Goal: Task Accomplishment & Management: Complete application form

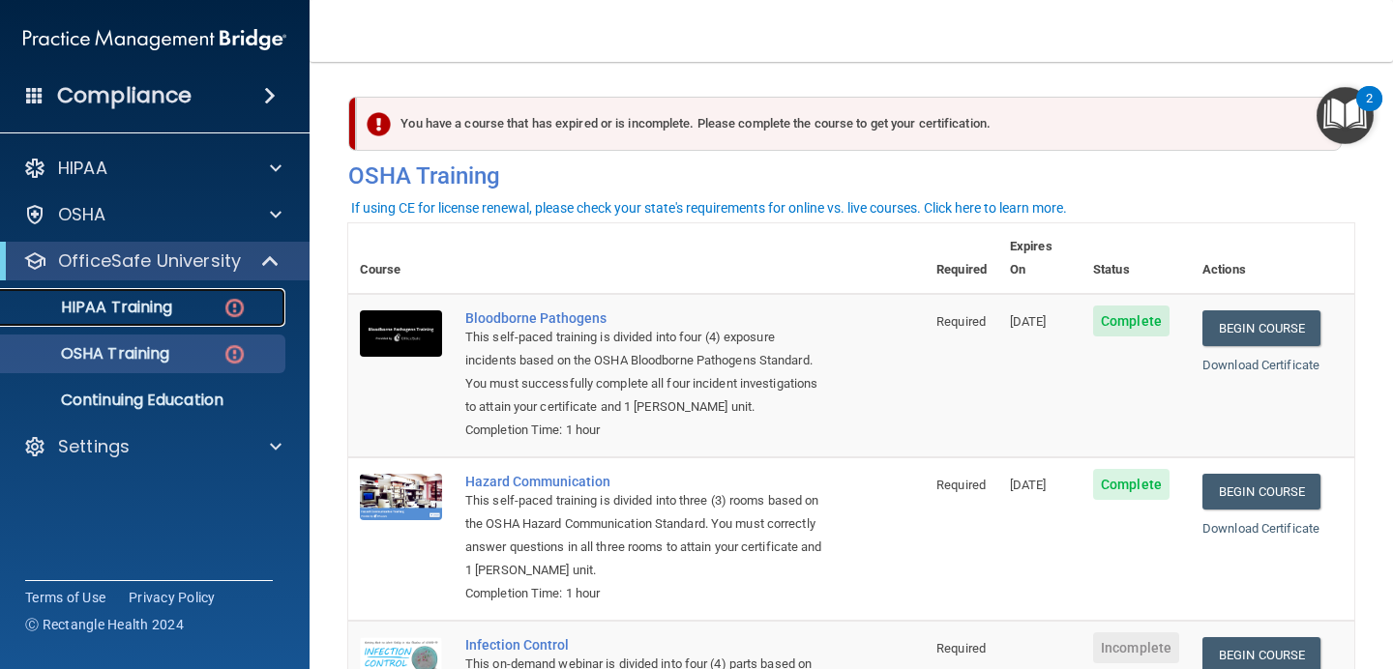
click at [250, 311] on div "HIPAA Training" at bounding box center [145, 307] width 264 height 19
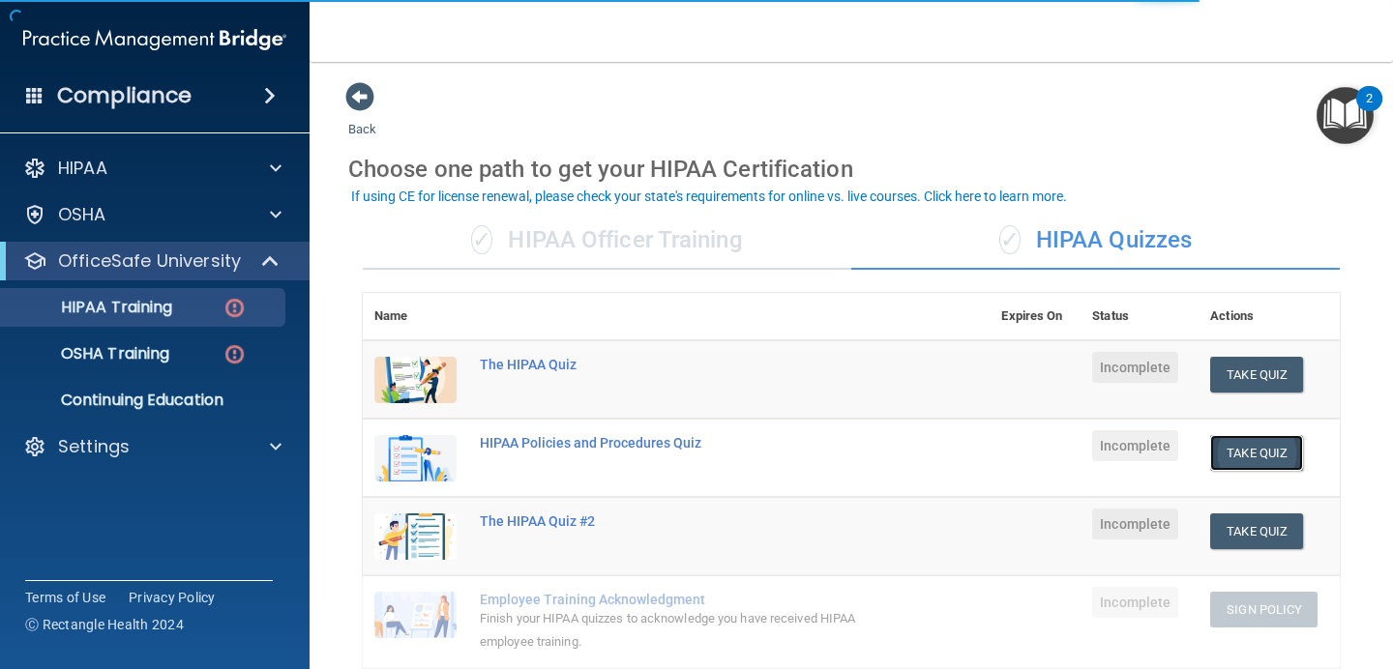
click at [1263, 455] on button "Take Quiz" at bounding box center [1256, 453] width 93 height 36
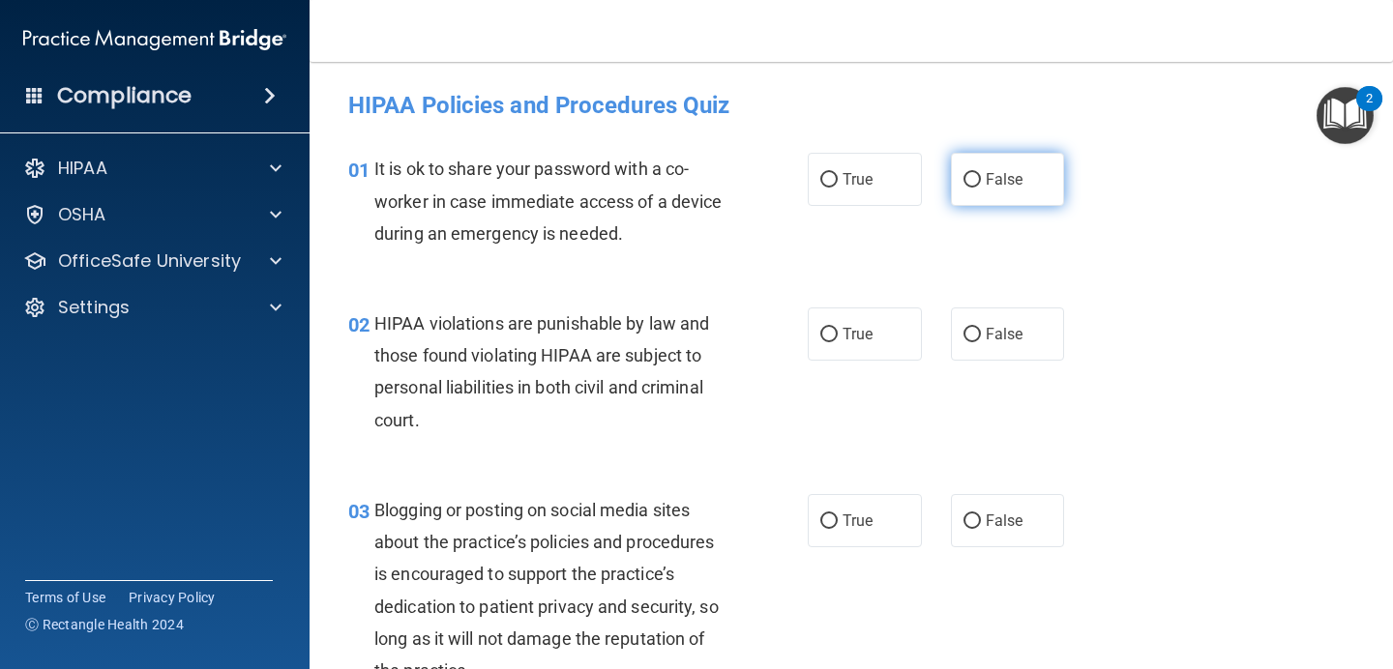
click at [1020, 187] on span "False" at bounding box center [1004, 179] width 38 height 18
click at [981, 187] on input "False" at bounding box center [971, 180] width 17 height 15
radio input "true"
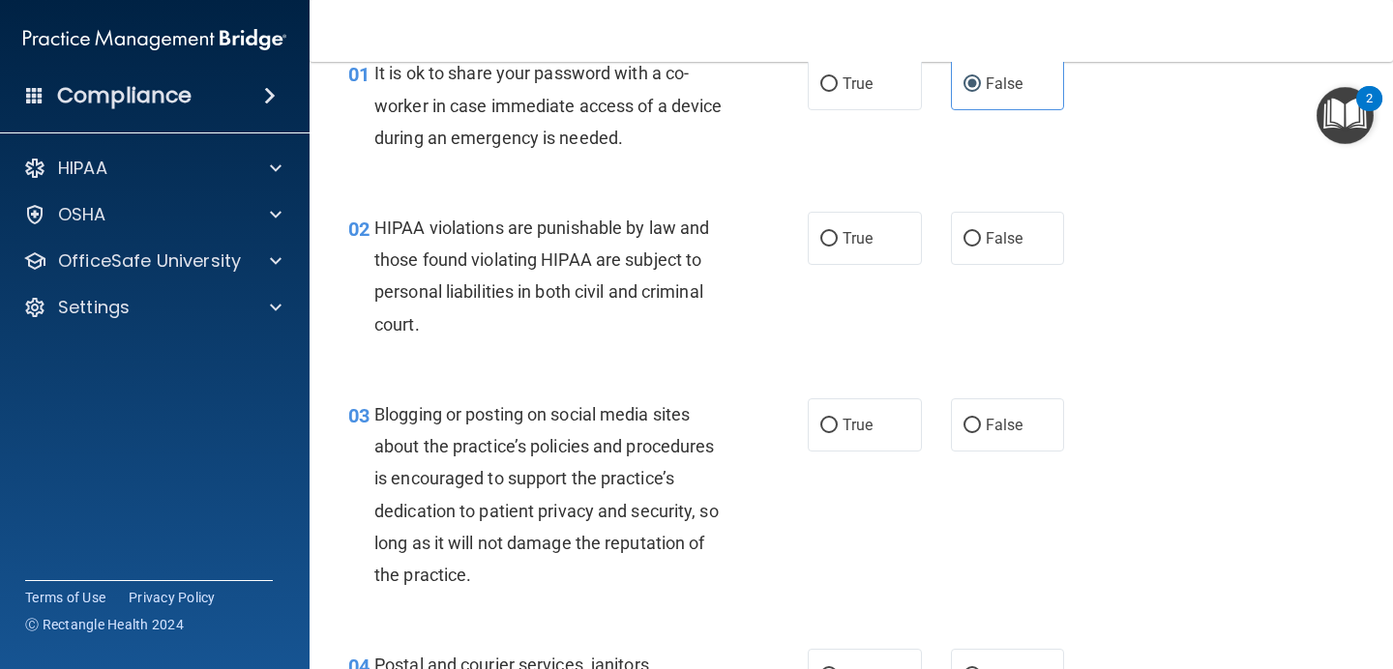
click at [802, 225] on div "02 HIPAA violations are punishable by law and those found violating HIPAA are s…" at bounding box center [577, 281] width 517 height 138
click at [862, 256] on label "True" at bounding box center [864, 238] width 114 height 53
click at [837, 247] on input "True" at bounding box center [828, 239] width 17 height 15
radio input "true"
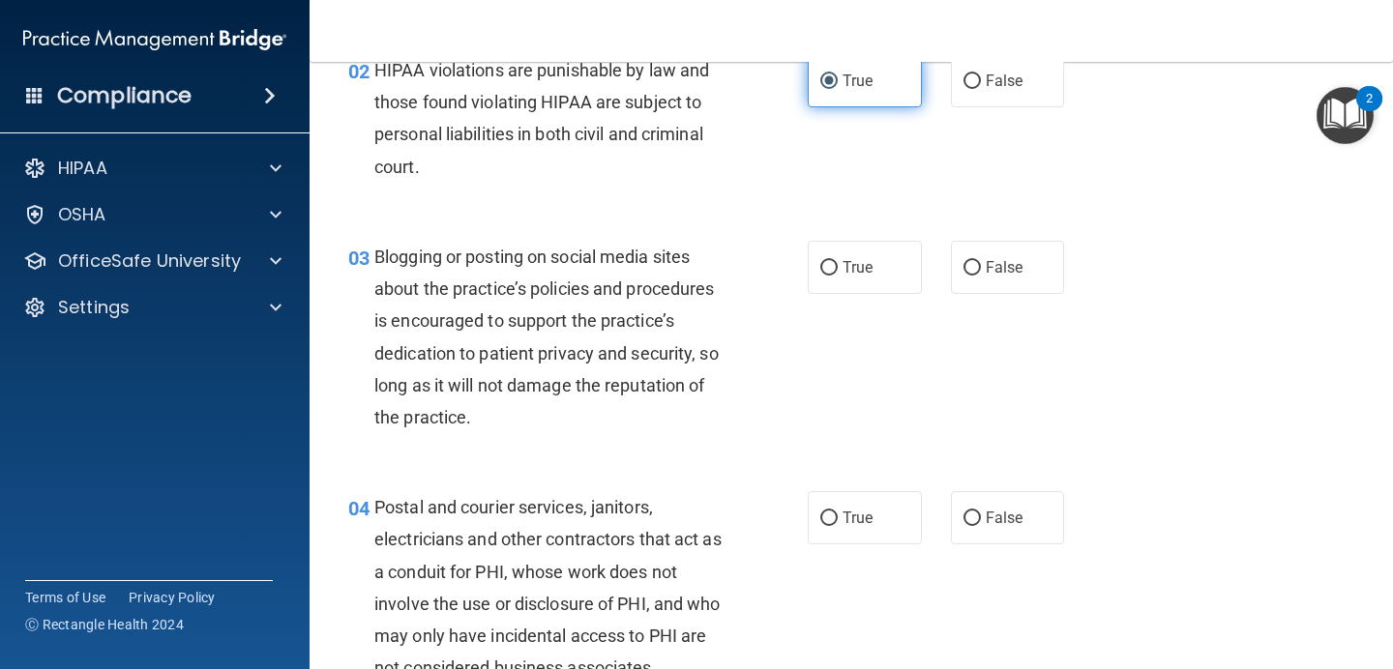
scroll to position [261, 0]
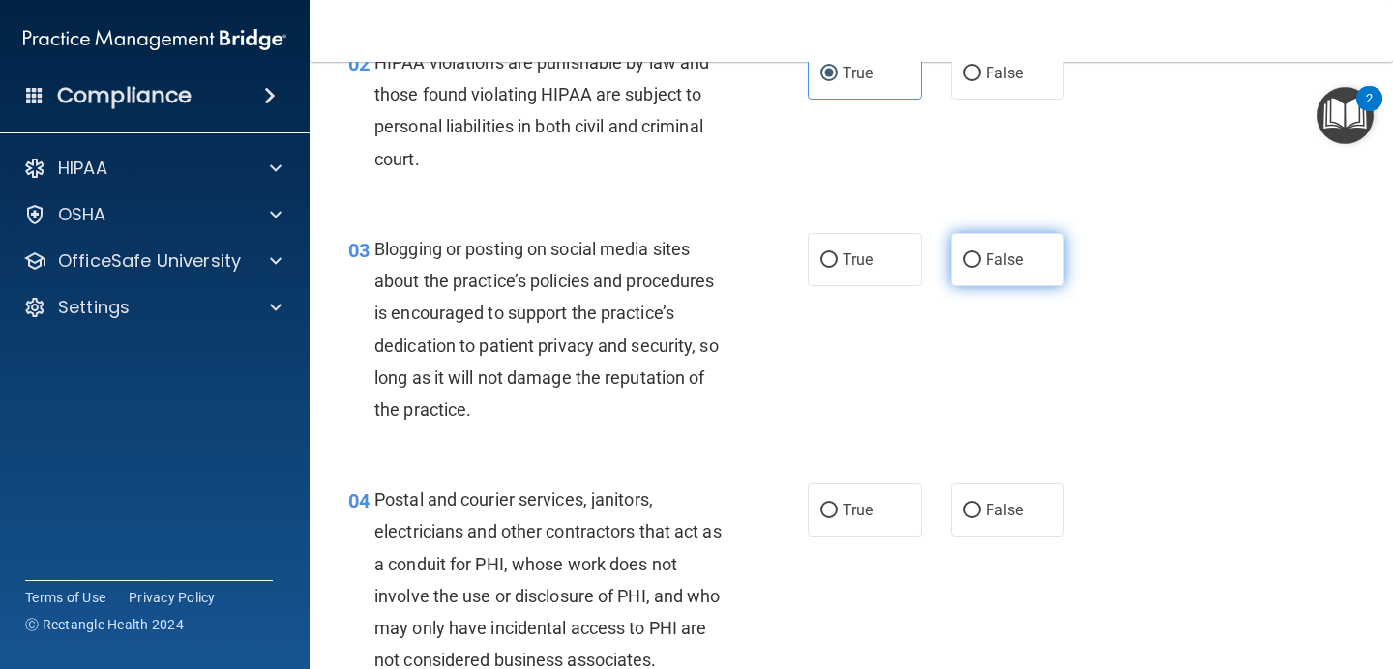
click at [1009, 269] on label "False" at bounding box center [1008, 259] width 114 height 53
click at [981, 268] on input "False" at bounding box center [971, 260] width 17 height 15
radio input "true"
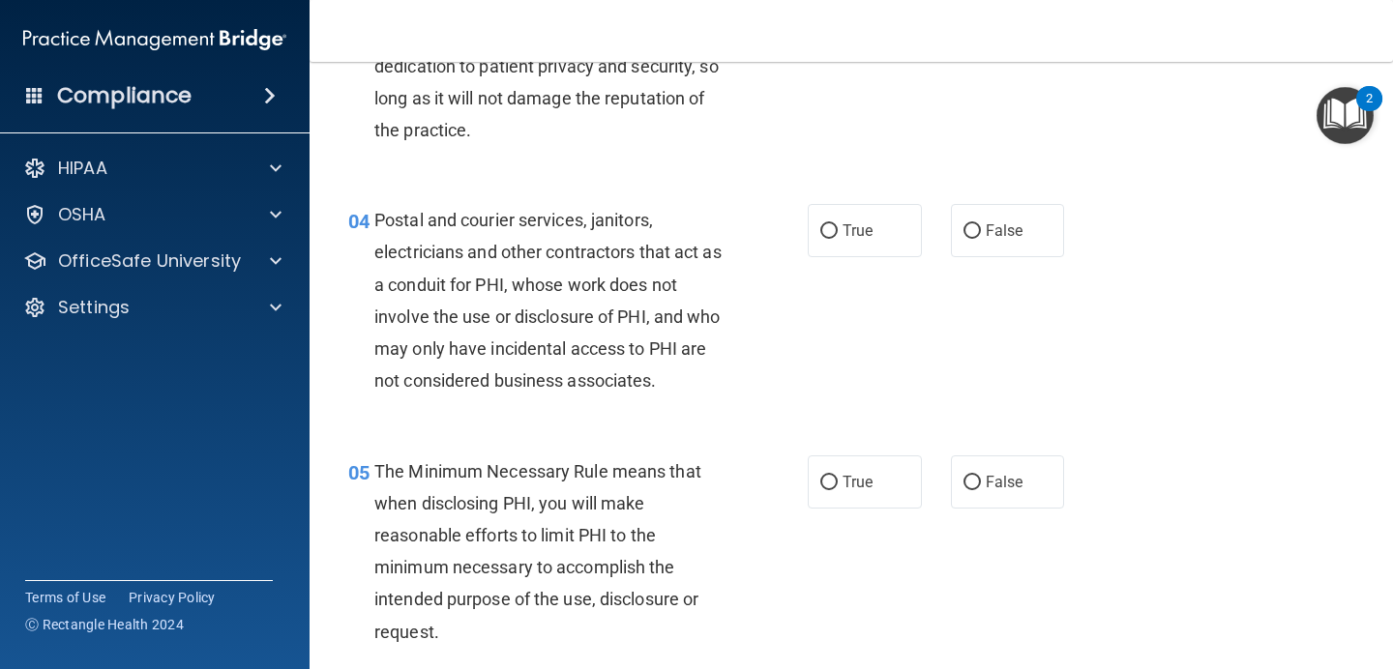
scroll to position [599, 0]
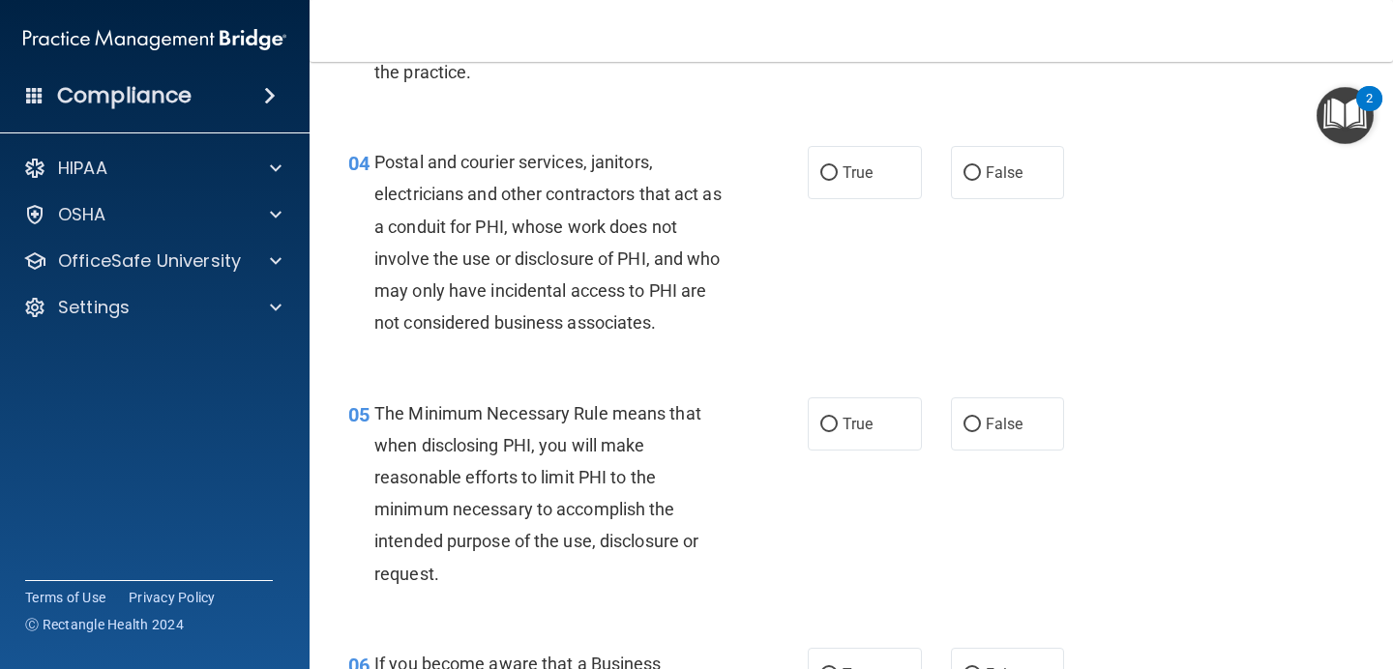
click at [1016, 200] on div "04 Postal and courier services, janitors, electricians and other contractors th…" at bounding box center [851, 247] width 1035 height 250
click at [1020, 178] on span "False" at bounding box center [1004, 172] width 38 height 18
click at [981, 178] on input "False" at bounding box center [971, 173] width 17 height 15
radio input "true"
click at [852, 177] on span "True" at bounding box center [857, 172] width 30 height 18
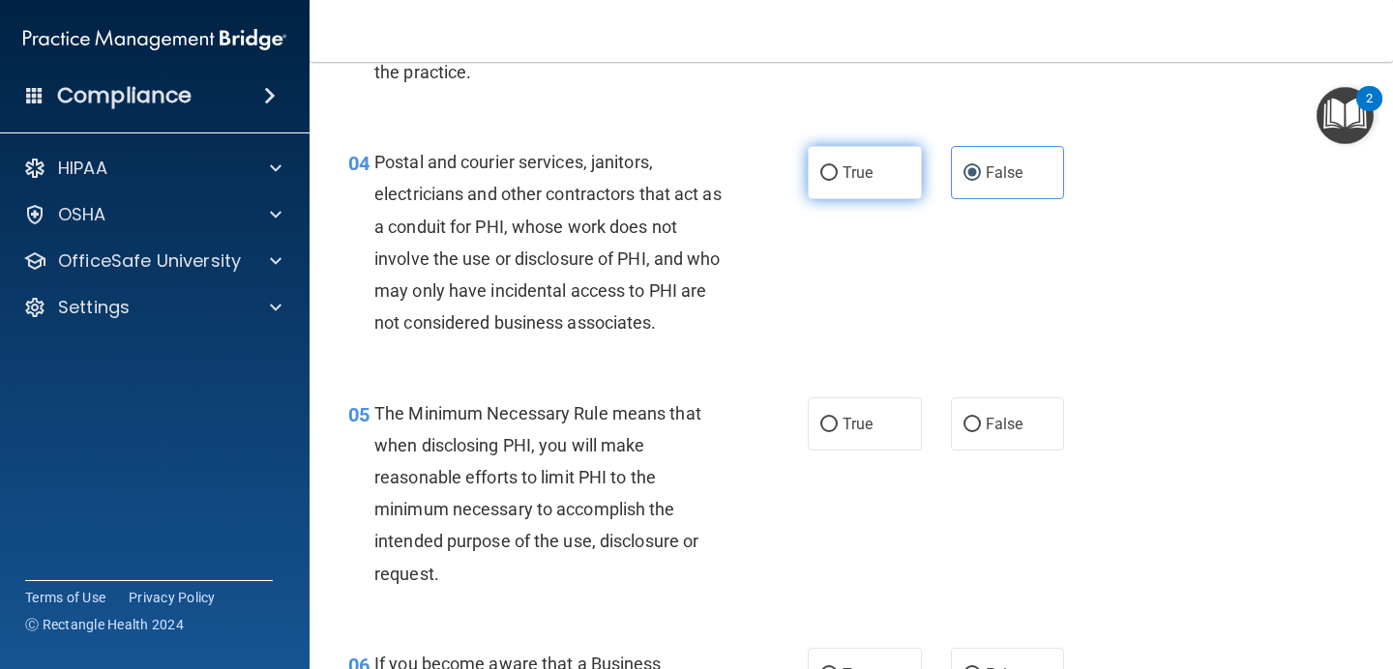
click at [837, 177] on input "True" at bounding box center [828, 173] width 17 height 15
radio input "true"
radio input "false"
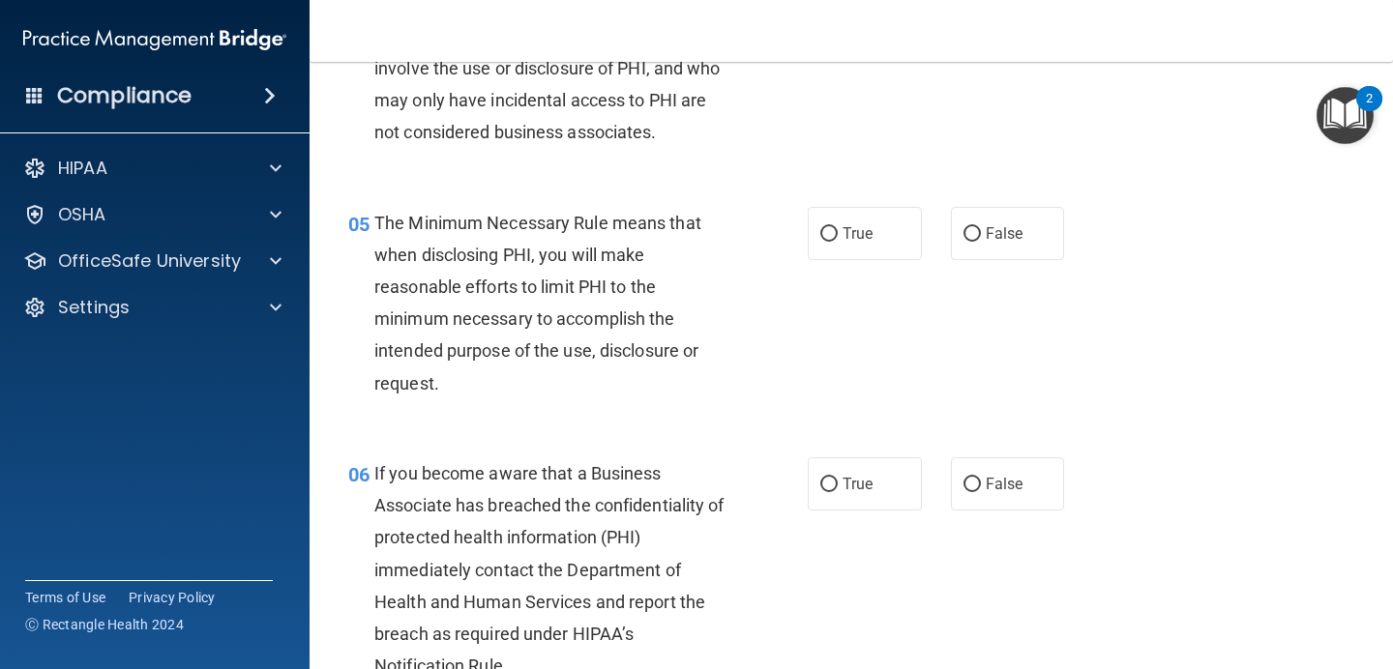
scroll to position [790, 0]
click at [888, 239] on label "True" at bounding box center [864, 232] width 114 height 53
click at [837, 239] on input "True" at bounding box center [828, 233] width 17 height 15
radio input "true"
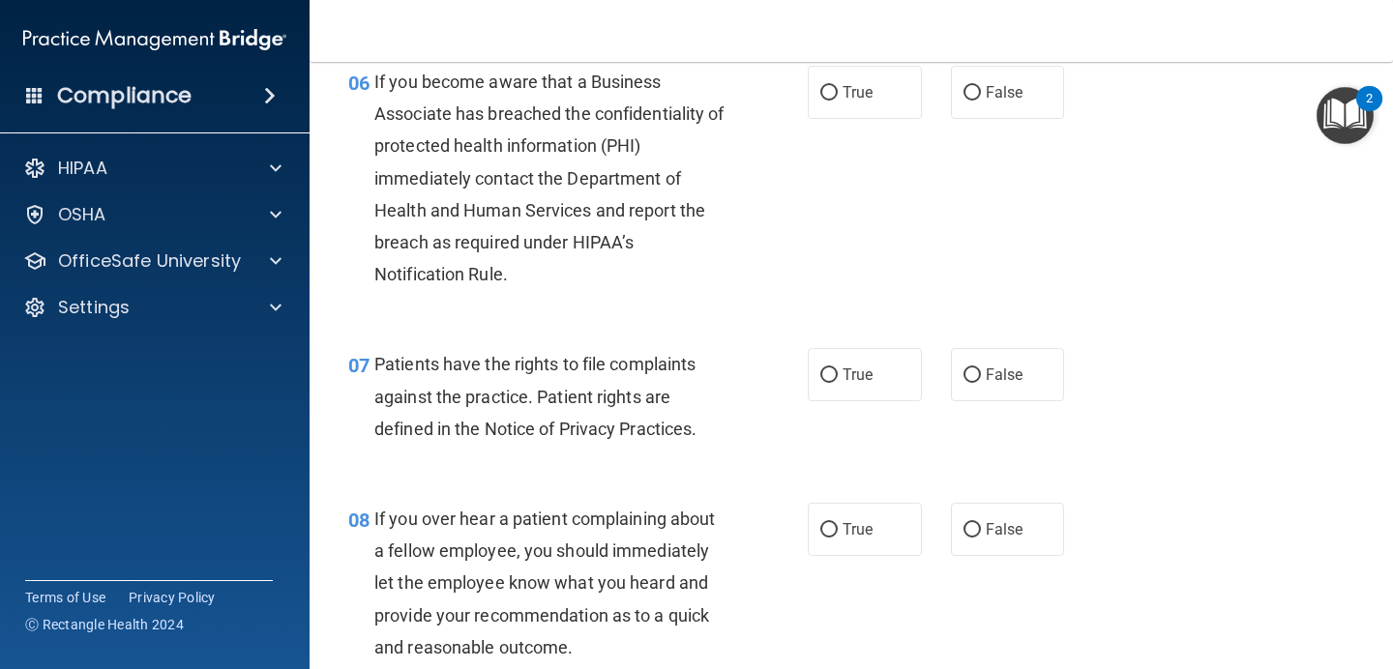
scroll to position [1158, 0]
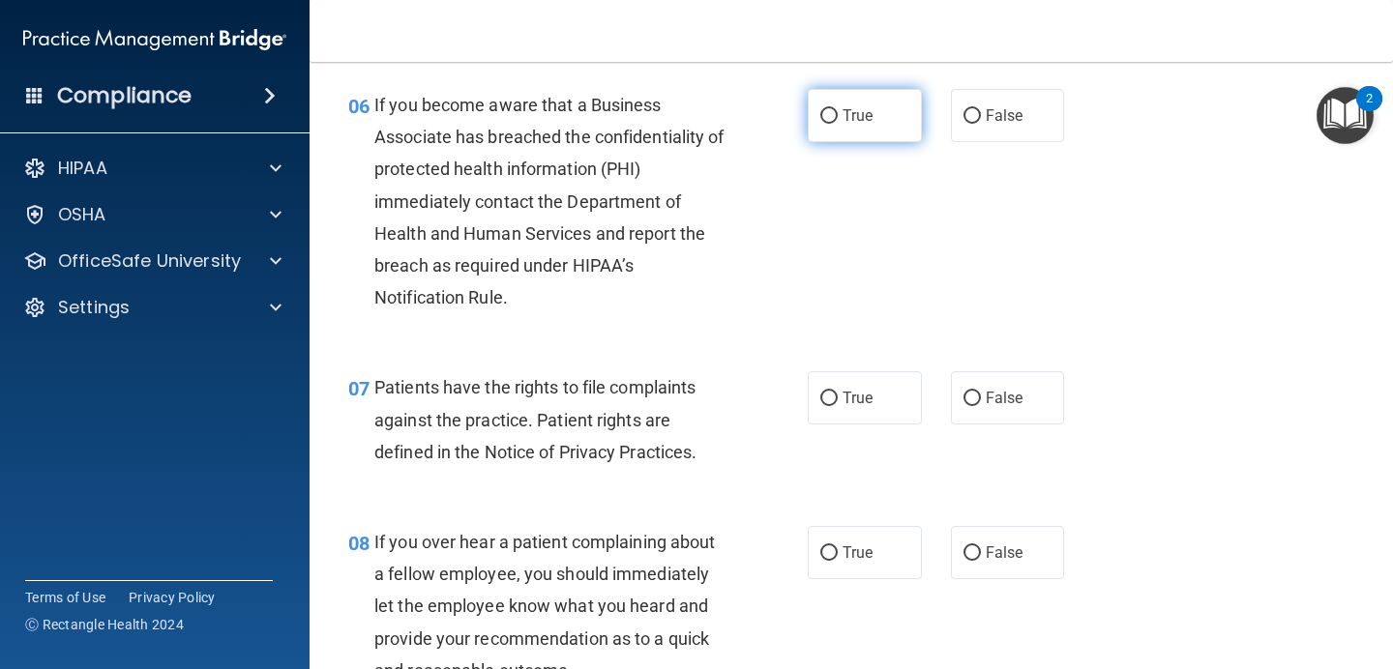
click at [858, 113] on span "True" at bounding box center [857, 115] width 30 height 18
click at [837, 113] on input "True" at bounding box center [828, 116] width 17 height 15
radio input "true"
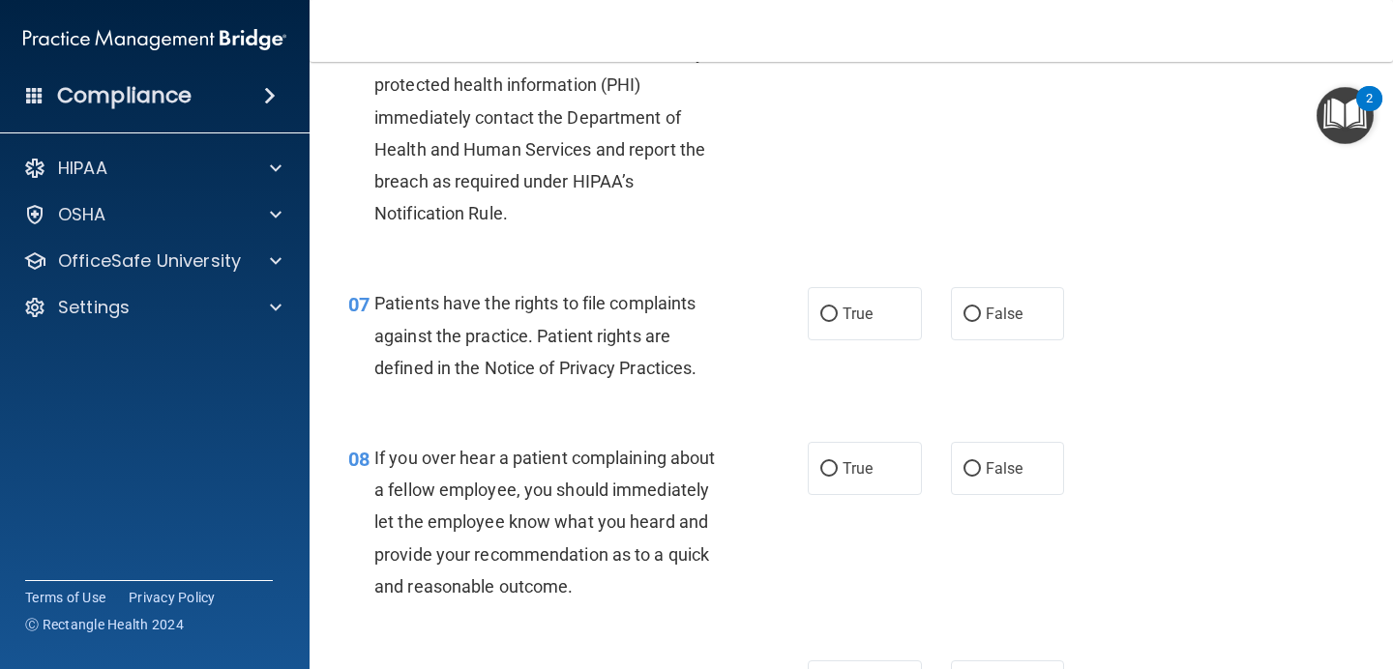
scroll to position [1277, 0]
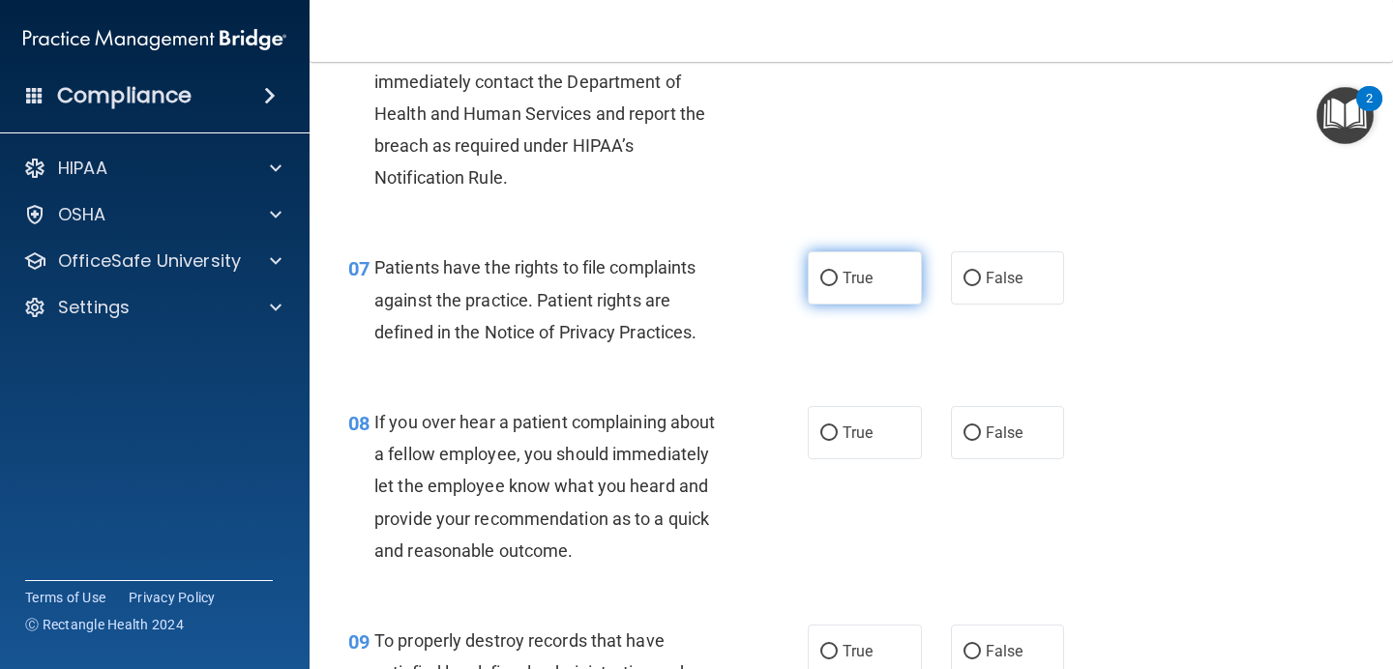
click at [849, 301] on label "True" at bounding box center [864, 277] width 114 height 53
click at [837, 286] on input "True" at bounding box center [828, 279] width 17 height 15
radio input "true"
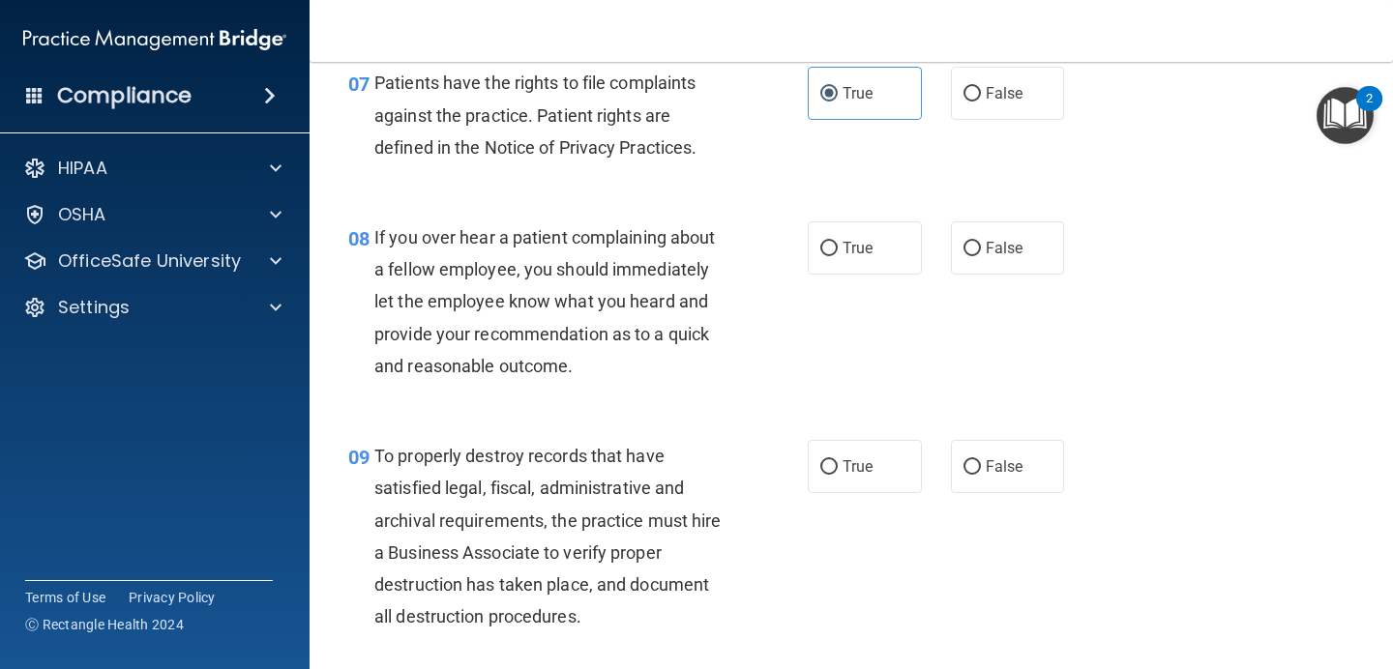
scroll to position [1475, 0]
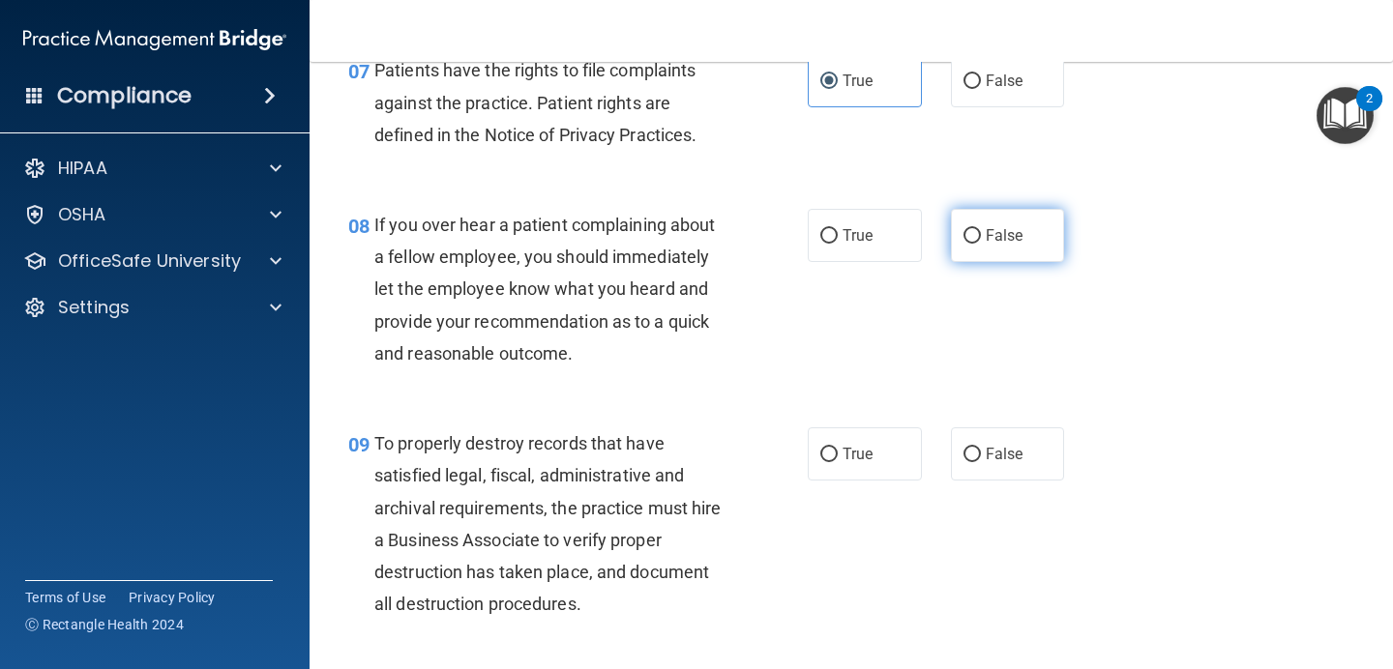
click at [1025, 216] on label "False" at bounding box center [1008, 235] width 114 height 53
click at [981, 229] on input "False" at bounding box center [971, 236] width 17 height 15
radio input "true"
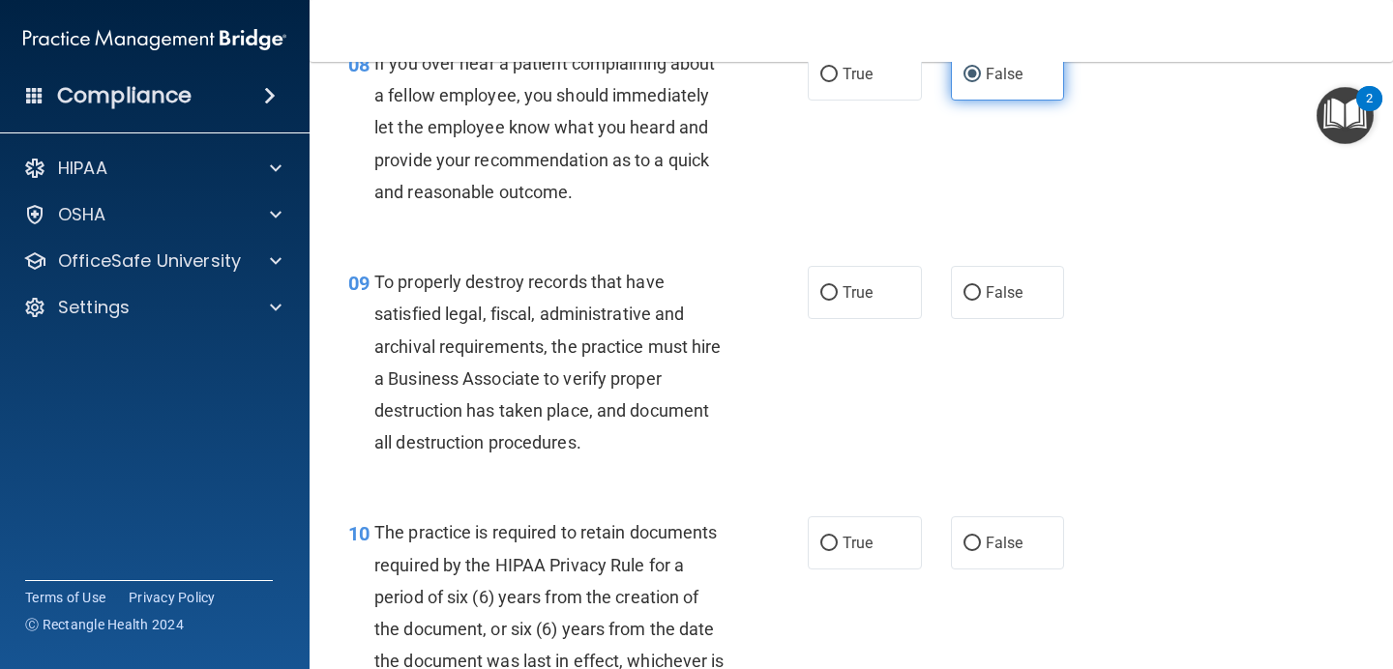
scroll to position [1641, 0]
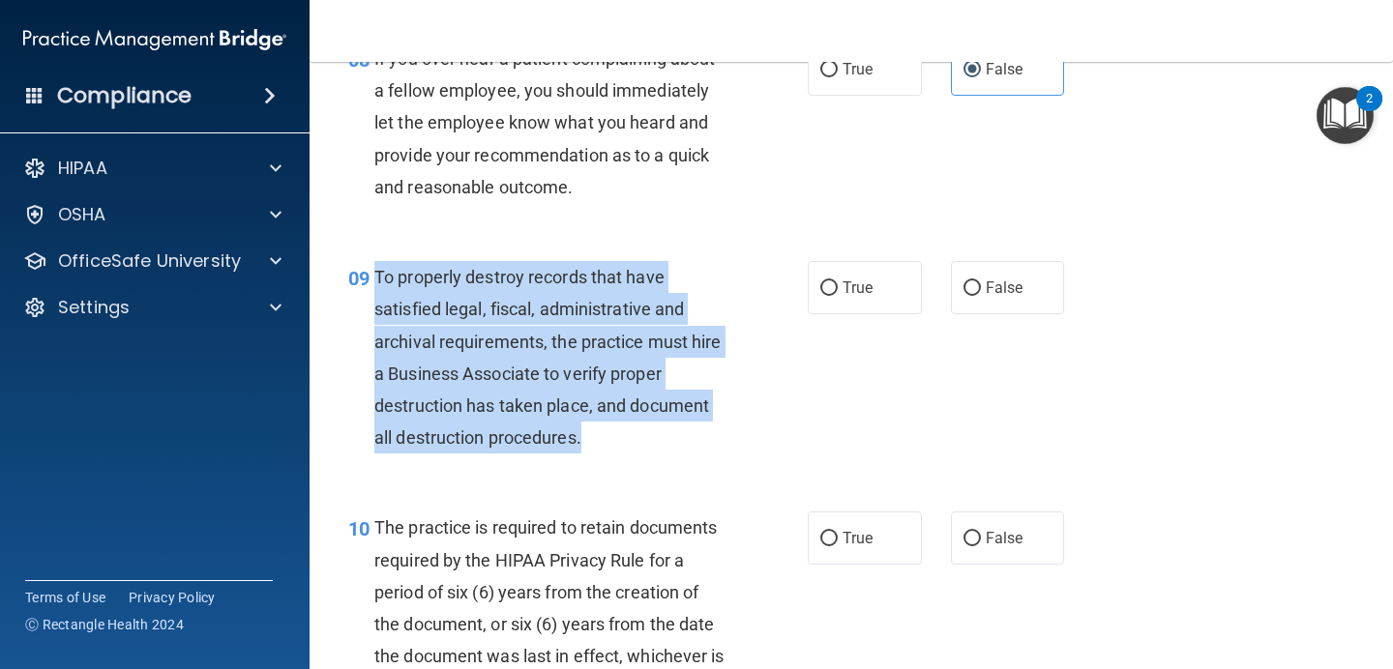
drag, startPoint x: 587, startPoint y: 443, endPoint x: 369, endPoint y: 282, distance: 270.4
click at [369, 282] on div "09 To properly destroy records that have satisfied legal, fiscal, administrativ…" at bounding box center [577, 362] width 517 height 202
copy div "To properly destroy records that have satisfied legal, fiscal, administrative a…"
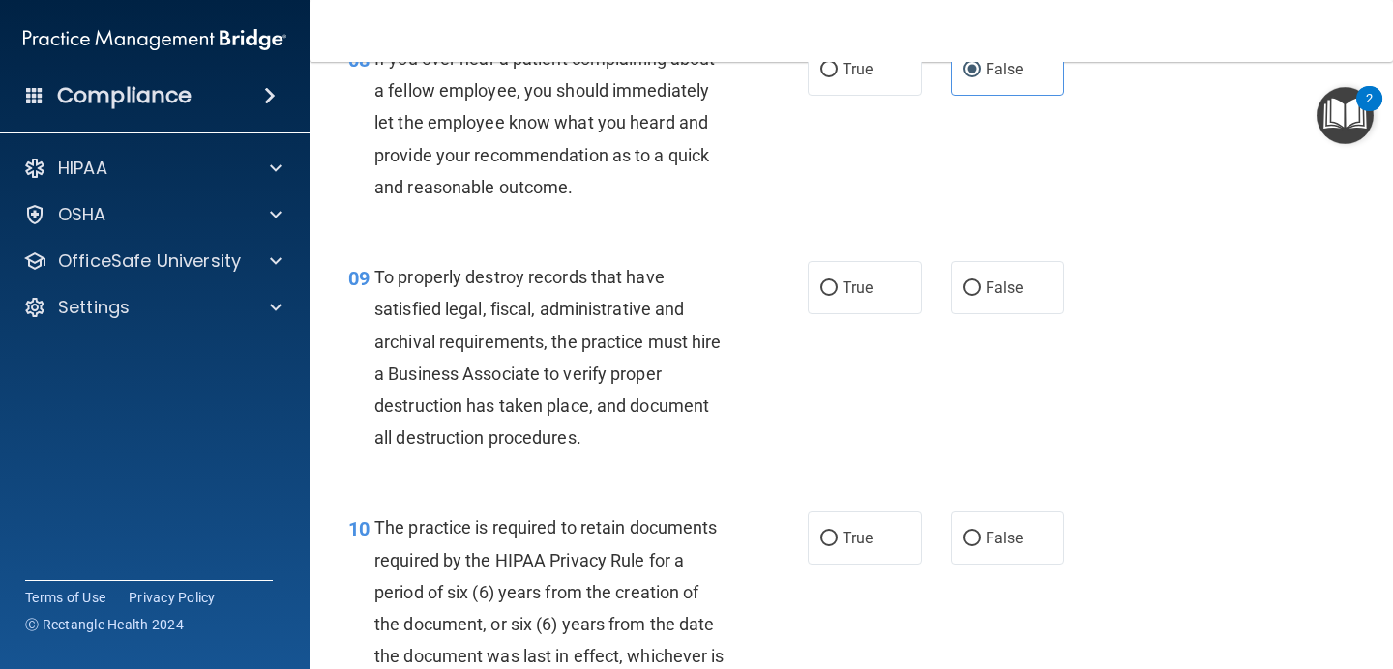
click at [656, 407] on span "To properly destroy records that have satisfied legal, fiscal, administrative a…" at bounding box center [547, 357] width 347 height 181
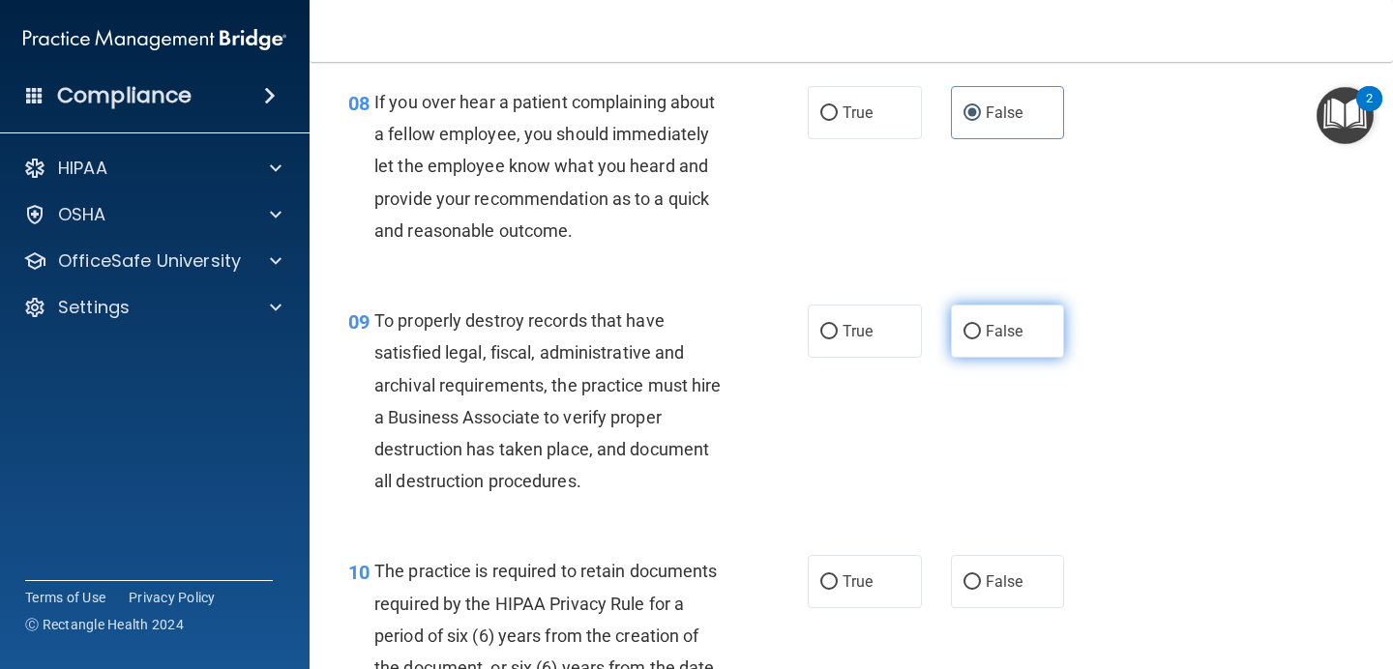
scroll to position [1522, 0]
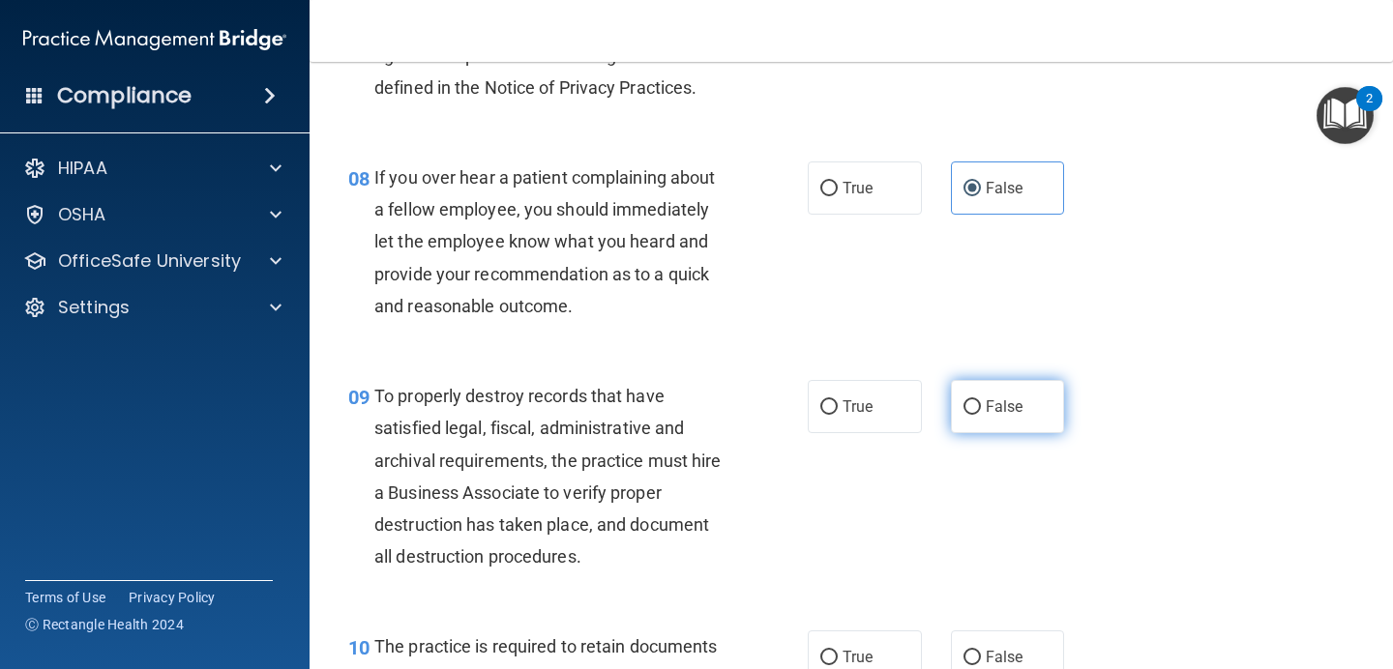
click at [1021, 392] on label "False" at bounding box center [1008, 406] width 114 height 53
click at [981, 400] on input "False" at bounding box center [971, 407] width 17 height 15
radio input "true"
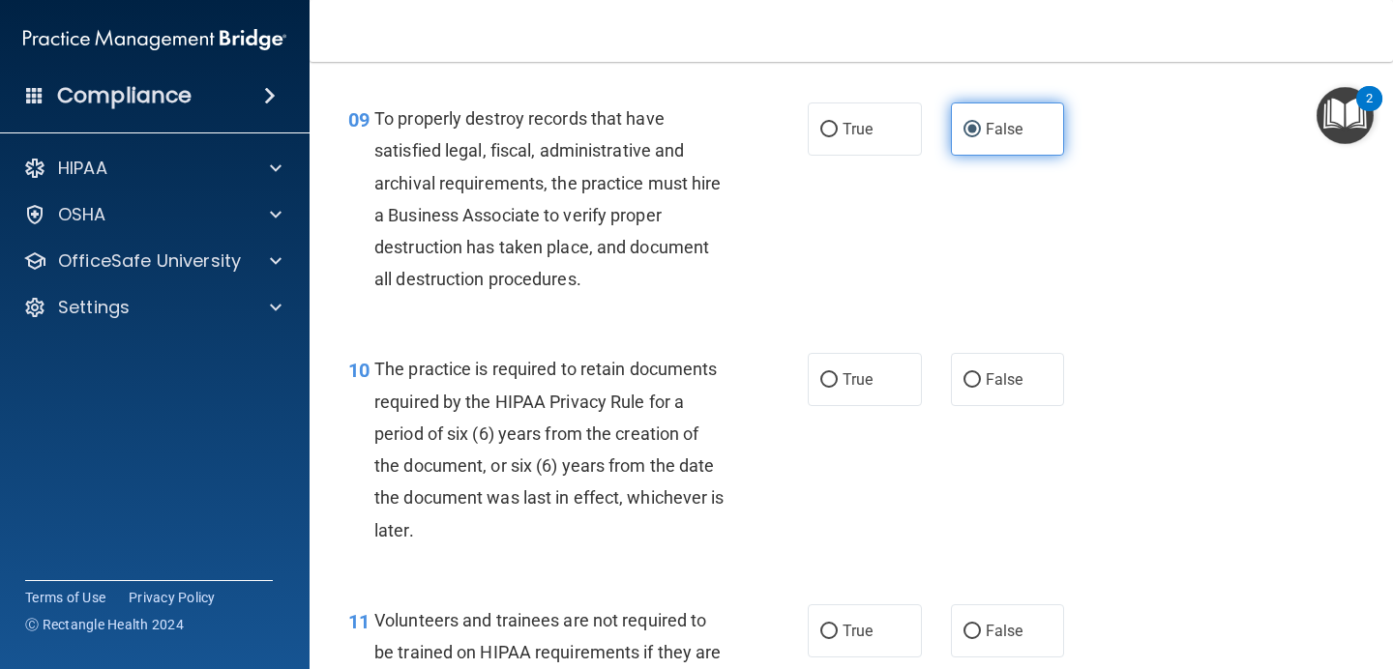
scroll to position [1924, 0]
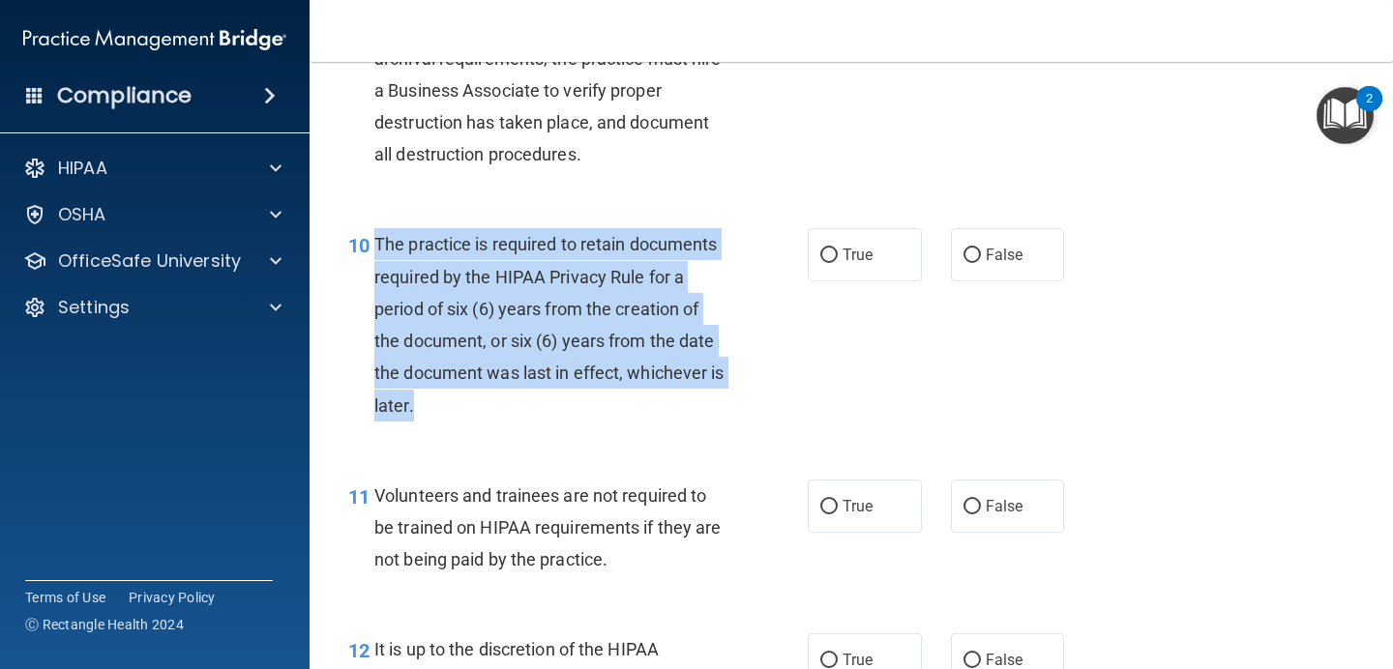
drag, startPoint x: 417, startPoint y: 413, endPoint x: 373, endPoint y: 245, distance: 173.8
click at [373, 245] on div "10 The practice is required to retain documents required by the HIPAA Privacy R…" at bounding box center [577, 329] width 517 height 202
copy div "The practice is required to retain documents required by the HIPAA Privacy Rule…"
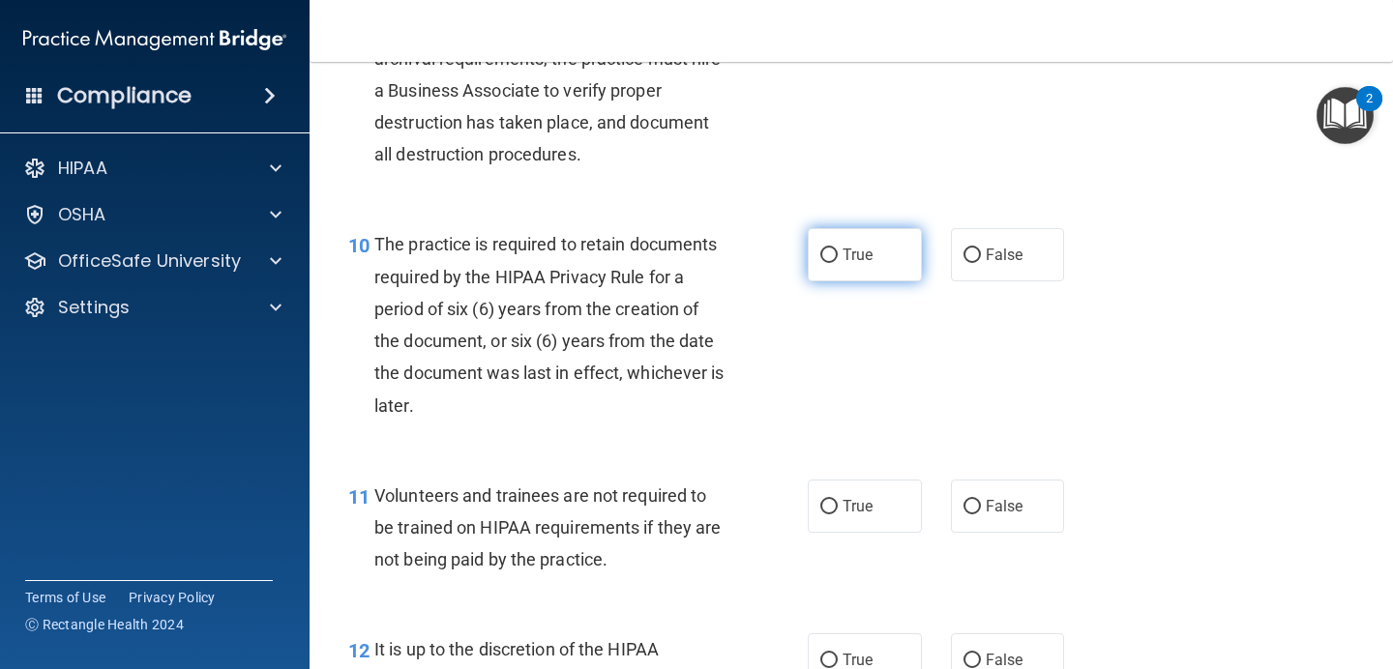
click at [851, 264] on span "True" at bounding box center [857, 255] width 30 height 18
click at [837, 263] on input "True" at bounding box center [828, 256] width 17 height 15
radio input "true"
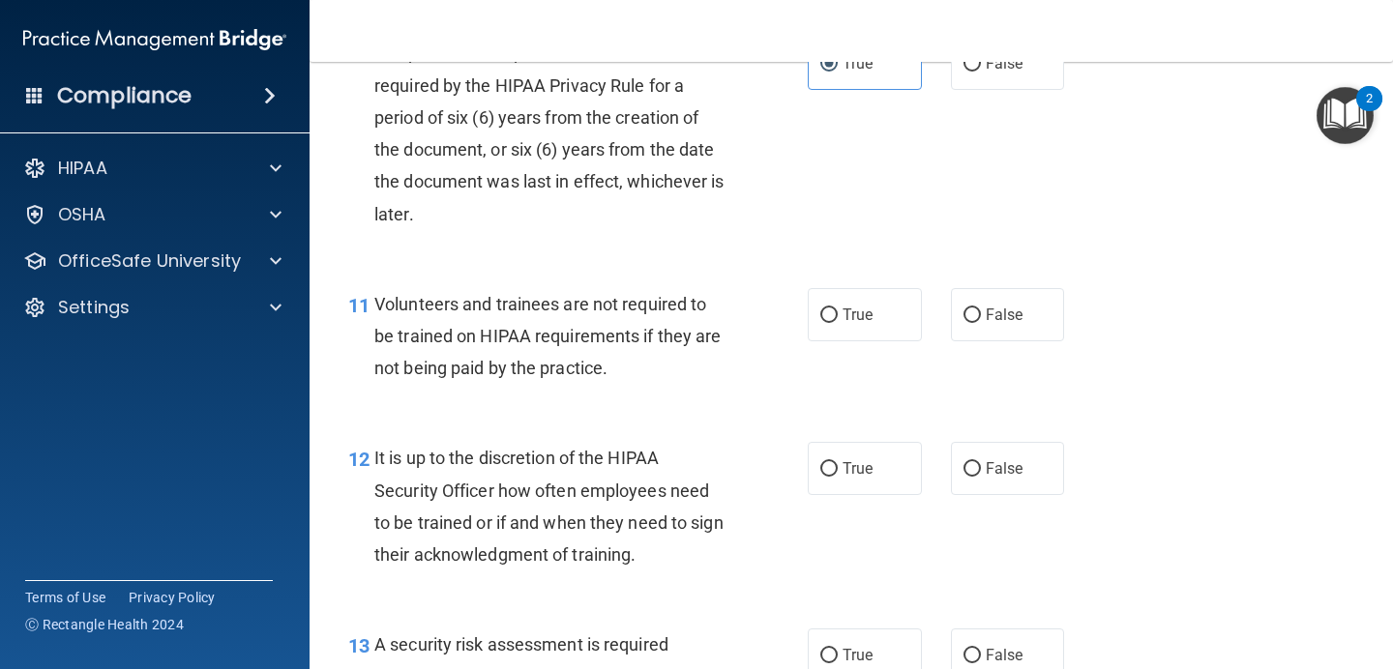
scroll to position [2139, 0]
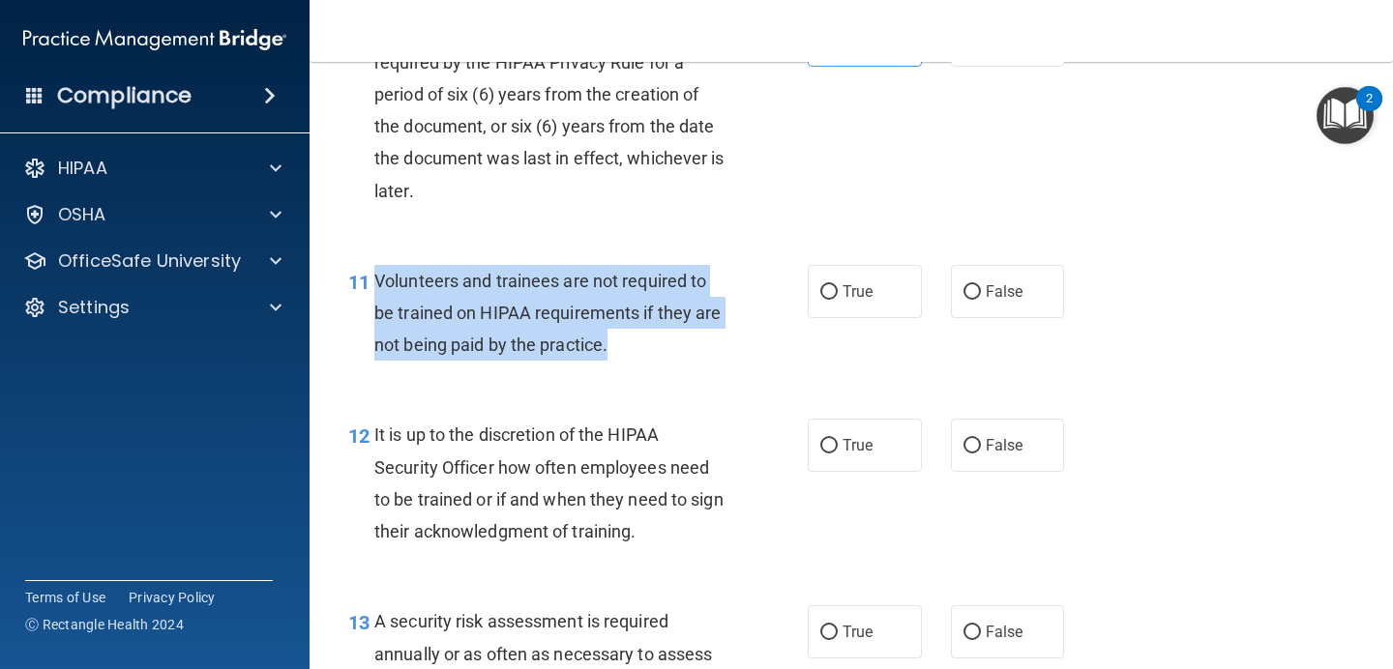
drag, startPoint x: 638, startPoint y: 353, endPoint x: 369, endPoint y: 284, distance: 277.5
click at [369, 284] on div "11 Volunteers and trainees are not required to be trained on HIPAA requirements…" at bounding box center [577, 318] width 517 height 106
copy div "Volunteers and trainees are not required to be trained on HIPAA requirements if…"
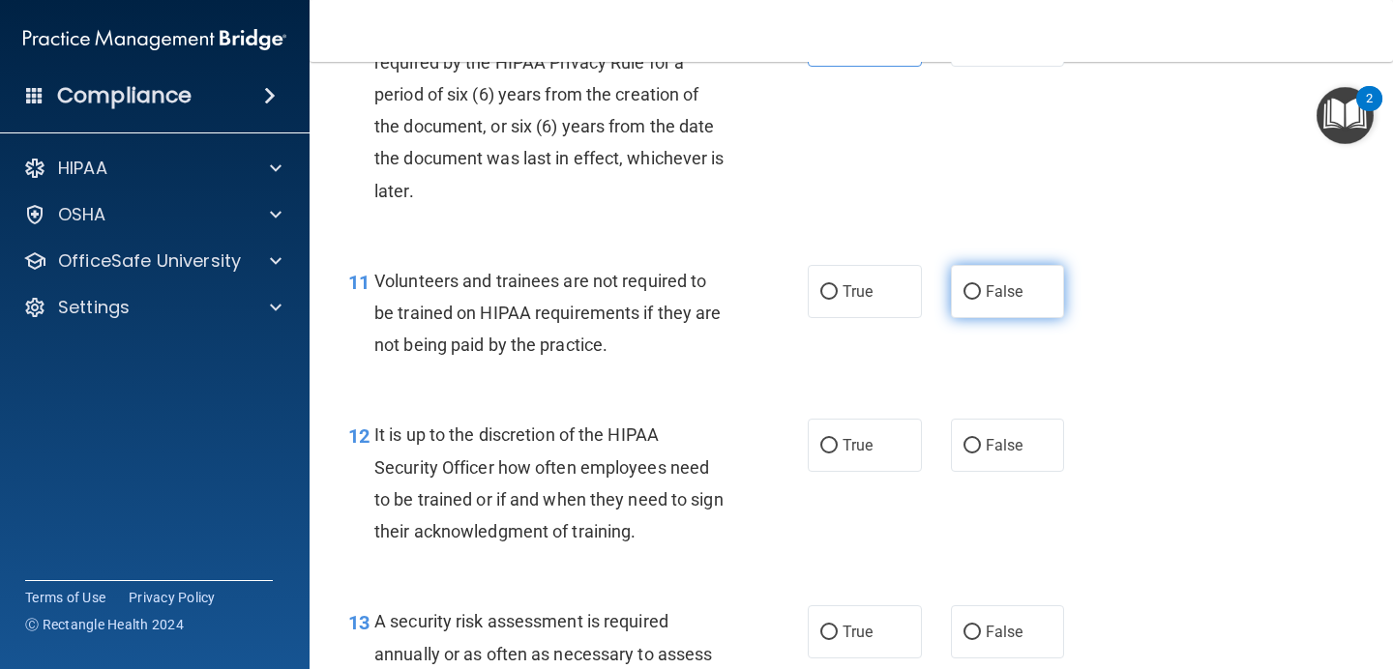
click at [1009, 290] on span "False" at bounding box center [1004, 291] width 38 height 18
click at [981, 290] on input "False" at bounding box center [971, 292] width 17 height 15
radio input "true"
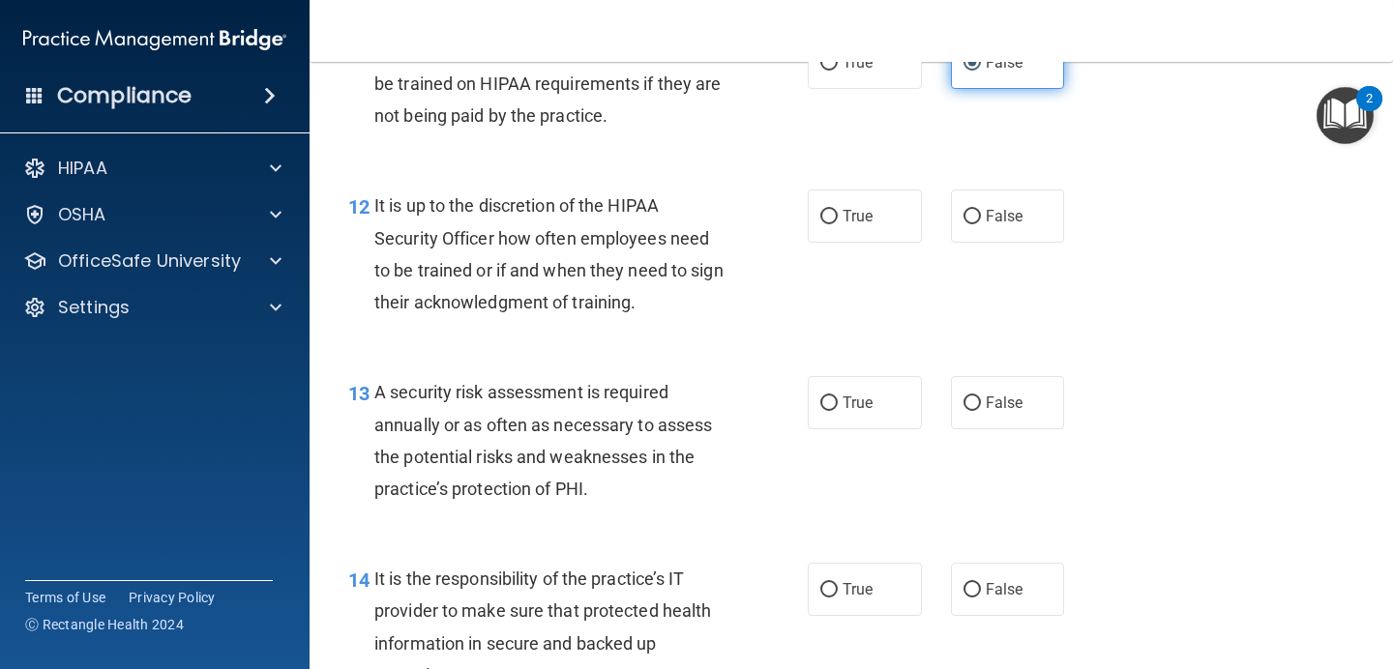
scroll to position [2369, 0]
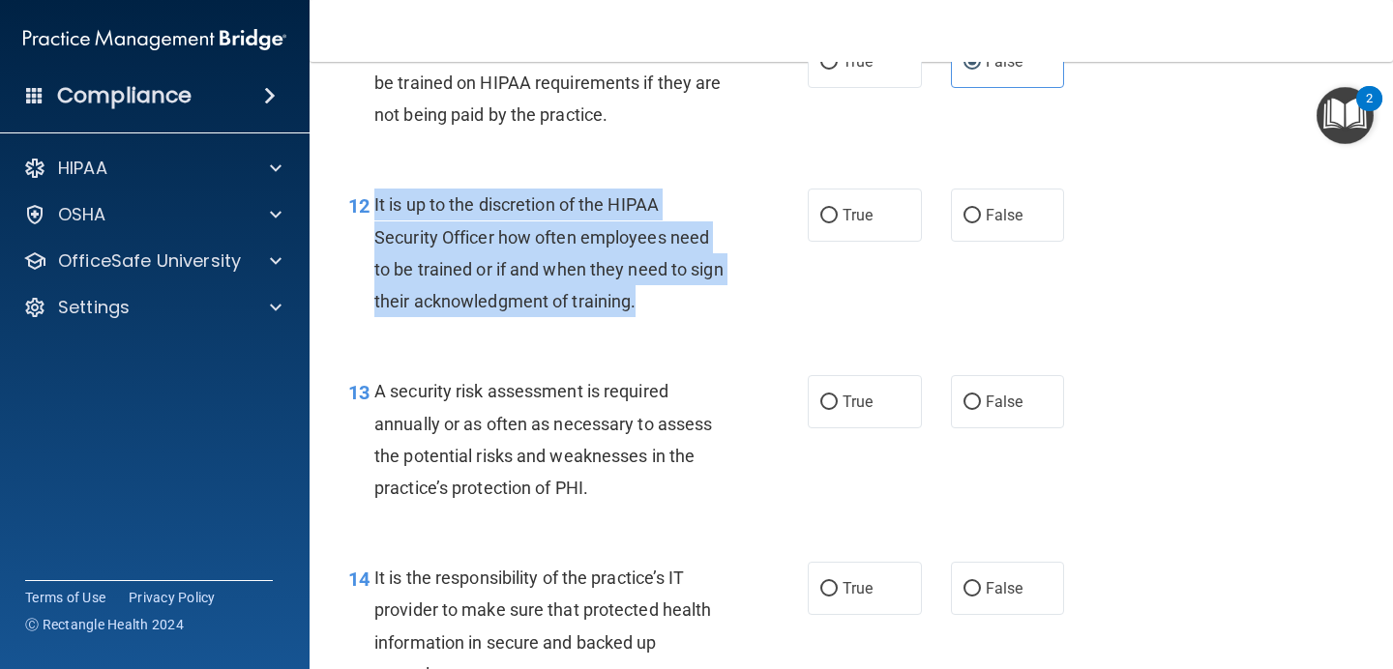
drag, startPoint x: 635, startPoint y: 303, endPoint x: 375, endPoint y: 208, distance: 276.9
click at [375, 208] on span "It is up to the discretion of the HIPAA Security Officer how often employees ne…" at bounding box center [548, 252] width 349 height 117
copy span "It is up to the discretion of the HIPAA Security Officer how often employees ne…"
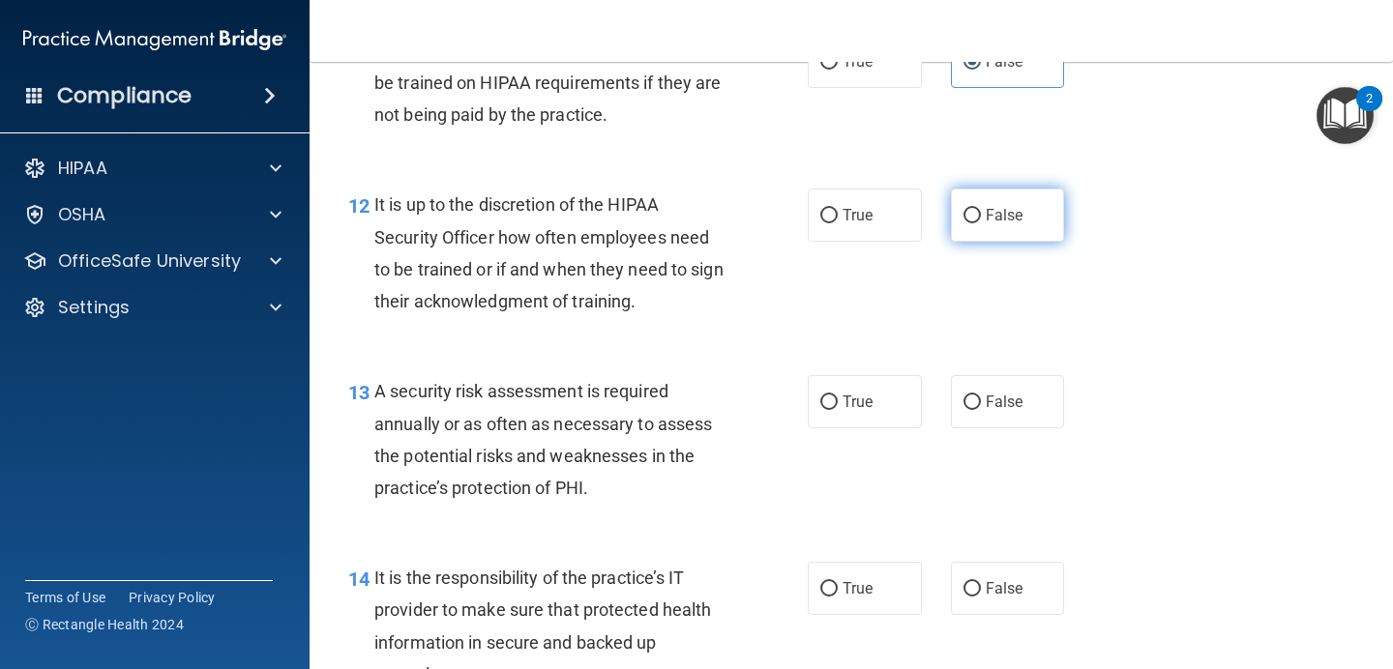
click at [978, 229] on label "False" at bounding box center [1008, 215] width 114 height 53
click at [978, 223] on input "False" at bounding box center [971, 216] width 17 height 15
radio input "true"
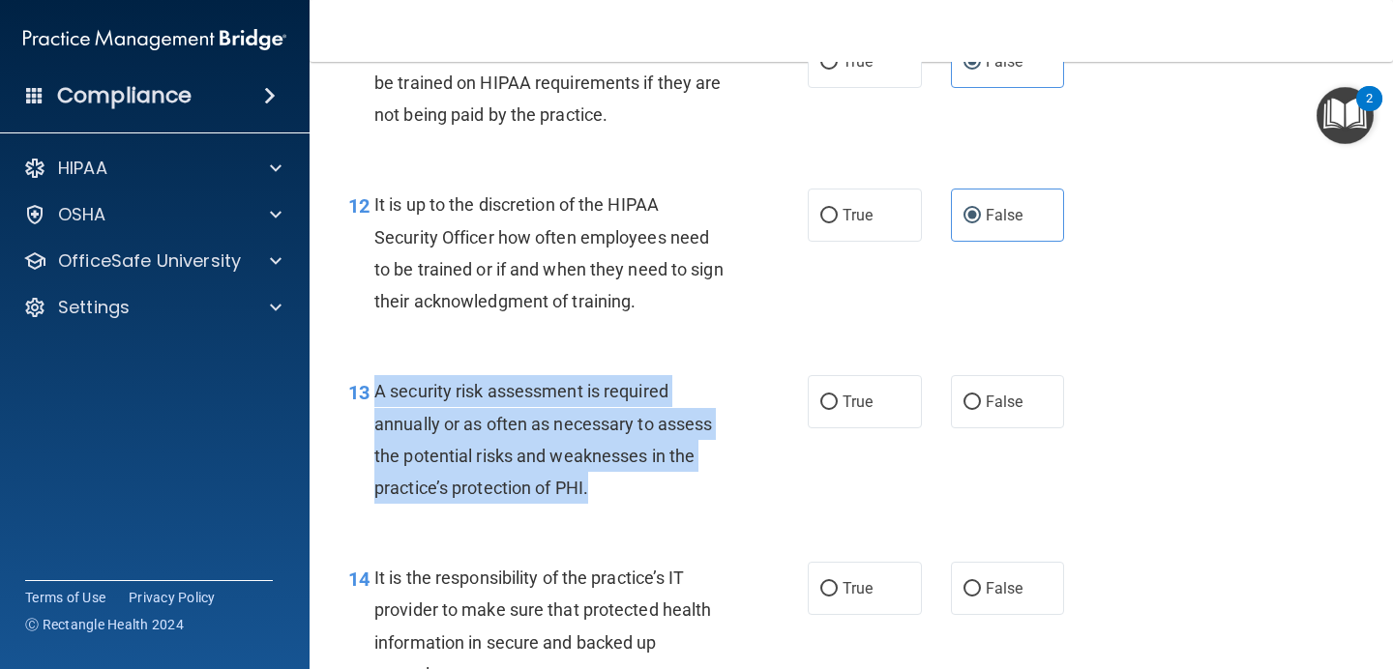
drag, startPoint x: 604, startPoint y: 487, endPoint x: 371, endPoint y: 406, distance: 246.8
click at [371, 406] on div "13 A security risk assessment is required annually or as often as necessary to …" at bounding box center [577, 444] width 517 height 138
copy div "A security risk assessment is required annually or as often as necessary to ass…"
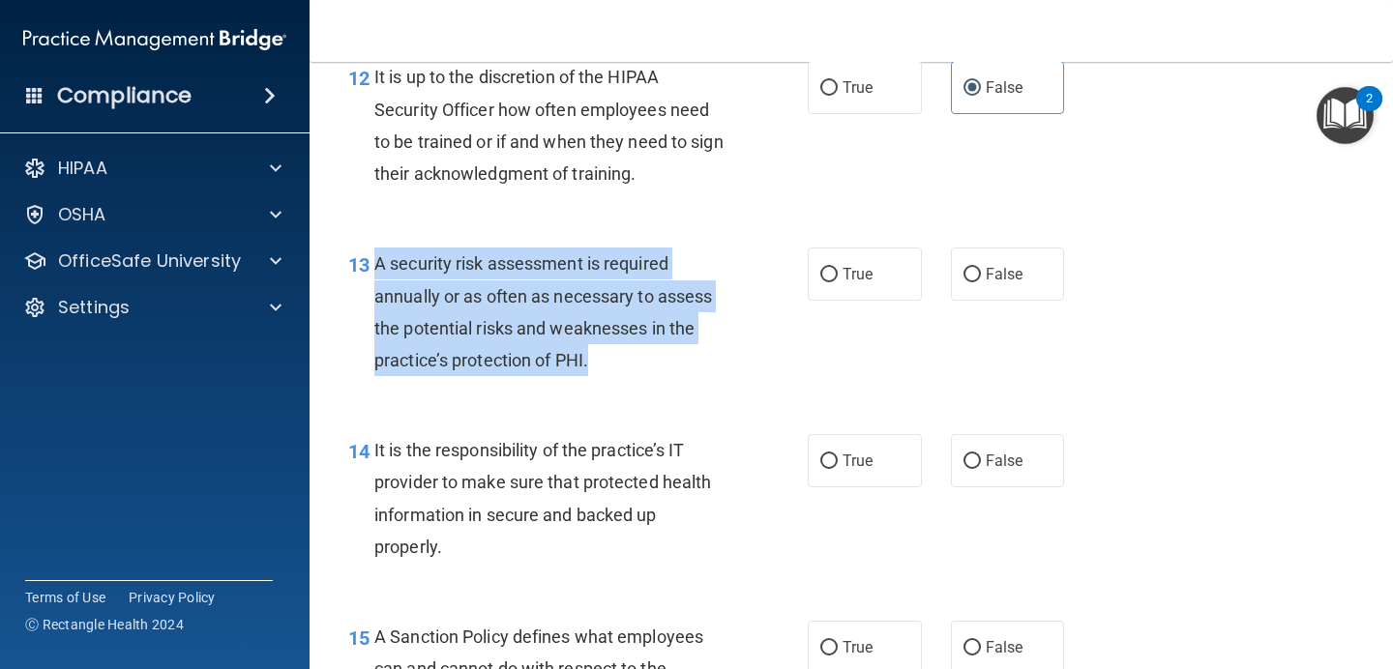
scroll to position [2499, 0]
click at [644, 356] on div "A security risk assessment is required annually or as often as necessary to ass…" at bounding box center [557, 310] width 367 height 129
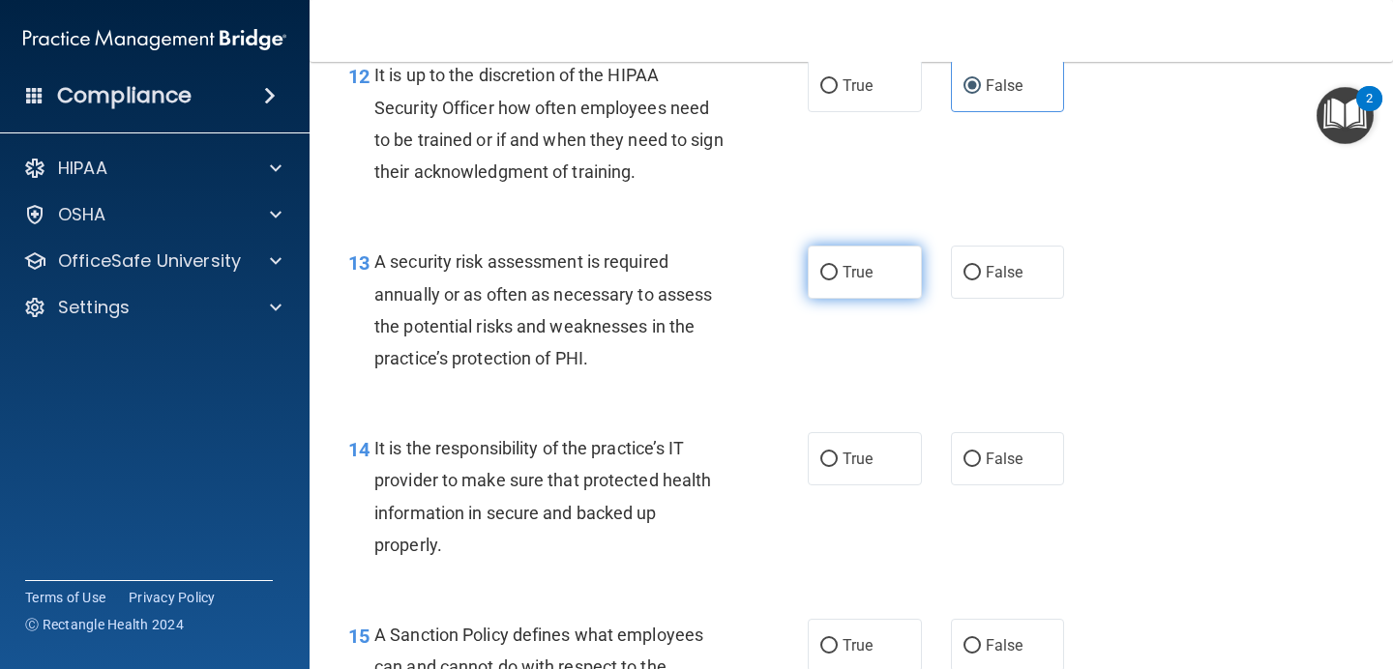
click at [824, 266] on input "True" at bounding box center [828, 273] width 17 height 15
radio input "true"
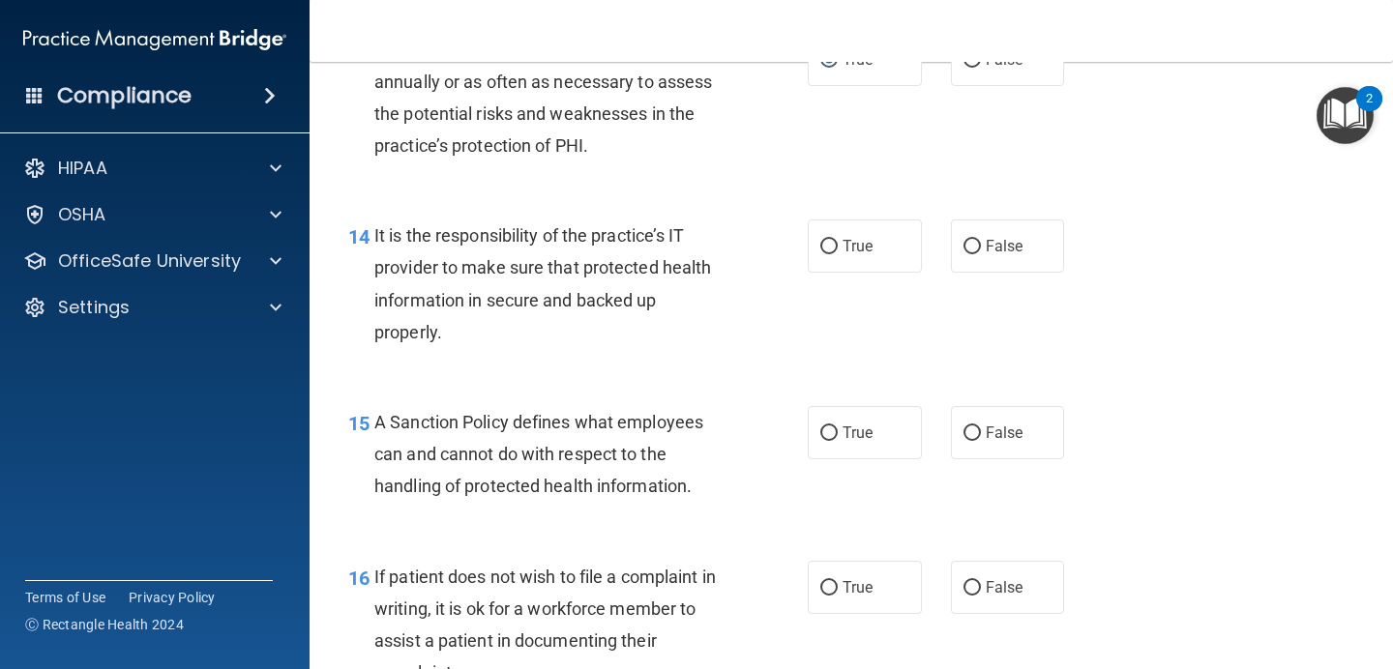
scroll to position [2721, 0]
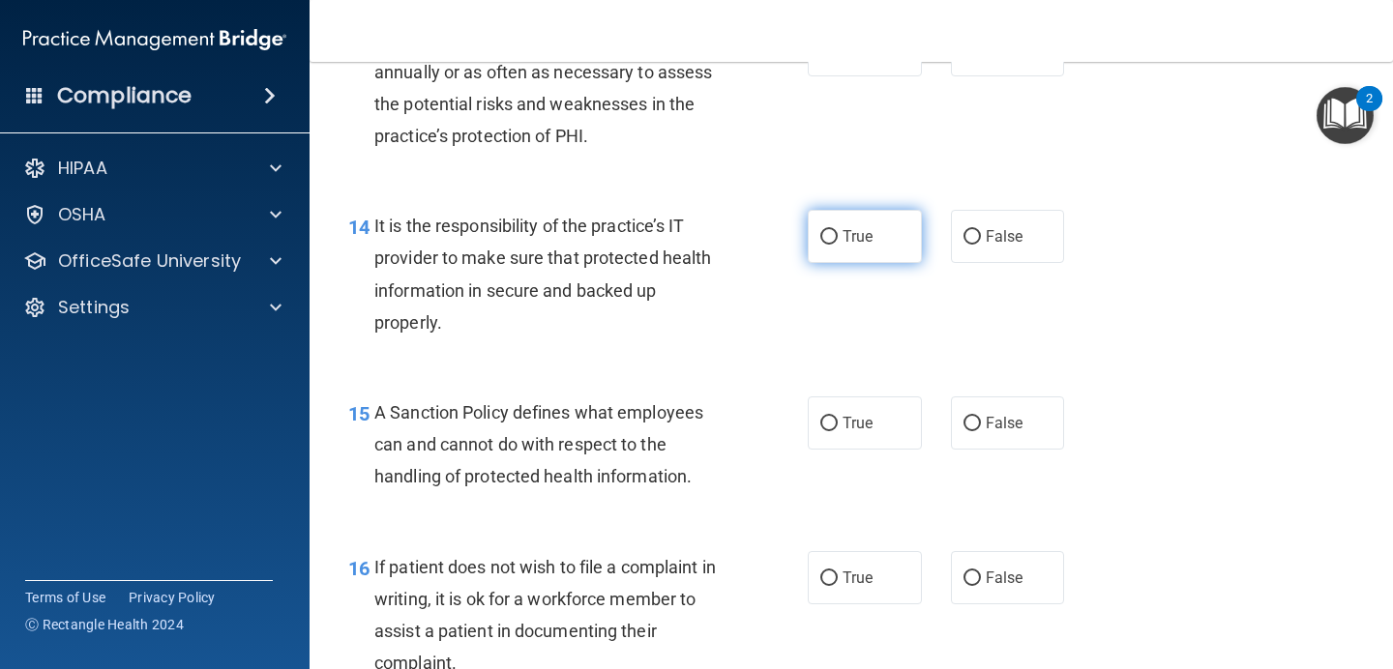
click at [838, 245] on label "True" at bounding box center [864, 236] width 114 height 53
click at [837, 245] on input "True" at bounding box center [828, 237] width 17 height 15
radio input "true"
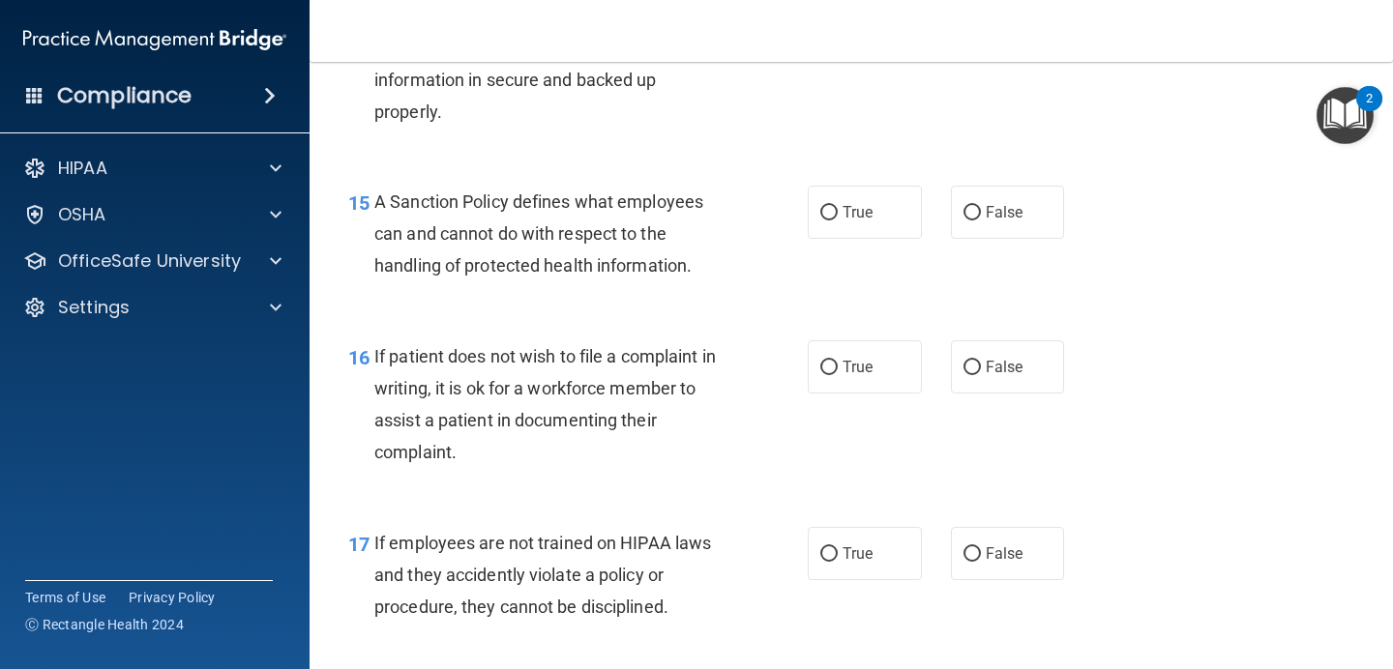
scroll to position [2971, 0]
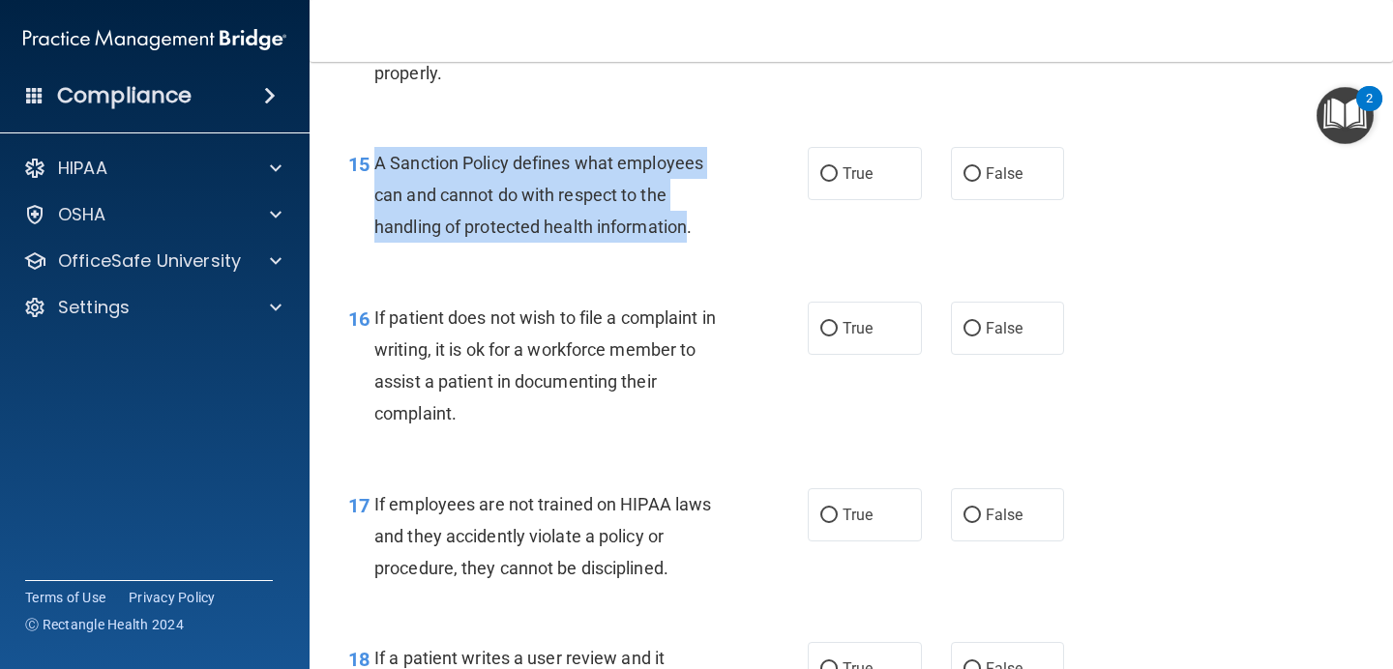
drag, startPoint x: 689, startPoint y: 231, endPoint x: 368, endPoint y: 177, distance: 325.6
click at [368, 177] on div "15 A Sanction Policy defines what employees can and cannot do with respect to t…" at bounding box center [577, 200] width 517 height 106
copy div "A Sanction Policy defines what employees can and cannot do with respect to the …"
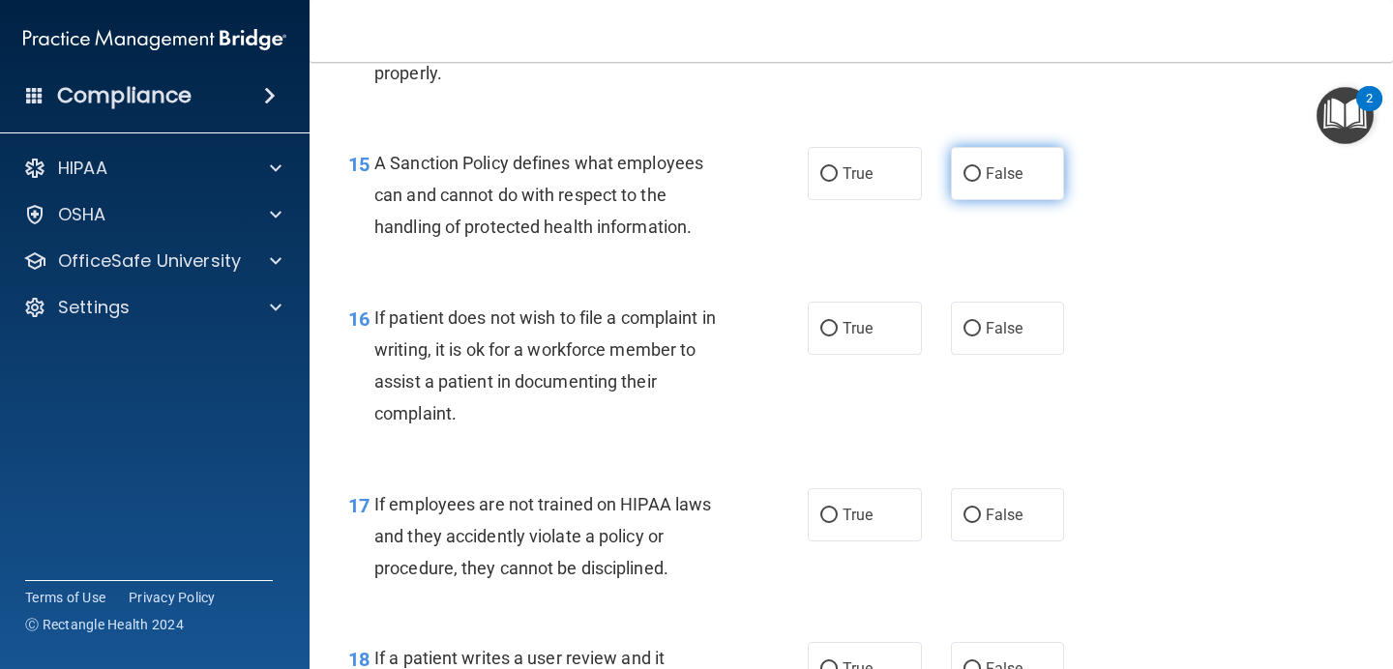
click at [1015, 165] on span "False" at bounding box center [1004, 173] width 38 height 18
click at [981, 167] on input "False" at bounding box center [971, 174] width 17 height 15
radio input "true"
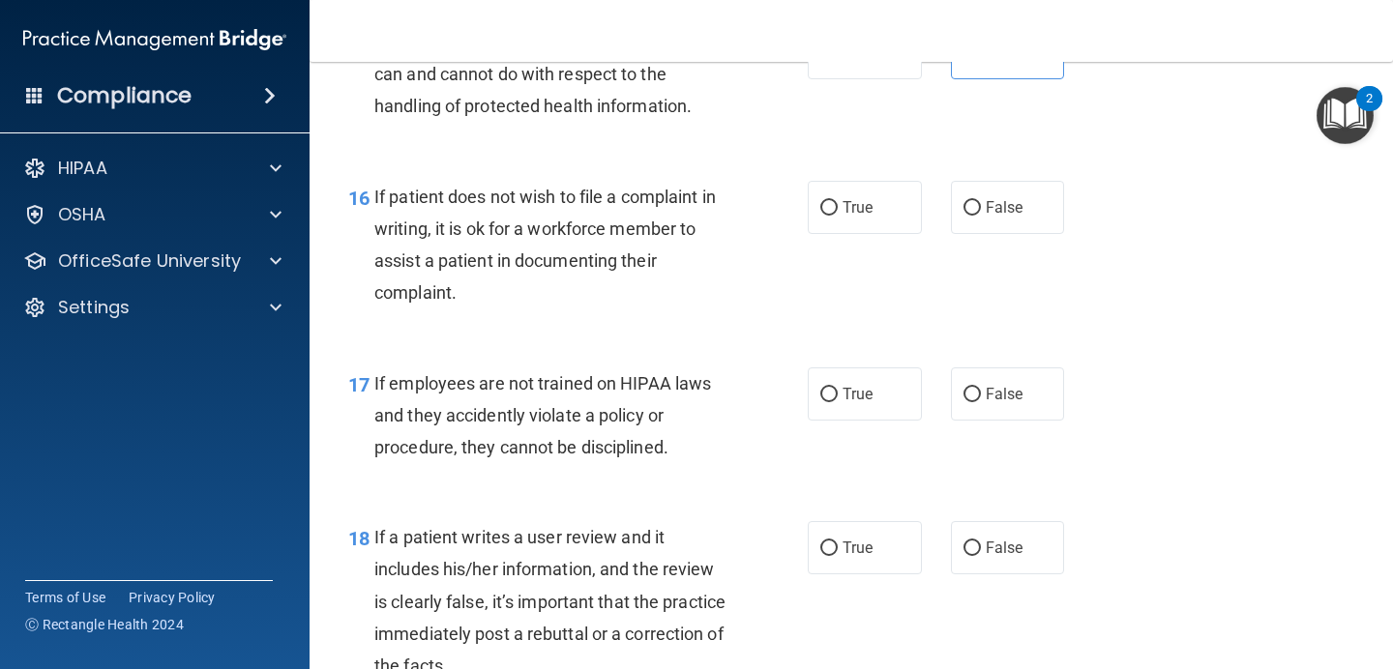
scroll to position [3116, 0]
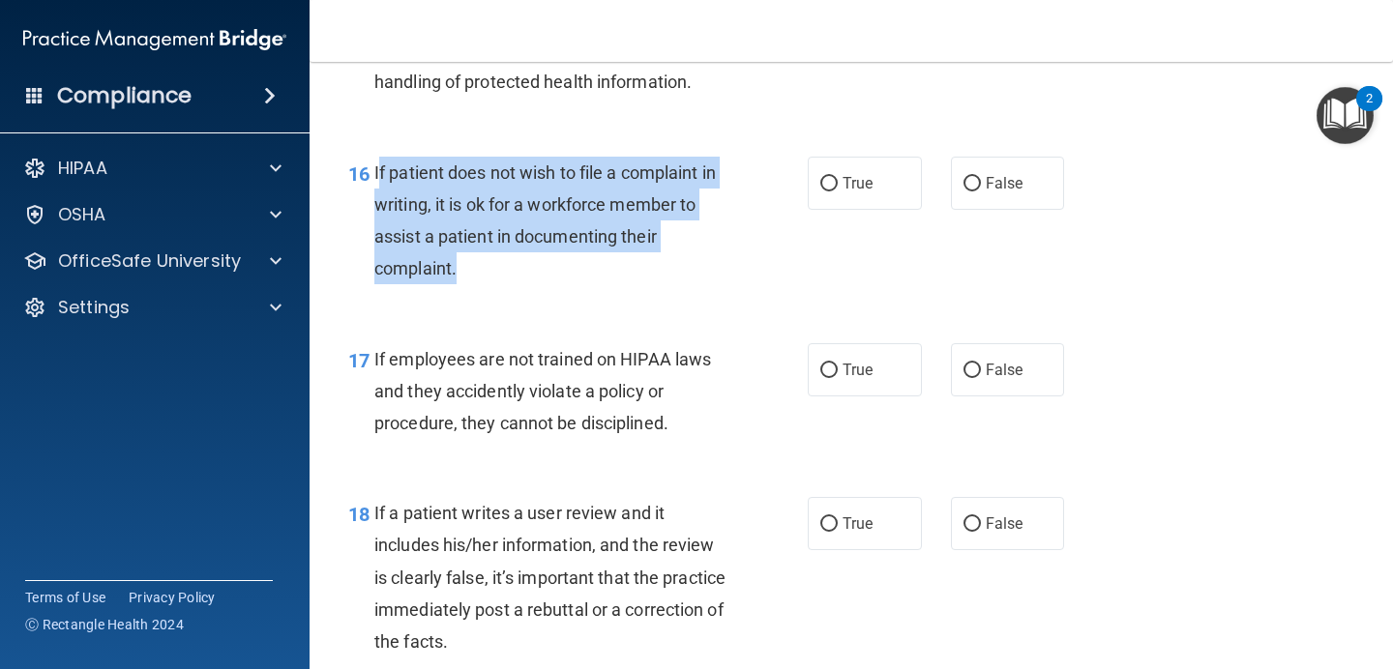
drag, startPoint x: 460, startPoint y: 268, endPoint x: 376, endPoint y: 181, distance: 121.0
click at [376, 181] on div "If patient does not wish to file a complaint in writing, it is ok for a workfor…" at bounding box center [557, 221] width 367 height 129
click at [376, 181] on span "If patient does not wish to file a complaint in writing, it is ok for a workfor…" at bounding box center [544, 220] width 341 height 117
drag, startPoint x: 459, startPoint y: 273, endPoint x: 369, endPoint y: 171, distance: 135.6
click at [369, 171] on div "16 If patient does not wish to file a complaint in writing, it is ok for a work…" at bounding box center [577, 226] width 517 height 138
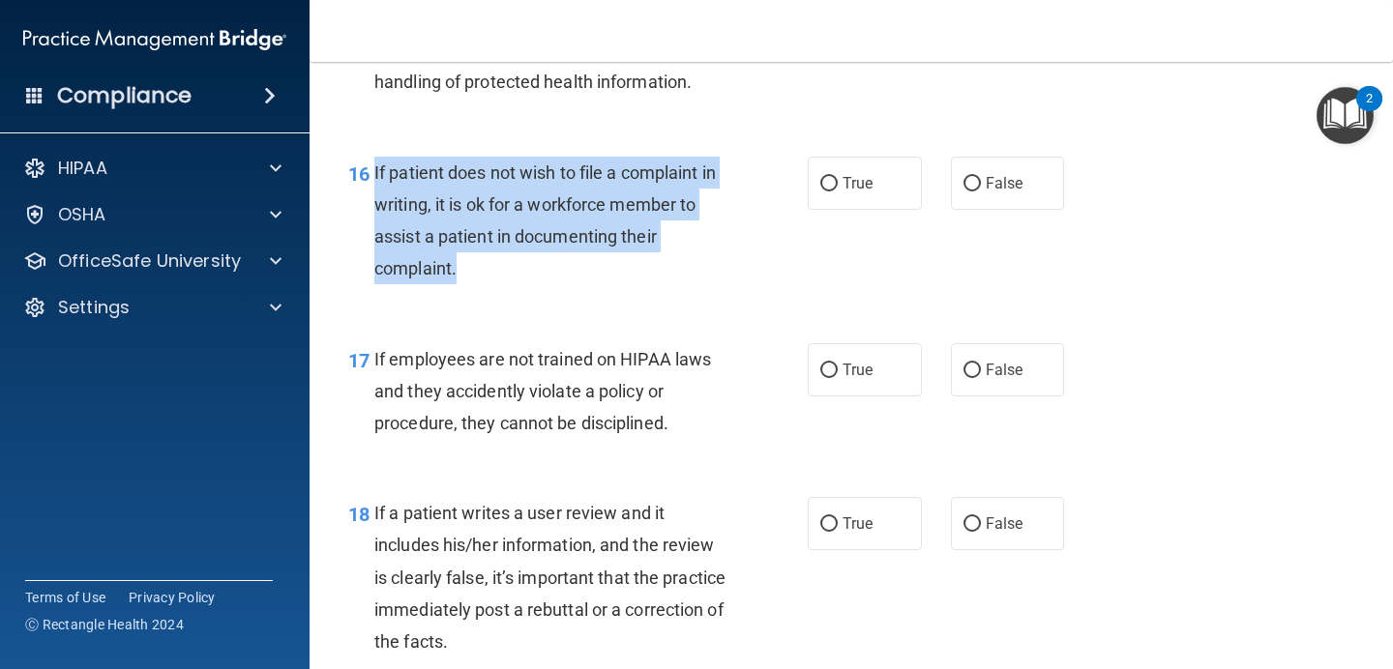
copy div "If patient does not wish to file a complaint in writing, it is ok for a workfor…"
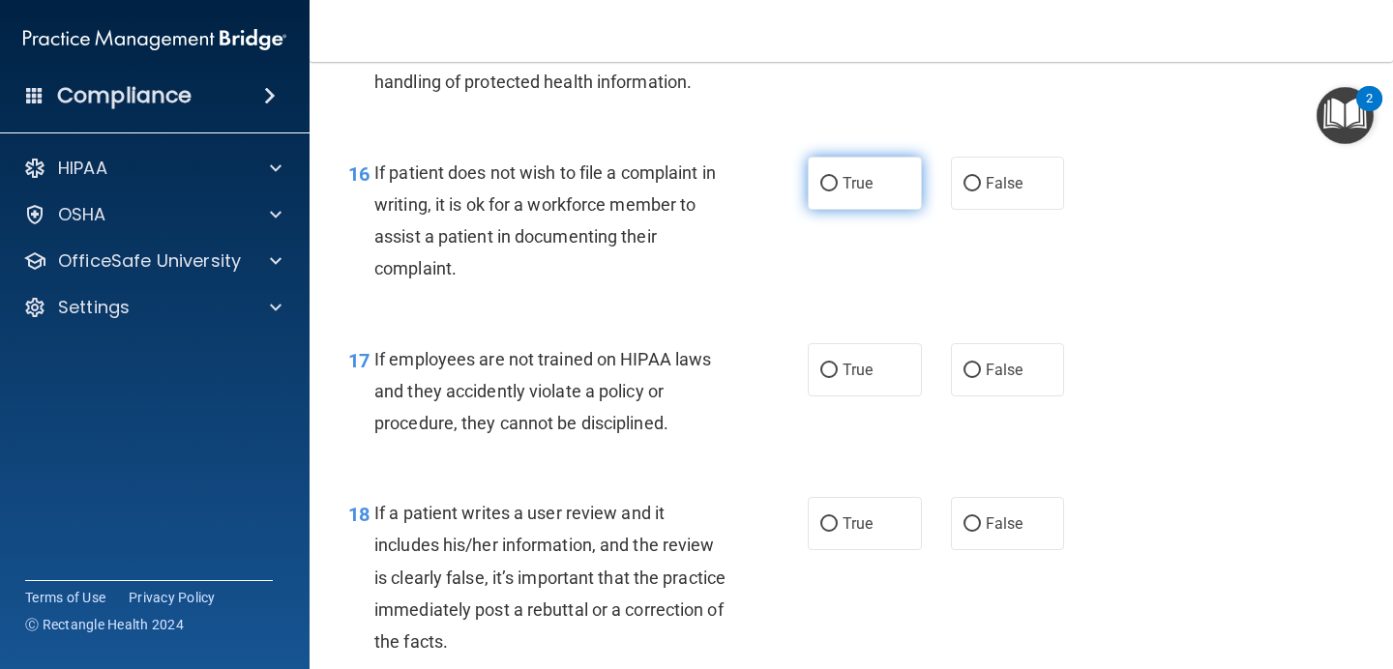
click at [854, 204] on label "True" at bounding box center [864, 183] width 114 height 53
click at [837, 191] on input "True" at bounding box center [828, 184] width 17 height 15
radio input "true"
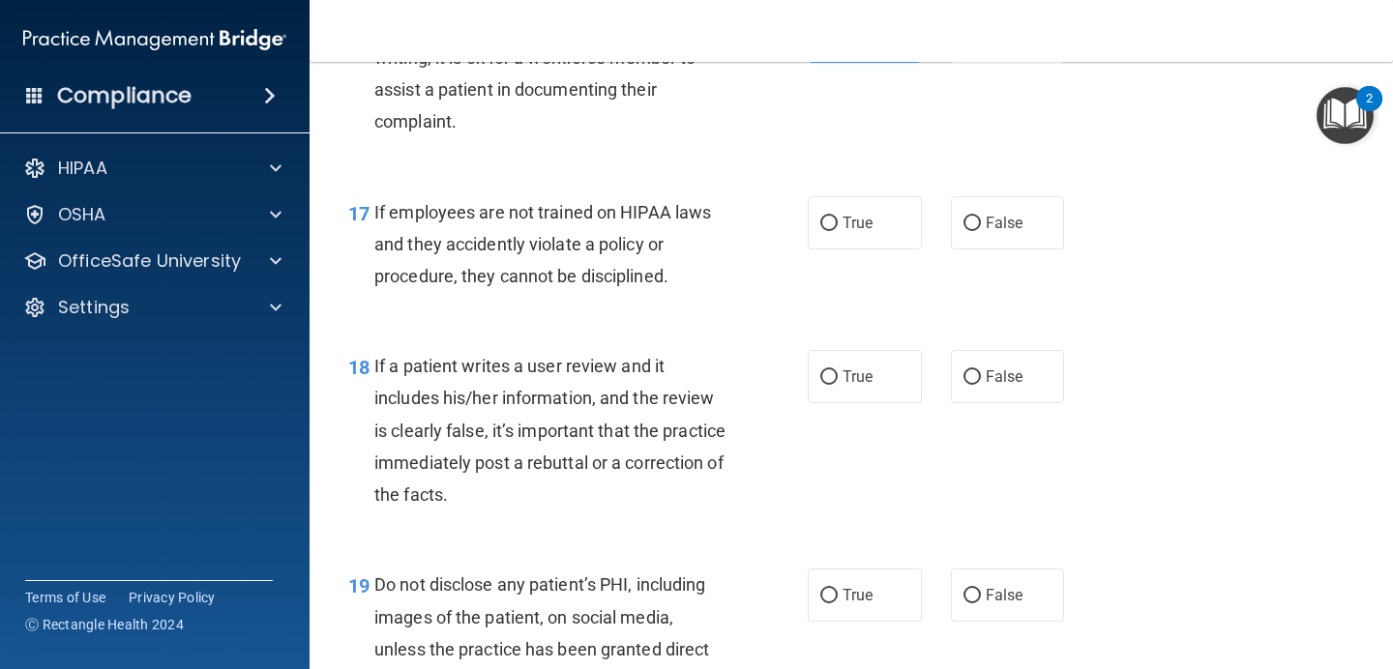
scroll to position [3272, 0]
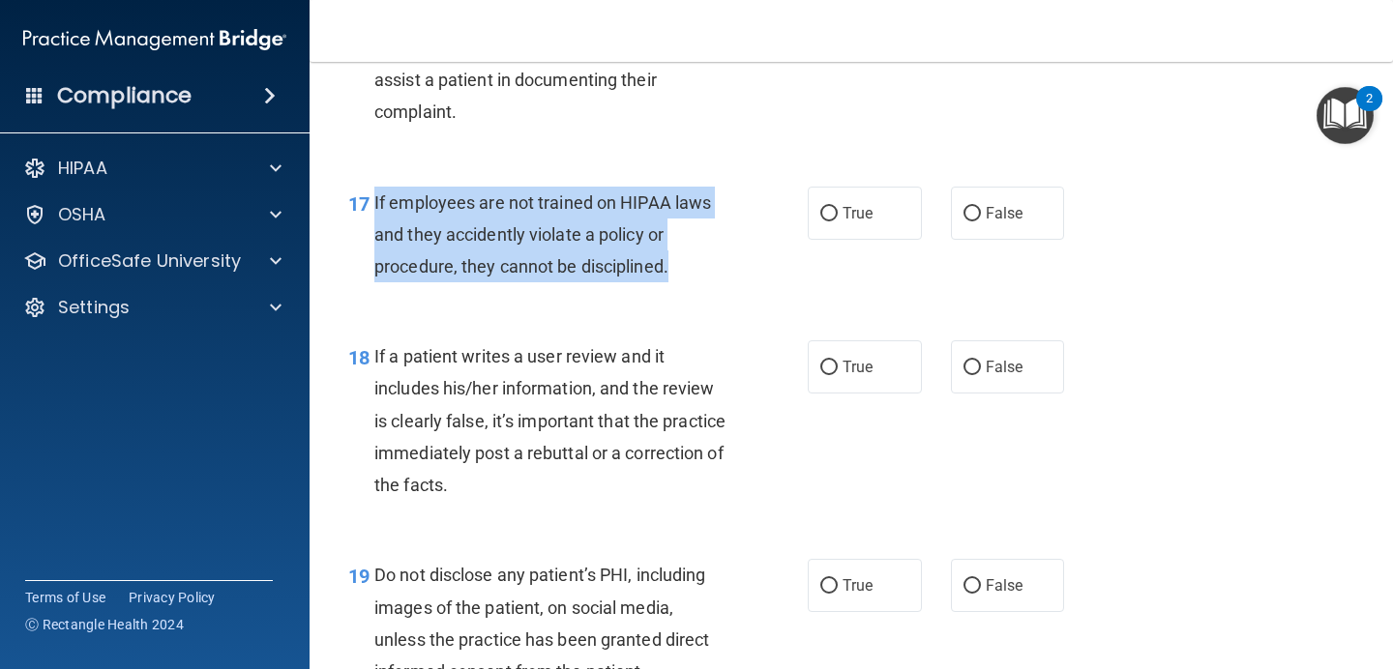
drag, startPoint x: 686, startPoint y: 272, endPoint x: 376, endPoint y: 214, distance: 314.8
click at [376, 214] on div "If employees are not trained on HIPAA laws and they accidently violate a policy…" at bounding box center [557, 235] width 367 height 97
copy span "If employees are not trained on HIPAA laws and they accidently violate a policy…"
click at [676, 258] on div "If employees are not trained on HIPAA laws and they accidently violate a policy…" at bounding box center [557, 235] width 367 height 97
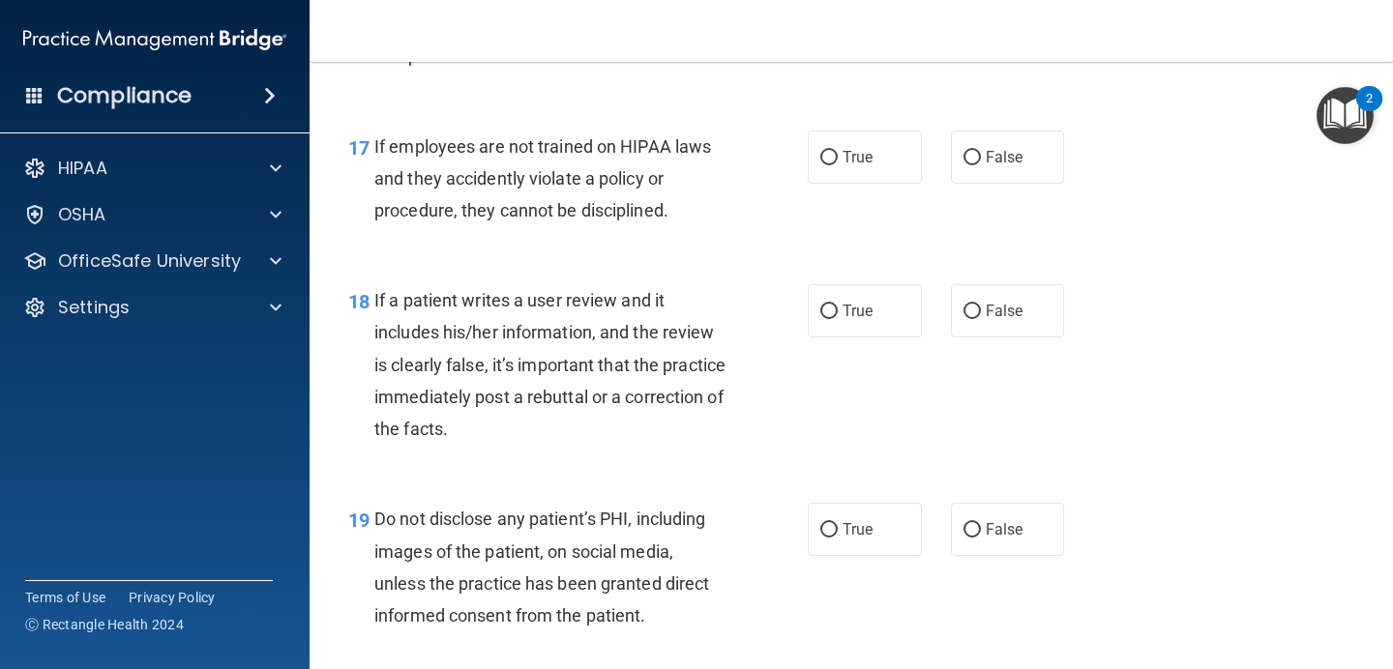
scroll to position [3346, 0]
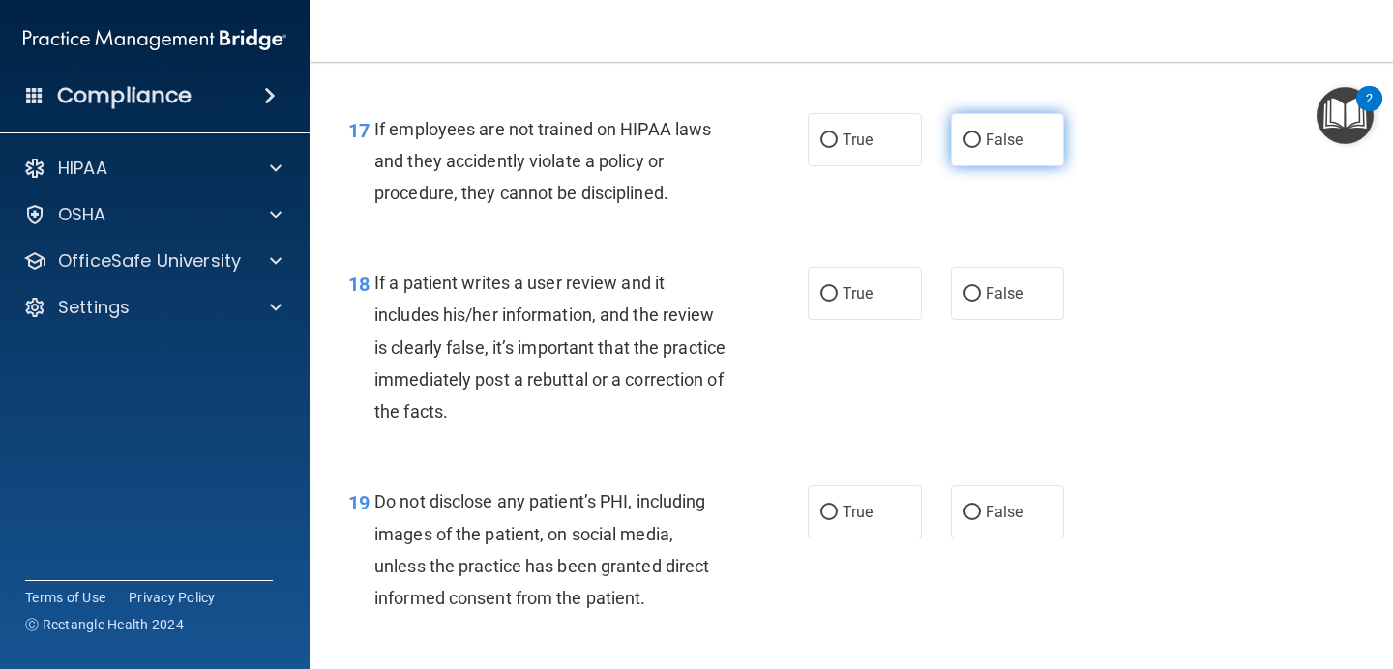
click at [1016, 131] on span "False" at bounding box center [1004, 140] width 38 height 18
click at [981, 133] on input "False" at bounding box center [971, 140] width 17 height 15
radio input "true"
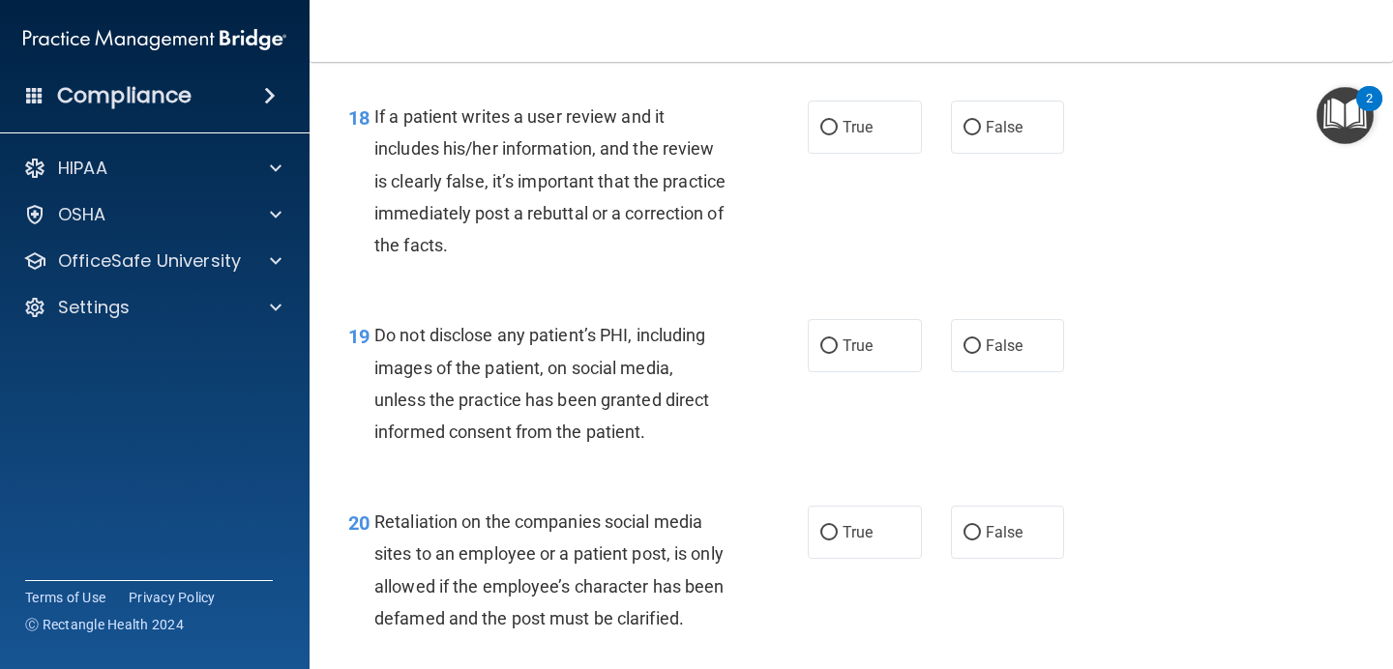
scroll to position [3514, 0]
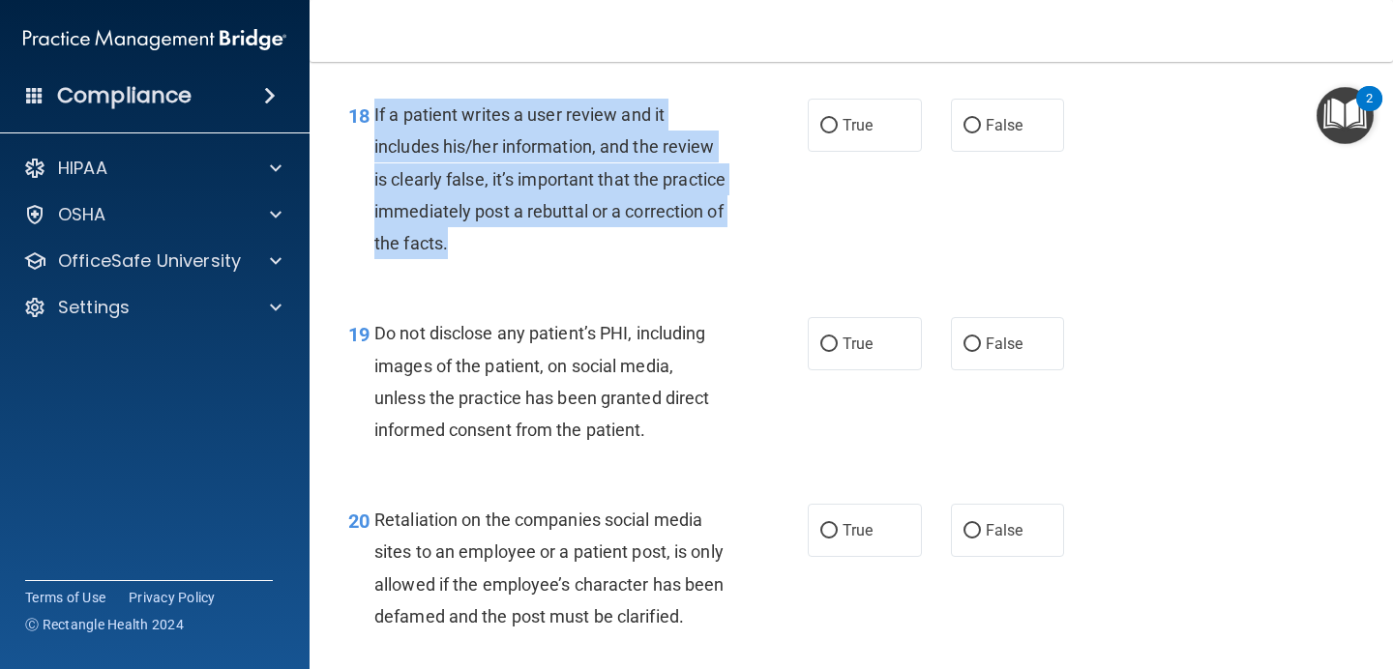
drag, startPoint x: 571, startPoint y: 249, endPoint x: 366, endPoint y: 109, distance: 248.4
click at [366, 109] on div "18 If a patient writes a user review and it includes his/her information, and t…" at bounding box center [577, 184] width 517 height 170
copy div "If a patient writes a user review and it includes his/her information, and the …"
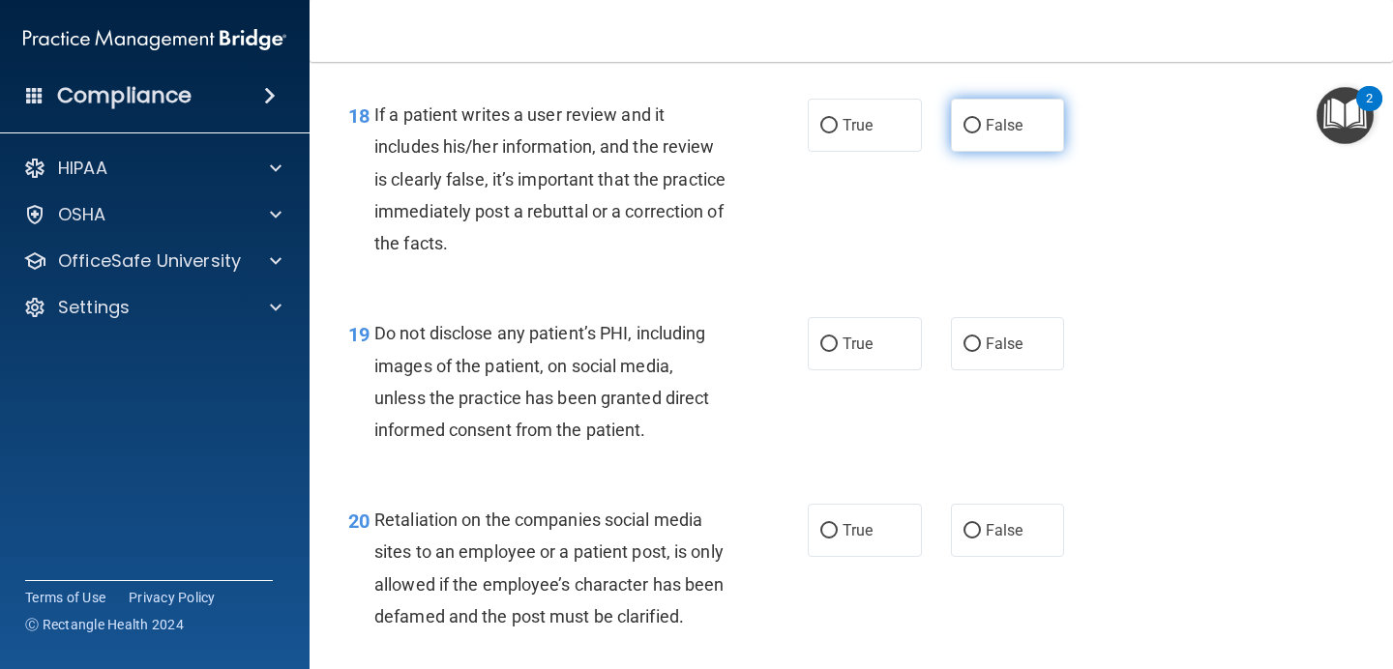
click at [994, 135] on label "False" at bounding box center [1008, 125] width 114 height 53
click at [981, 133] on input "False" at bounding box center [971, 126] width 17 height 15
radio input "true"
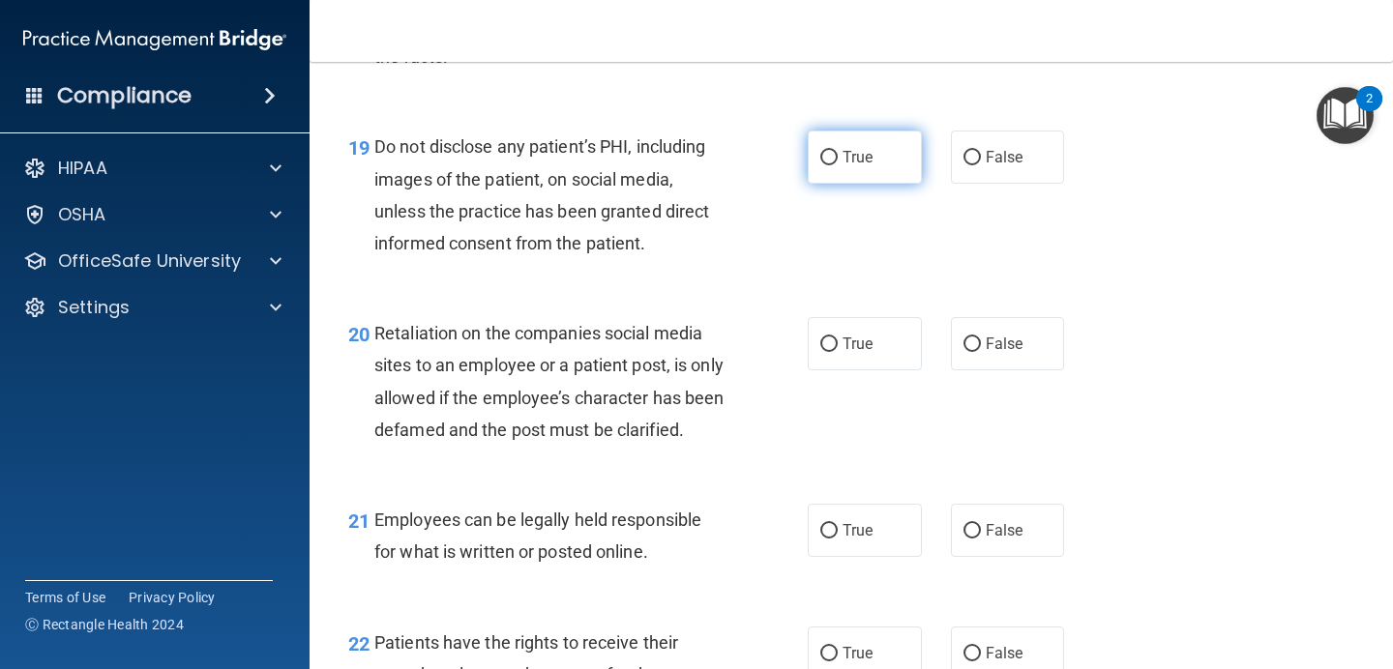
click at [859, 157] on span "True" at bounding box center [857, 157] width 30 height 18
click at [837, 157] on input "True" at bounding box center [828, 158] width 17 height 15
radio input "true"
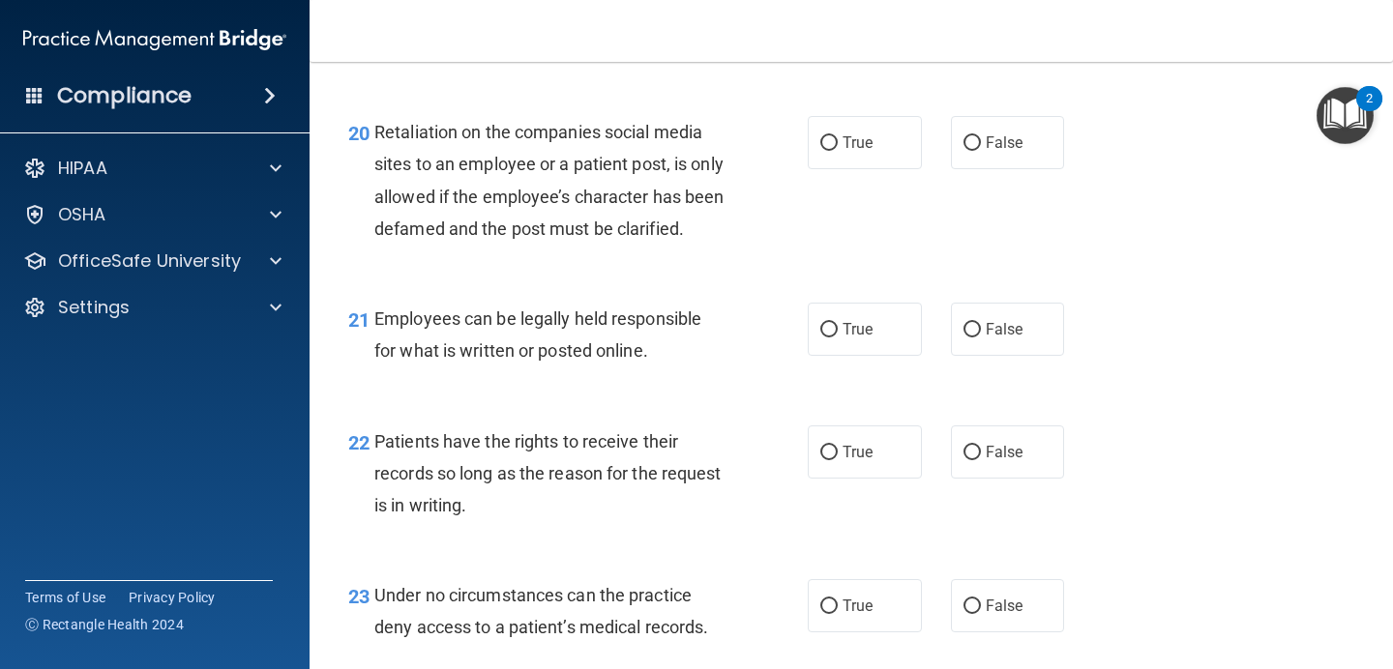
scroll to position [3919, 0]
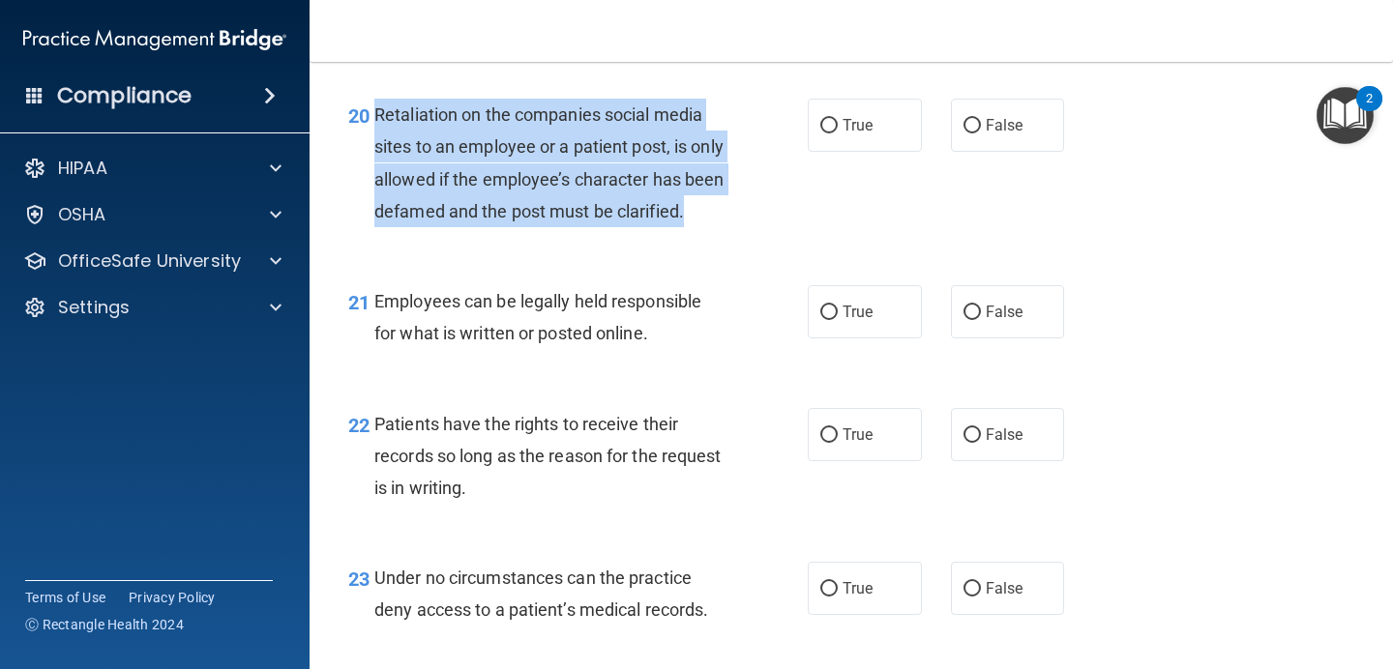
drag, startPoint x: 452, startPoint y: 256, endPoint x: 378, endPoint y: 106, distance: 166.9
click at [378, 106] on div "Retaliation on the companies social media sites to an employee or a patient pos…" at bounding box center [557, 163] width 367 height 129
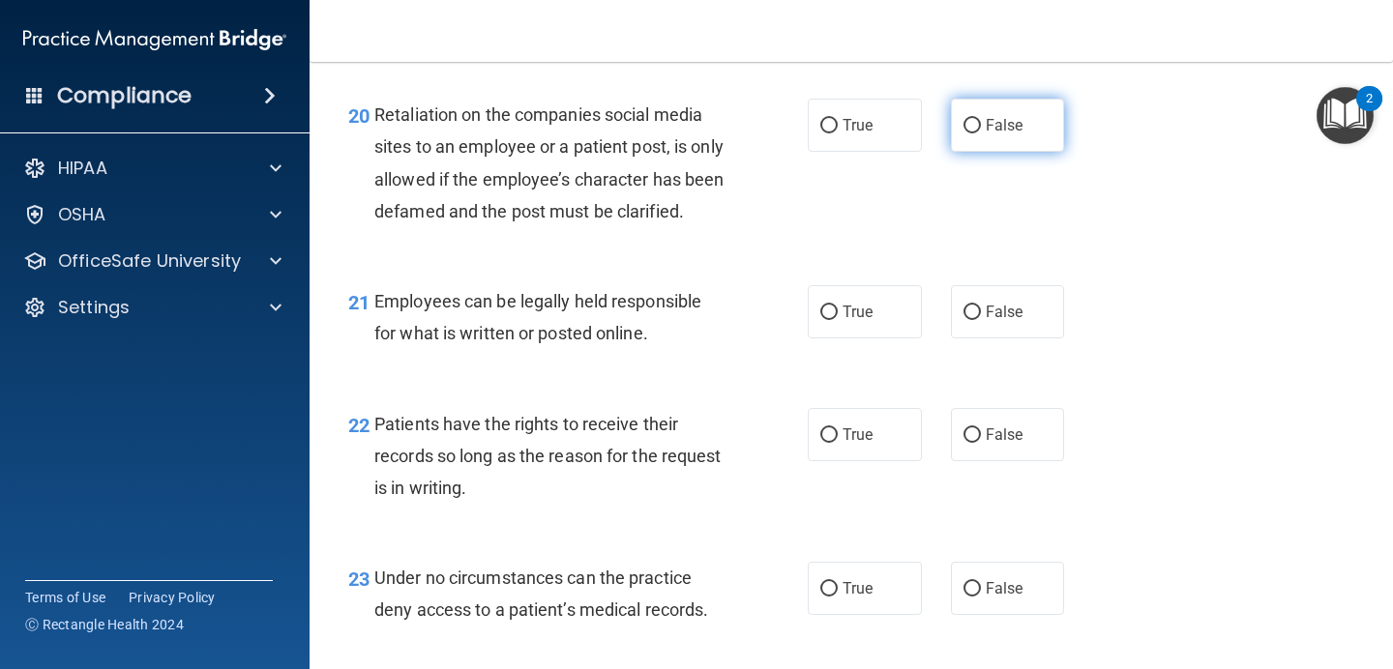
click at [988, 148] on label "False" at bounding box center [1008, 125] width 114 height 53
click at [981, 133] on input "False" at bounding box center [971, 126] width 17 height 15
radio input "true"
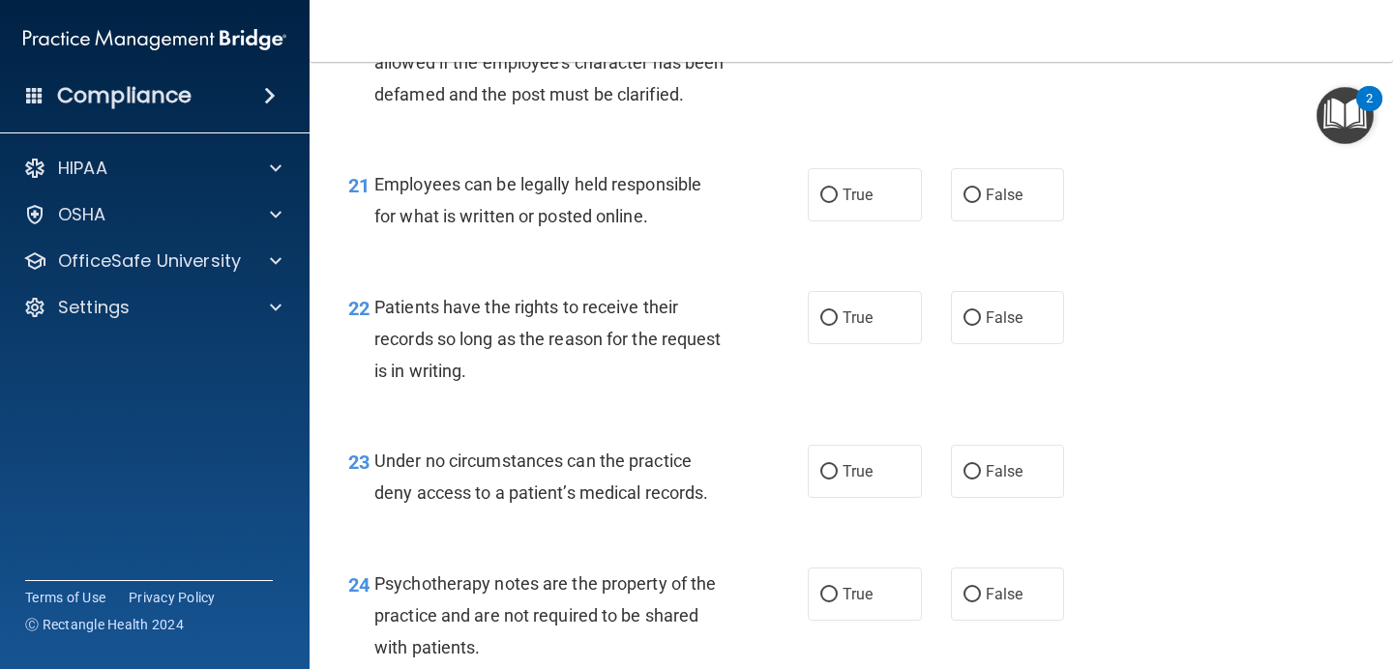
scroll to position [4068, 0]
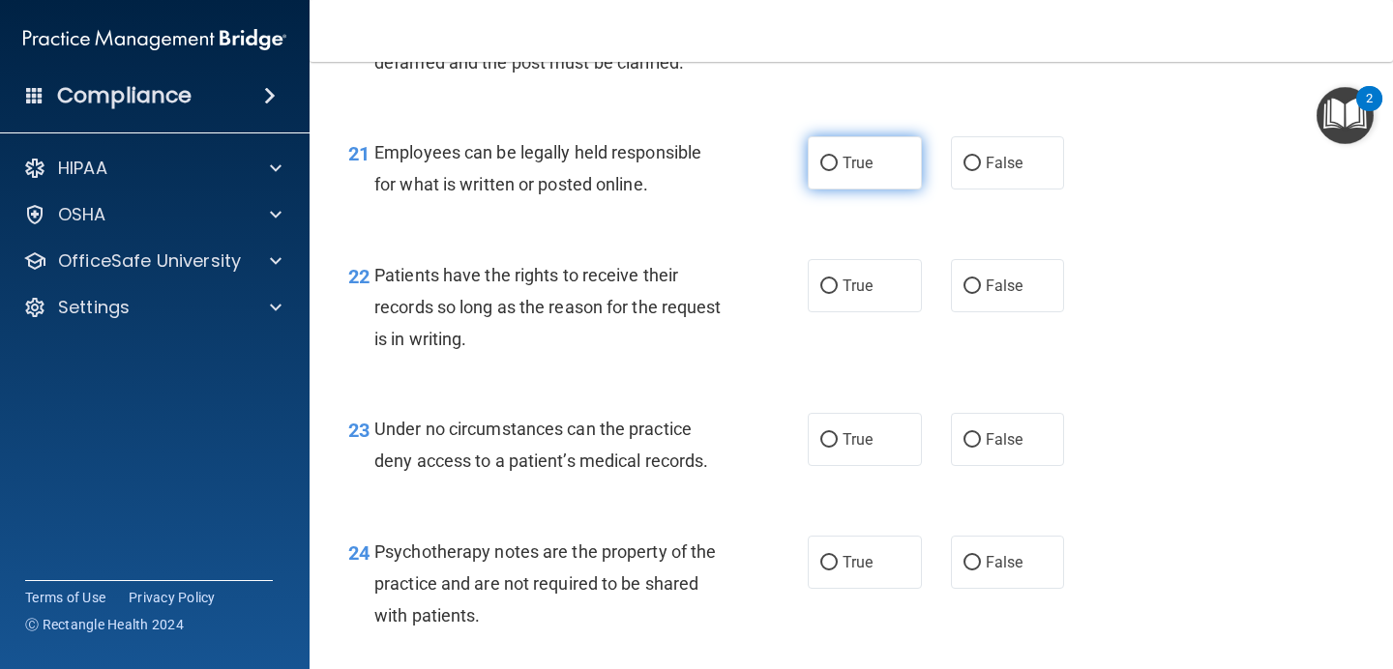
click at [861, 172] on span "True" at bounding box center [857, 163] width 30 height 18
click at [837, 171] on input "True" at bounding box center [828, 164] width 17 height 15
radio input "true"
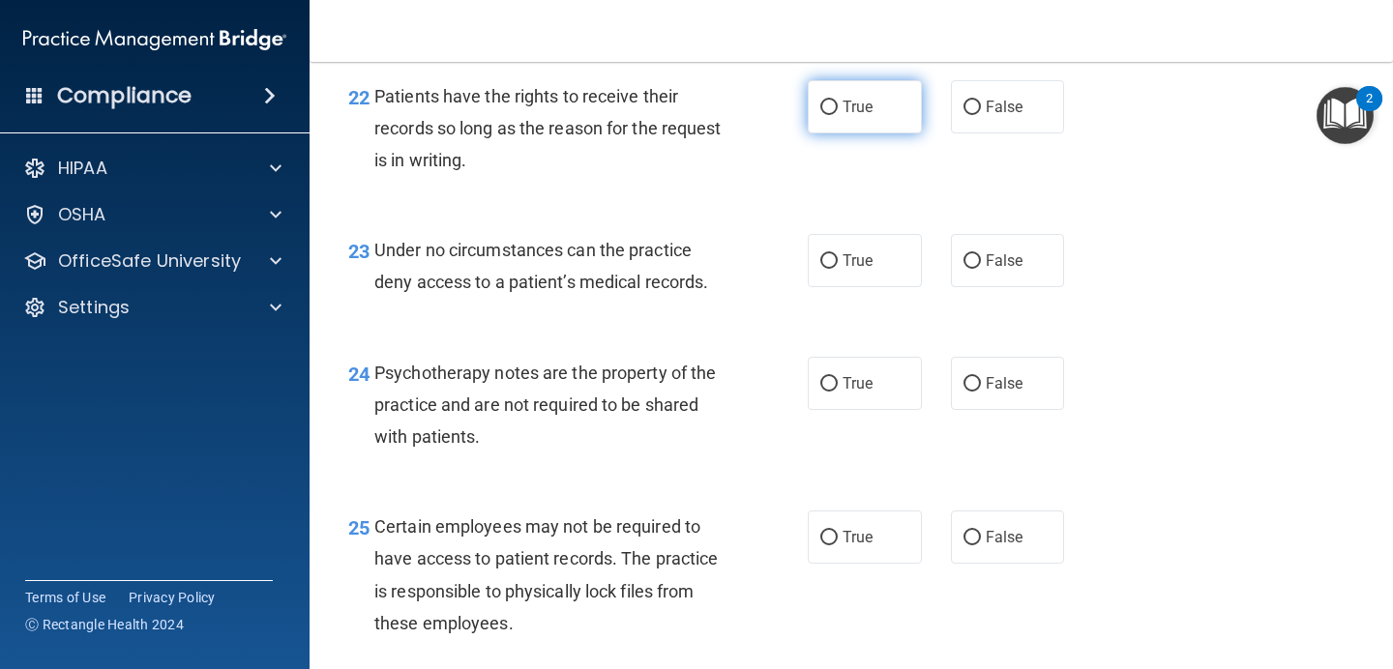
click at [857, 127] on label "True" at bounding box center [864, 106] width 114 height 53
click at [837, 115] on input "True" at bounding box center [828, 108] width 17 height 15
radio input "true"
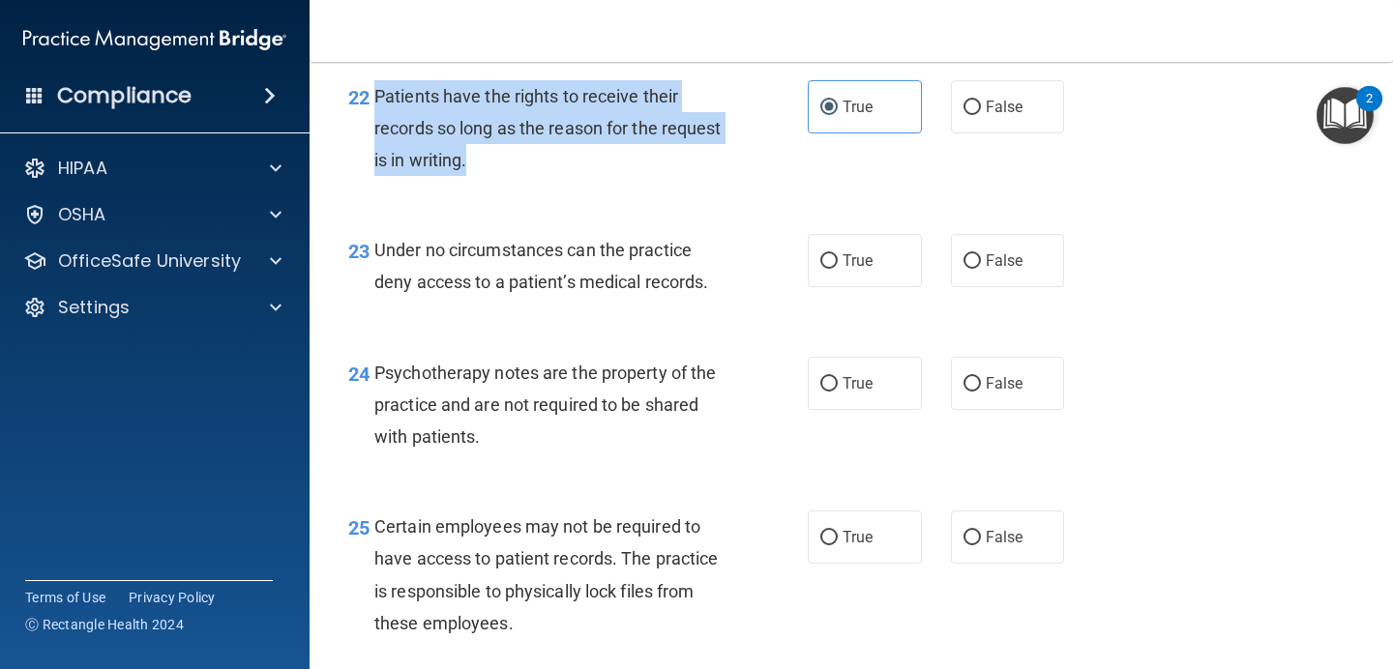
drag, startPoint x: 514, startPoint y: 185, endPoint x: 378, endPoint y: 127, distance: 148.2
click at [378, 127] on div "Patients have the rights to receive their records so long as the reason for the…" at bounding box center [557, 128] width 367 height 97
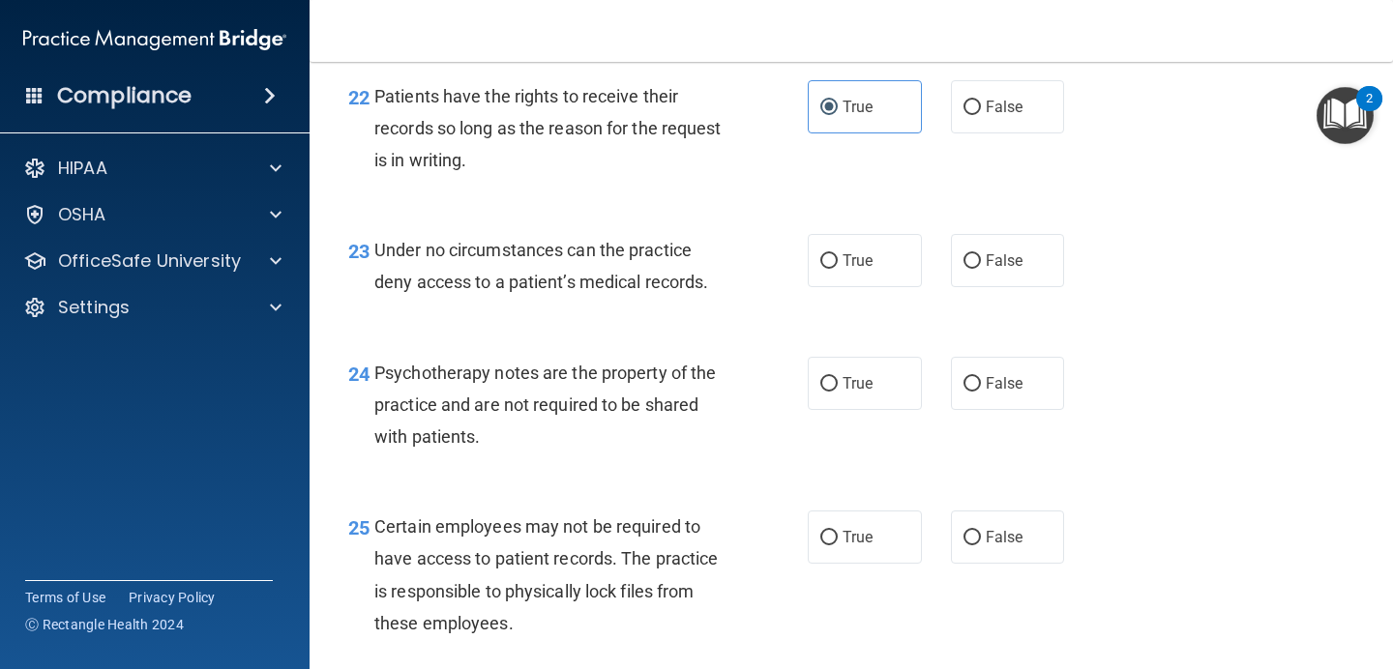
click at [455, 281] on span "Under no circumstances can the practice deny access to a patient’s medical reco…" at bounding box center [541, 266] width 334 height 52
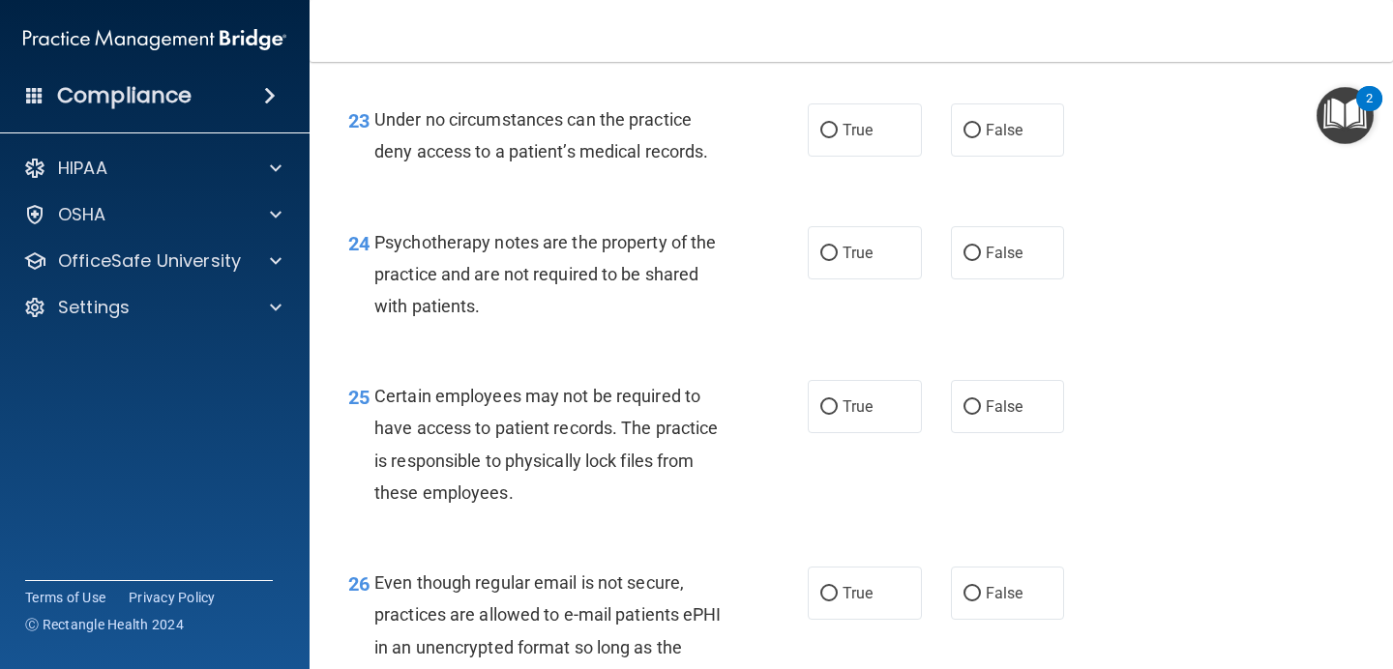
scroll to position [4380, 0]
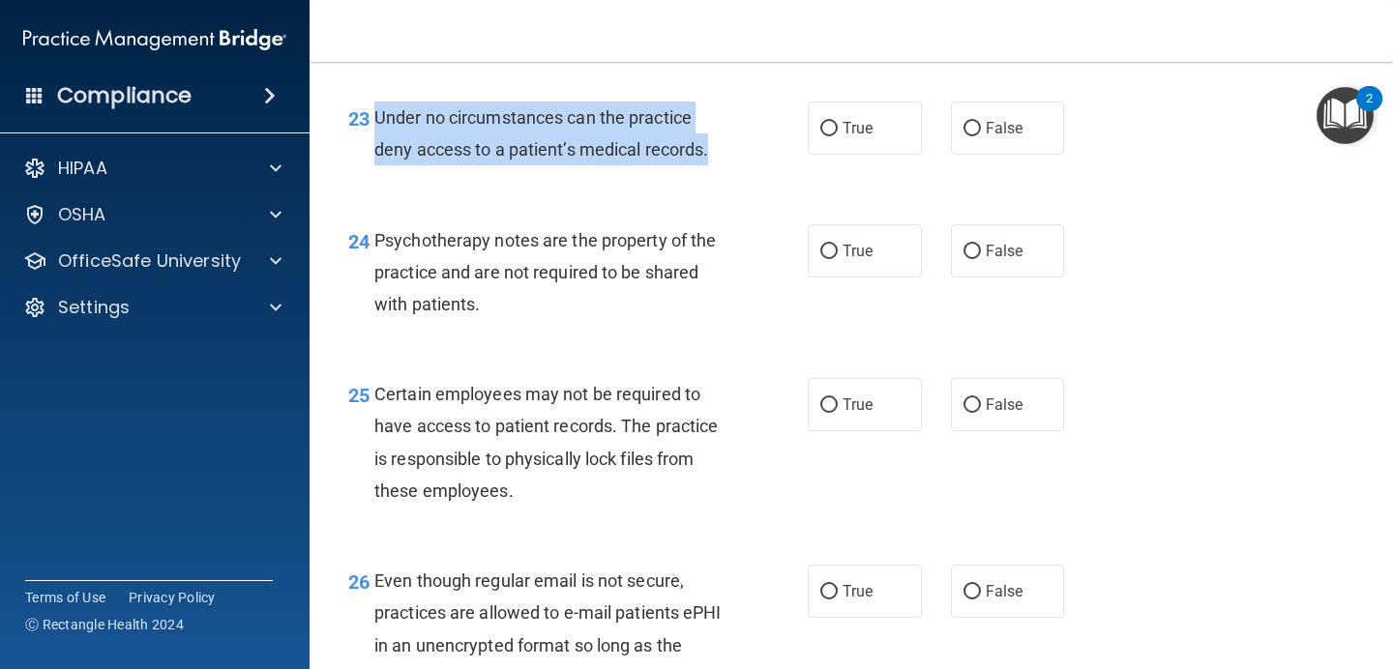
drag, startPoint x: 714, startPoint y: 185, endPoint x: 375, endPoint y: 160, distance: 339.4
click at [375, 160] on div "Under no circumstances can the practice deny access to a patient’s medical reco…" at bounding box center [557, 134] width 367 height 64
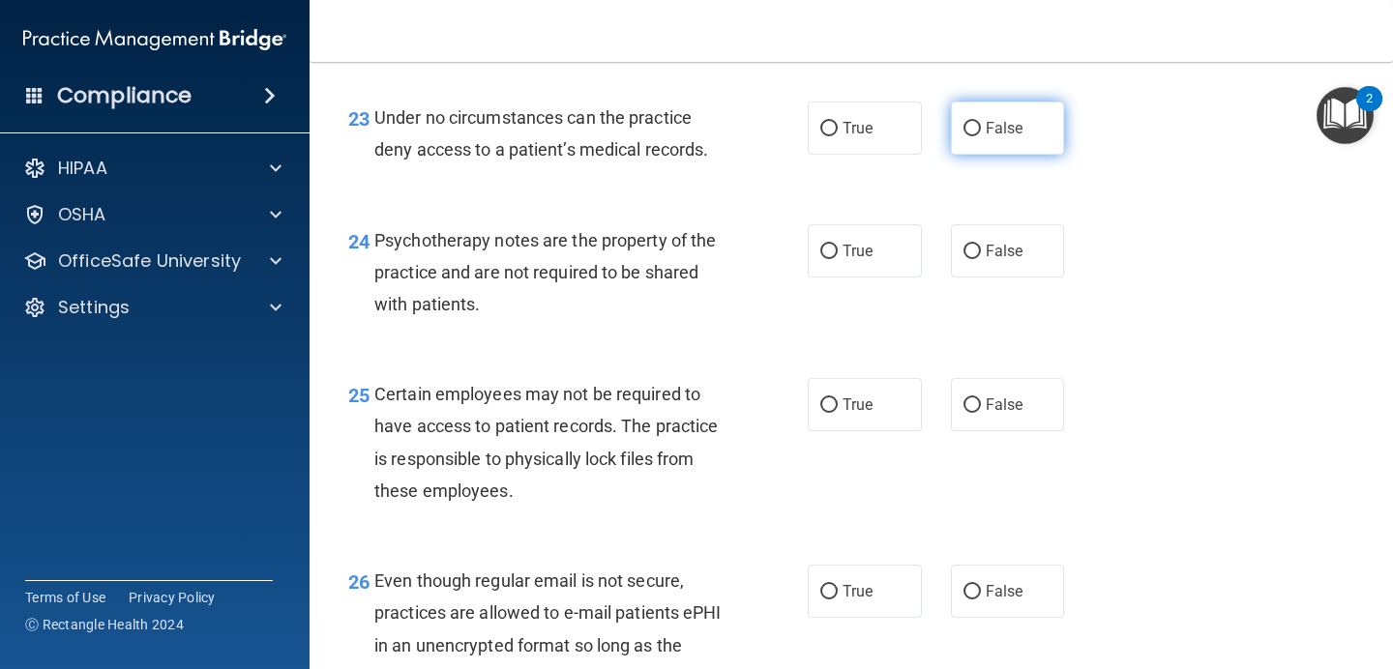
click at [992, 155] on label "False" at bounding box center [1008, 128] width 114 height 53
click at [981, 136] on input "False" at bounding box center [971, 129] width 17 height 15
radio input "true"
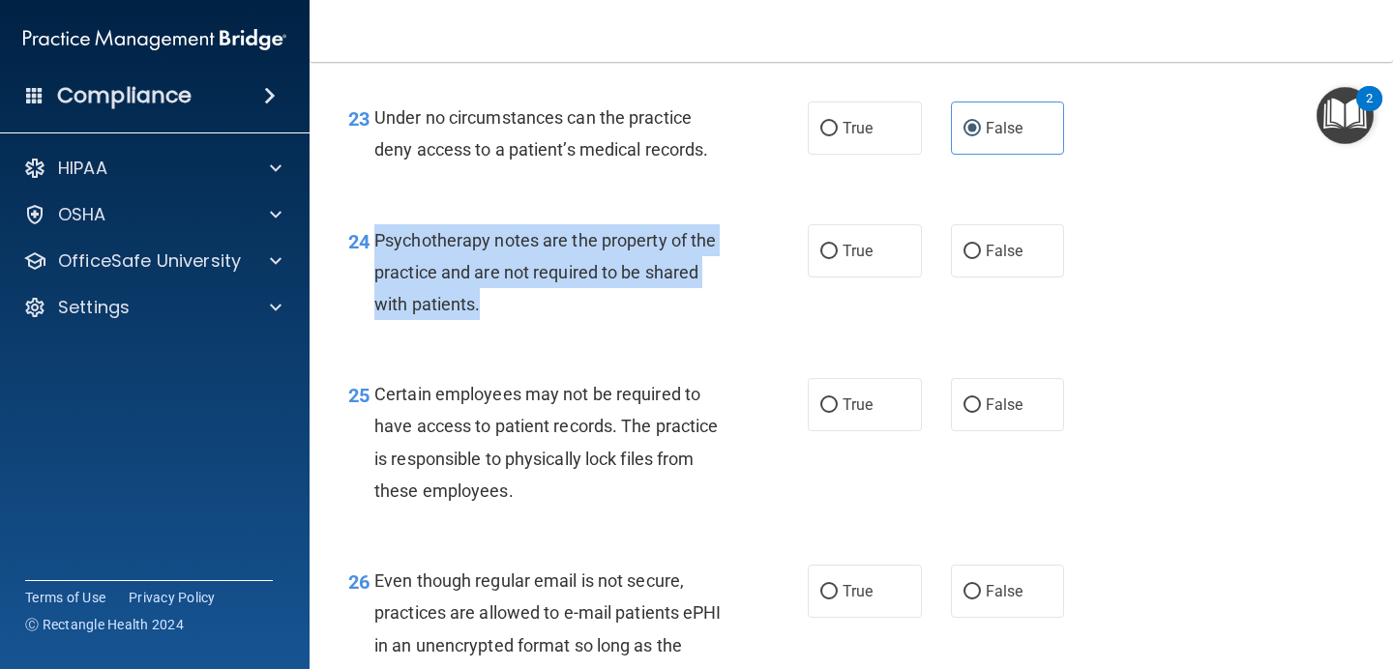
drag, startPoint x: 486, startPoint y: 340, endPoint x: 369, endPoint y: 281, distance: 131.0
click at [369, 281] on div "24 Psychotherapy notes are the property of the practice and are not required to…" at bounding box center [577, 277] width 517 height 106
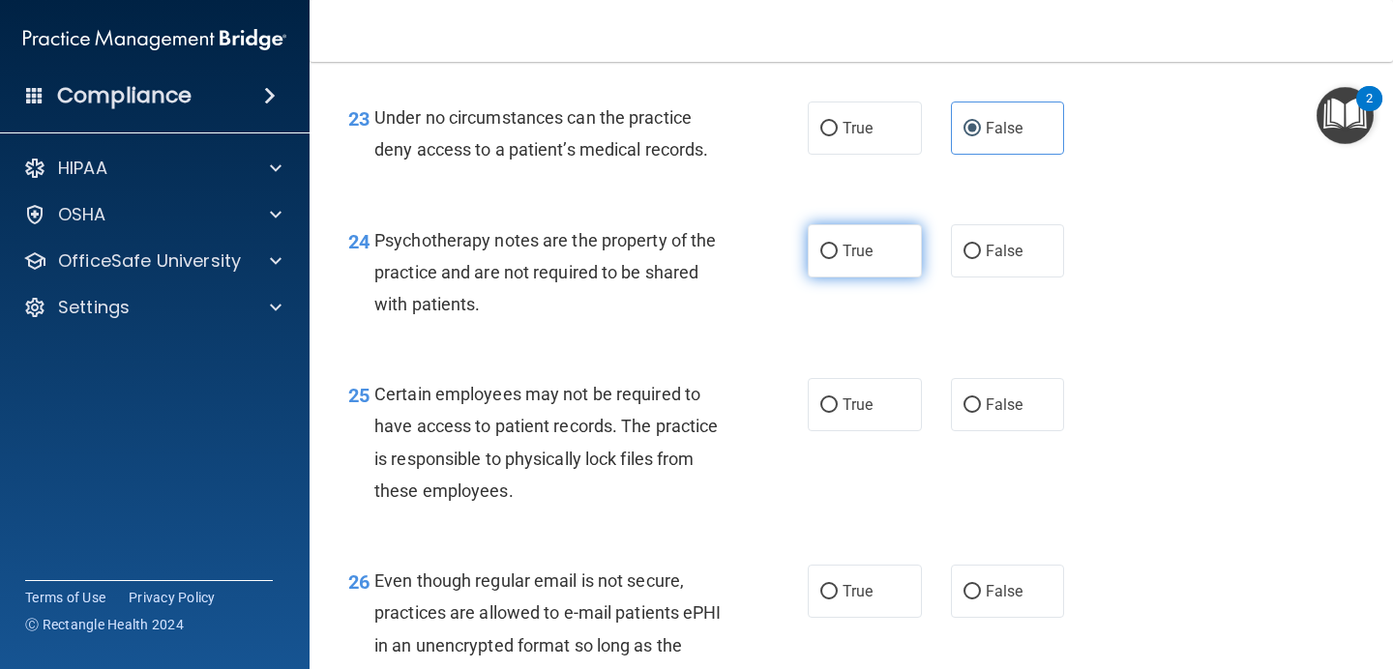
click at [860, 269] on label "True" at bounding box center [864, 250] width 114 height 53
click at [837, 259] on input "True" at bounding box center [828, 252] width 17 height 15
radio input "true"
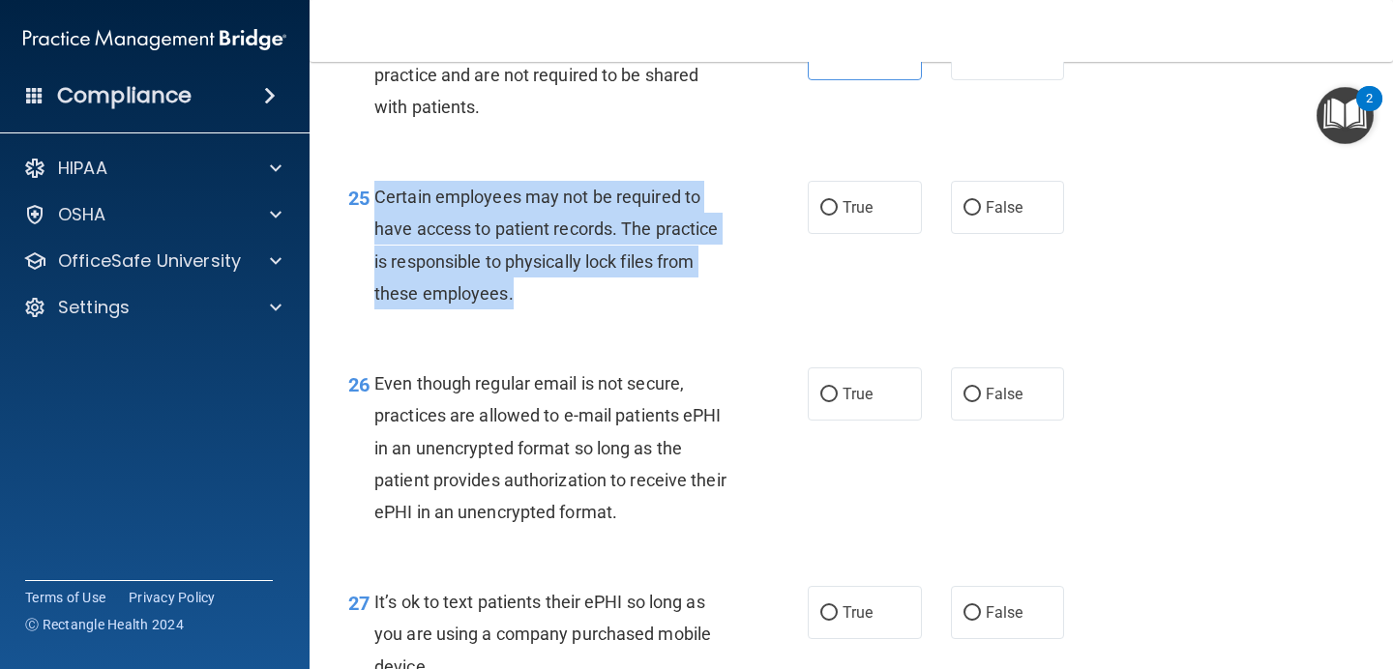
drag, startPoint x: 509, startPoint y: 328, endPoint x: 379, endPoint y: 239, distance: 157.2
click at [379, 239] on span "Certain employees may not be required to have access to patient records. The pr…" at bounding box center [545, 245] width 343 height 117
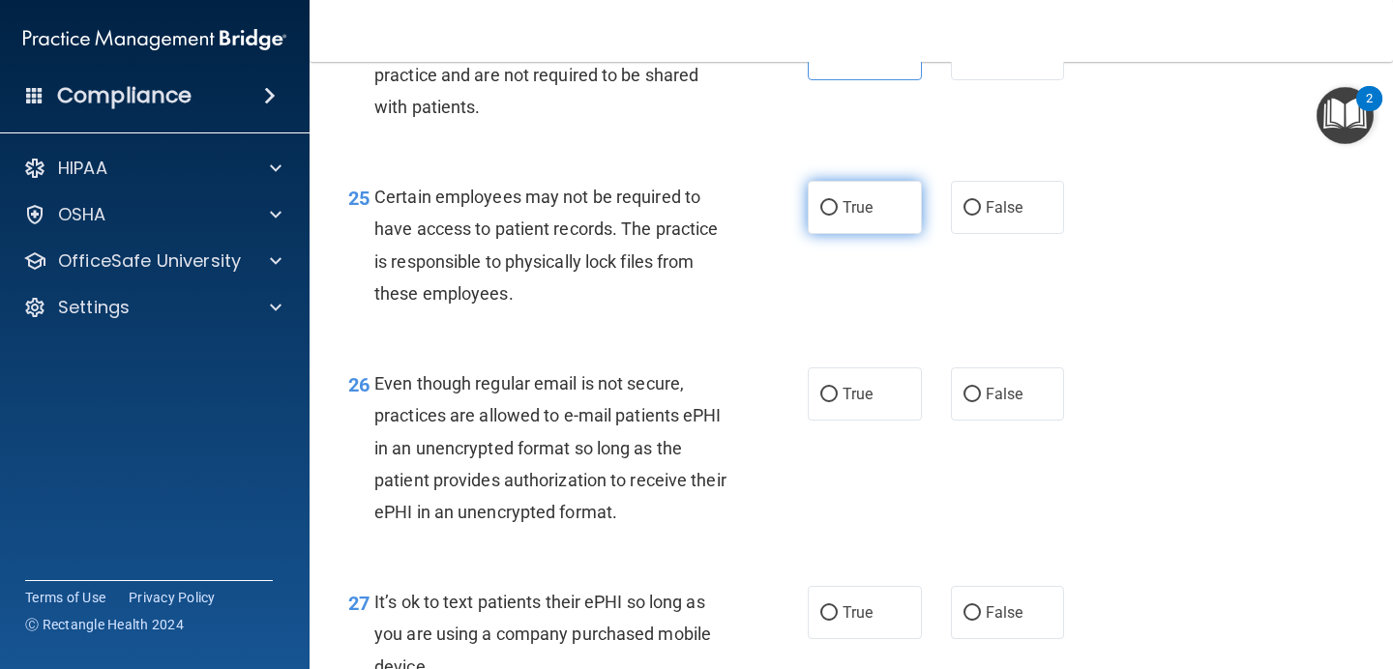
click at [873, 234] on label "True" at bounding box center [864, 207] width 114 height 53
click at [837, 216] on input "True" at bounding box center [828, 208] width 17 height 15
radio input "true"
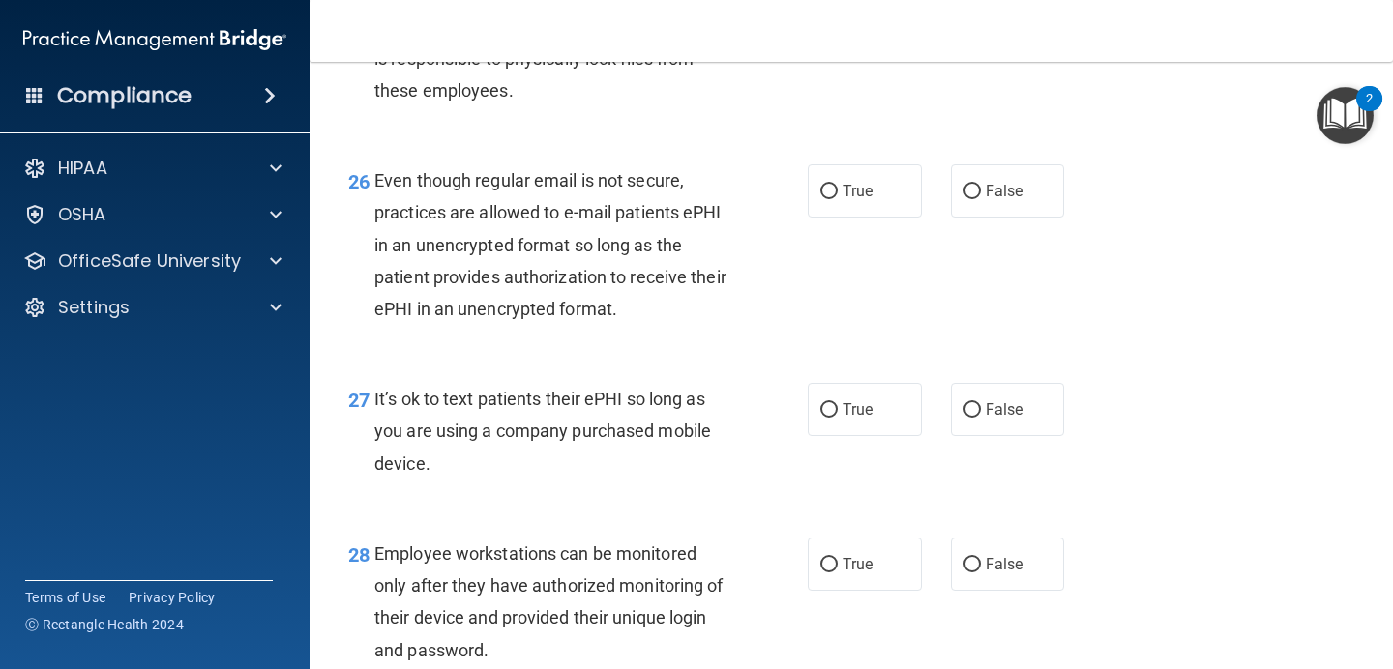
scroll to position [4782, 0]
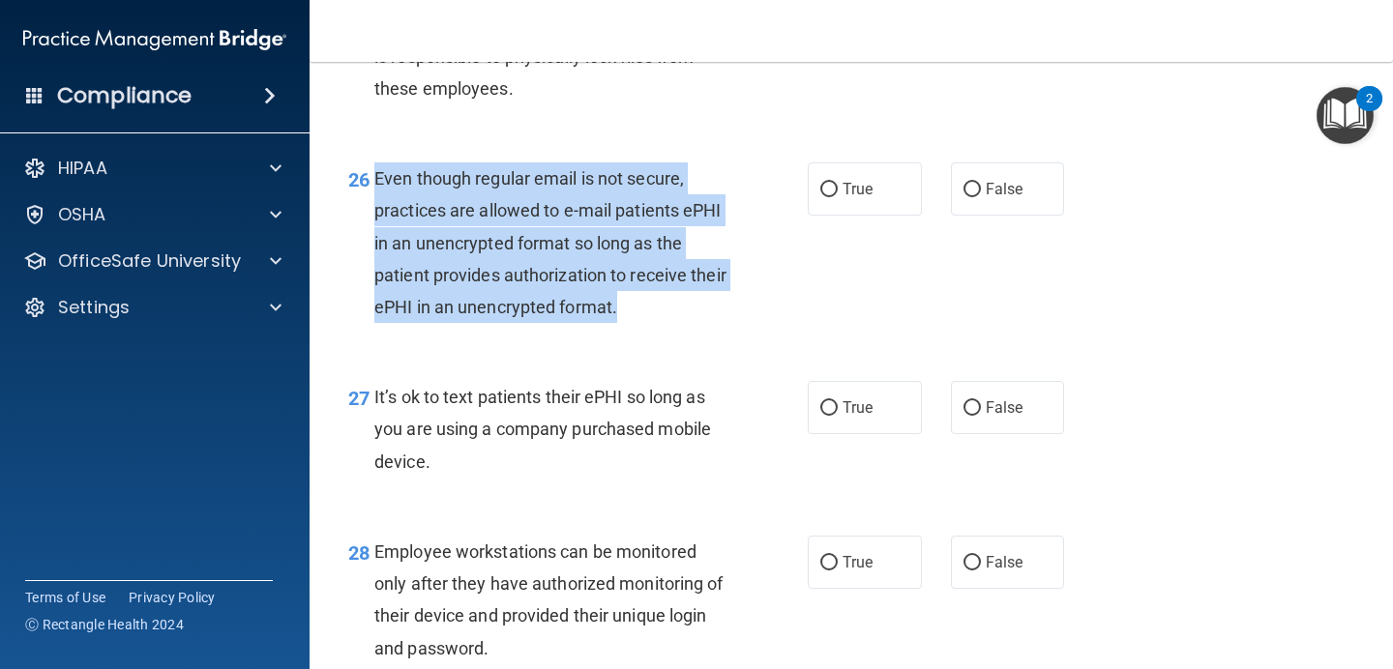
drag, startPoint x: 672, startPoint y: 353, endPoint x: 375, endPoint y: 203, distance: 332.6
click at [375, 203] on div "Even though regular email is not secure, practices are allowed to e-mail patien…" at bounding box center [557, 242] width 367 height 161
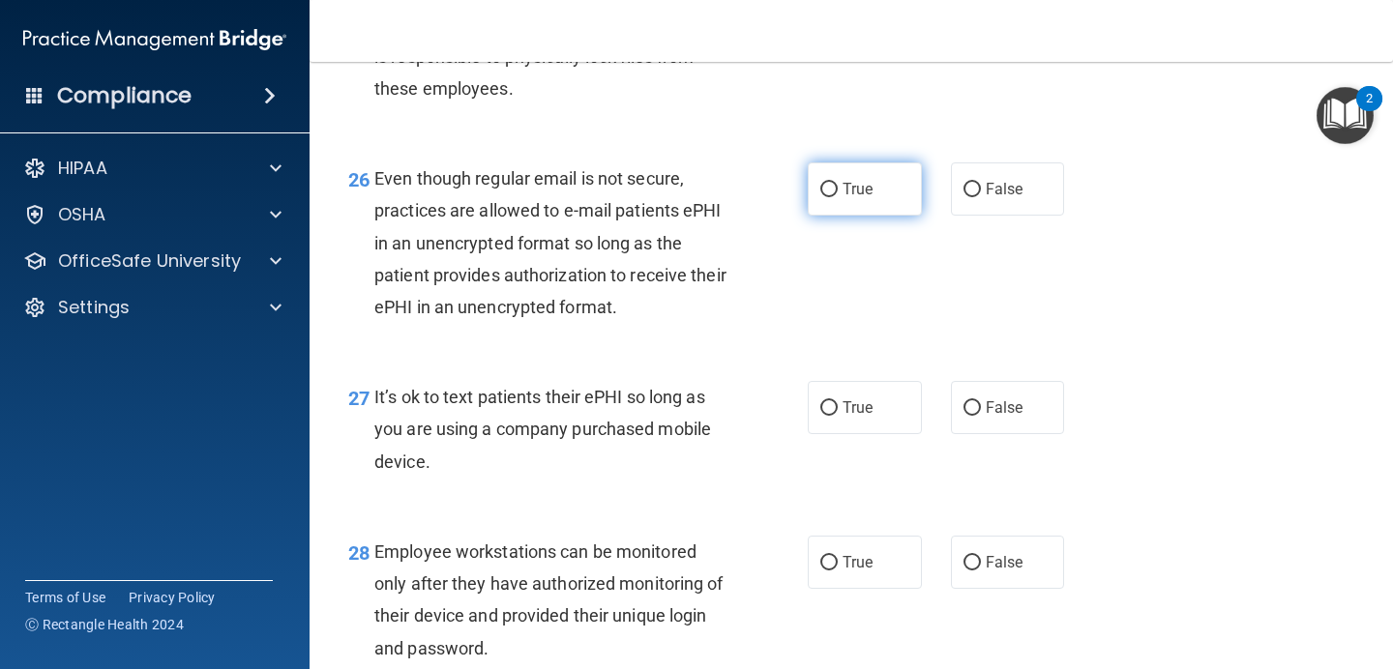
click at [842, 216] on label "True" at bounding box center [864, 188] width 114 height 53
click at [837, 197] on input "True" at bounding box center [828, 190] width 17 height 15
radio input "true"
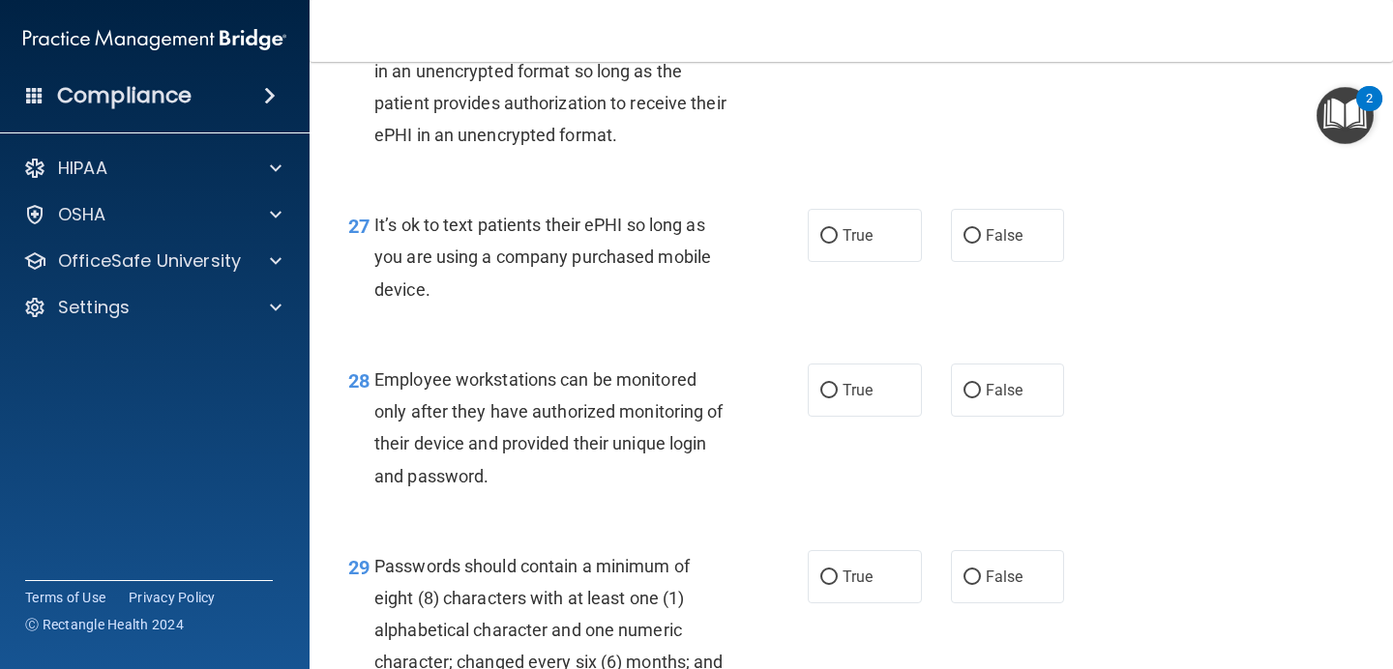
scroll to position [4967, 0]
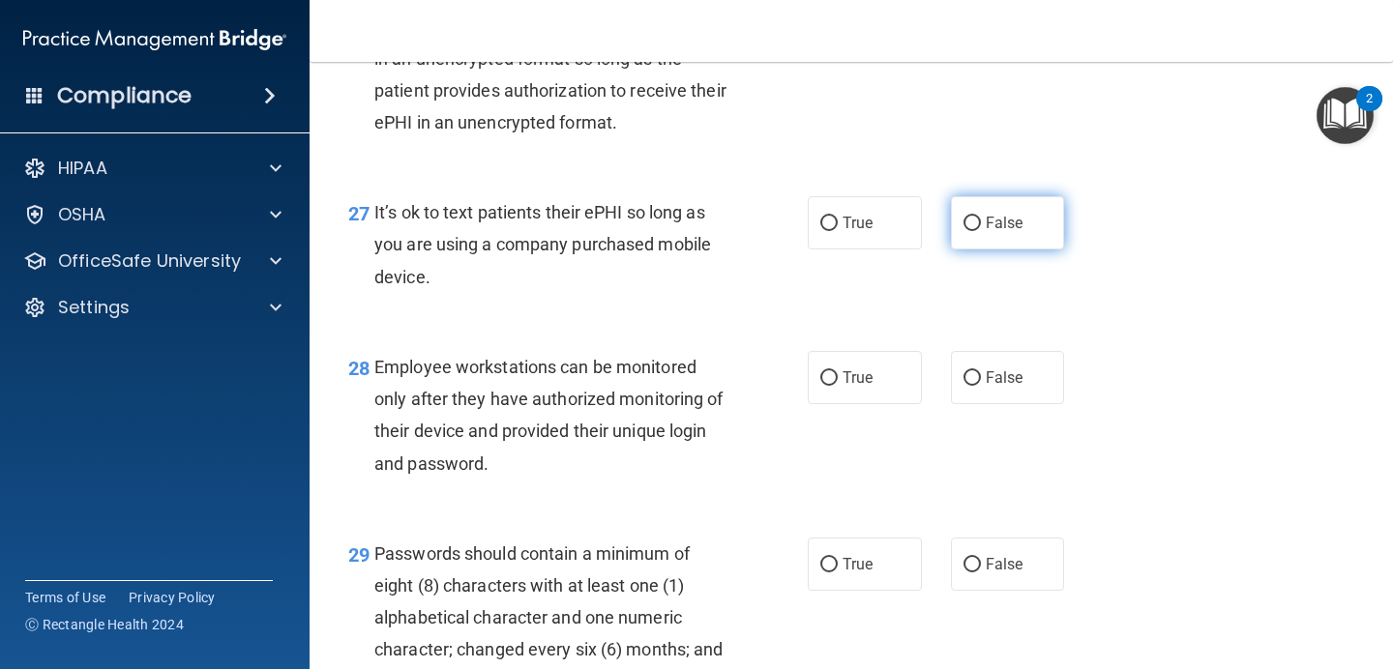
click at [1055, 249] on label "False" at bounding box center [1008, 222] width 114 height 53
click at [981, 231] on input "False" at bounding box center [971, 224] width 17 height 15
radio input "true"
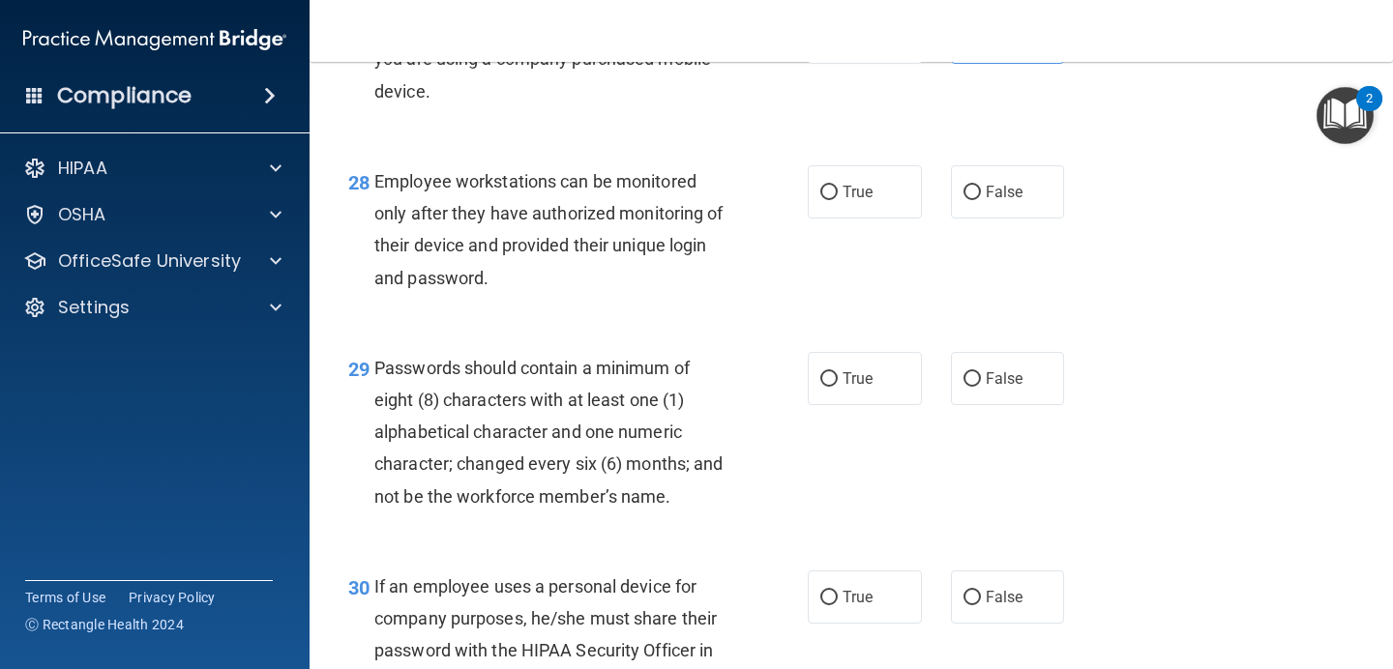
scroll to position [5153, 0]
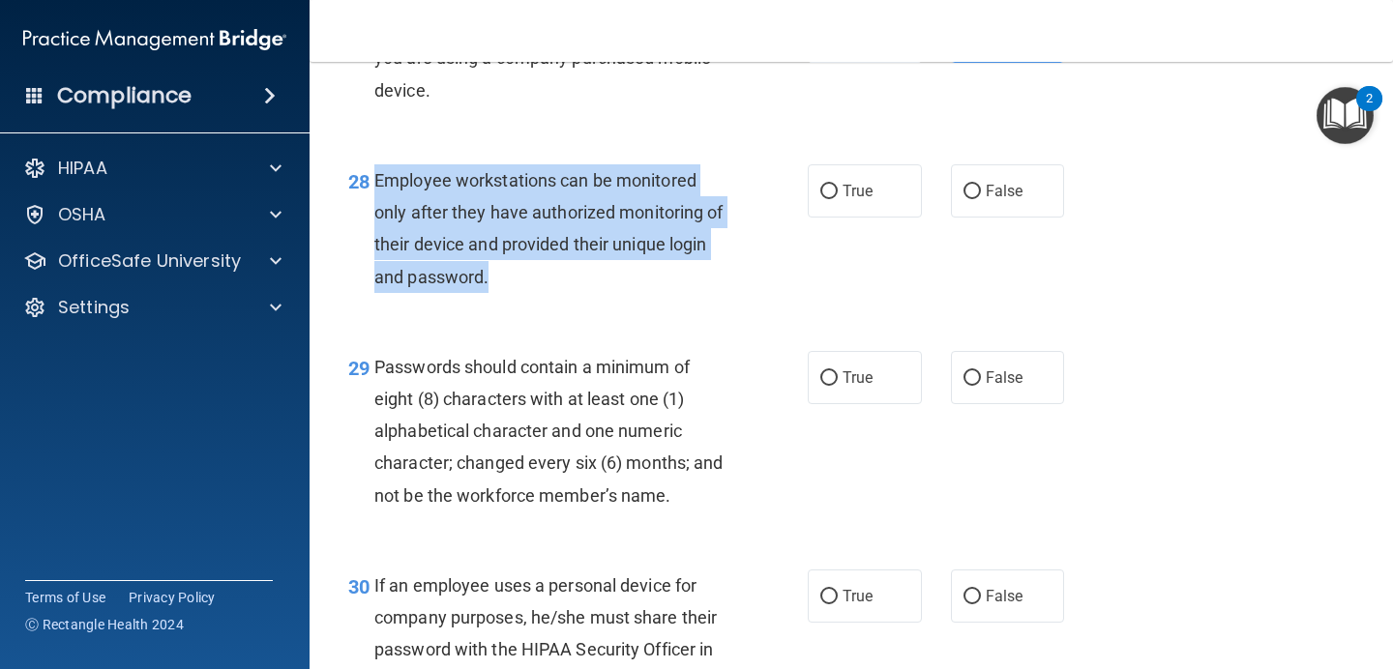
drag, startPoint x: 490, startPoint y: 317, endPoint x: 372, endPoint y: 232, distance: 145.5
click at [372, 232] on div "28 Employee workstations can be monitored only after they have authorized monit…" at bounding box center [577, 233] width 517 height 138
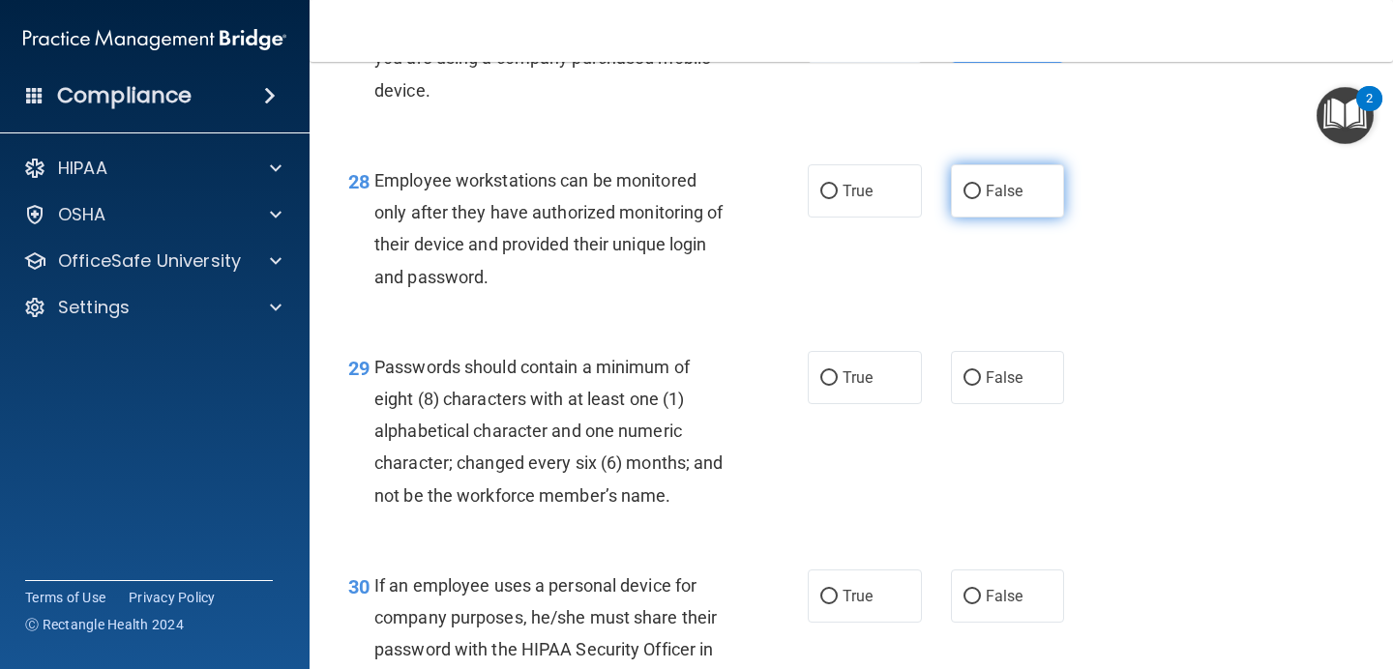
click at [1060, 218] on label "False" at bounding box center [1008, 190] width 114 height 53
click at [981, 199] on input "False" at bounding box center [971, 192] width 17 height 15
radio input "true"
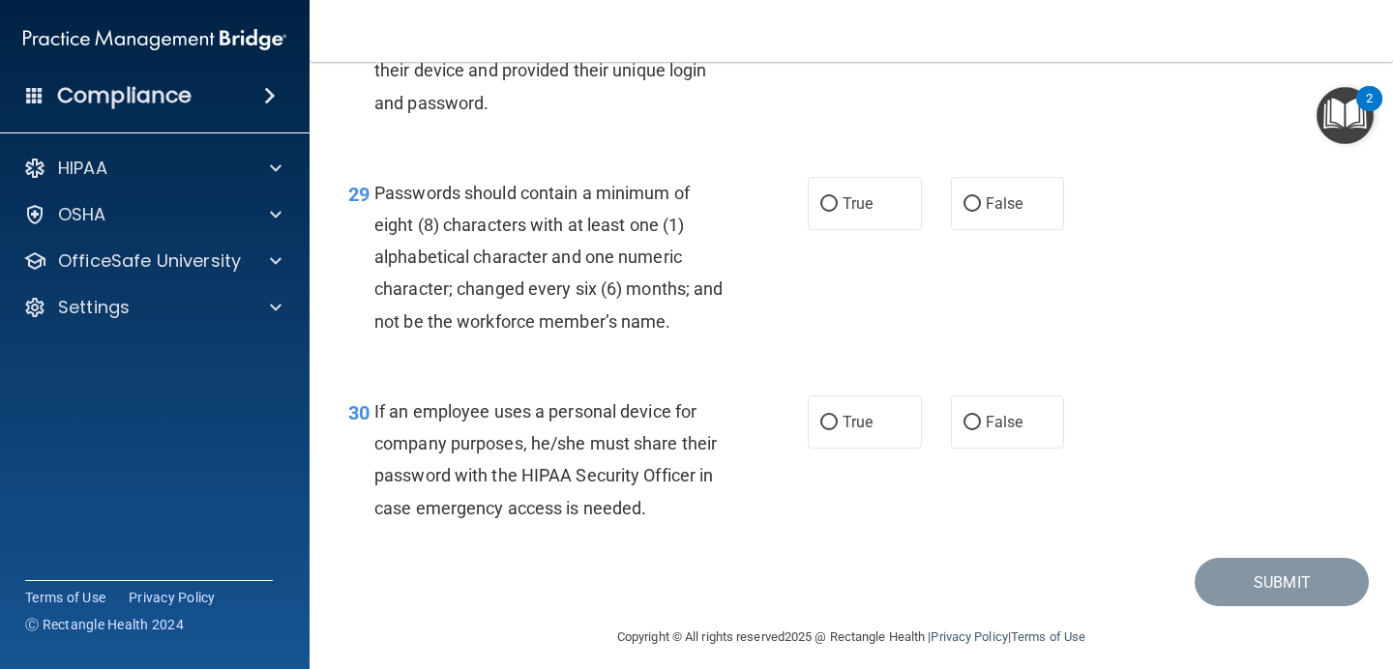
scroll to position [5326, 0]
click at [877, 229] on label "True" at bounding box center [864, 204] width 114 height 53
click at [837, 213] on input "True" at bounding box center [828, 205] width 17 height 15
radio input "true"
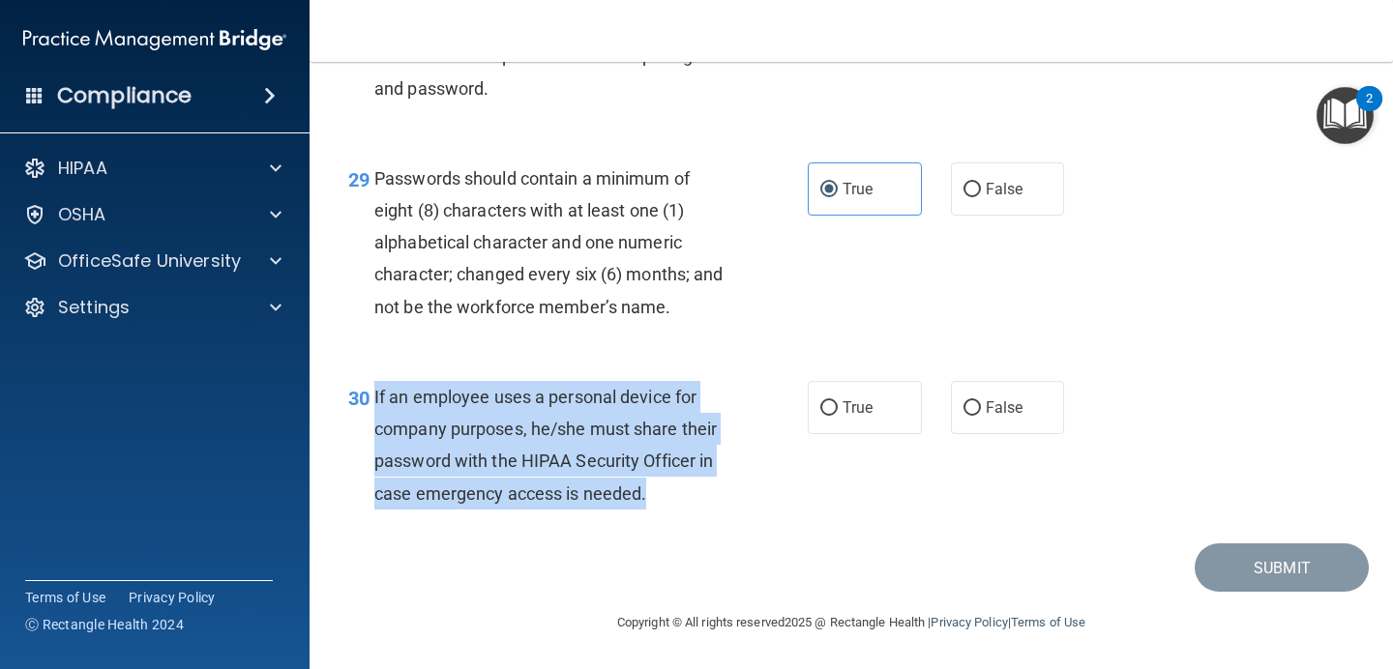
drag, startPoint x: 655, startPoint y: 497, endPoint x: 376, endPoint y: 398, distance: 295.5
click at [376, 398] on div "If an employee uses a personal device for company purposes, he/she must share t…" at bounding box center [557, 445] width 367 height 129
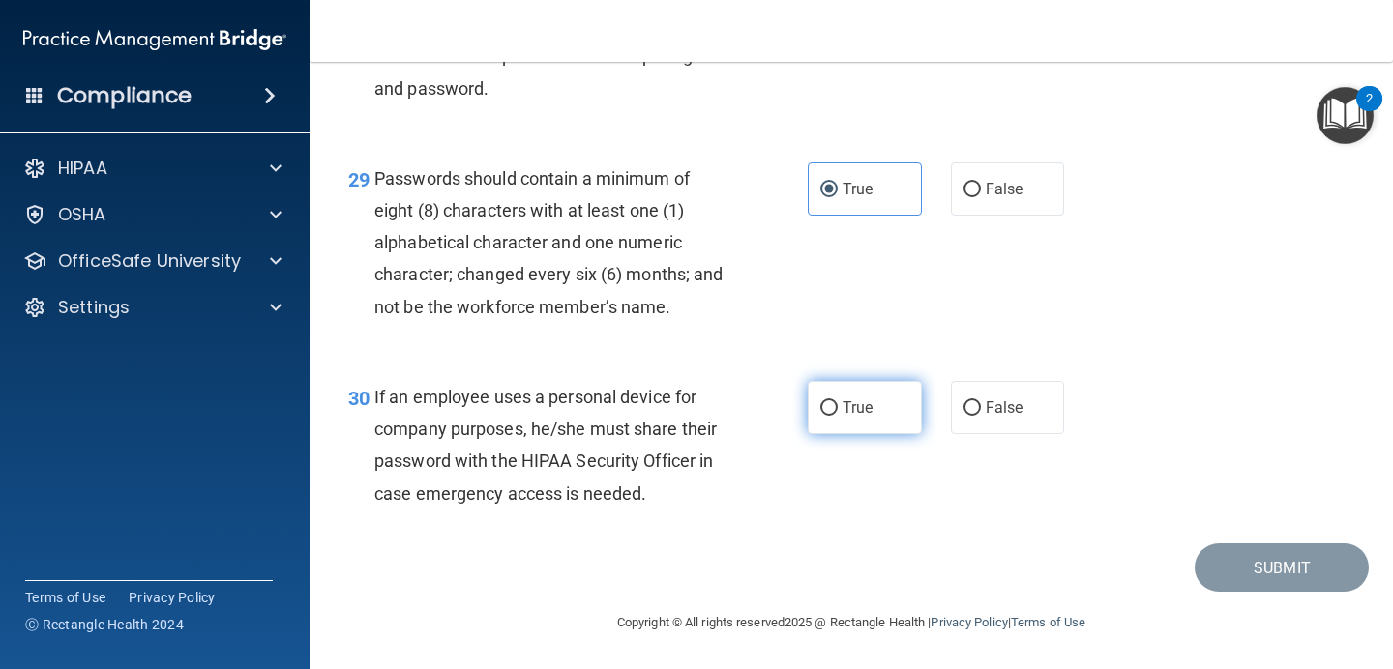
click at [876, 413] on label "True" at bounding box center [864, 407] width 114 height 53
click at [837, 413] on input "True" at bounding box center [828, 408] width 17 height 15
radio input "true"
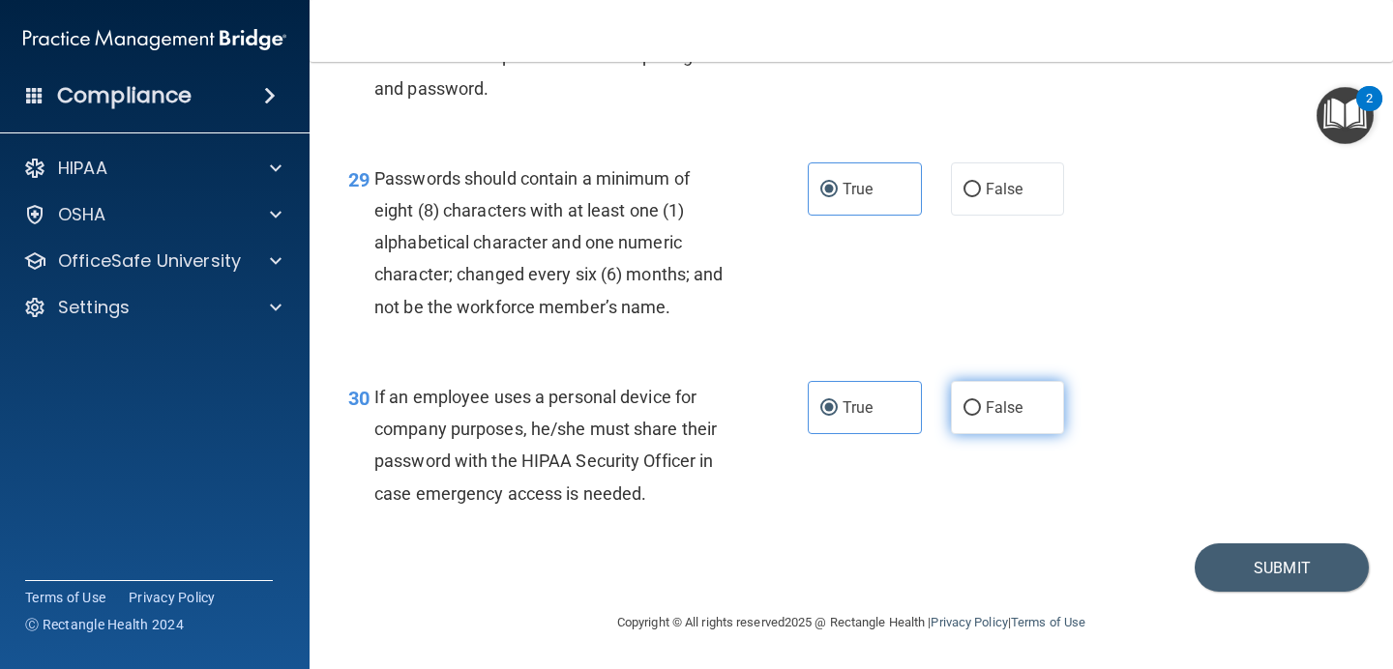
click at [1041, 414] on label "False" at bounding box center [1008, 407] width 114 height 53
click at [981, 414] on input "False" at bounding box center [971, 408] width 17 height 15
radio input "true"
radio input "false"
click at [1247, 580] on button "Submit" at bounding box center [1281, 567] width 174 height 49
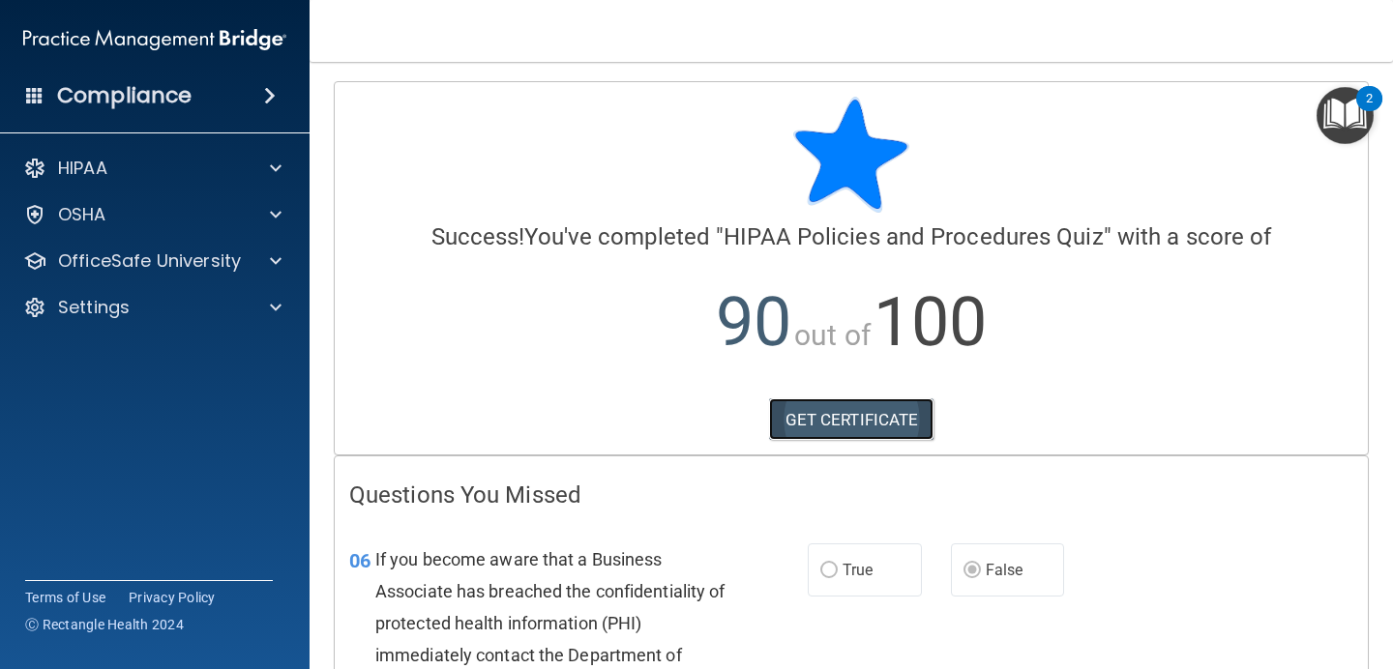
click at [813, 429] on link "GET CERTIFICATE" at bounding box center [851, 419] width 165 height 43
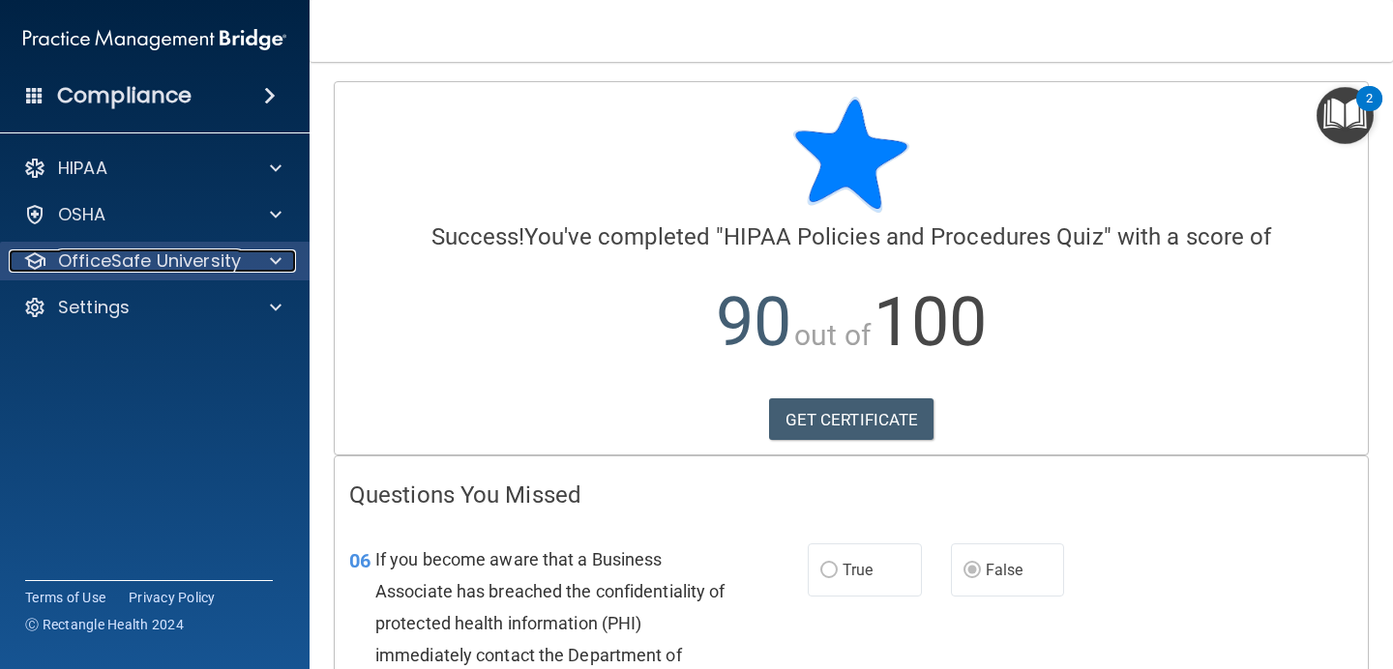
click at [275, 260] on span at bounding box center [276, 260] width 12 height 23
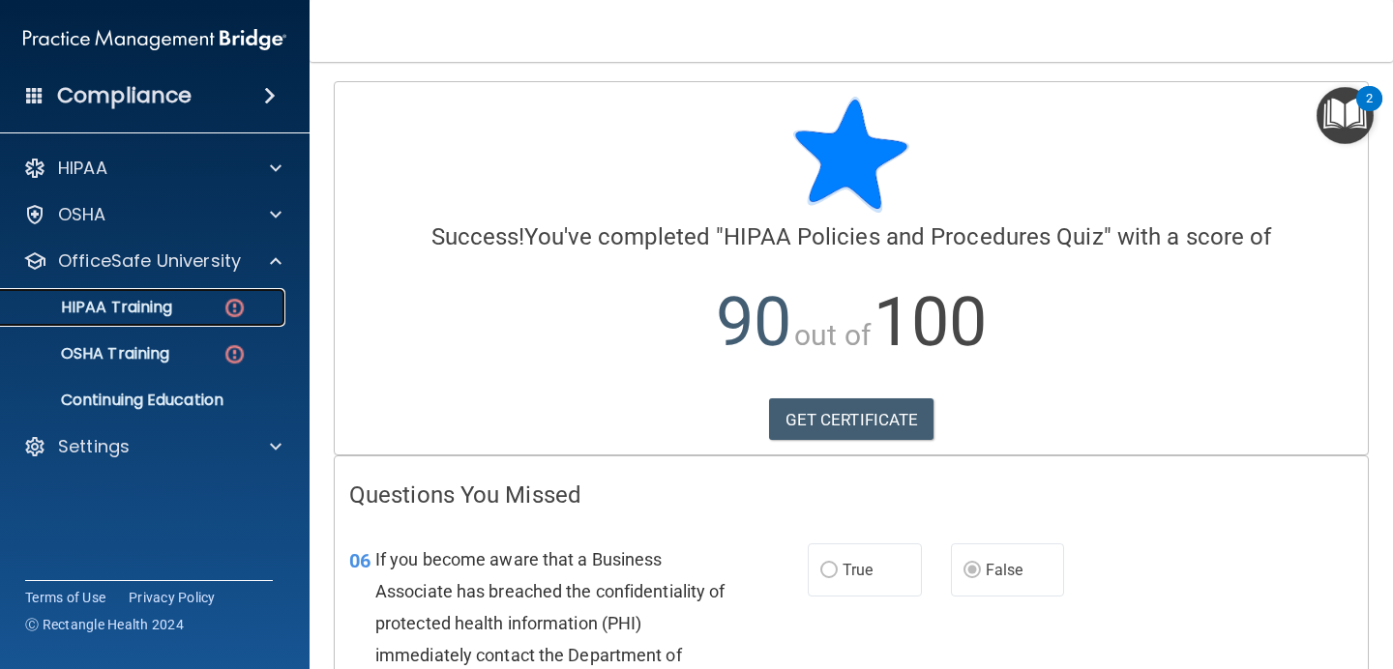
click at [258, 322] on link "HIPAA Training" at bounding box center [133, 307] width 305 height 39
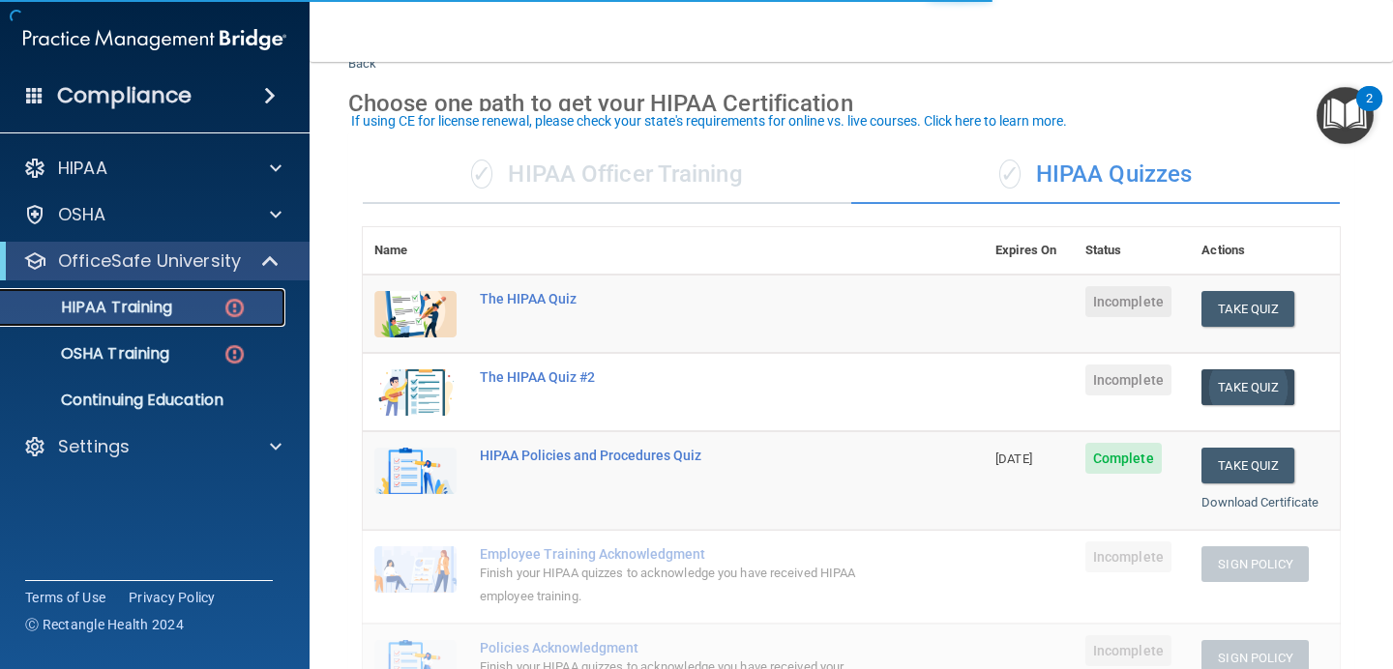
scroll to position [57, 0]
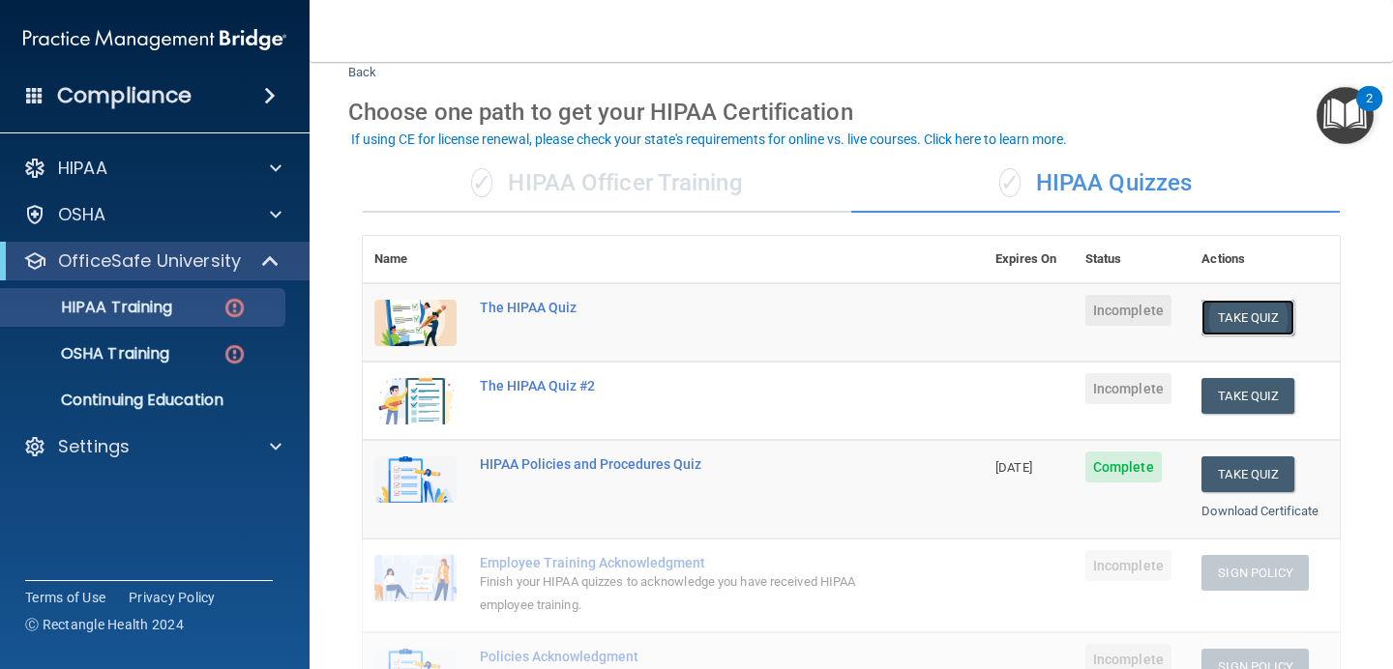
click at [1265, 312] on button "Take Quiz" at bounding box center [1247, 318] width 93 height 36
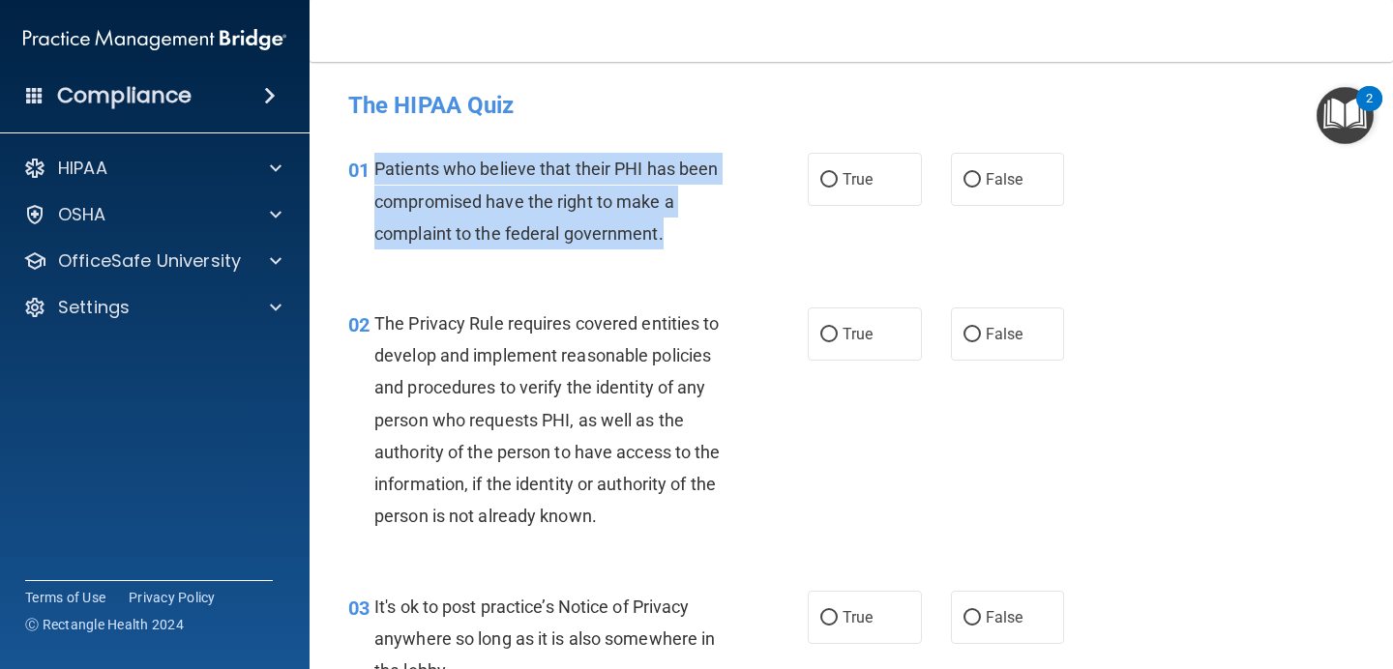
drag, startPoint x: 663, startPoint y: 235, endPoint x: 372, endPoint y: 165, distance: 299.3
click at [372, 165] on div "01 Patients who believe that their PHI has been compromised have the right to m…" at bounding box center [577, 206] width 517 height 106
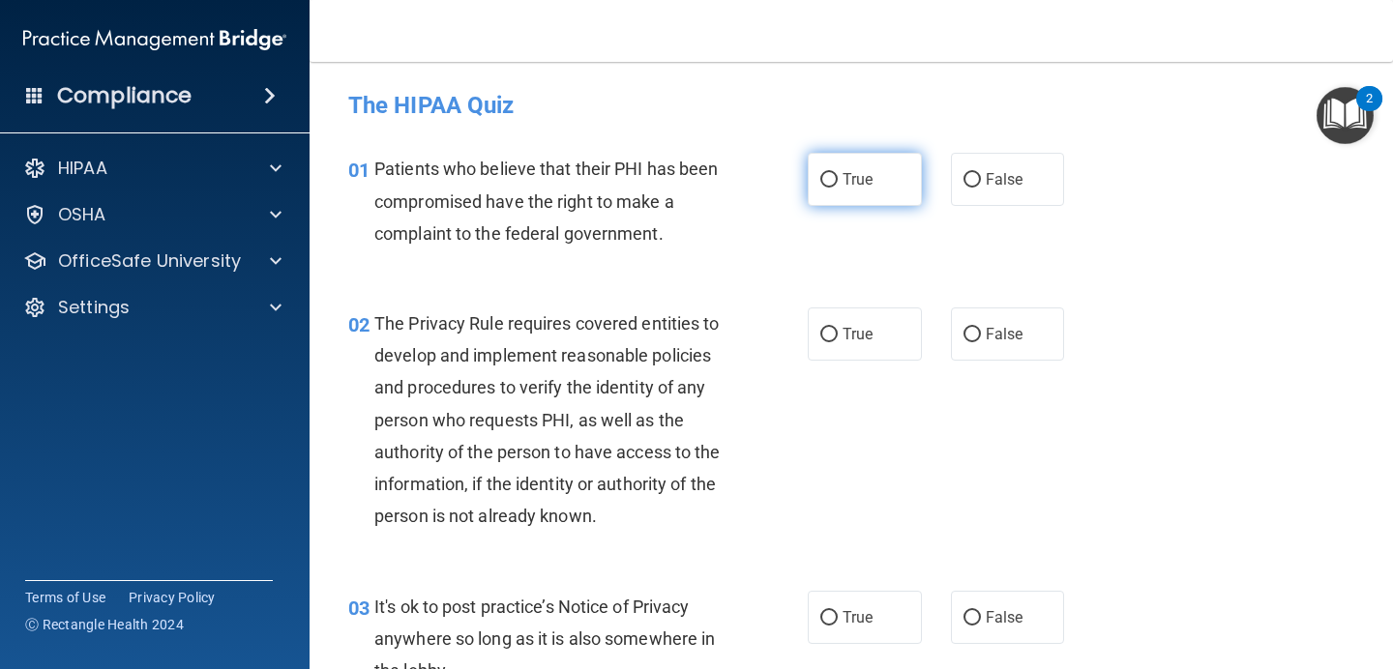
click at [896, 176] on label "True" at bounding box center [864, 179] width 114 height 53
click at [837, 176] on input "True" at bounding box center [828, 180] width 17 height 15
radio input "true"
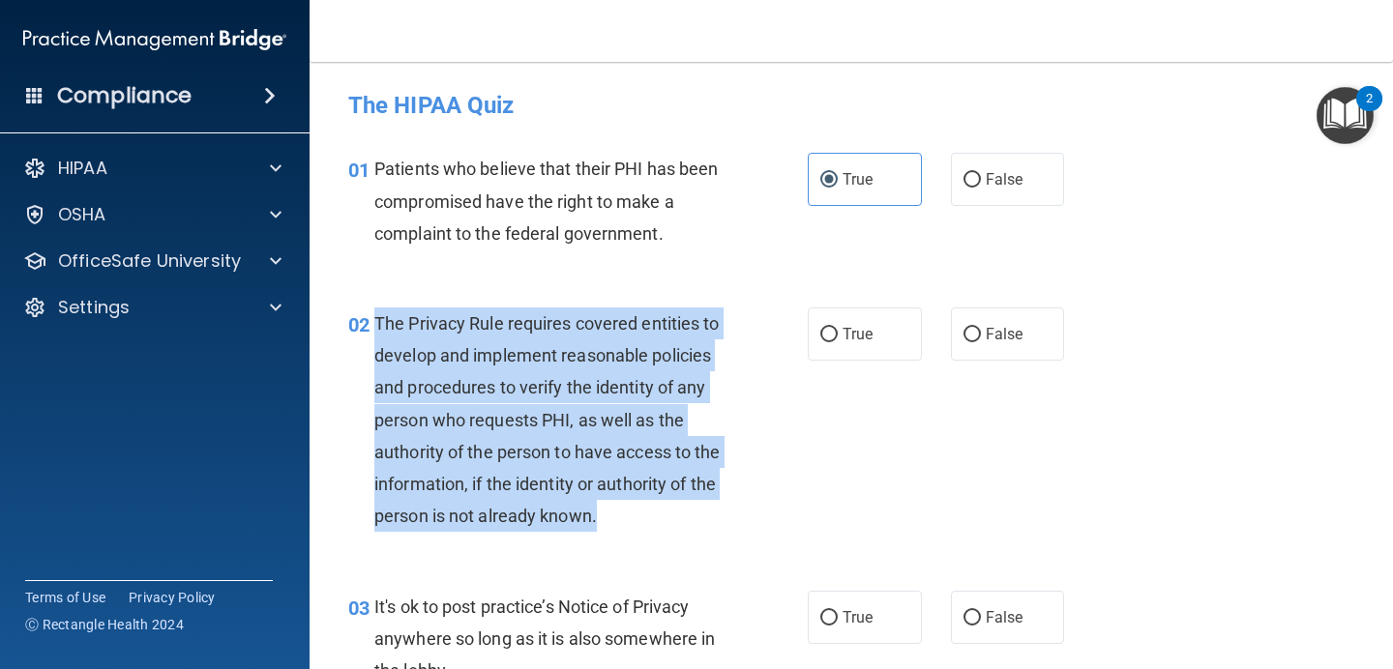
drag, startPoint x: 598, startPoint y: 522, endPoint x: 352, endPoint y: 357, distance: 296.1
click at [352, 357] on div "02 The Privacy Rule requires covered entities to develop and implement reasonab…" at bounding box center [577, 425] width 517 height 235
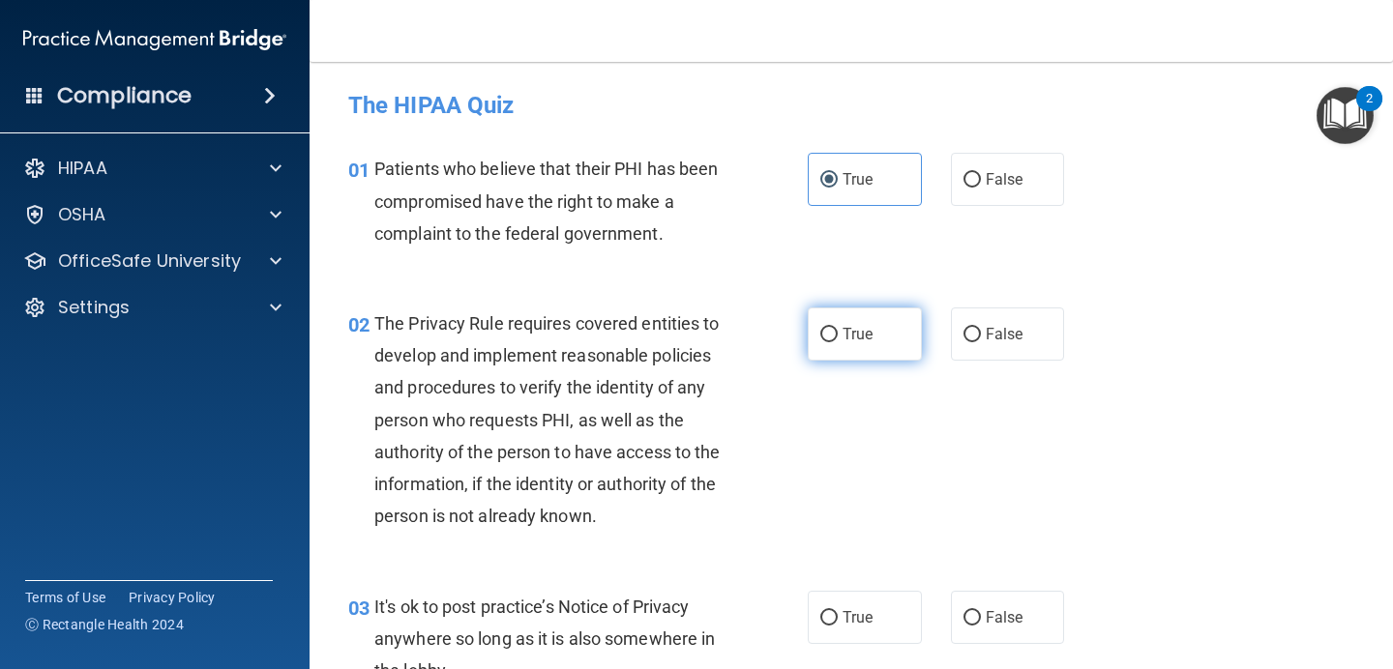
click at [885, 345] on label "True" at bounding box center [864, 334] width 114 height 53
click at [837, 342] on input "True" at bounding box center [828, 335] width 17 height 15
radio input "true"
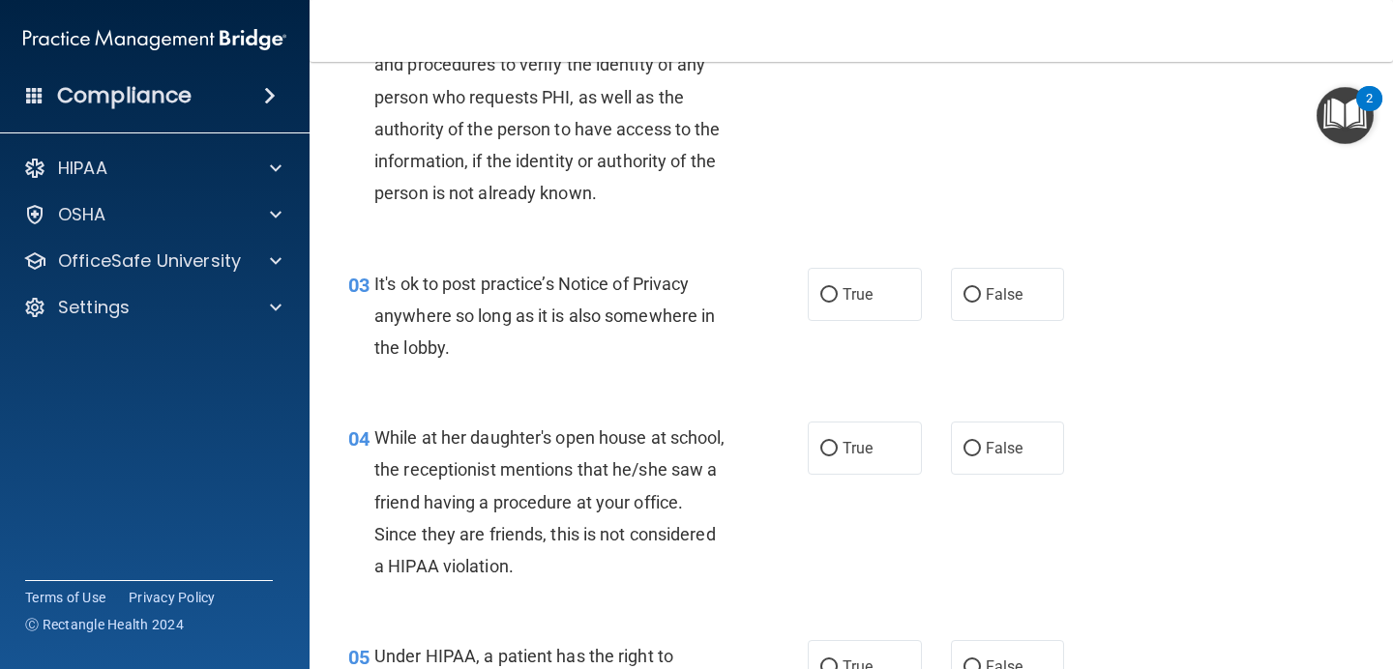
scroll to position [364, 0]
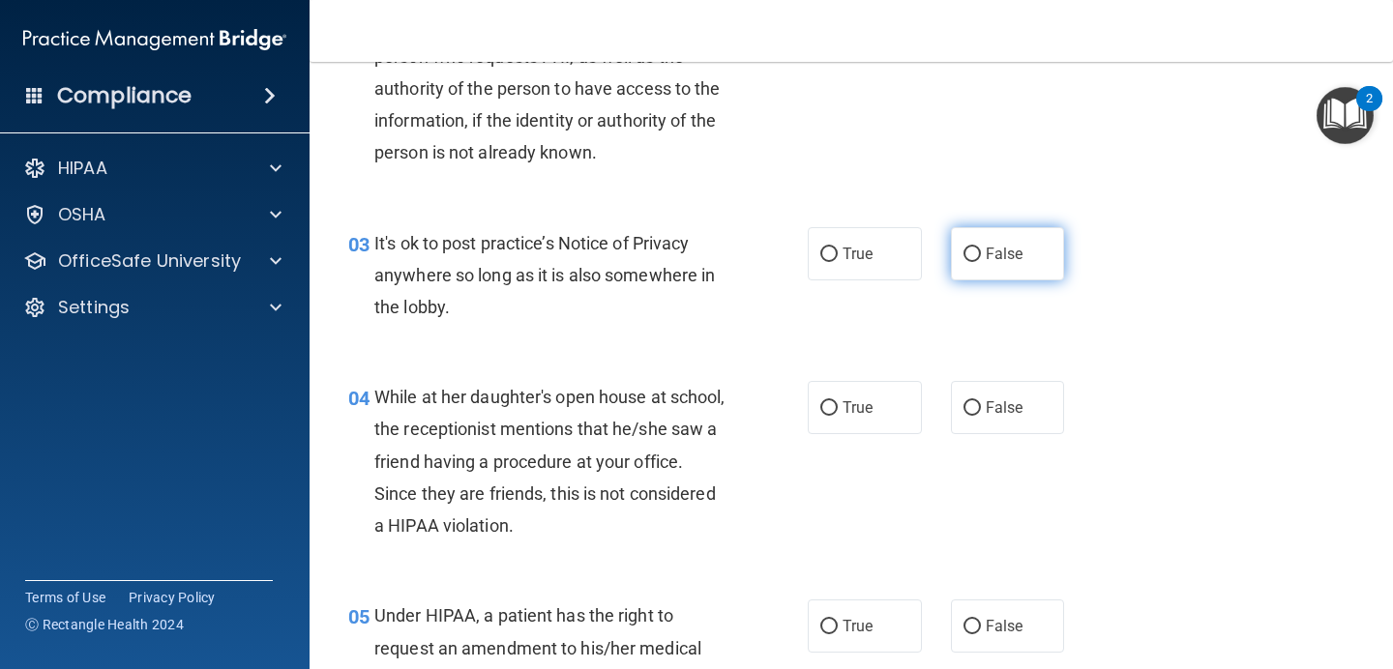
click at [998, 243] on label "False" at bounding box center [1008, 253] width 114 height 53
click at [981, 248] on input "False" at bounding box center [971, 255] width 17 height 15
radio input "true"
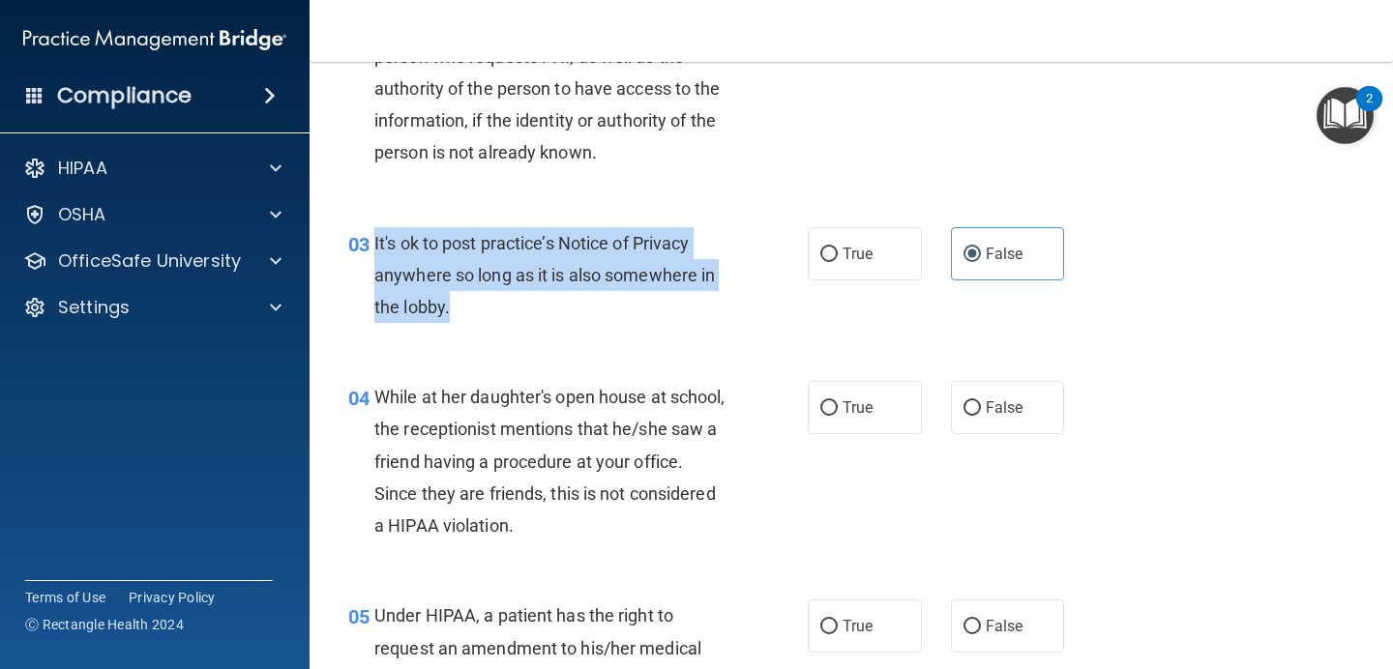
drag, startPoint x: 465, startPoint y: 306, endPoint x: 376, endPoint y: 253, distance: 103.2
click at [376, 253] on div "It's ok to post practice’s Notice of Privacy anywhere so long as it is also som…" at bounding box center [557, 275] width 367 height 97
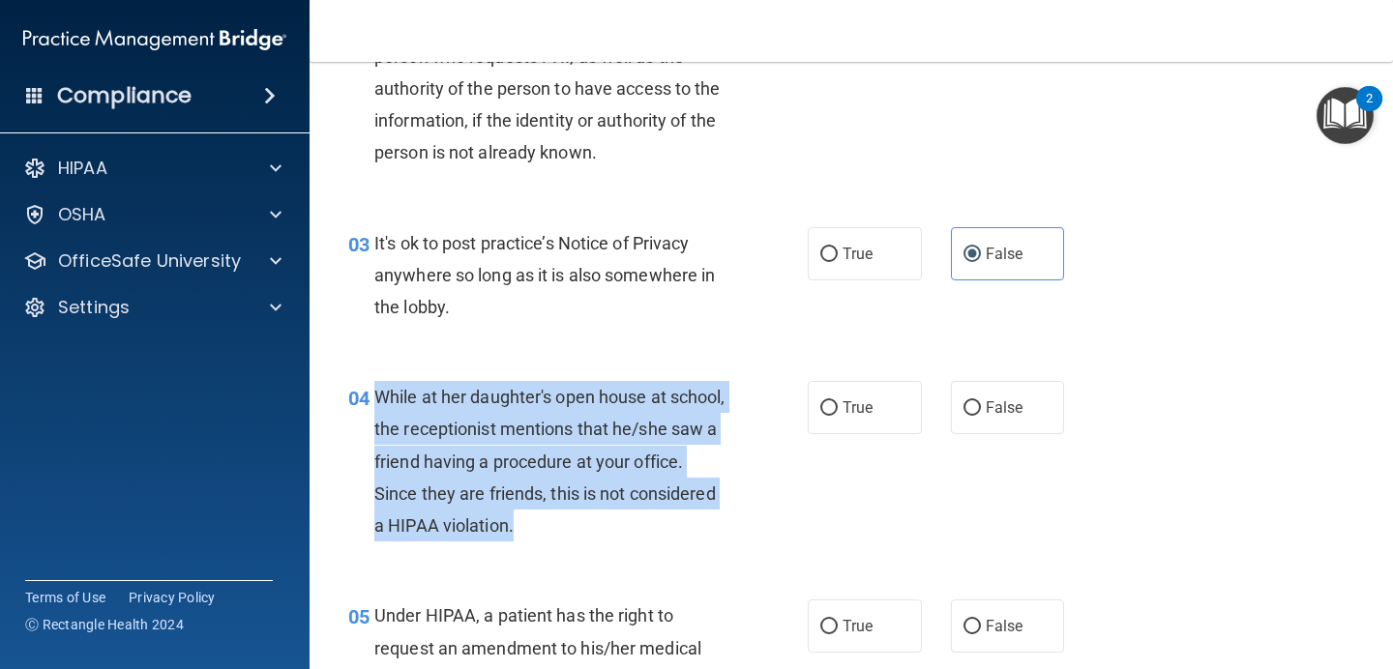
drag, startPoint x: 604, startPoint y: 528, endPoint x: 367, endPoint y: 409, distance: 266.0
click at [367, 409] on div "04 While at her daughter's open house at school, the receptionist mentions that…" at bounding box center [577, 466] width 517 height 170
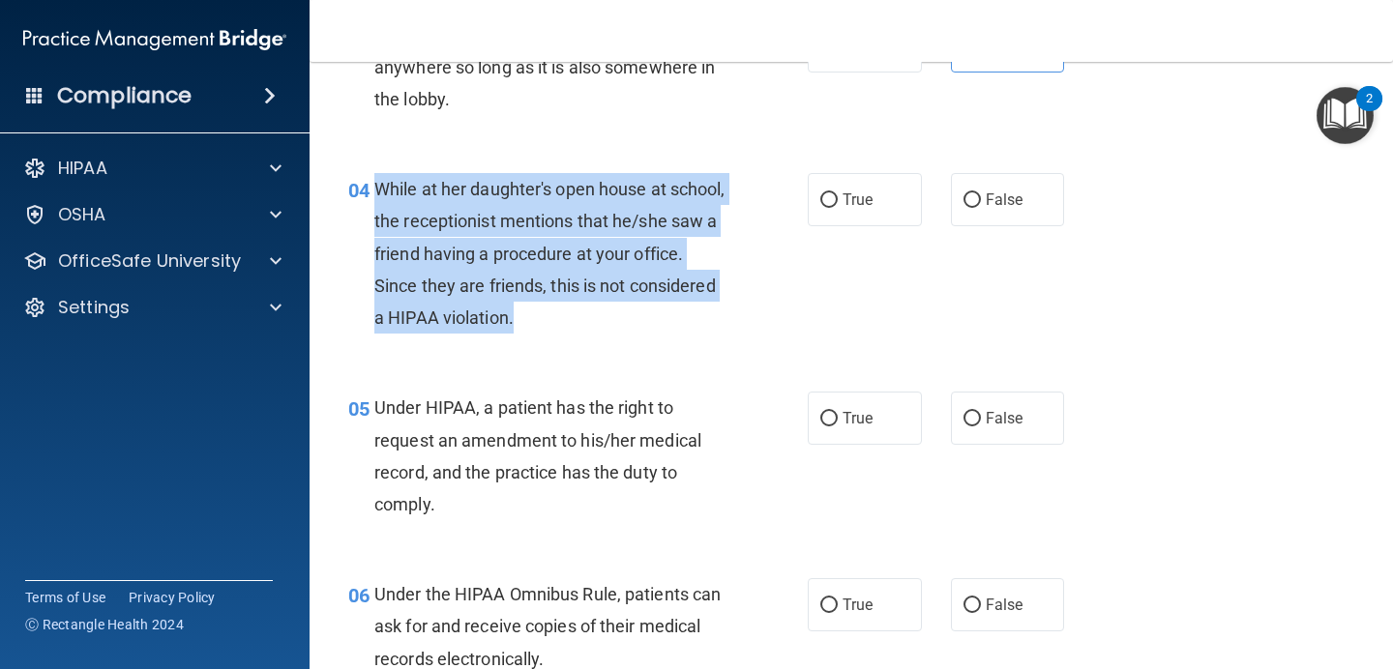
scroll to position [582, 0]
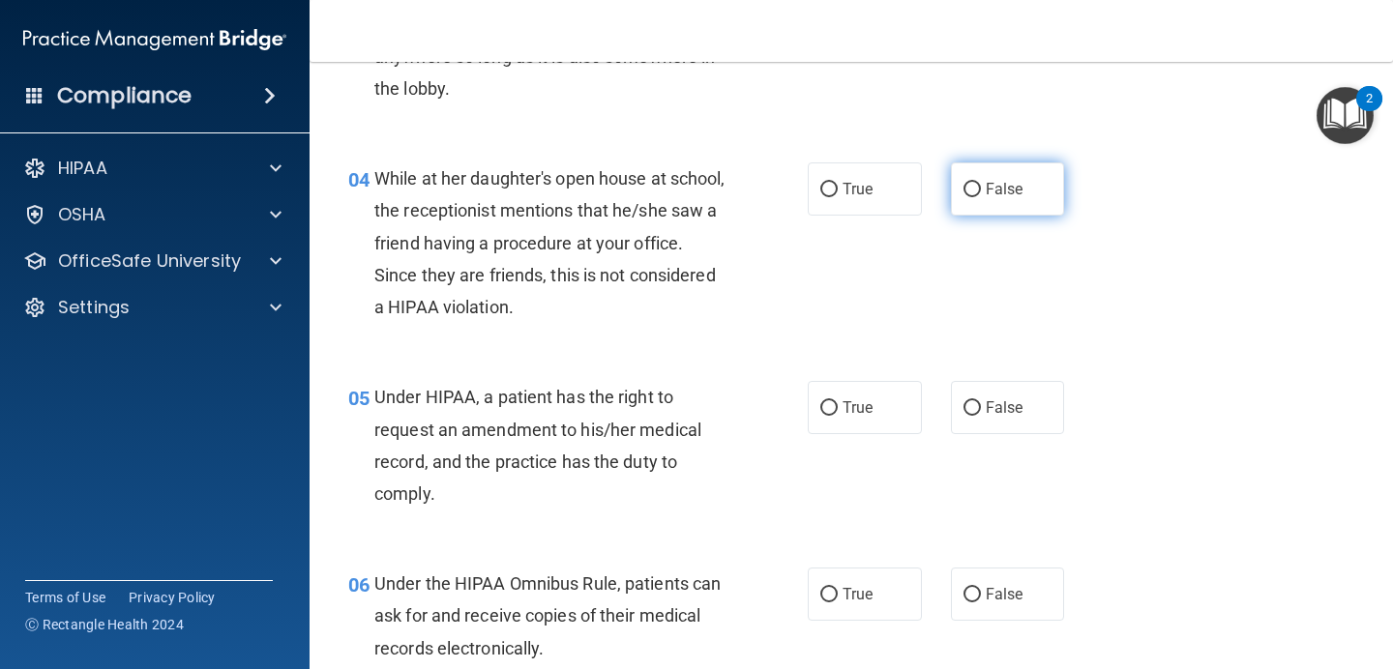
click at [1011, 192] on span "False" at bounding box center [1004, 189] width 38 height 18
click at [981, 192] on input "False" at bounding box center [971, 190] width 17 height 15
radio input "true"
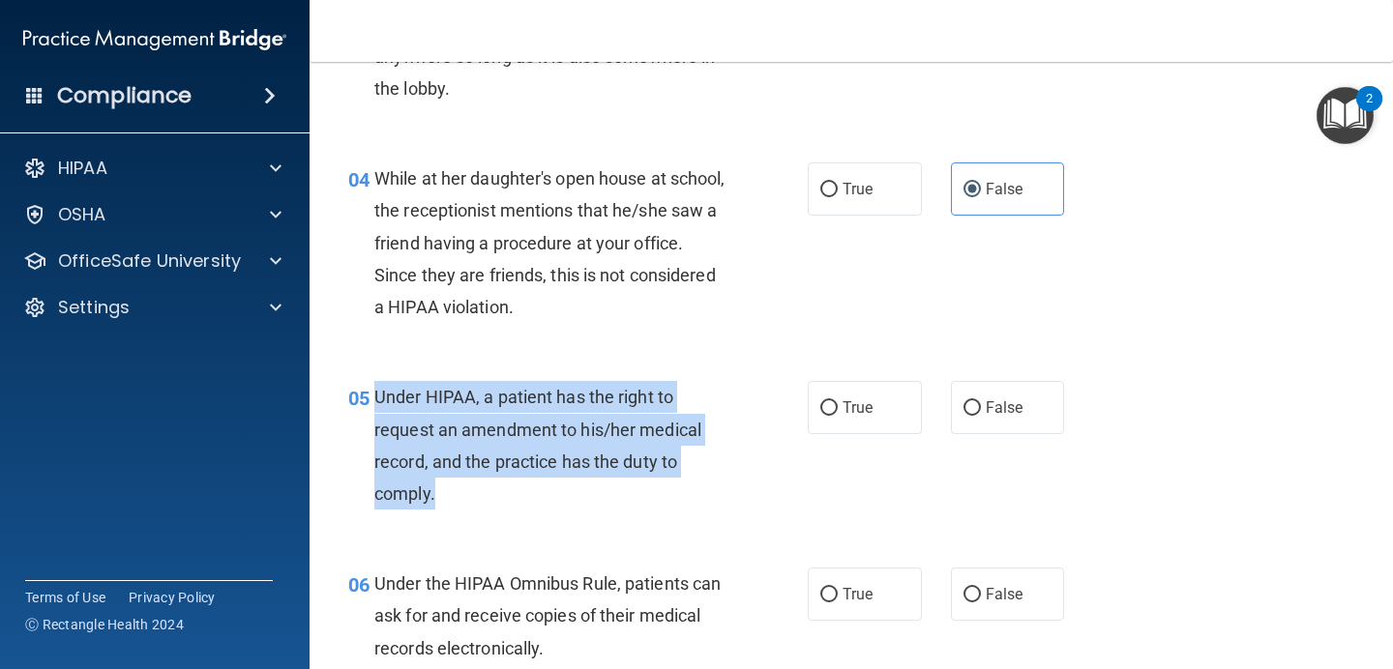
drag, startPoint x: 448, startPoint y: 501, endPoint x: 374, endPoint y: 411, distance: 116.1
click at [374, 411] on div "Under HIPAA, a patient has the right to request an amendment to his/her medical…" at bounding box center [557, 445] width 367 height 129
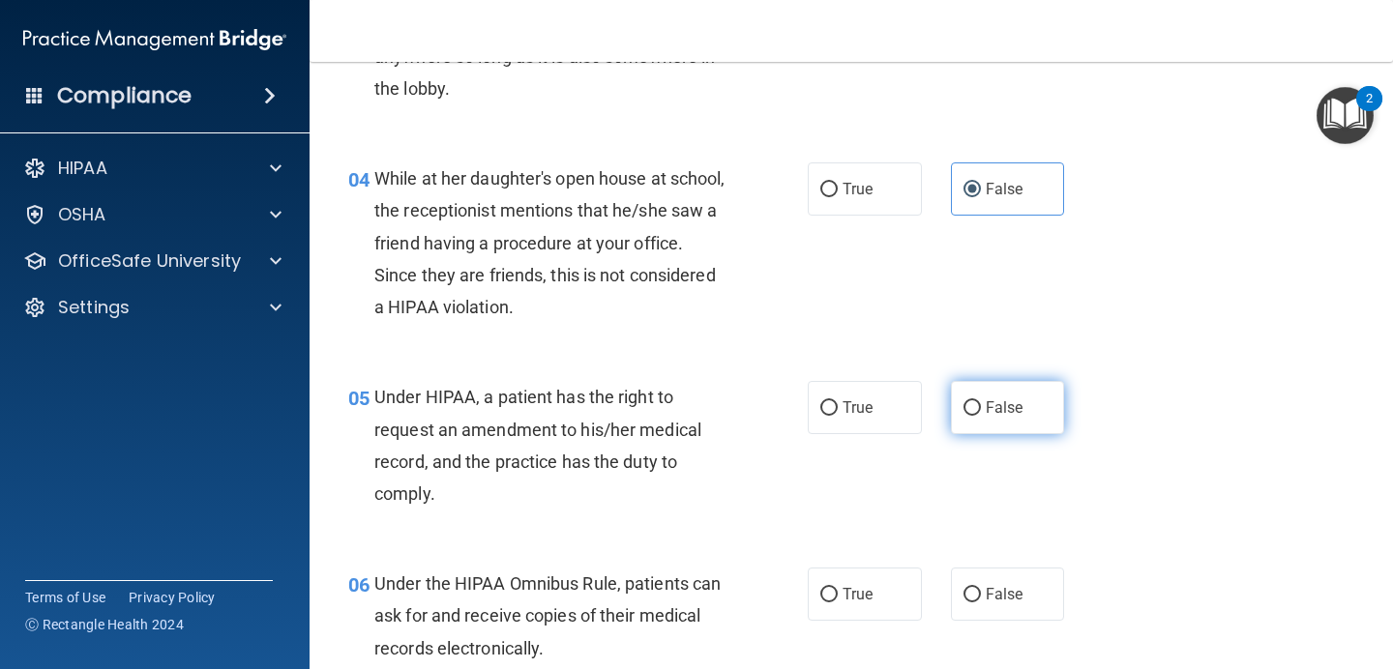
click at [979, 397] on label "False" at bounding box center [1008, 407] width 114 height 53
click at [979, 401] on input "False" at bounding box center [971, 408] width 17 height 15
radio input "true"
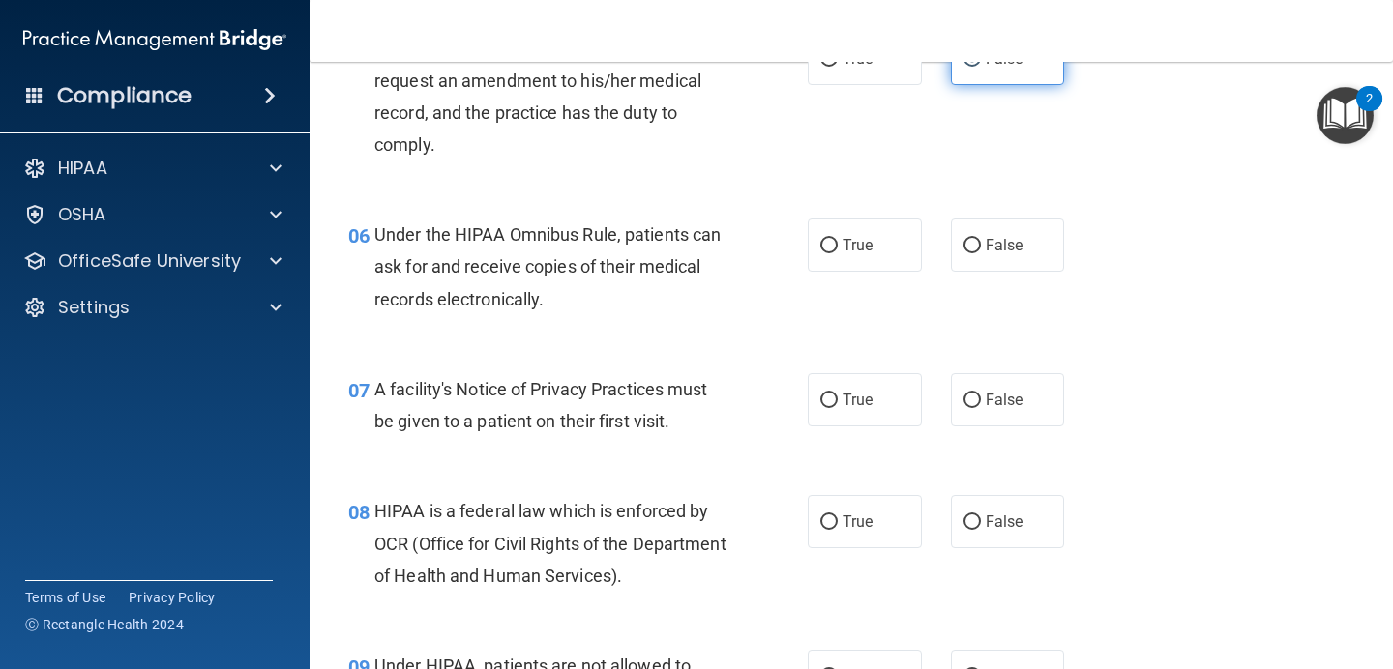
scroll to position [952, 0]
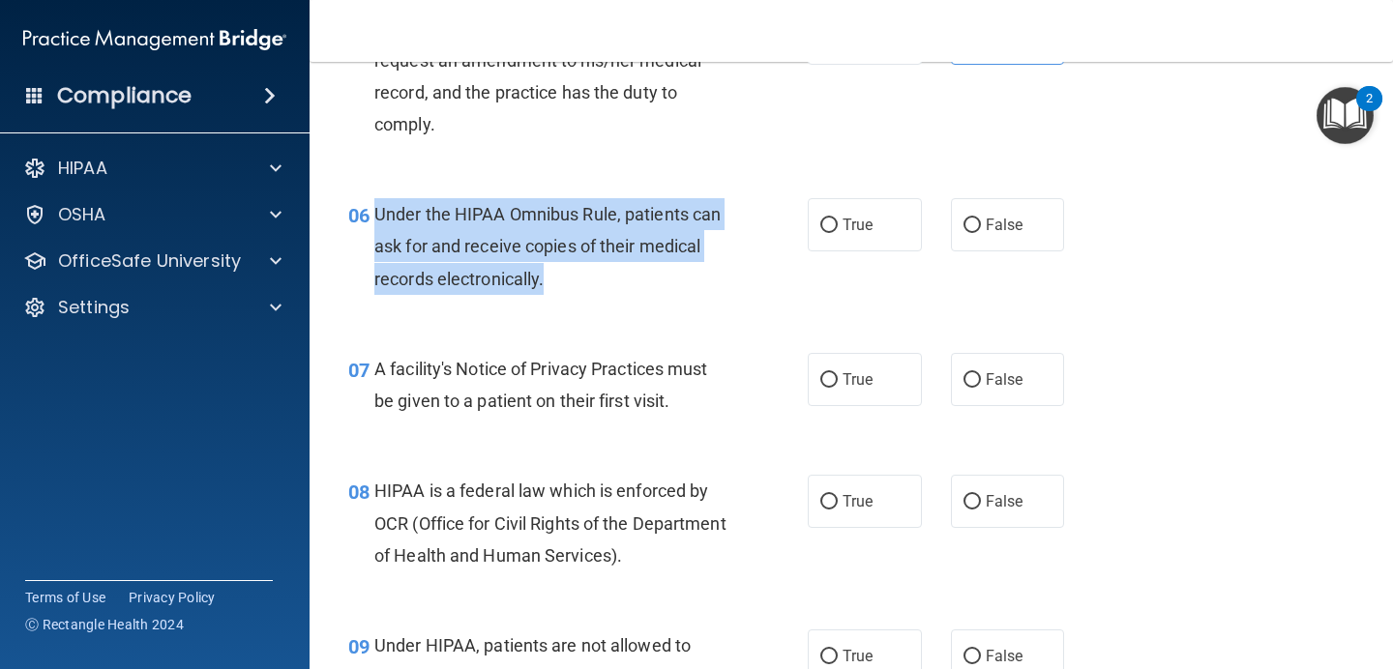
drag, startPoint x: 552, startPoint y: 282, endPoint x: 368, endPoint y: 208, distance: 198.3
click at [368, 208] on div "06 Under the HIPAA Omnibus Rule, patients can ask for and receive copies of the…" at bounding box center [577, 251] width 517 height 106
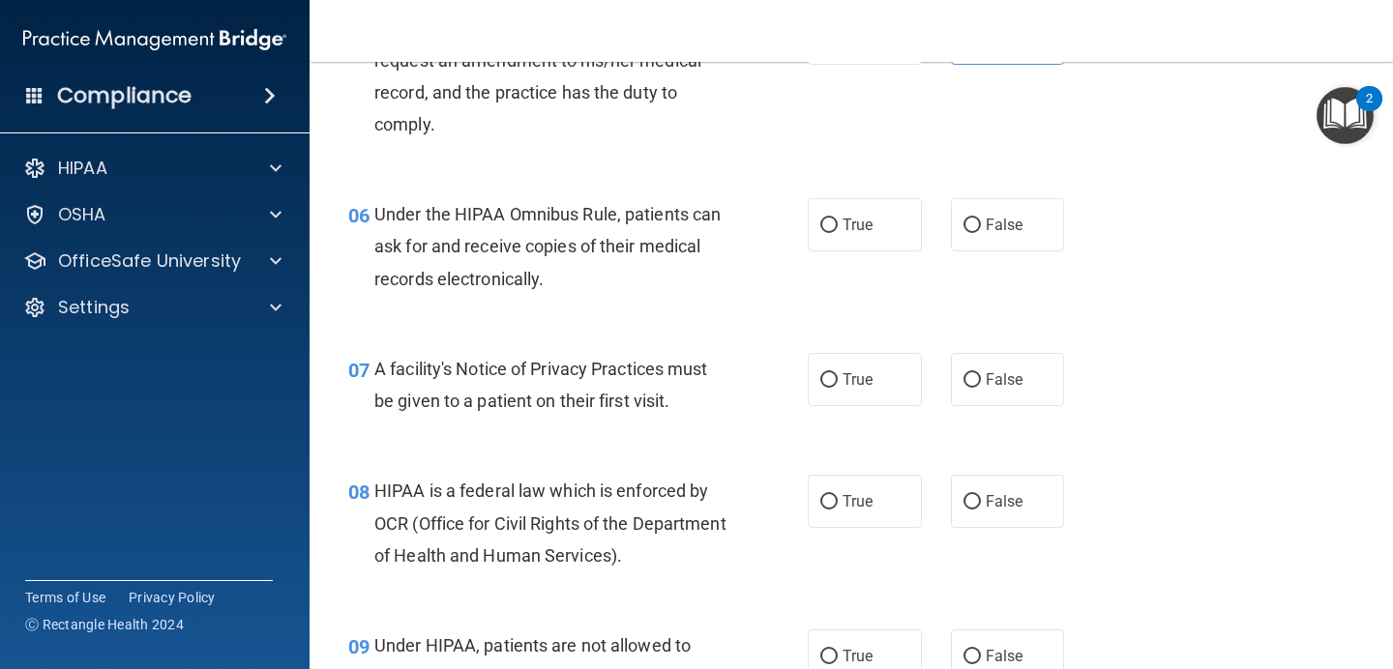
click at [912, 198] on div "True False" at bounding box center [944, 224] width 274 height 53
click at [906, 212] on label "True" at bounding box center [864, 224] width 114 height 53
click at [837, 219] on input "True" at bounding box center [828, 226] width 17 height 15
radio input "true"
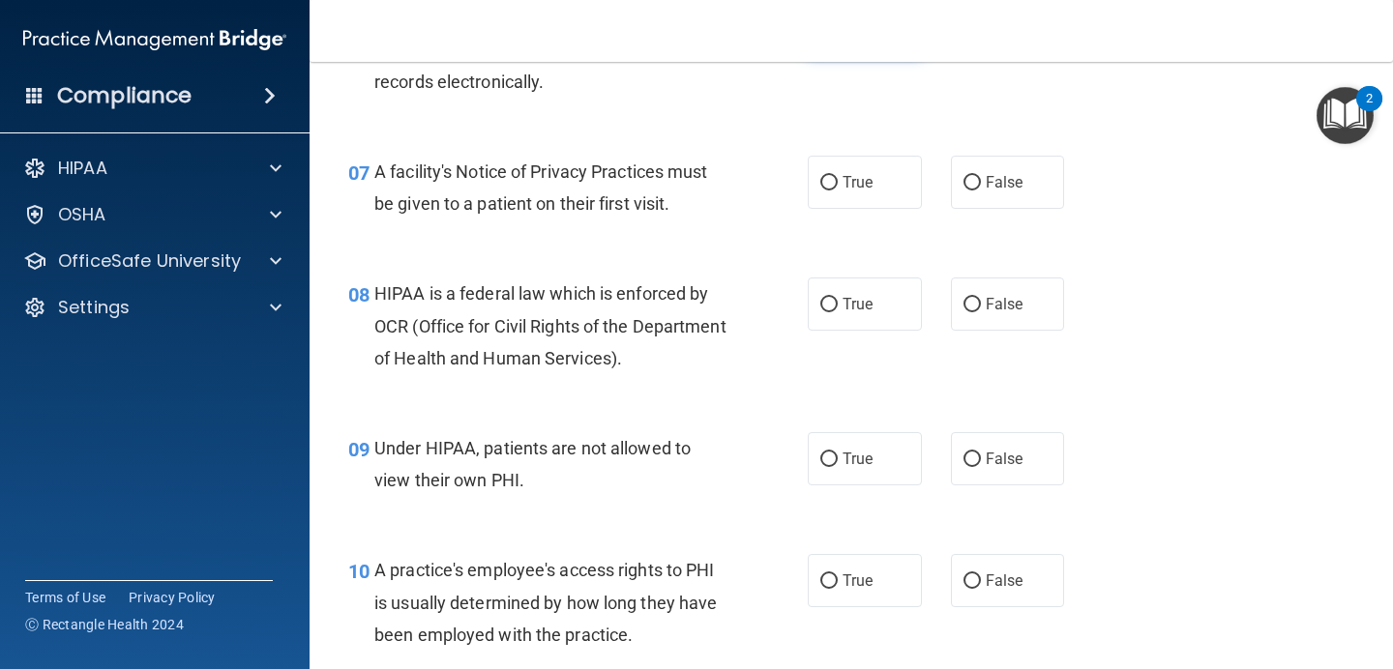
scroll to position [1150, 0]
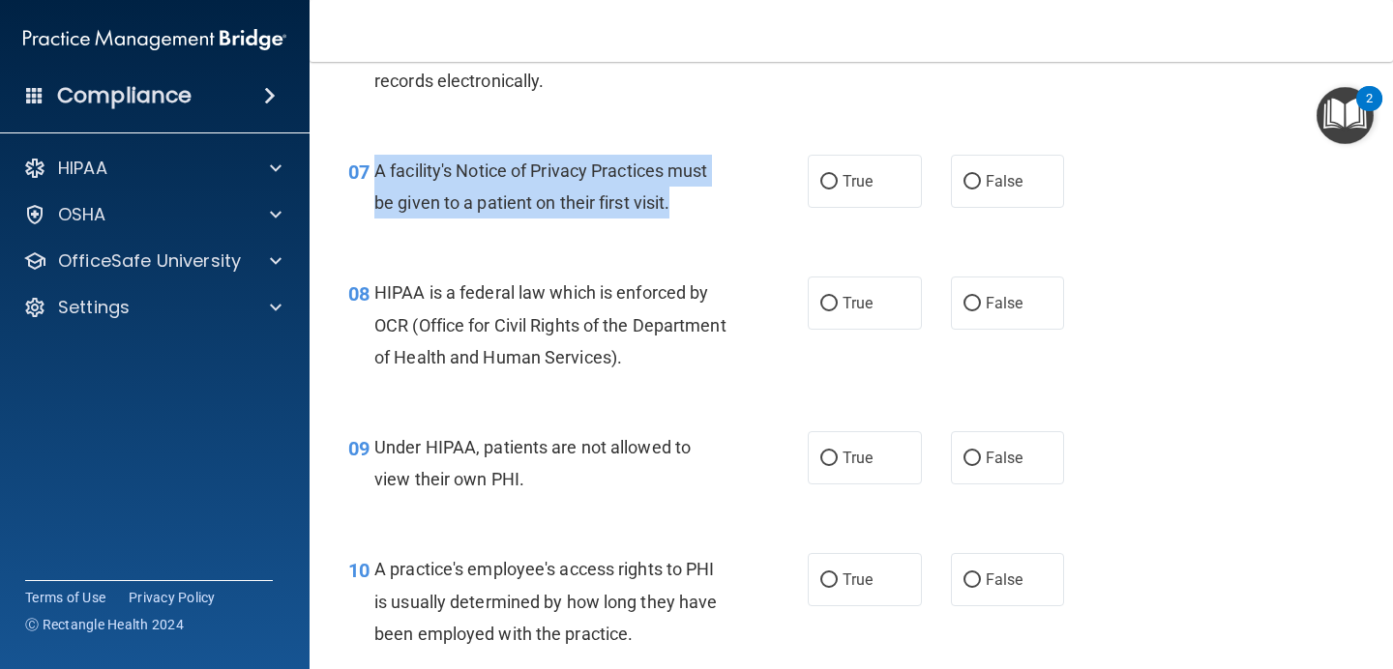
drag, startPoint x: 681, startPoint y: 203, endPoint x: 375, endPoint y: 173, distance: 307.1
click at [375, 173] on div "A facility's Notice of Privacy Practices must be given to a patient on their fi…" at bounding box center [557, 187] width 367 height 64
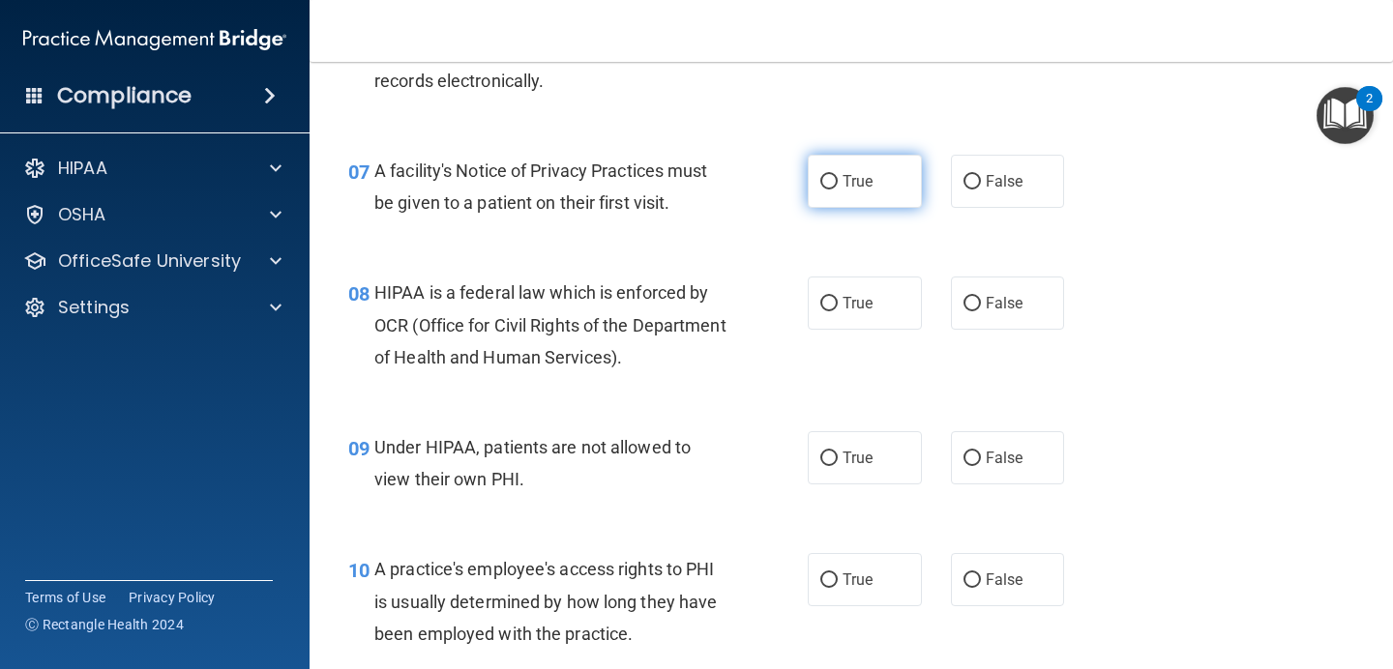
click at [837, 199] on label "True" at bounding box center [864, 181] width 114 height 53
click at [837, 190] on input "True" at bounding box center [828, 182] width 17 height 15
radio input "true"
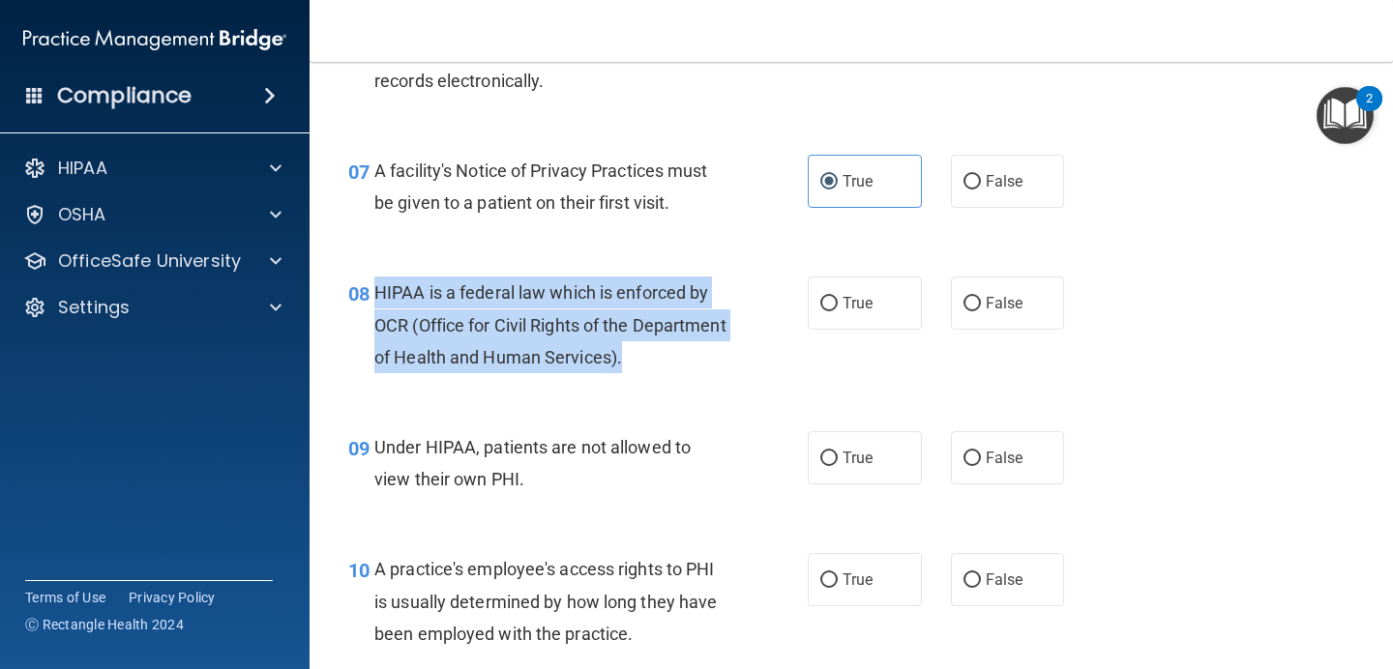
drag, startPoint x: 723, startPoint y: 363, endPoint x: 364, endPoint y: 320, distance: 362.2
click at [364, 320] on div "08 HIPAA is a federal law which is enforced by OCR (Office for Civil Rights of …" at bounding box center [577, 330] width 517 height 106
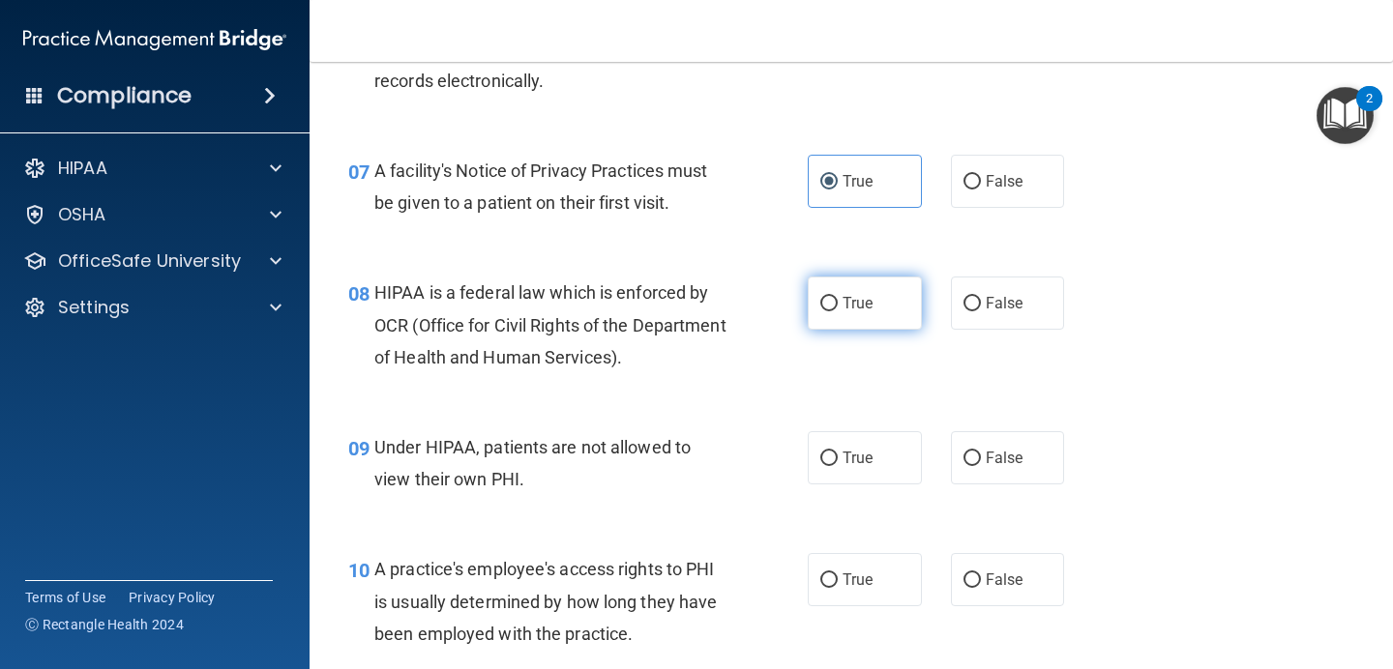
click at [867, 308] on span "True" at bounding box center [857, 303] width 30 height 18
click at [837, 308] on input "True" at bounding box center [828, 304] width 17 height 15
radio input "true"
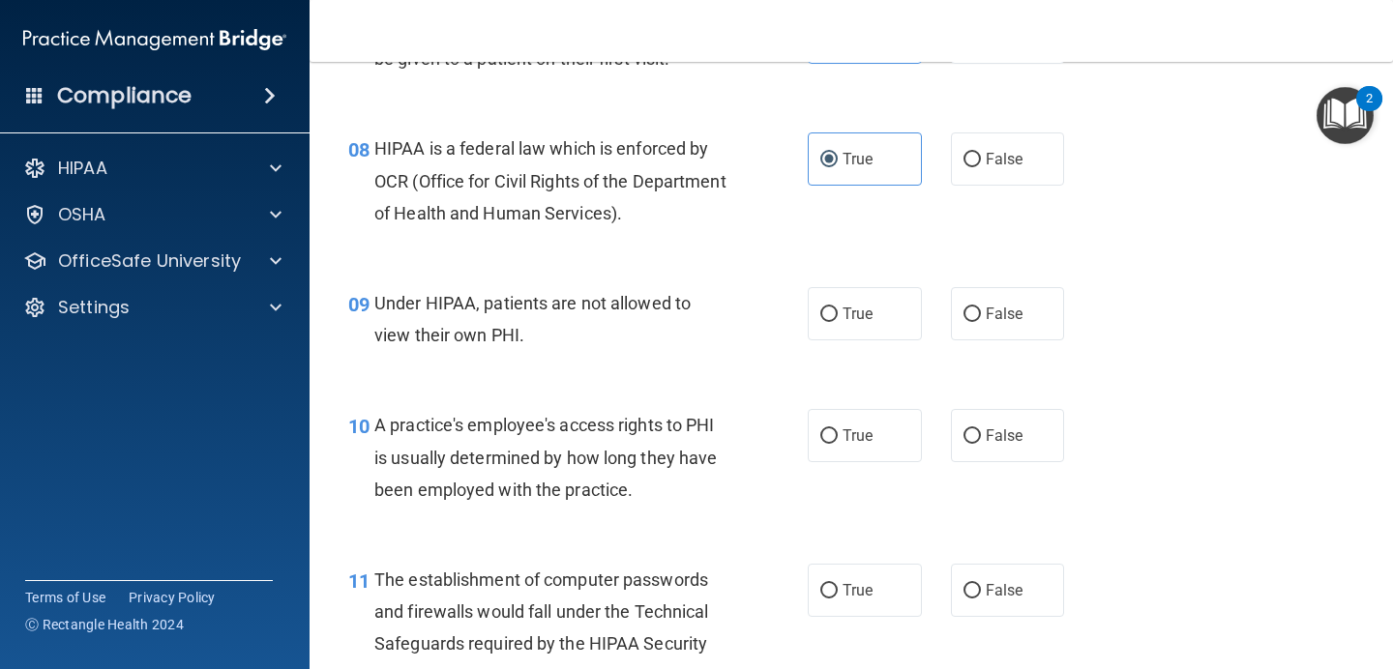
scroll to position [1346, 0]
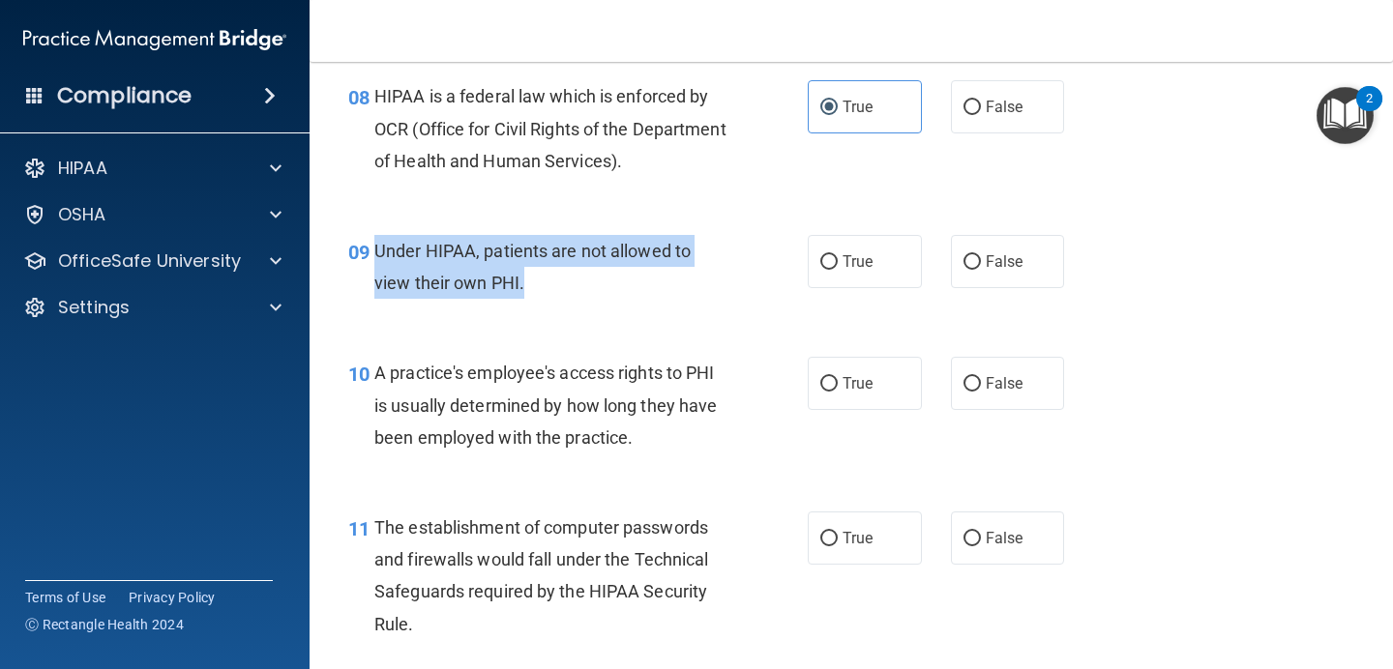
drag, startPoint x: 525, startPoint y: 290, endPoint x: 377, endPoint y: 262, distance: 150.6
click at [377, 262] on div "Under HIPAA, patients are not allowed to view their own PHI." at bounding box center [557, 267] width 367 height 64
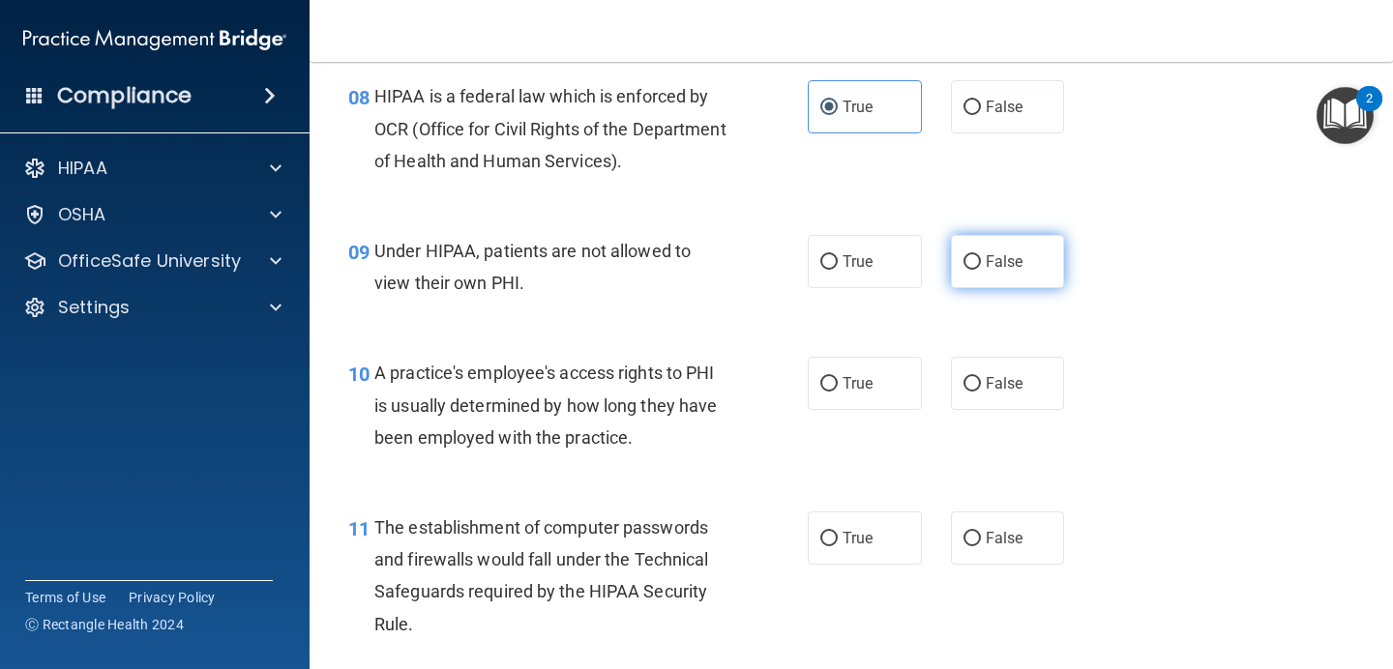
click at [1026, 252] on label "False" at bounding box center [1008, 261] width 114 height 53
click at [981, 255] on input "False" at bounding box center [971, 262] width 17 height 15
radio input "true"
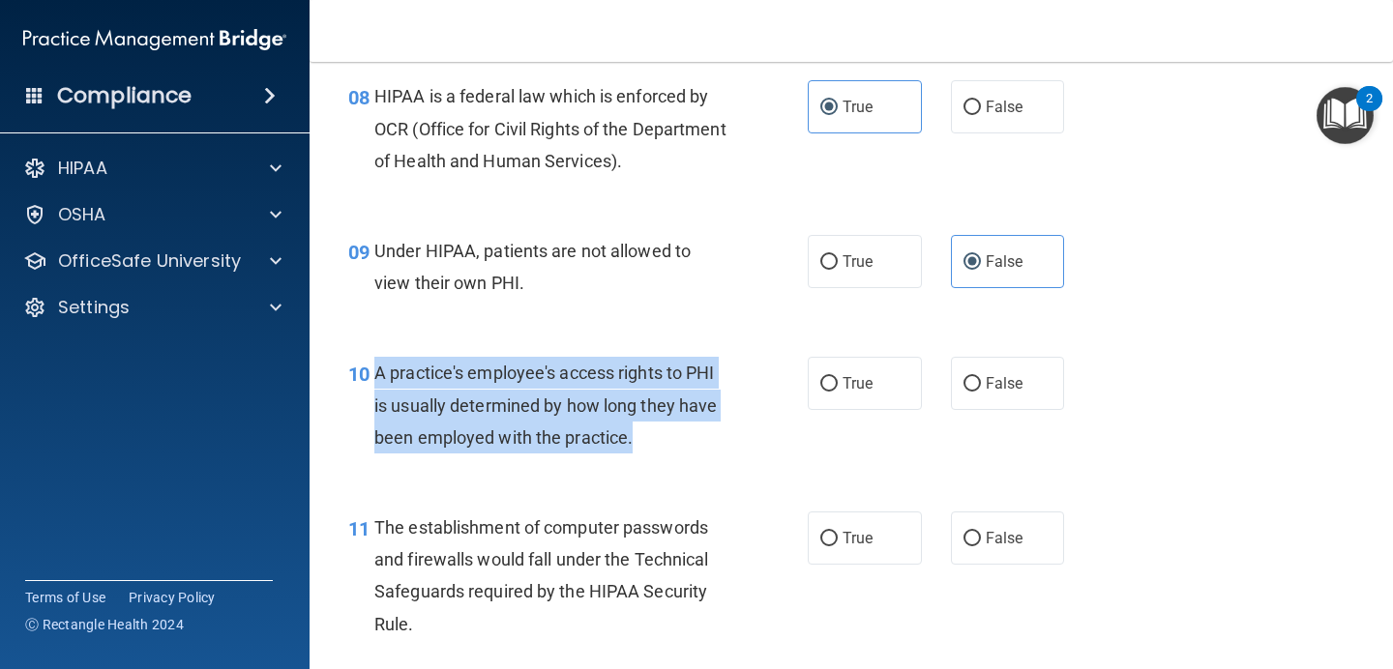
drag, startPoint x: 643, startPoint y: 446, endPoint x: 359, endPoint y: 407, distance: 286.9
click at [359, 407] on div "10 A practice's employee's access rights to PHI is usually determined by how lo…" at bounding box center [577, 410] width 517 height 106
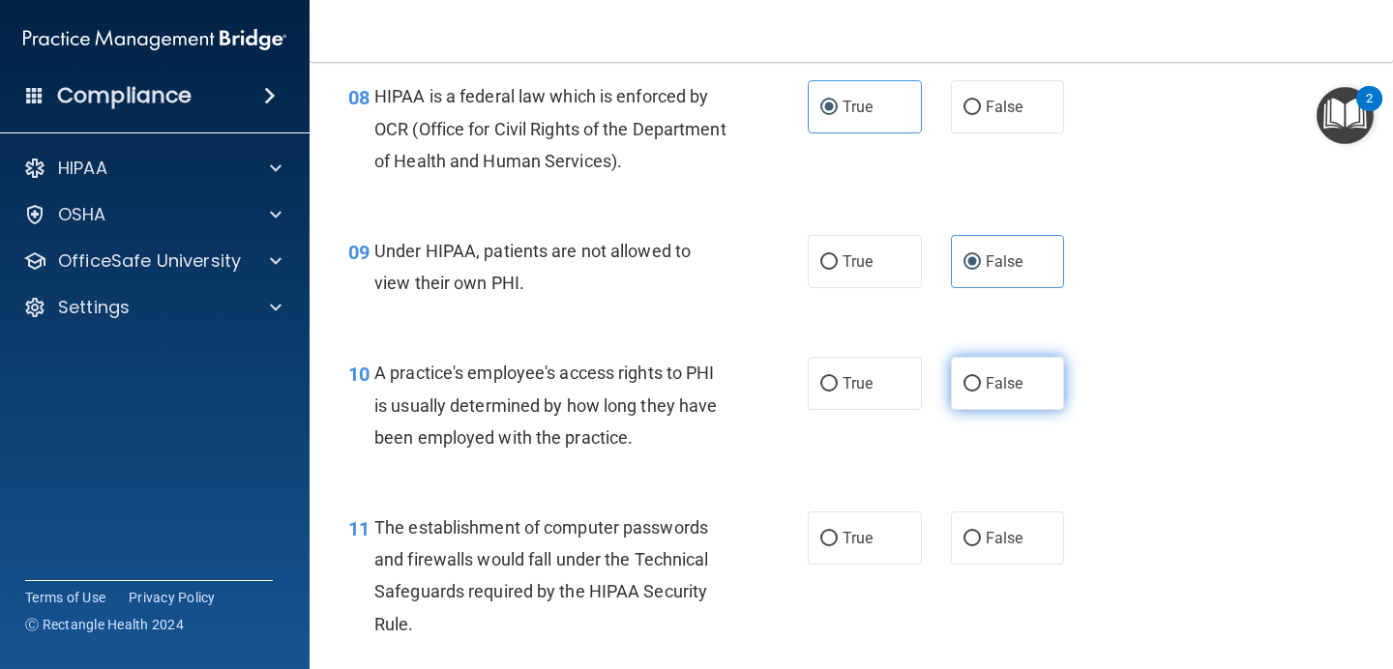
click at [1055, 388] on label "False" at bounding box center [1008, 383] width 114 height 53
click at [981, 388] on input "False" at bounding box center [971, 384] width 17 height 15
radio input "true"
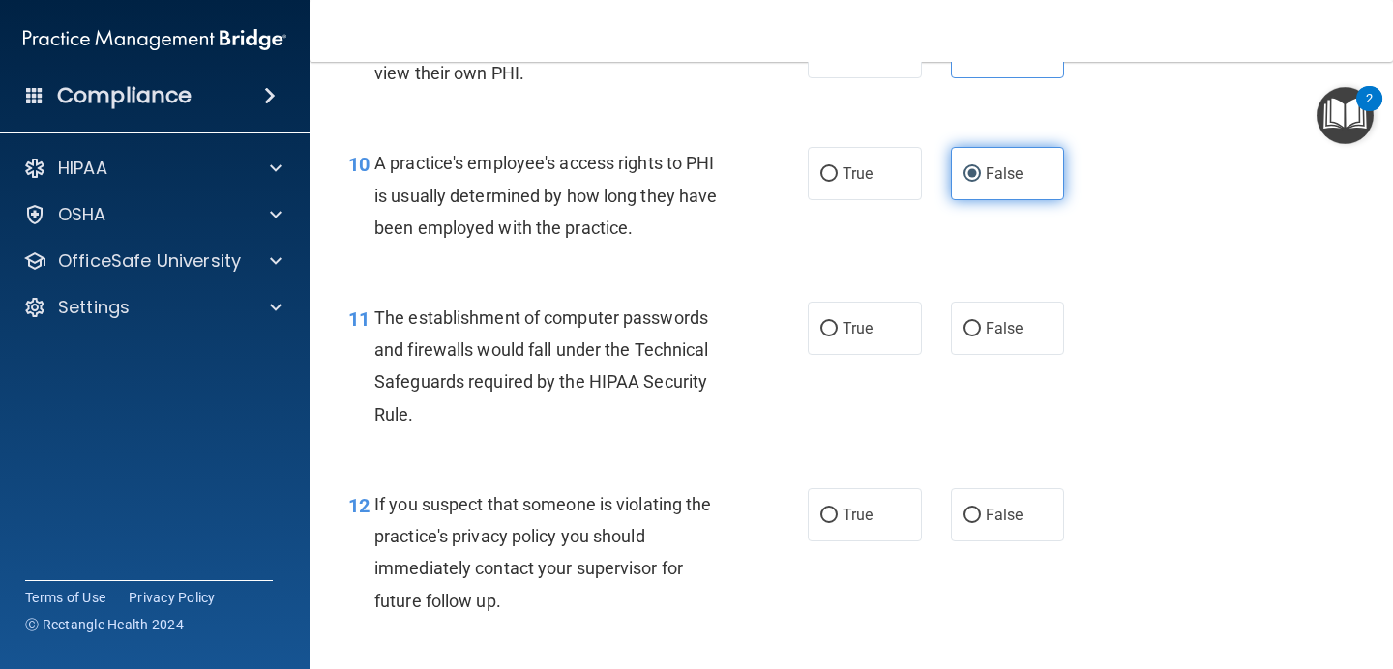
scroll to position [1557, 0]
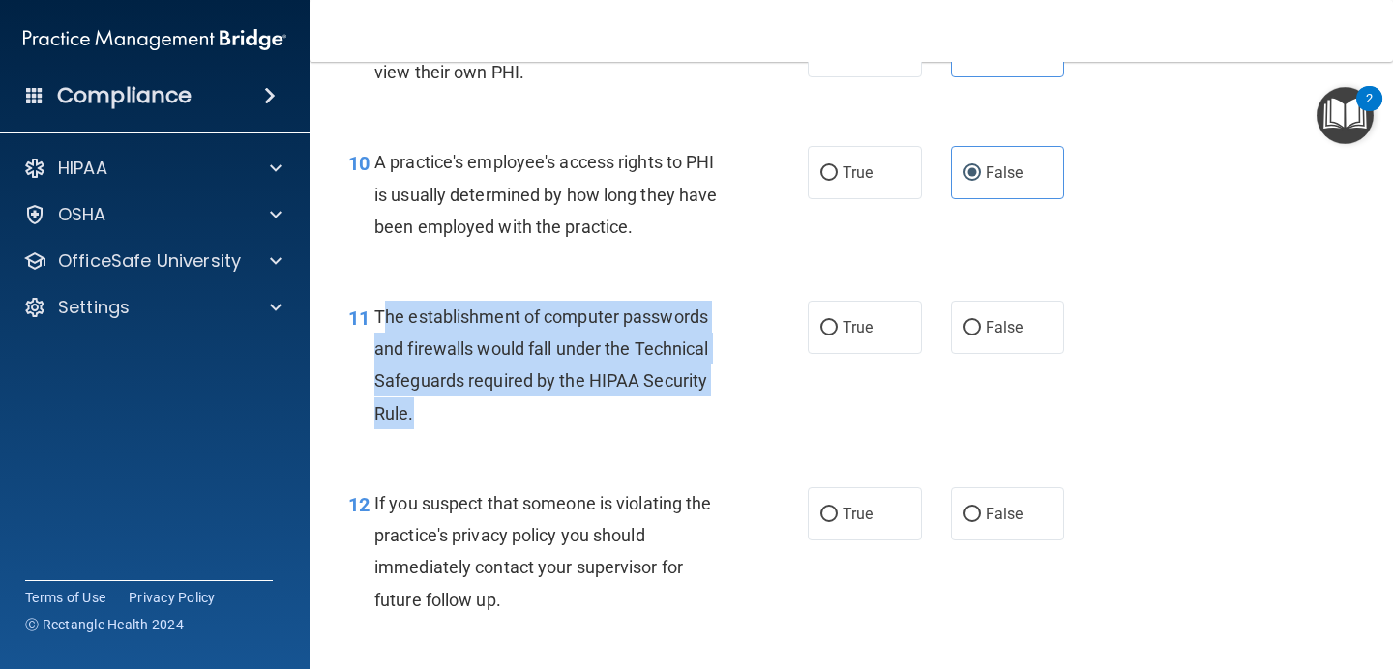
drag, startPoint x: 413, startPoint y: 418, endPoint x: 380, endPoint y: 325, distance: 98.5
click at [380, 325] on div "The establishment of computer passwords and firewalls would fall under the Tech…" at bounding box center [557, 365] width 367 height 129
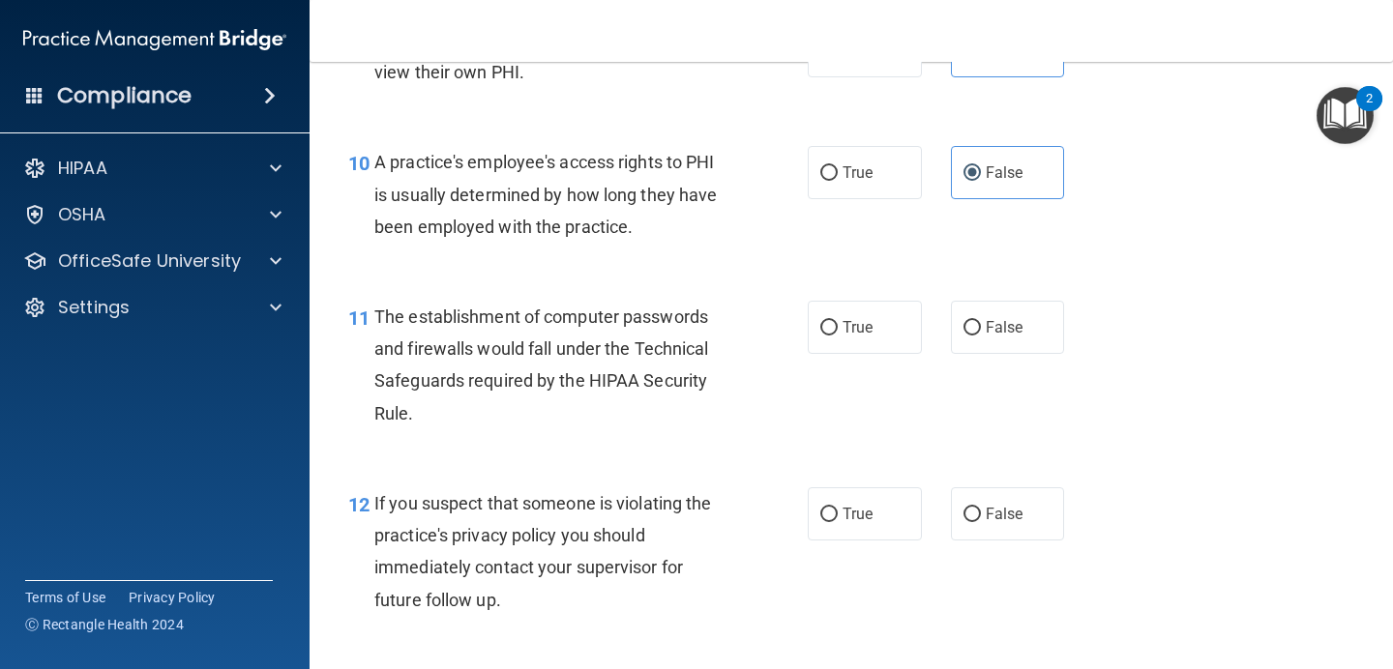
click at [425, 444] on div "11 The establishment of computer passwords and firewalls would fall under the T…" at bounding box center [851, 370] width 1035 height 187
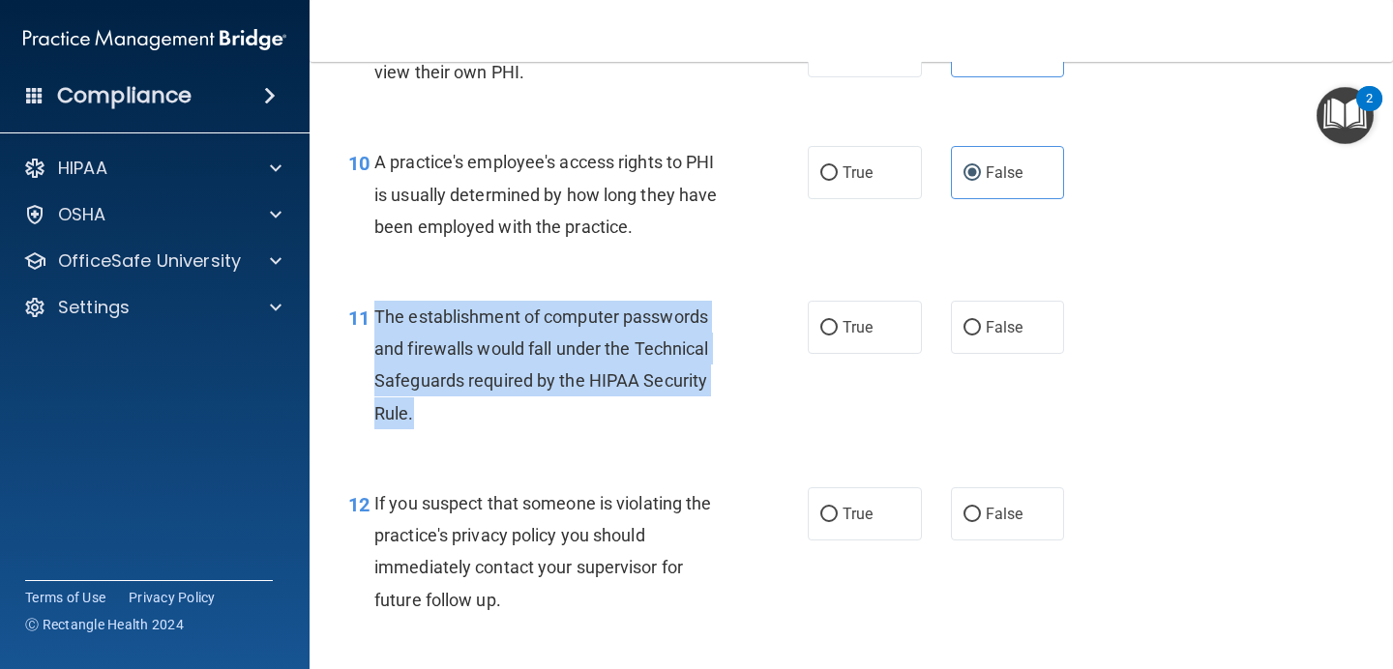
drag, startPoint x: 419, startPoint y: 419, endPoint x: 375, endPoint y: 321, distance: 106.9
click at [375, 321] on div "The establishment of computer passwords and firewalls would fall under the Tech…" at bounding box center [557, 365] width 367 height 129
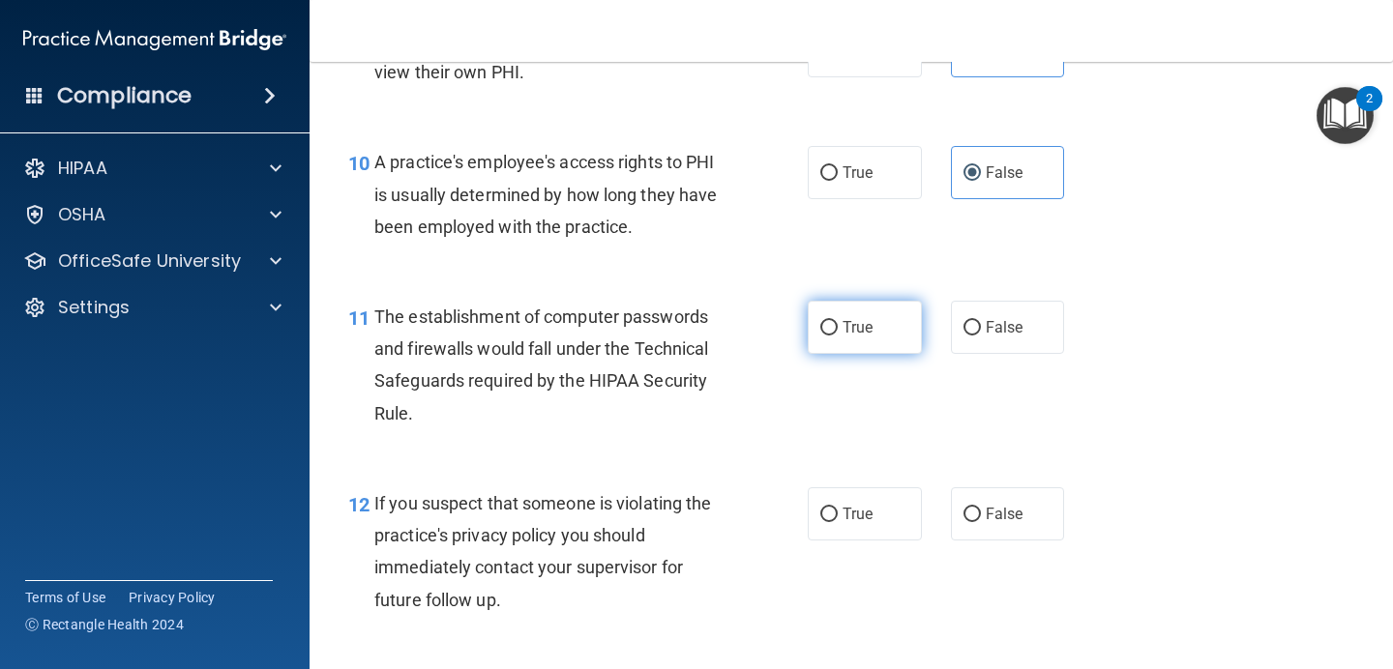
click at [845, 345] on label "True" at bounding box center [864, 327] width 114 height 53
click at [837, 336] on input "True" at bounding box center [828, 328] width 17 height 15
radio input "true"
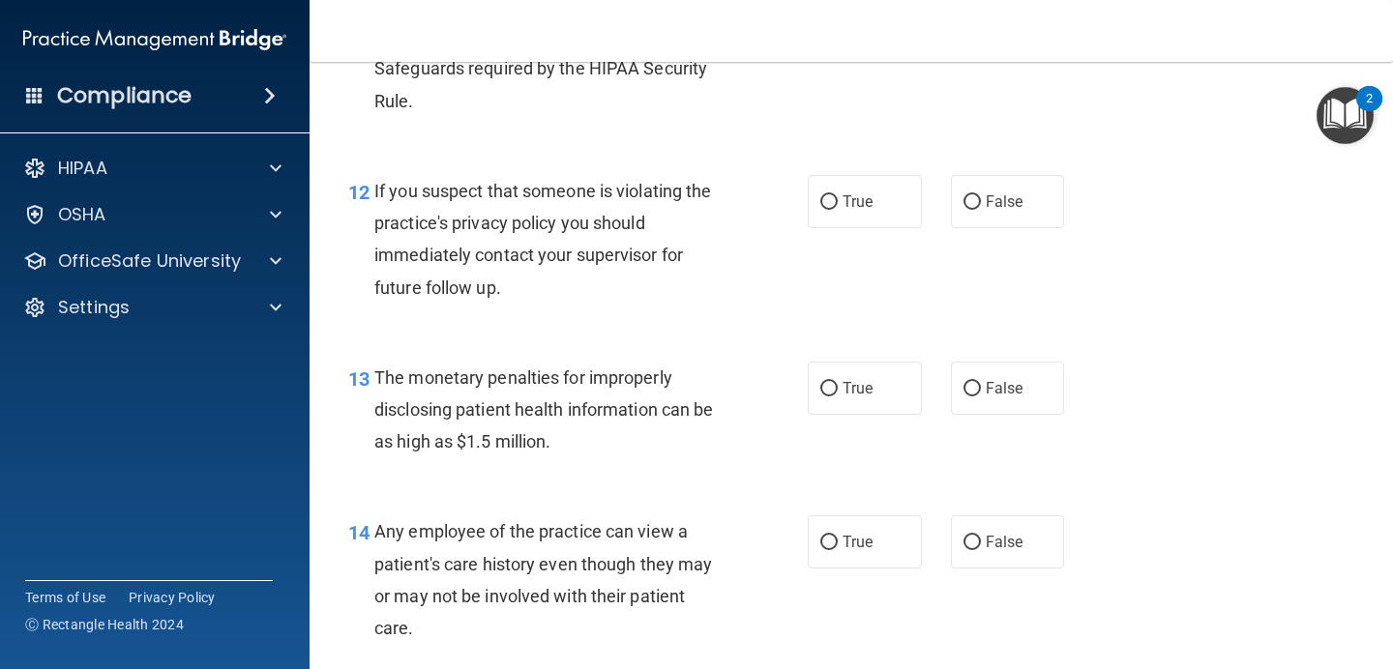
scroll to position [1886, 0]
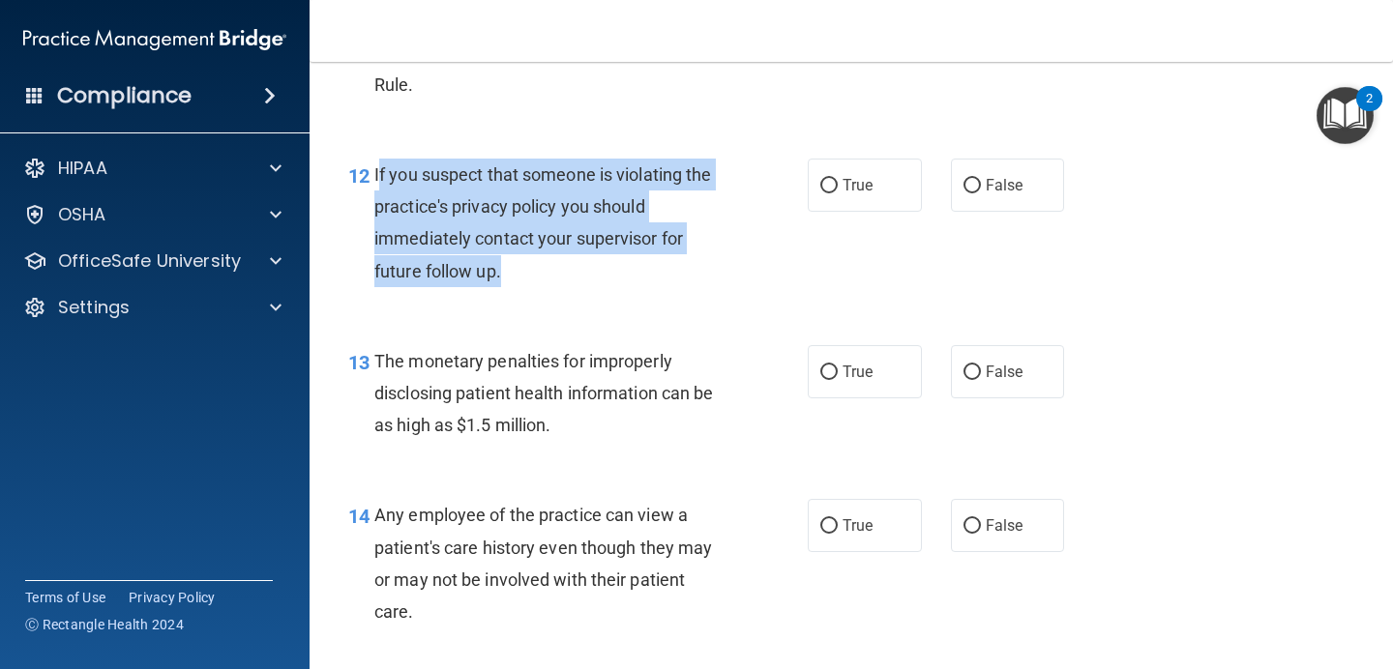
drag, startPoint x: 504, startPoint y: 268, endPoint x: 379, endPoint y: 190, distance: 147.3
click at [379, 190] on div "If you suspect that someone is violating the practice's privacy policy you shou…" at bounding box center [557, 223] width 367 height 129
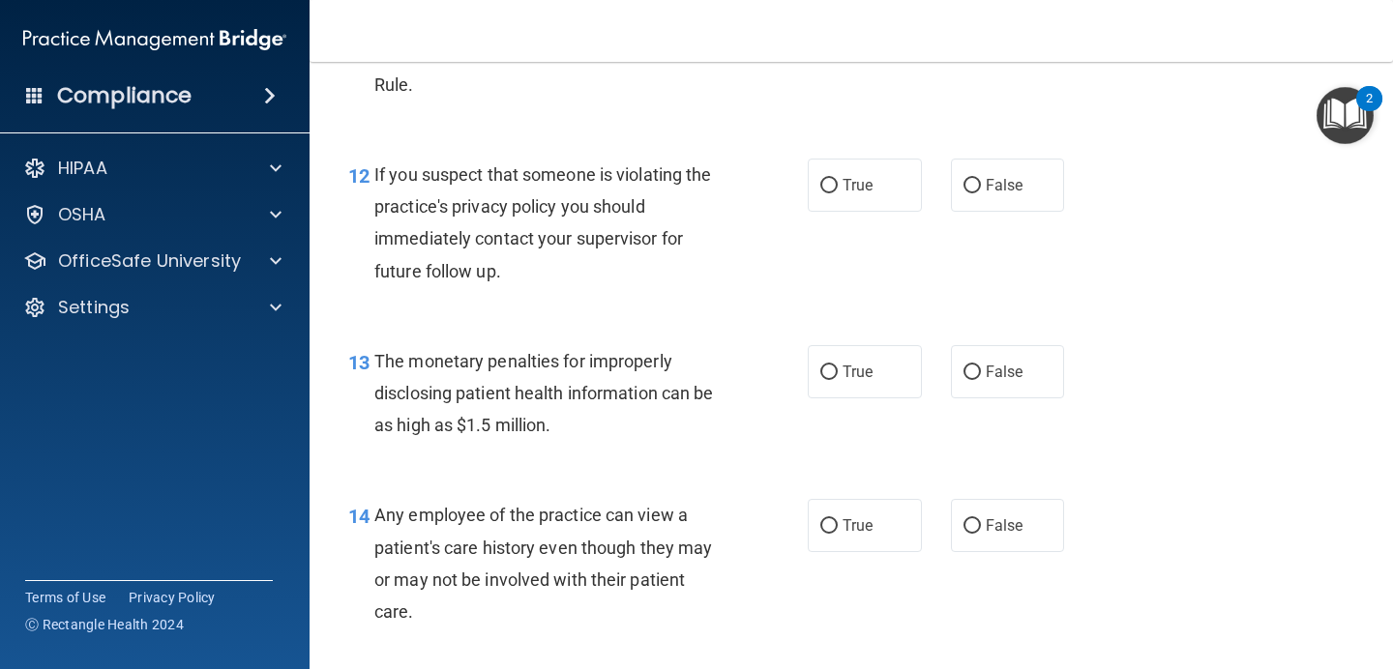
click at [855, 158] on div "12 If you suspect that someone is violating the practice's privacy policy you s…" at bounding box center [851, 227] width 1035 height 187
click at [856, 173] on label "True" at bounding box center [864, 185] width 114 height 53
click at [837, 179] on input "True" at bounding box center [828, 186] width 17 height 15
radio input "true"
click at [986, 385] on label "False" at bounding box center [1008, 371] width 114 height 53
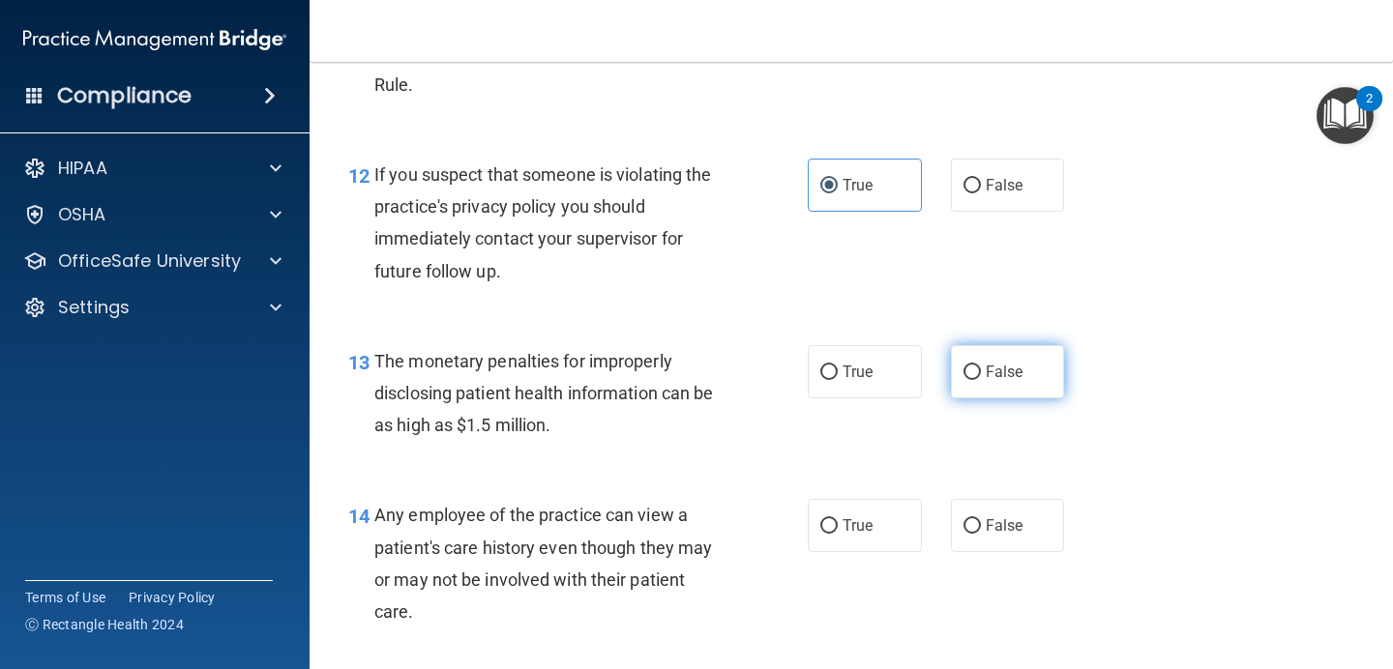
click at [981, 380] on input "False" at bounding box center [971, 373] width 17 height 15
radio input "true"
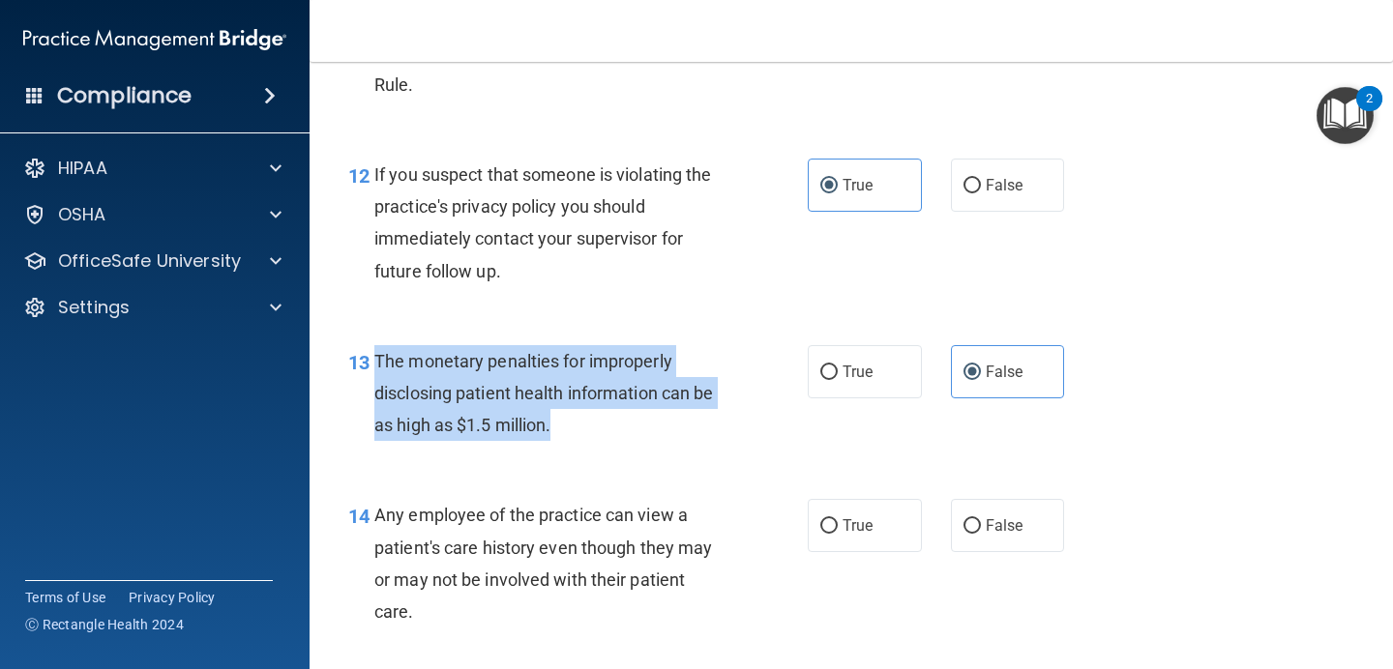
drag, startPoint x: 567, startPoint y: 430, endPoint x: 369, endPoint y: 356, distance: 210.9
click at [369, 356] on div "13 The monetary penalties for improperly disclosing patient health information …" at bounding box center [577, 398] width 517 height 106
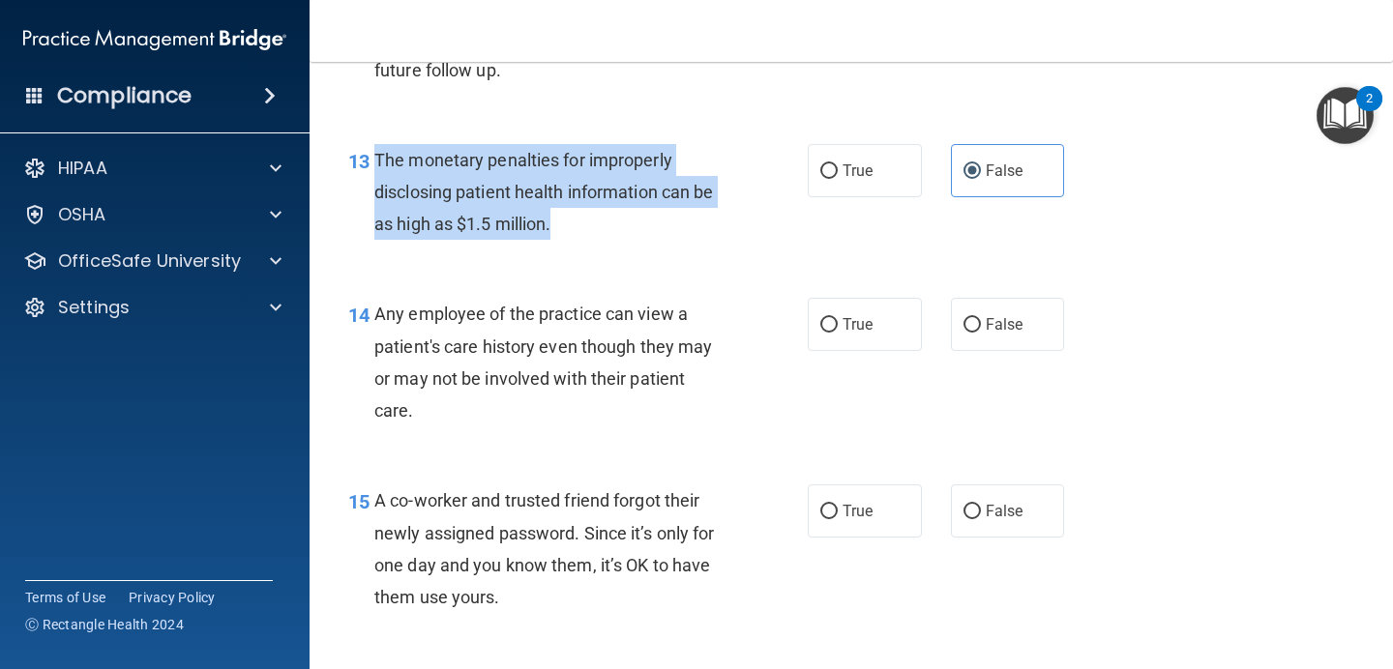
scroll to position [2094, 0]
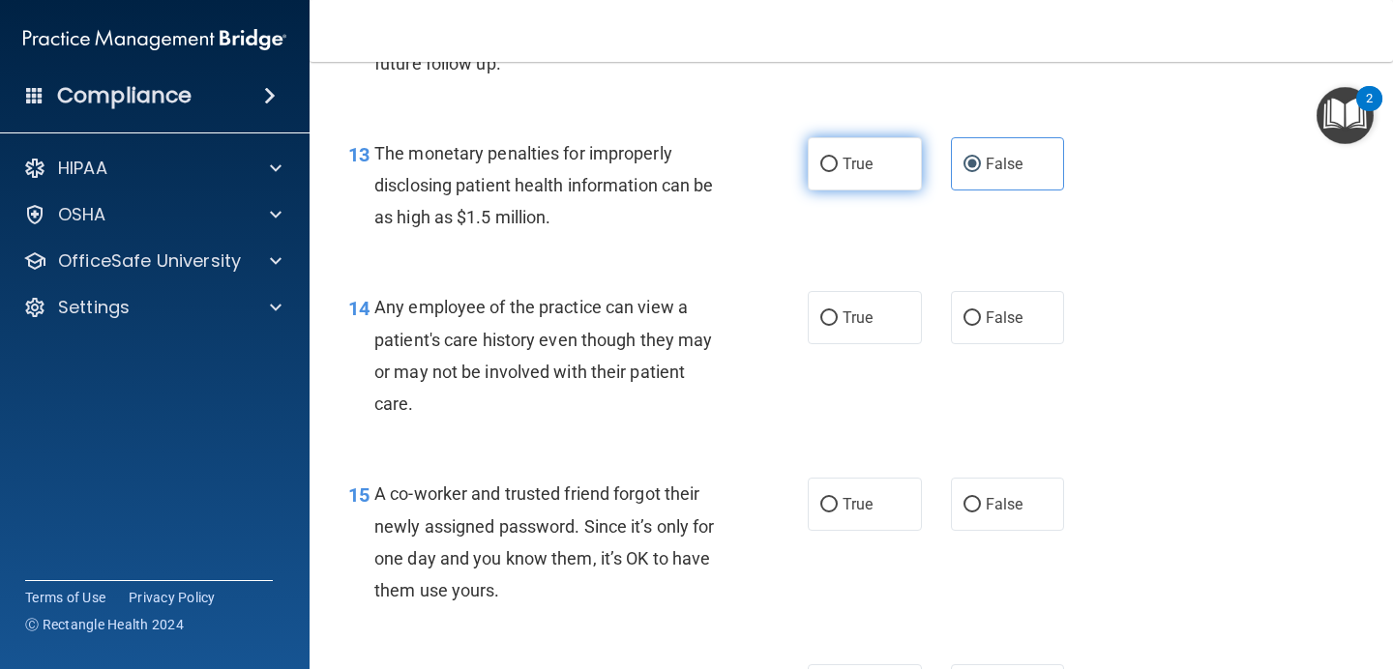
click at [845, 148] on label "True" at bounding box center [864, 163] width 114 height 53
click at [837, 158] on input "True" at bounding box center [828, 165] width 17 height 15
radio input "true"
radio input "false"
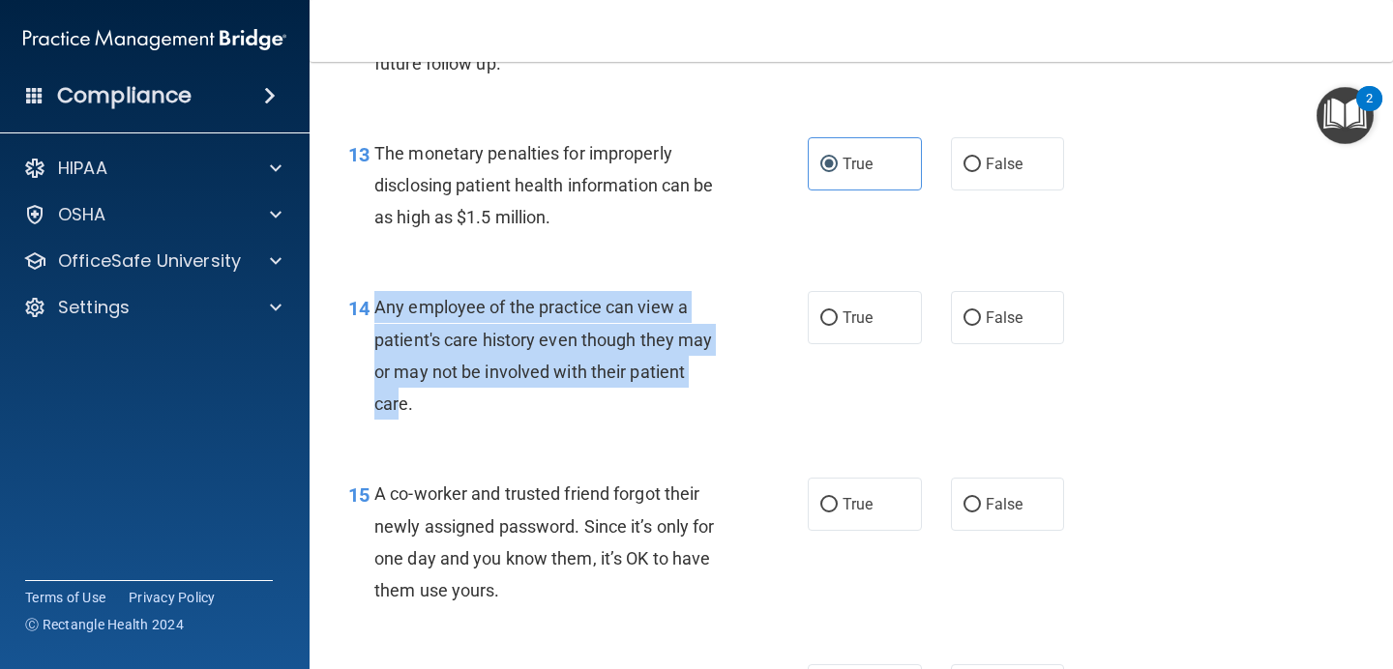
drag, startPoint x: 402, startPoint y: 403, endPoint x: 368, endPoint y: 299, distance: 109.8
click at [368, 299] on div "14 Any employee of the practice can view a patient's care history even though t…" at bounding box center [577, 360] width 517 height 138
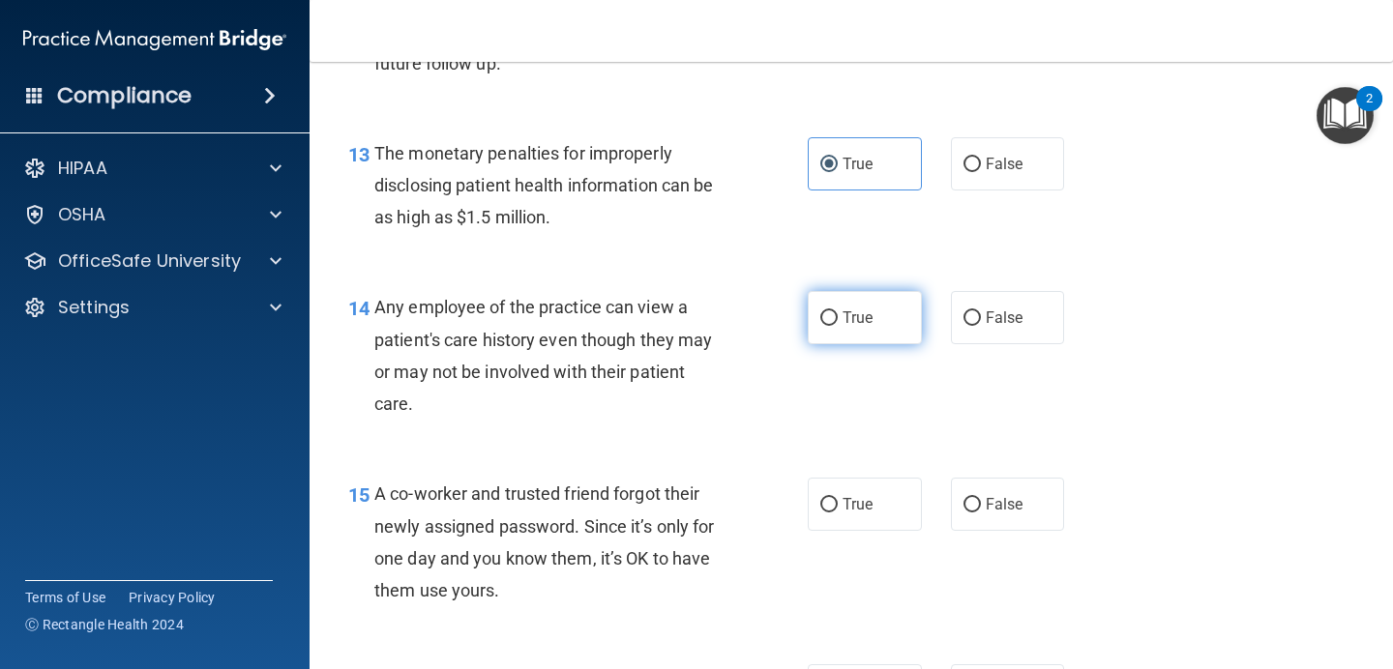
click at [865, 315] on span "True" at bounding box center [857, 317] width 30 height 18
click at [837, 315] on input "True" at bounding box center [828, 318] width 17 height 15
radio input "true"
click at [991, 331] on label "False" at bounding box center [1008, 317] width 114 height 53
click at [981, 326] on input "False" at bounding box center [971, 318] width 17 height 15
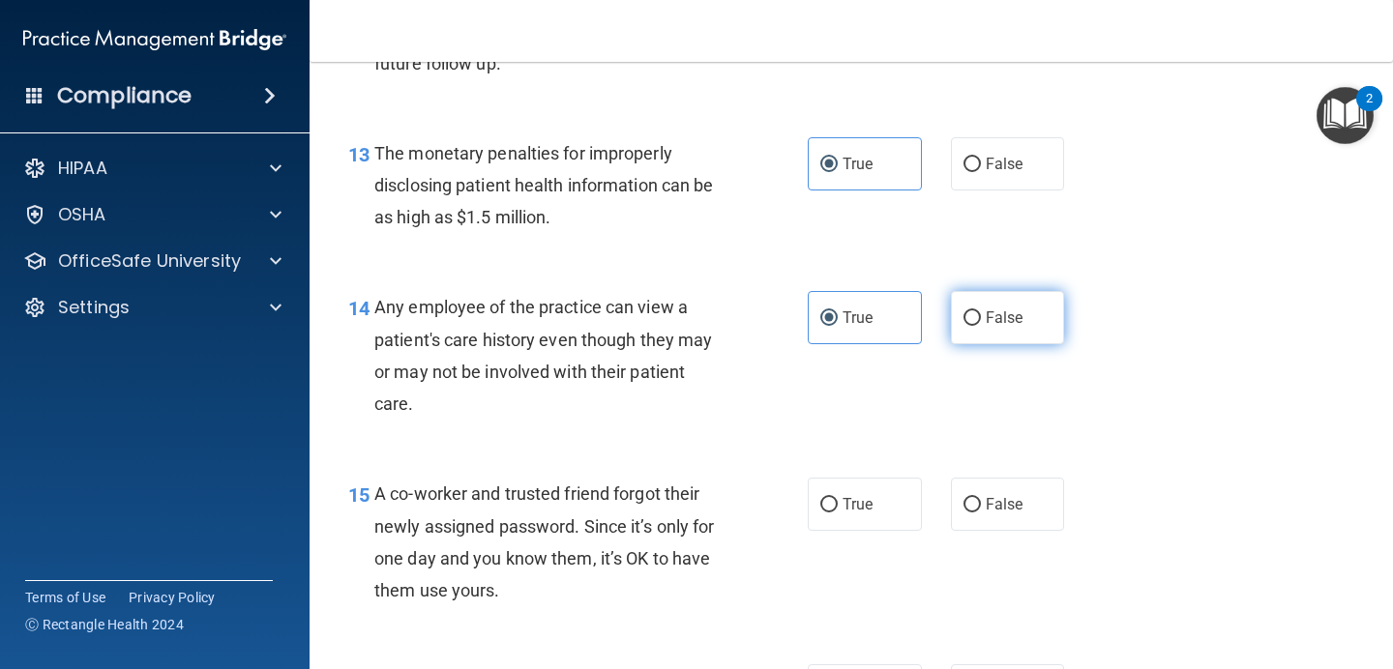
radio input "true"
radio input "false"
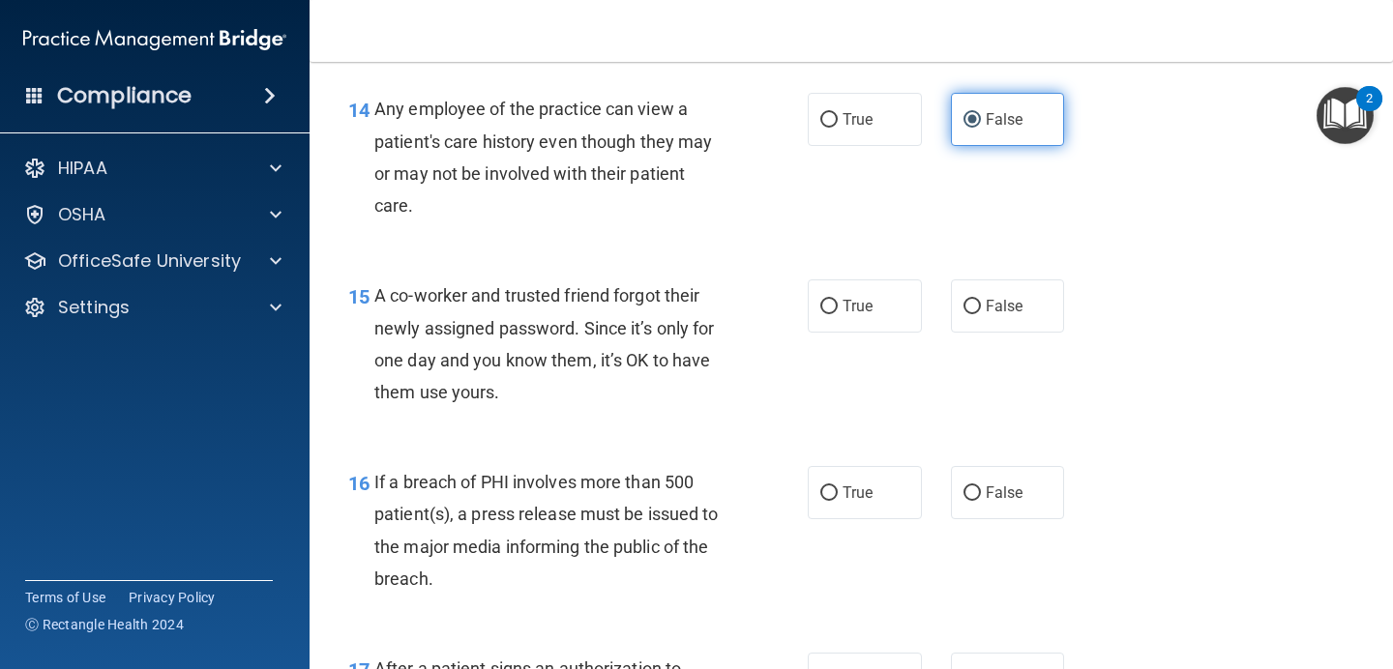
scroll to position [2351, 0]
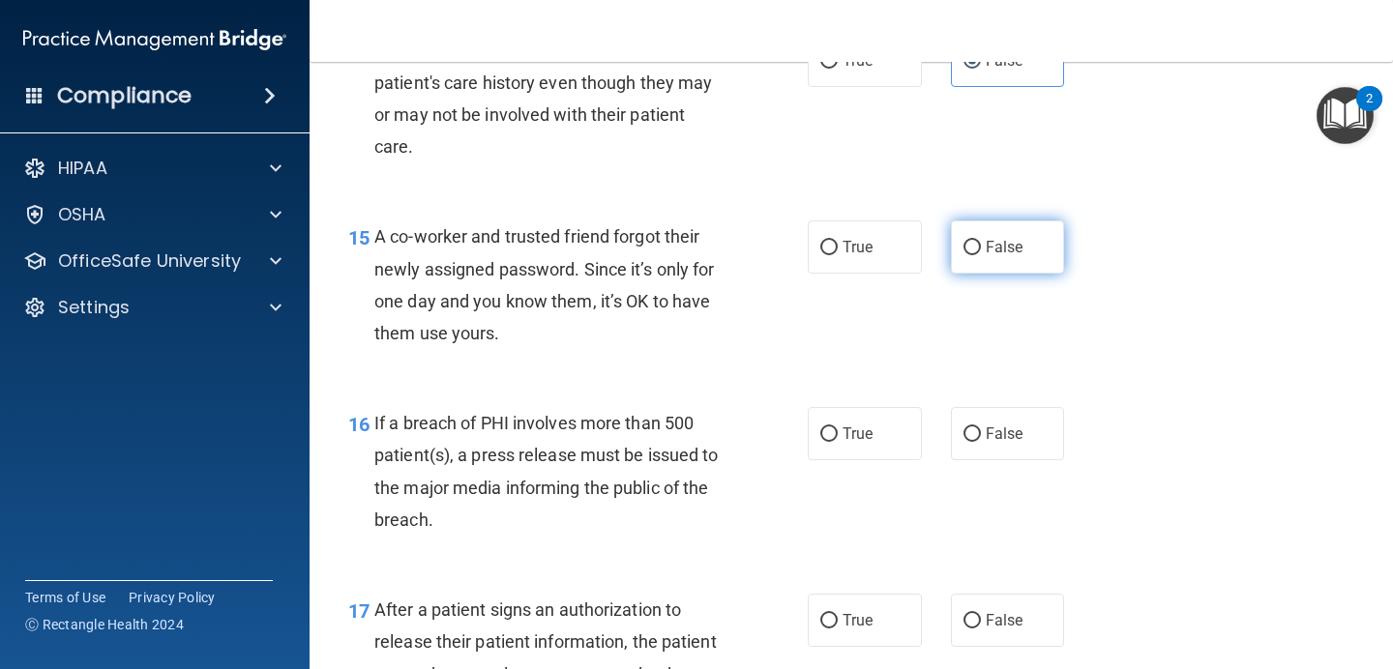
click at [978, 271] on label "False" at bounding box center [1008, 246] width 114 height 53
click at [978, 255] on input "False" at bounding box center [971, 248] width 17 height 15
radio input "true"
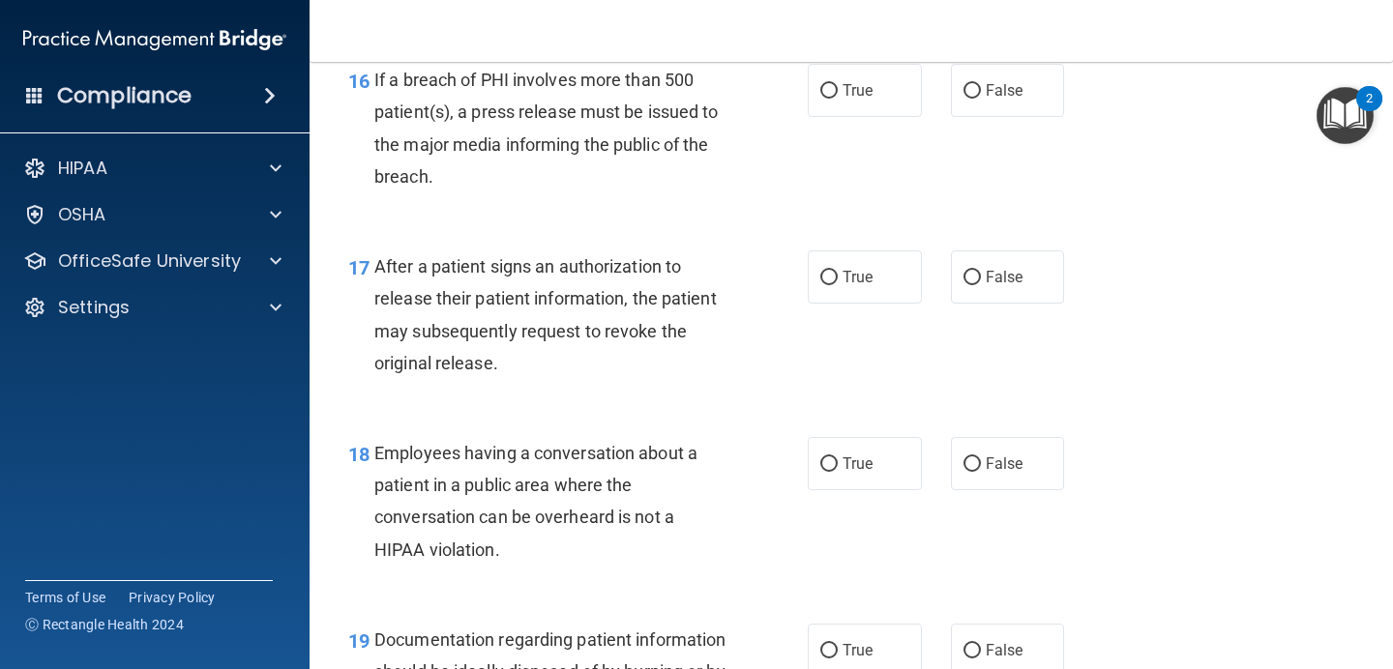
scroll to position [2667, 0]
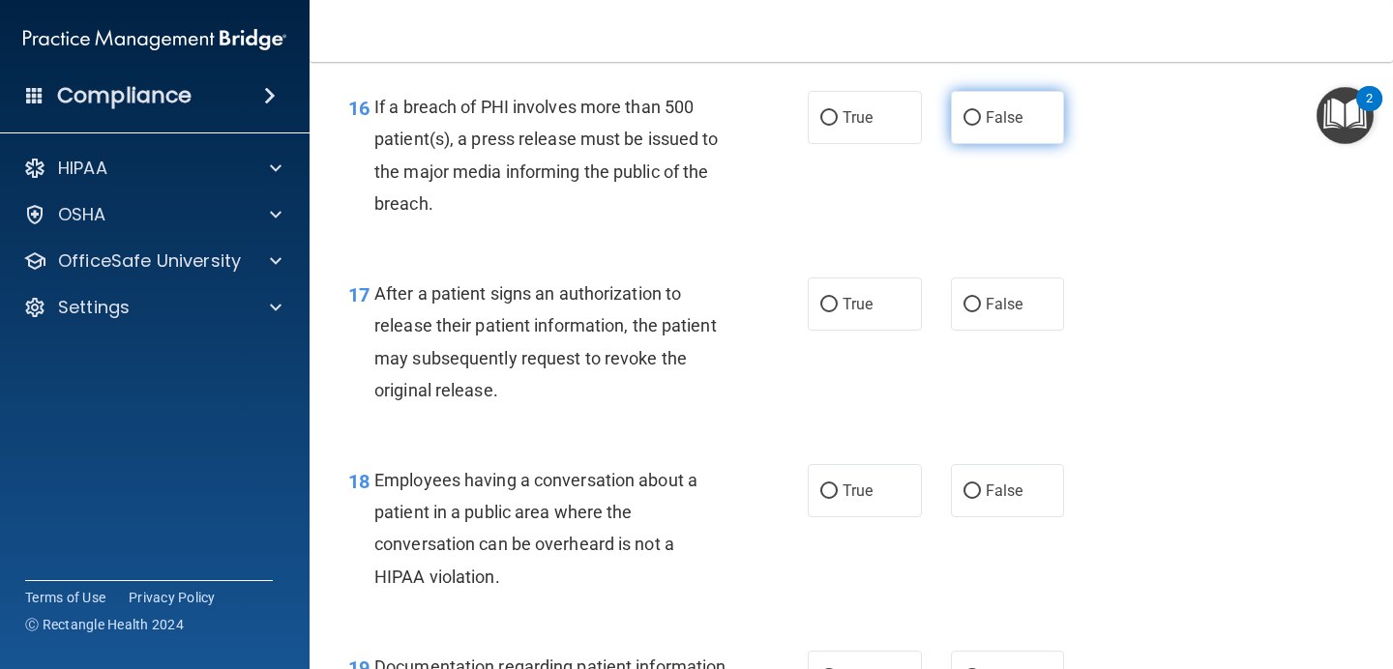
click at [1011, 140] on label "False" at bounding box center [1008, 117] width 114 height 53
click at [981, 126] on input "False" at bounding box center [971, 118] width 17 height 15
radio input "true"
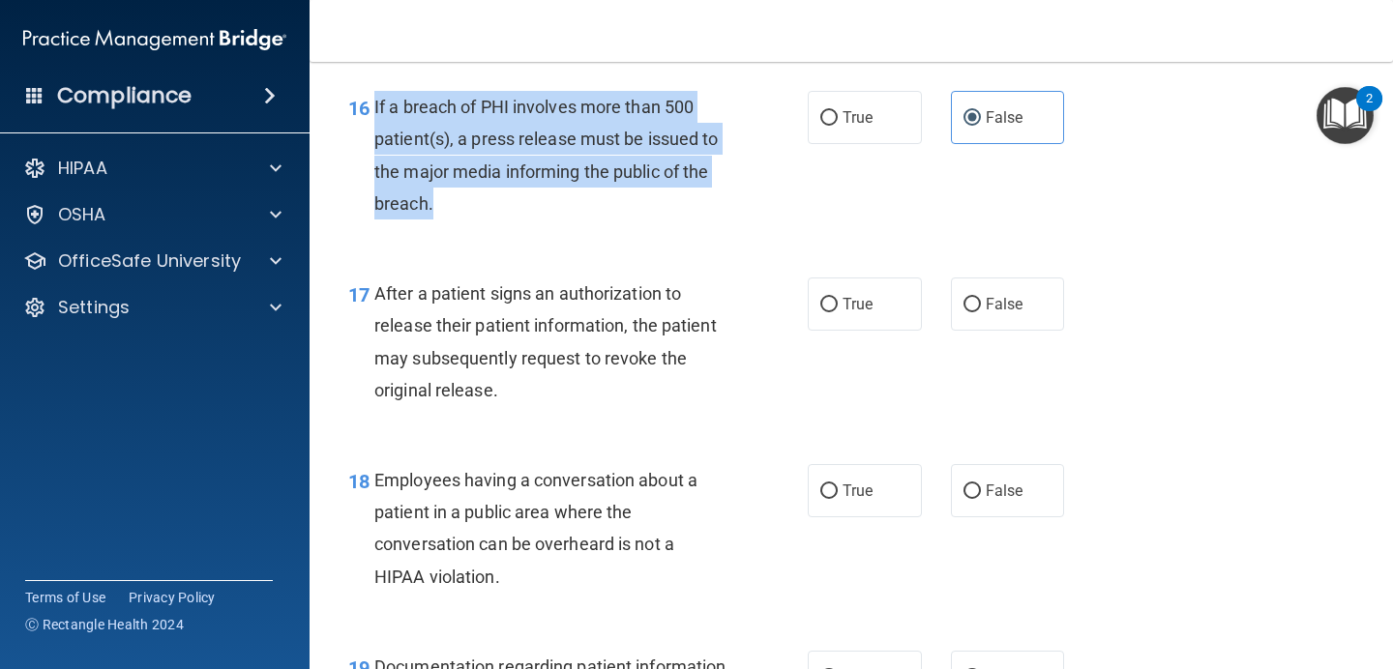
drag, startPoint x: 454, startPoint y: 211, endPoint x: 369, endPoint y: 116, distance: 126.7
click at [369, 116] on div "16 If a breach of PHI involves more than 500 patient(s), a press release must b…" at bounding box center [577, 160] width 517 height 138
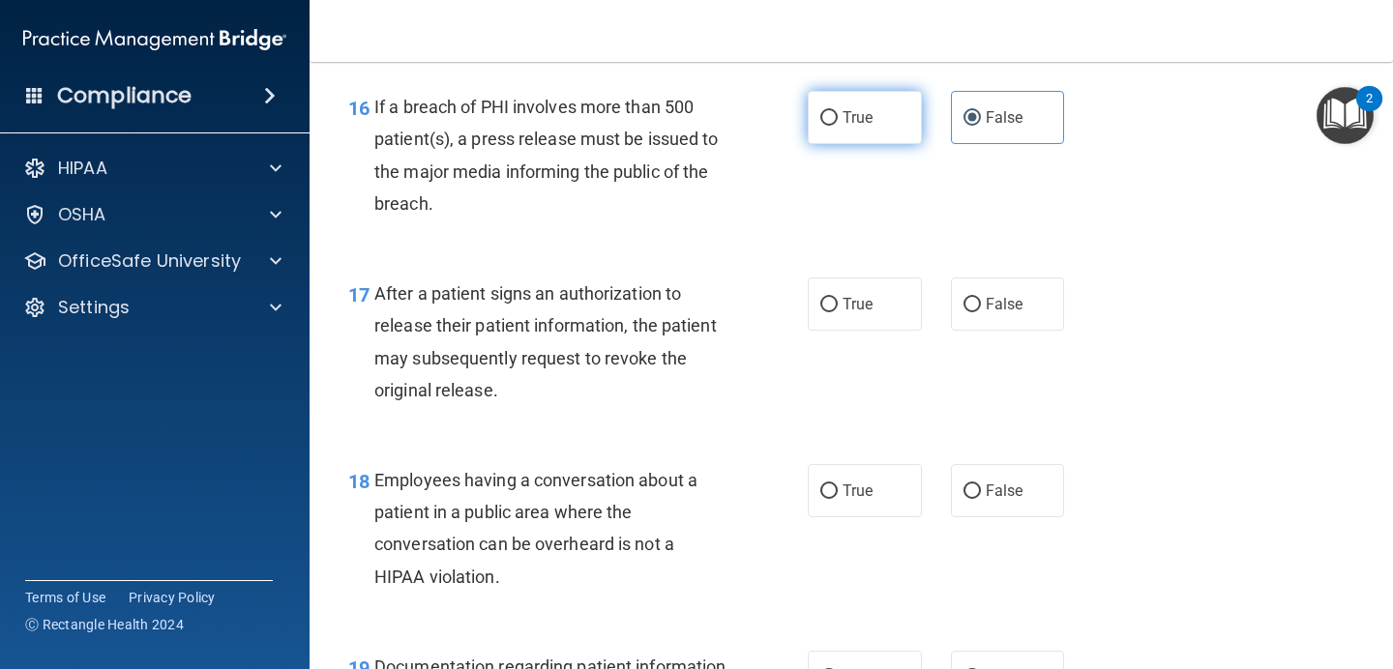
click at [890, 113] on label "True" at bounding box center [864, 117] width 114 height 53
click at [837, 113] on input "True" at bounding box center [828, 118] width 17 height 15
radio input "true"
radio input "false"
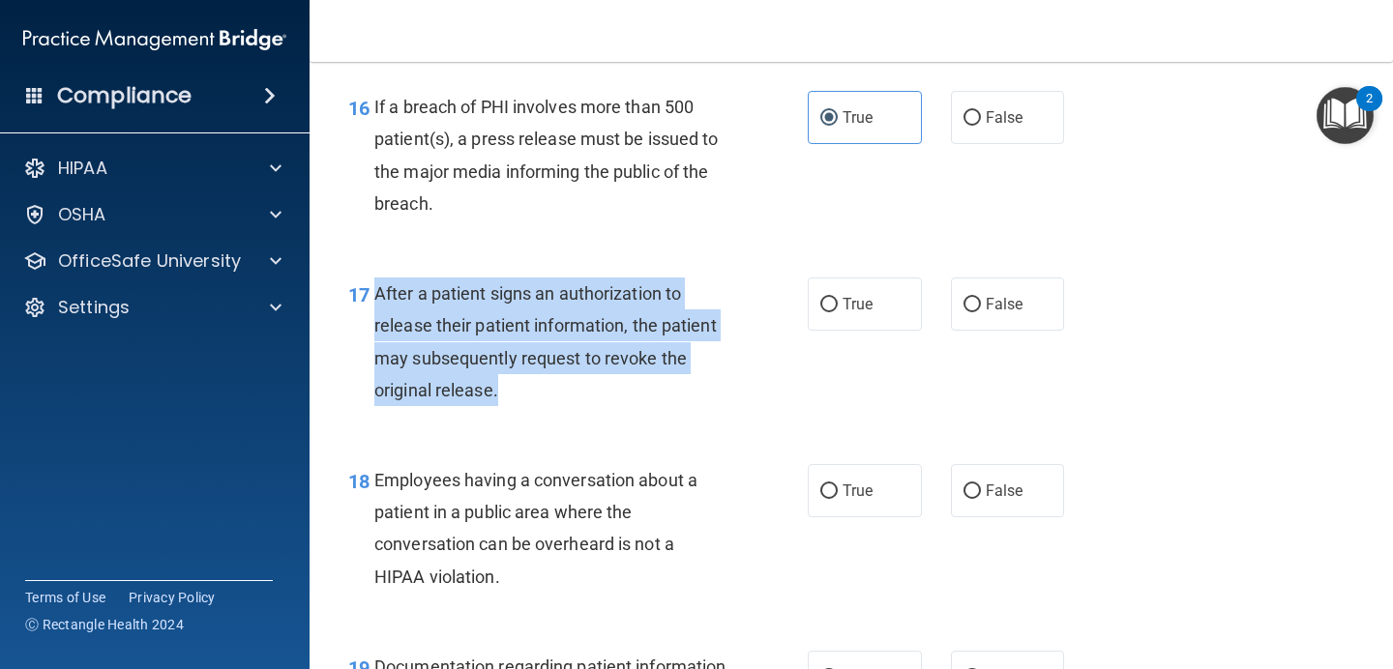
drag, startPoint x: 529, startPoint y: 392, endPoint x: 377, endPoint y: 306, distance: 174.5
click at [377, 306] on div "After a patient signs an authorization to release their patient information, th…" at bounding box center [557, 342] width 367 height 129
click at [670, 393] on div "After a patient signs an authorization to release their patient information, th…" at bounding box center [557, 342] width 367 height 129
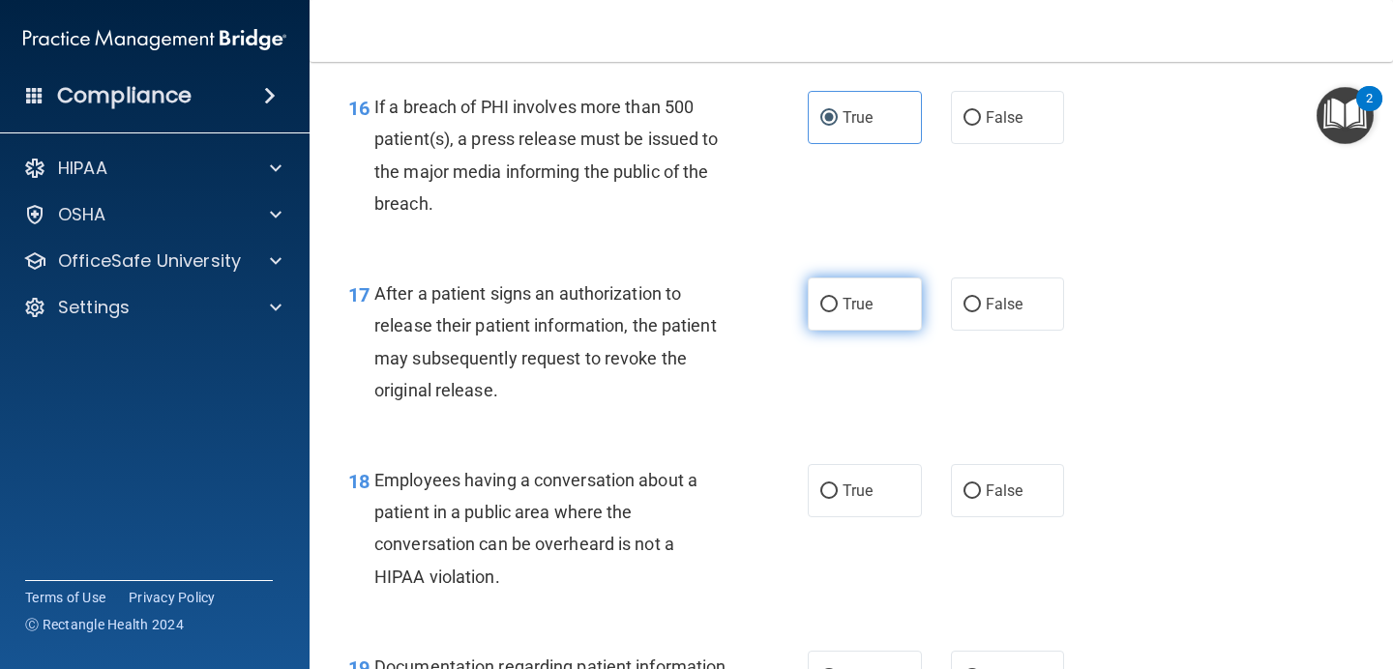
click at [848, 314] on label "True" at bounding box center [864, 304] width 114 height 53
click at [837, 312] on input "True" at bounding box center [828, 305] width 17 height 15
radio input "true"
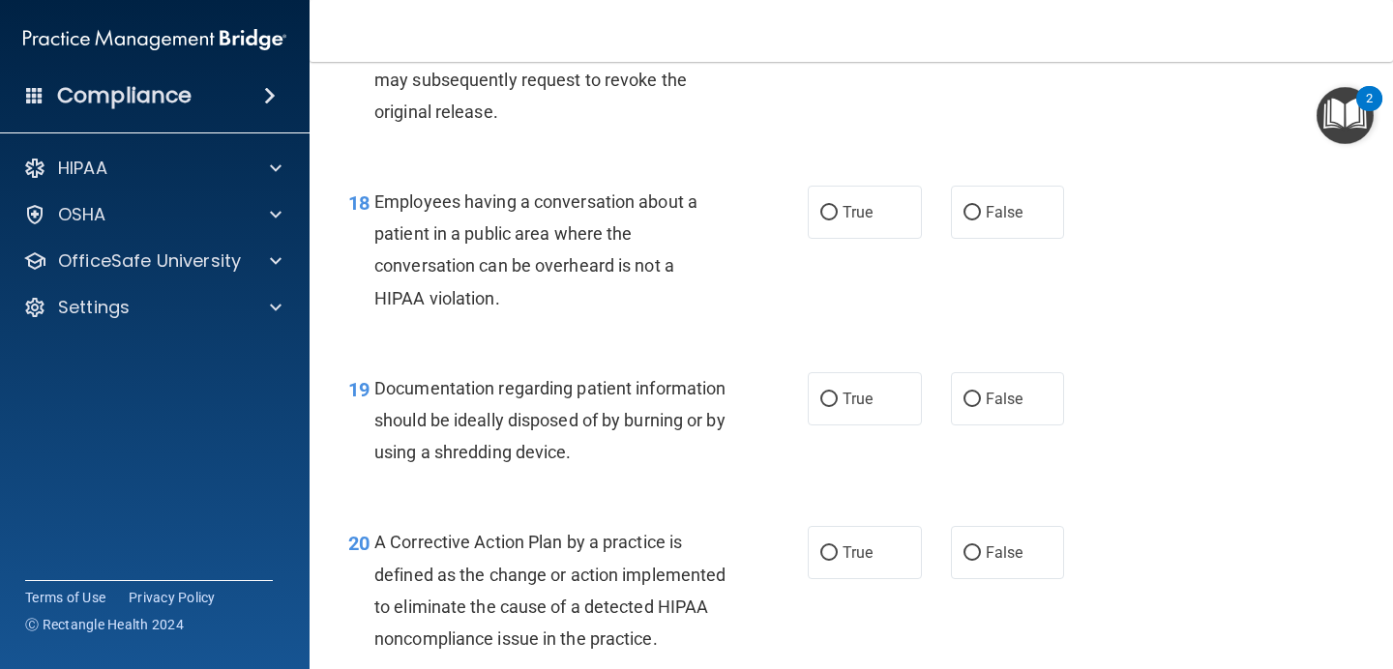
scroll to position [2974, 0]
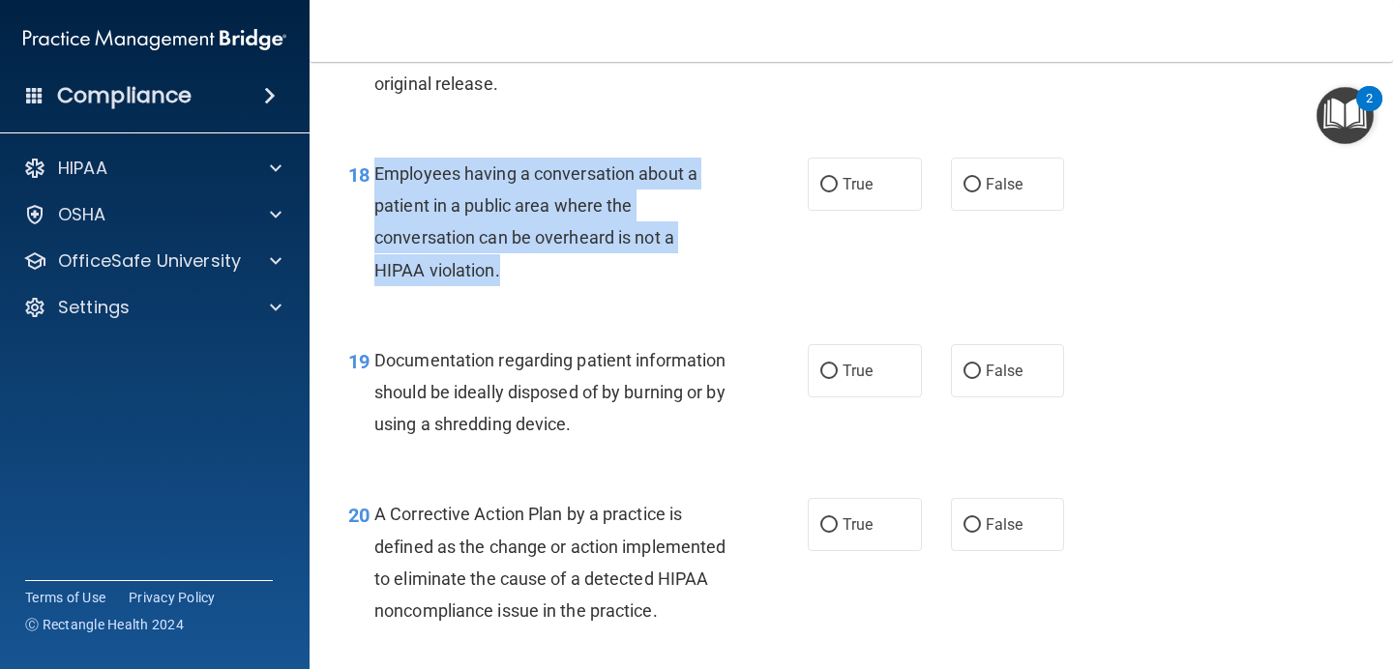
drag, startPoint x: 505, startPoint y: 271, endPoint x: 365, endPoint y: 197, distance: 158.3
click at [365, 197] on div "18 Employees having a conversation about a patient in a public area where the c…" at bounding box center [577, 227] width 517 height 138
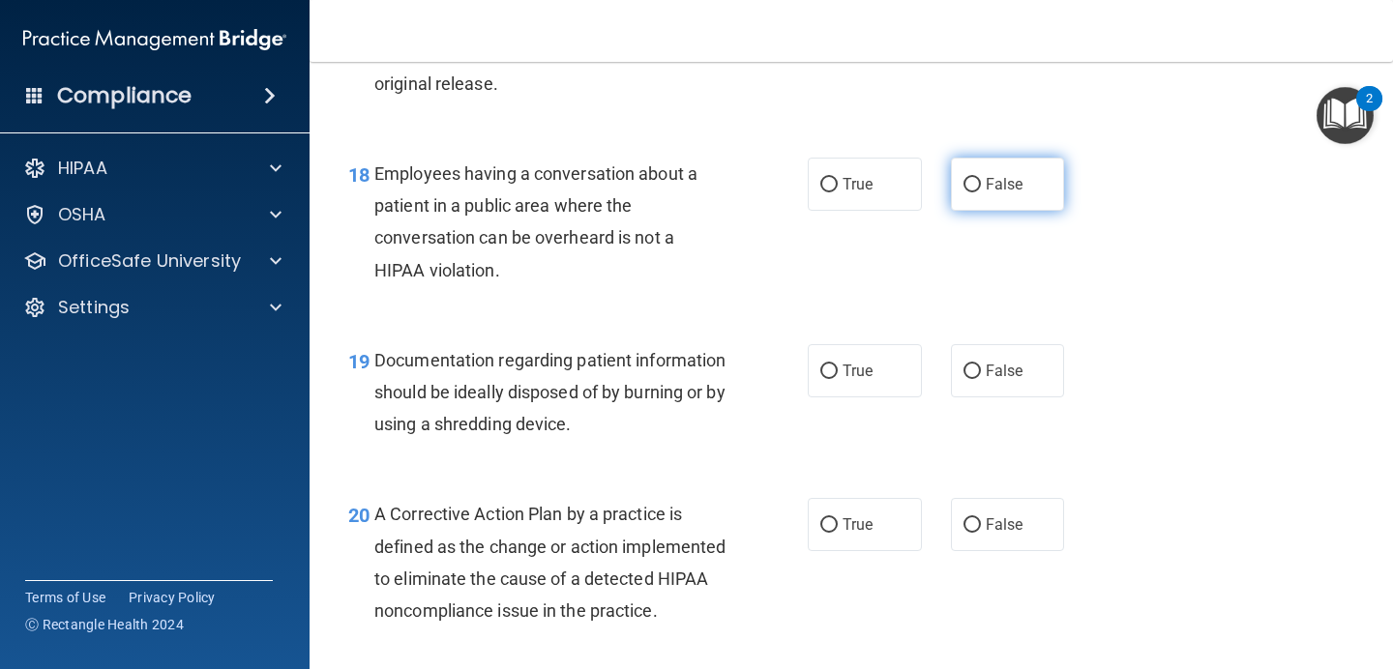
click at [1019, 197] on label "False" at bounding box center [1008, 184] width 114 height 53
click at [981, 192] on input "False" at bounding box center [971, 185] width 17 height 15
radio input "true"
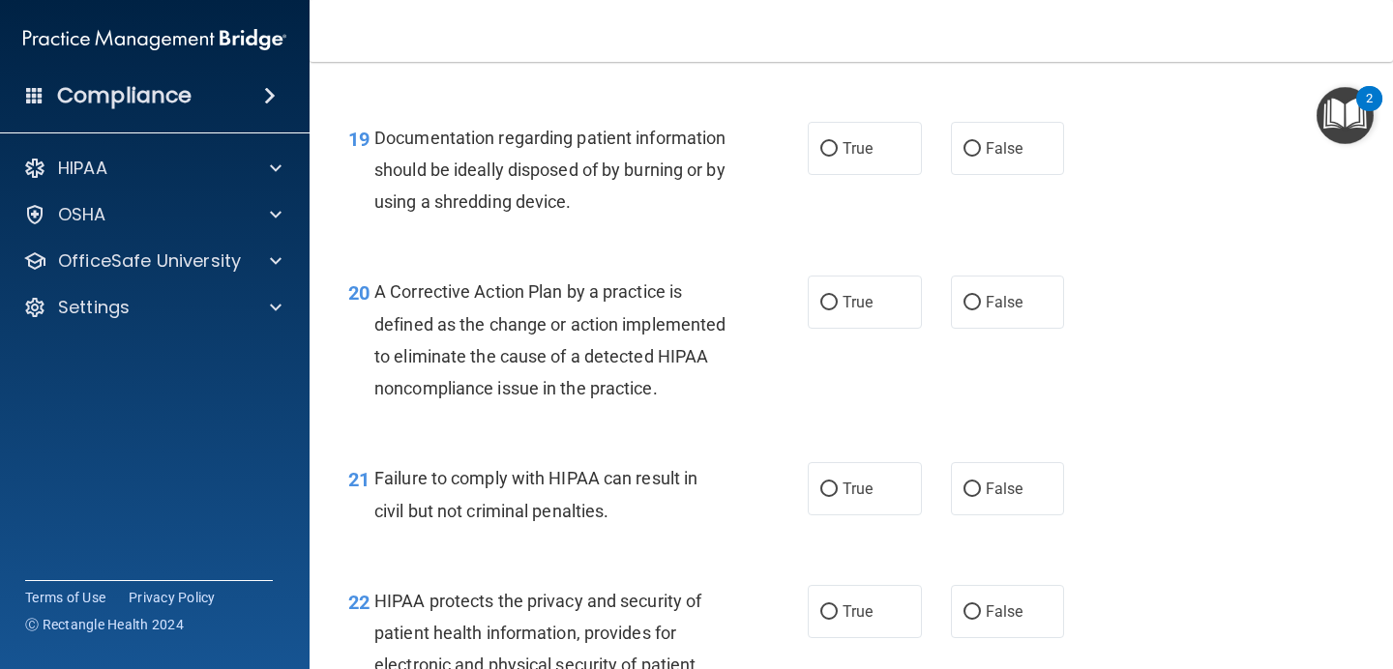
scroll to position [3208, 0]
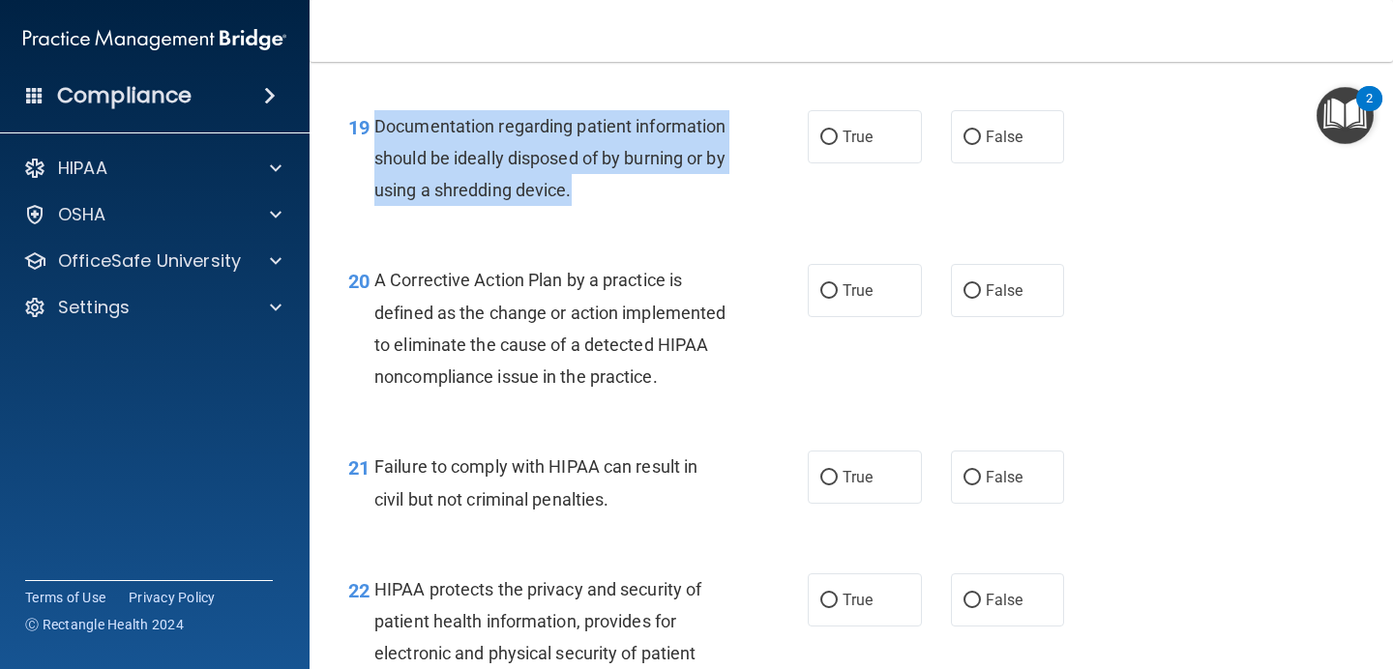
drag, startPoint x: 689, startPoint y: 202, endPoint x: 369, endPoint y: 131, distance: 327.0
click at [369, 131] on div "19 Documentation regarding patient information should be ideally disposed of by…" at bounding box center [577, 163] width 517 height 106
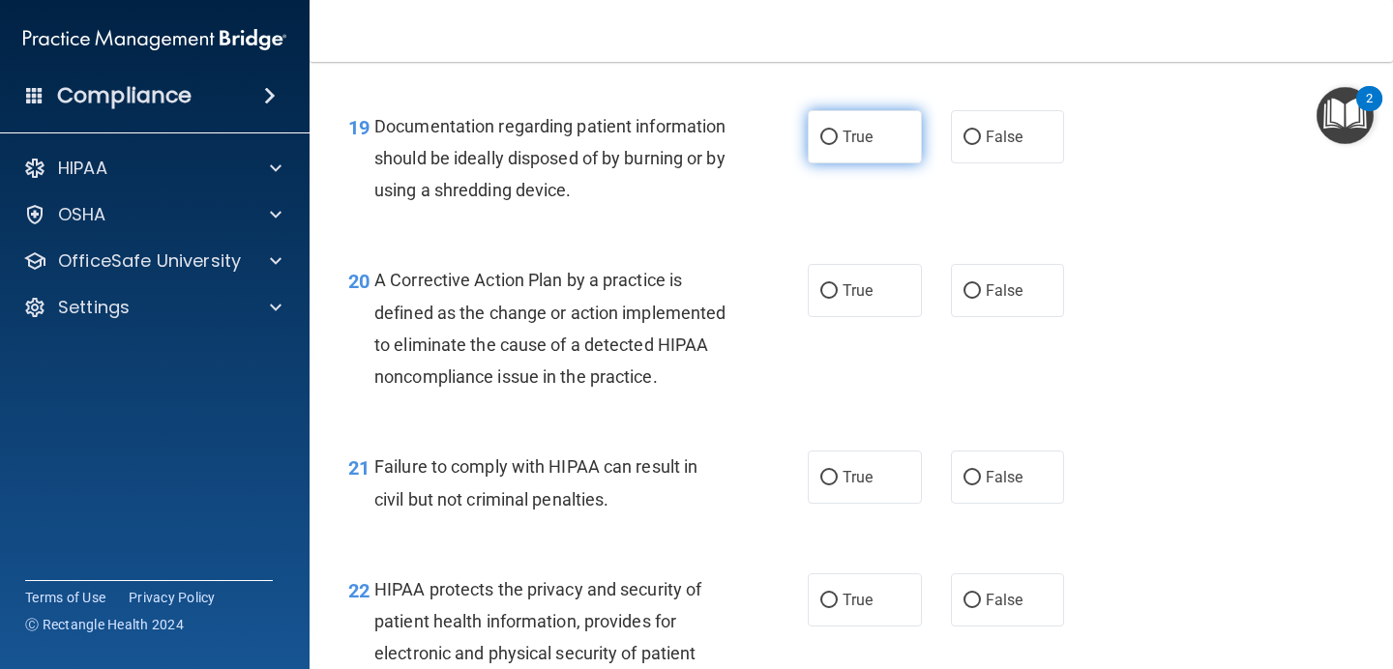
click at [878, 144] on label "True" at bounding box center [864, 136] width 114 height 53
click at [837, 144] on input "True" at bounding box center [828, 138] width 17 height 15
radio input "true"
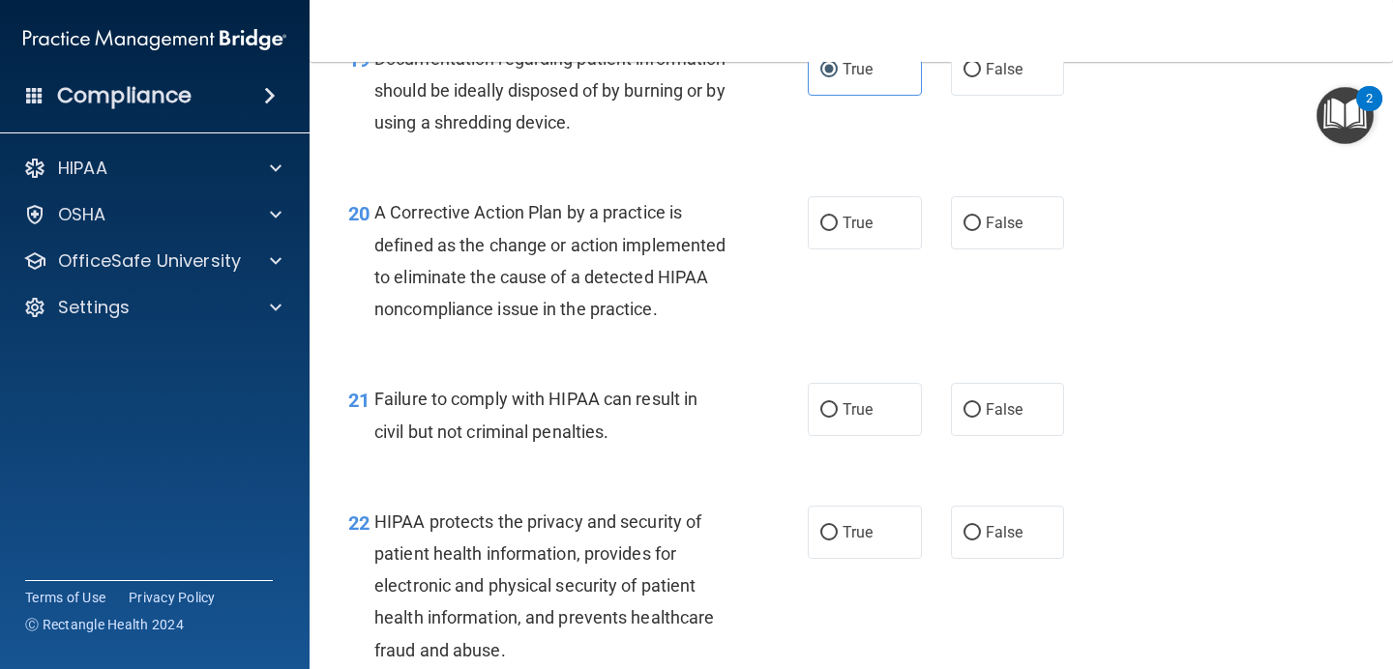
scroll to position [3279, 0]
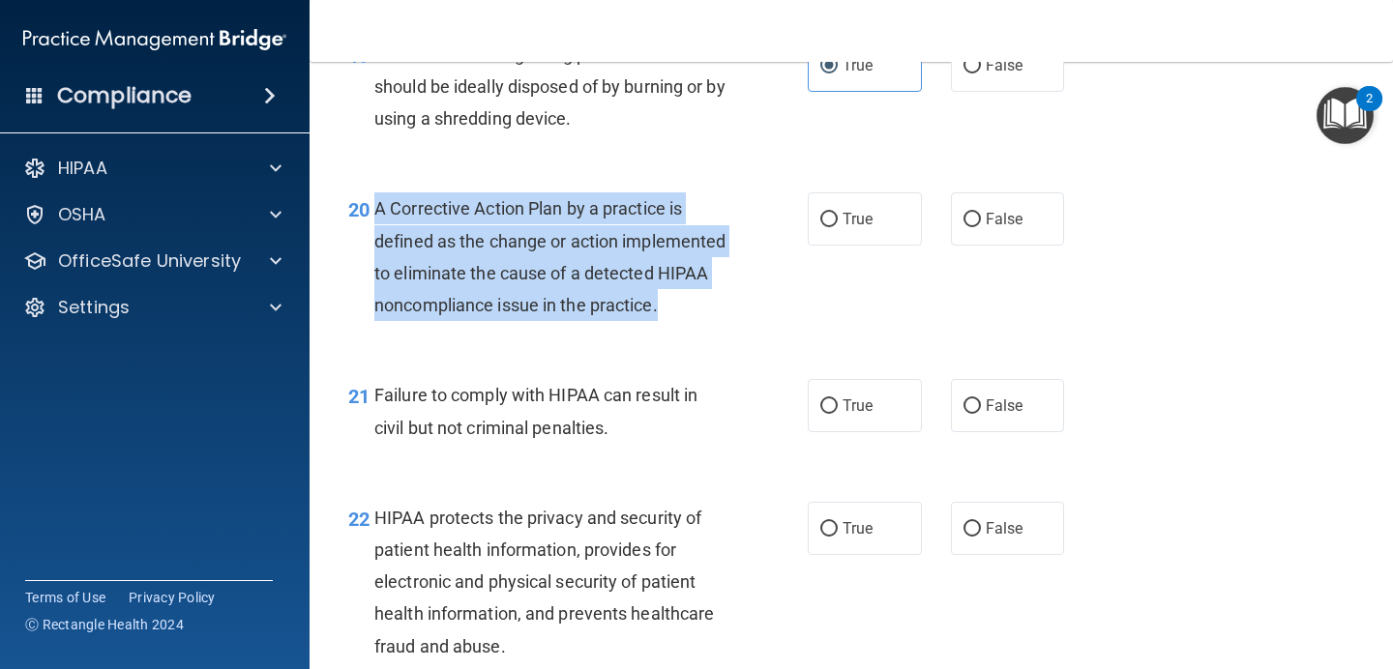
drag, startPoint x: 457, startPoint y: 348, endPoint x: 377, endPoint y: 205, distance: 164.1
click at [377, 205] on div "A Corrective Action Plan by a practice is defined as the change or action imple…" at bounding box center [557, 256] width 367 height 129
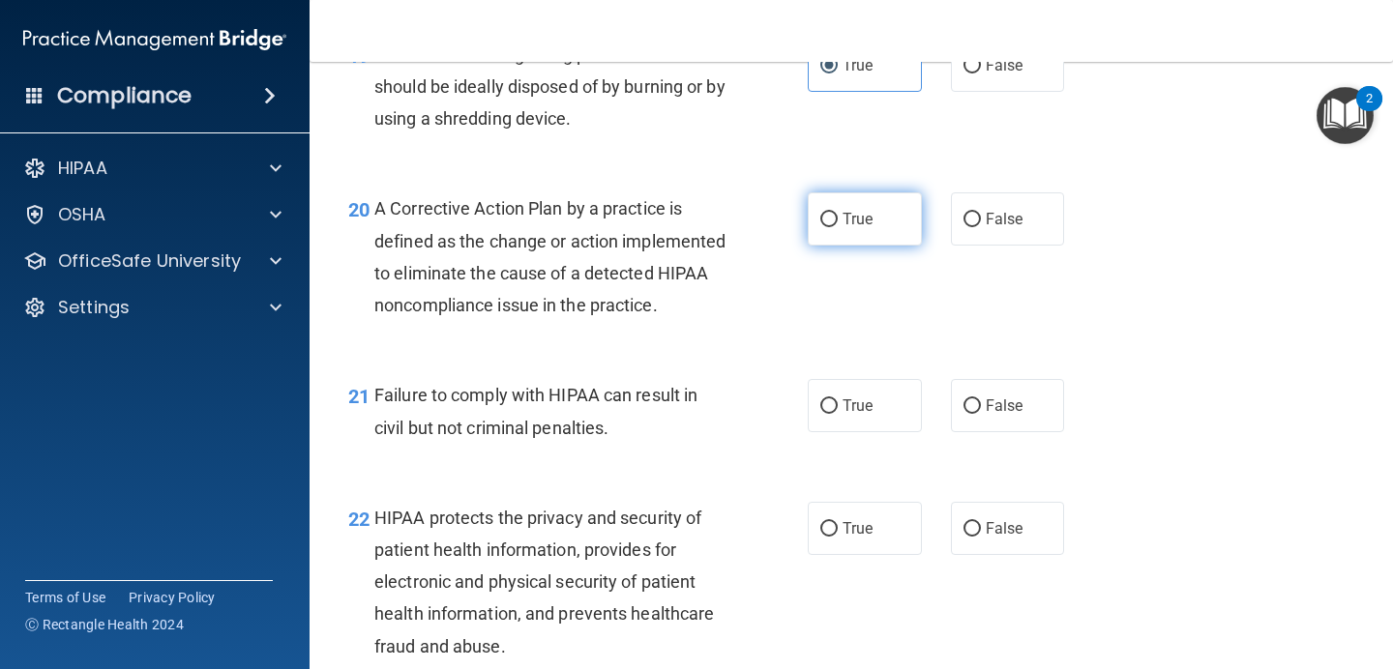
click at [868, 231] on label "True" at bounding box center [864, 218] width 114 height 53
click at [837, 227] on input "True" at bounding box center [828, 220] width 17 height 15
radio input "true"
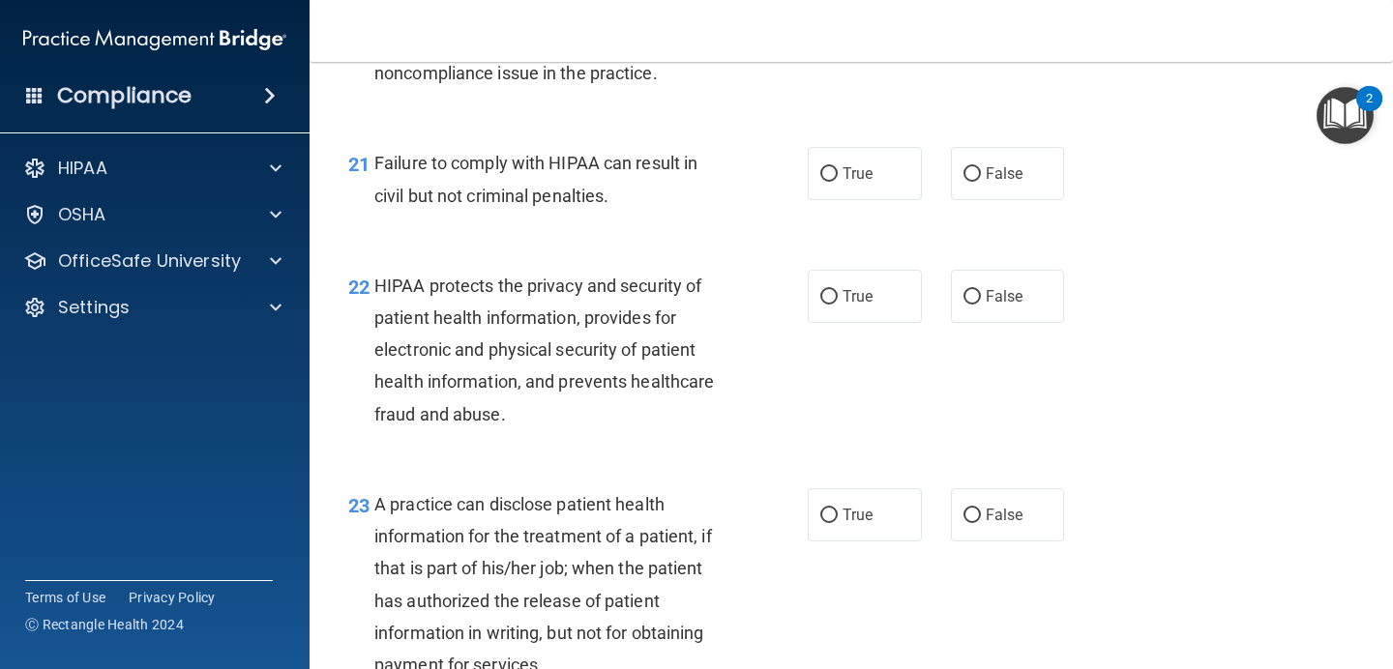
scroll to position [3523, 0]
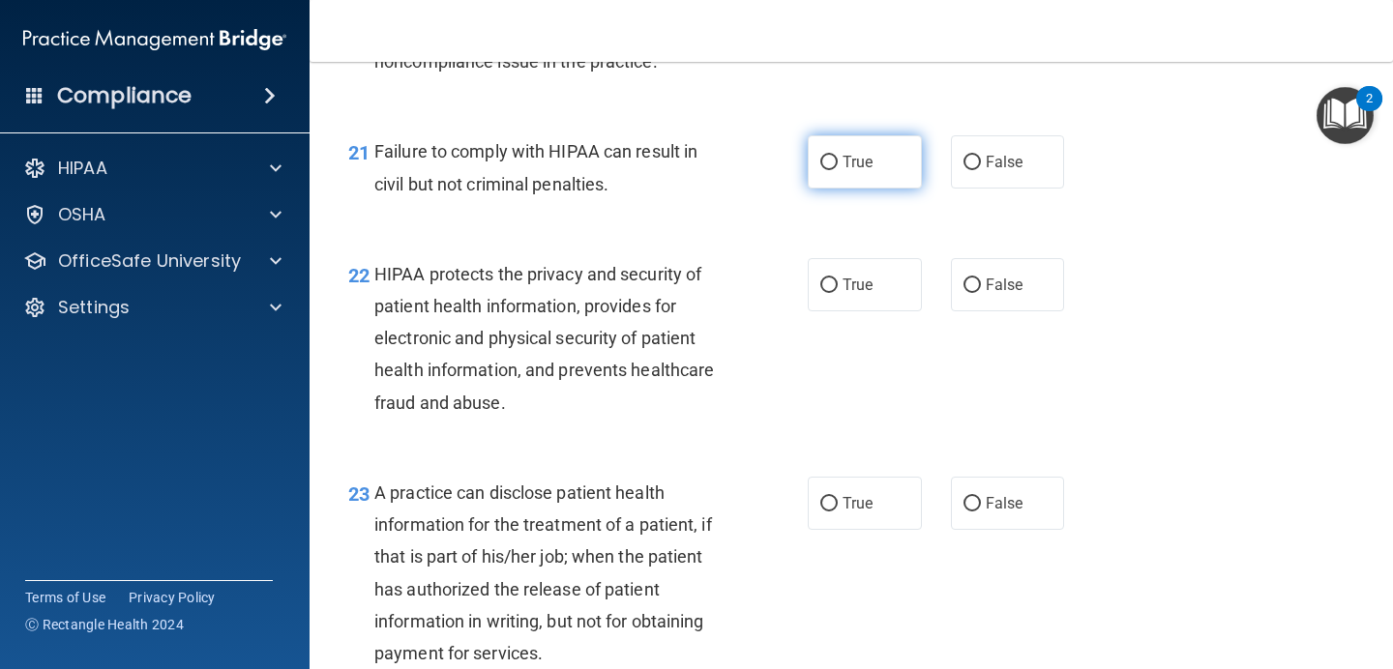
click at [867, 171] on span "True" at bounding box center [857, 162] width 30 height 18
click at [837, 170] on input "True" at bounding box center [828, 163] width 17 height 15
radio input "true"
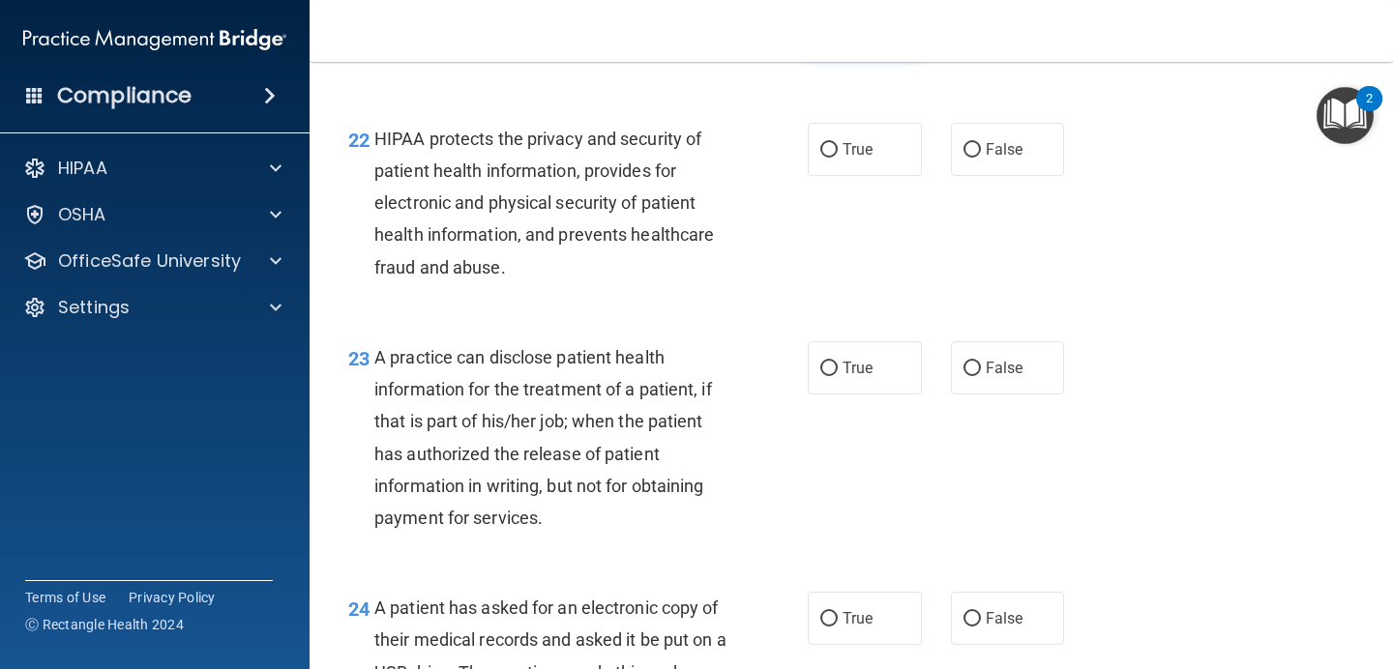
scroll to position [3659, 0]
click at [804, 193] on div "22 HIPAA protects the privacy and security of patient health information, provi…" at bounding box center [577, 207] width 517 height 170
click at [846, 158] on span "True" at bounding box center [857, 148] width 30 height 18
click at [837, 157] on input "True" at bounding box center [828, 149] width 17 height 15
radio input "true"
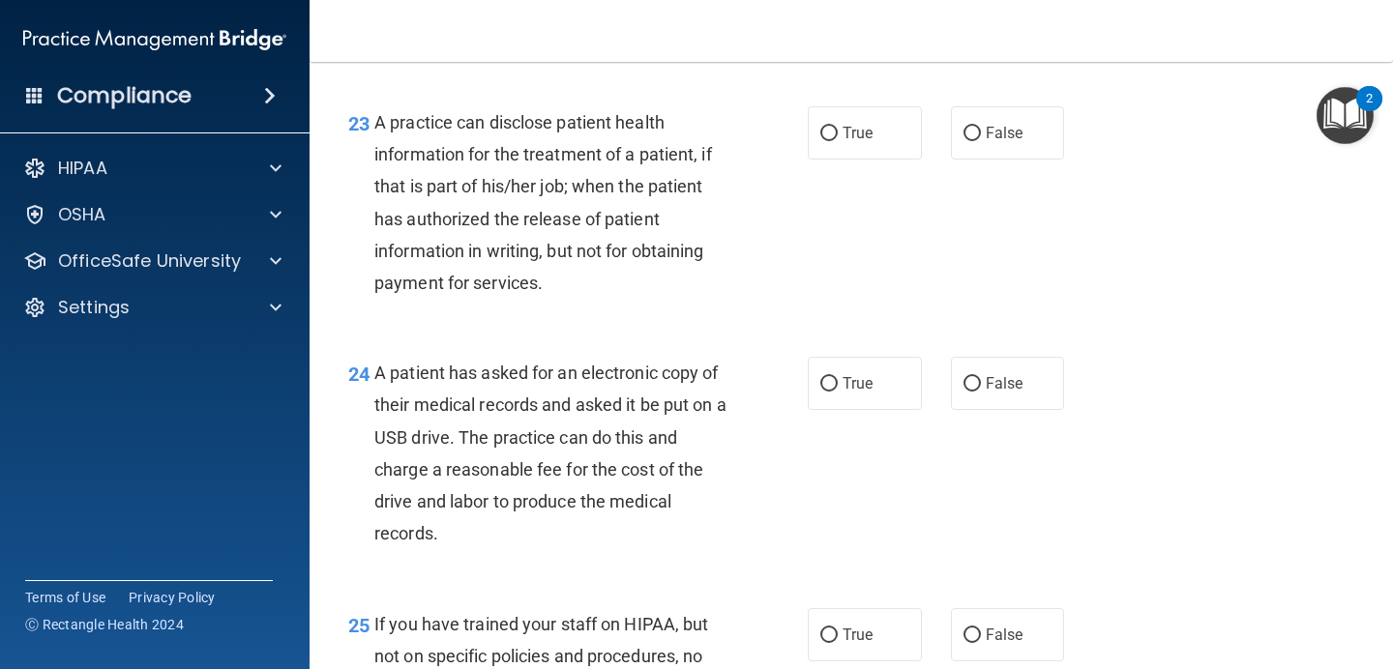
scroll to position [3891, 0]
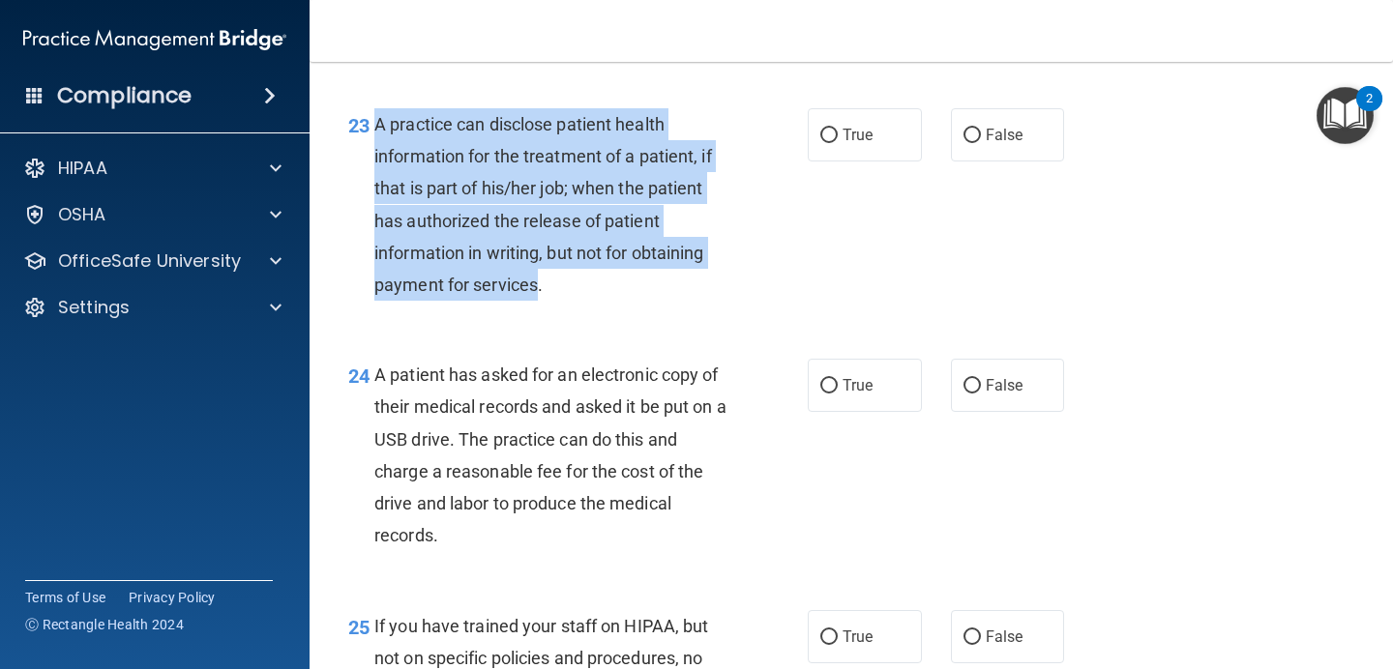
drag, startPoint x: 540, startPoint y: 329, endPoint x: 372, endPoint y: 155, distance: 241.4
click at [372, 155] on div "23 A practice can disclose patient health information for the treatment of a pa…" at bounding box center [577, 209] width 517 height 202
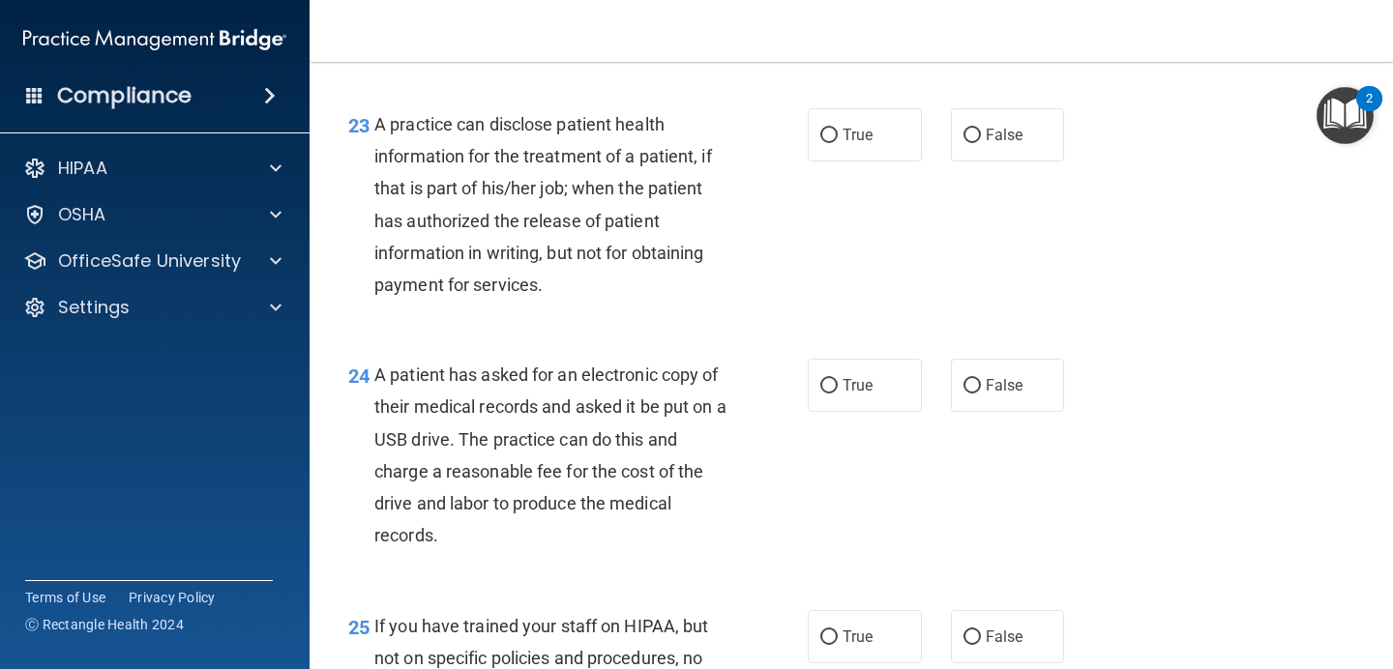
click at [965, 198] on div "23 A practice can disclose patient health information for the treatment of a pa…" at bounding box center [851, 209] width 1035 height 250
click at [969, 161] on label "False" at bounding box center [1008, 134] width 114 height 53
click at [969, 143] on input "False" at bounding box center [971, 136] width 17 height 15
radio input "true"
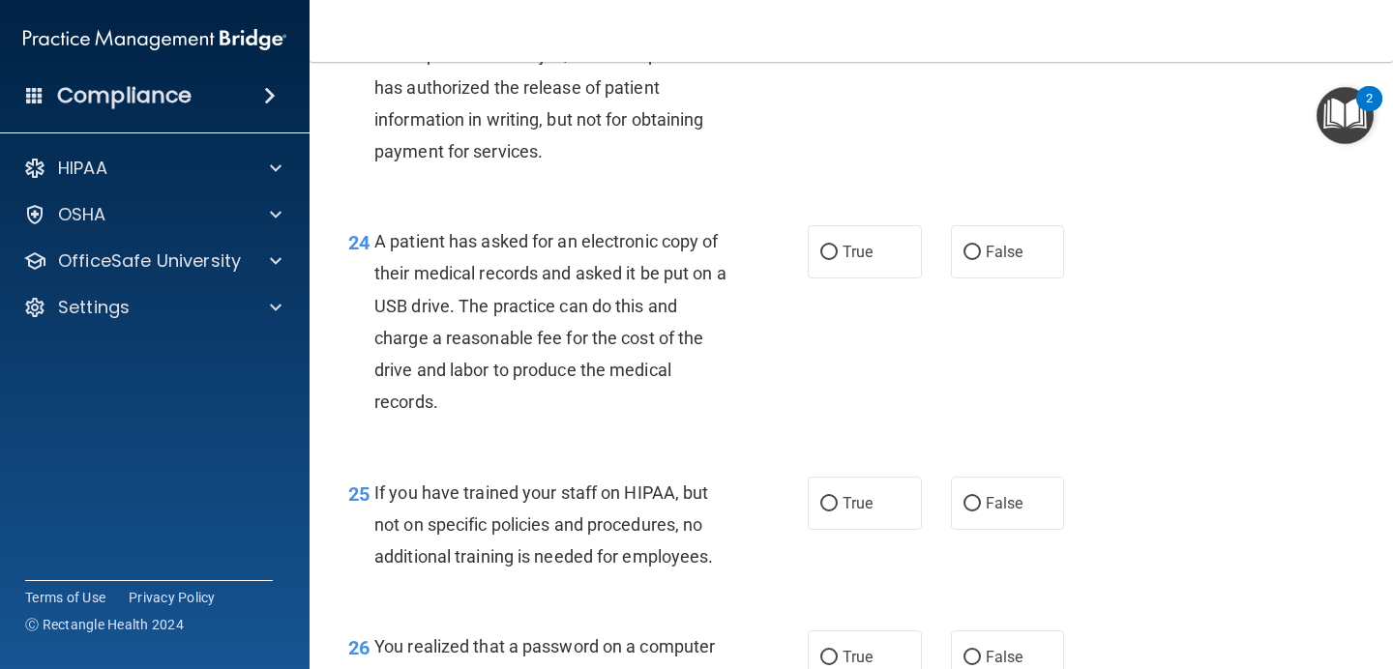
scroll to position [4026, 0]
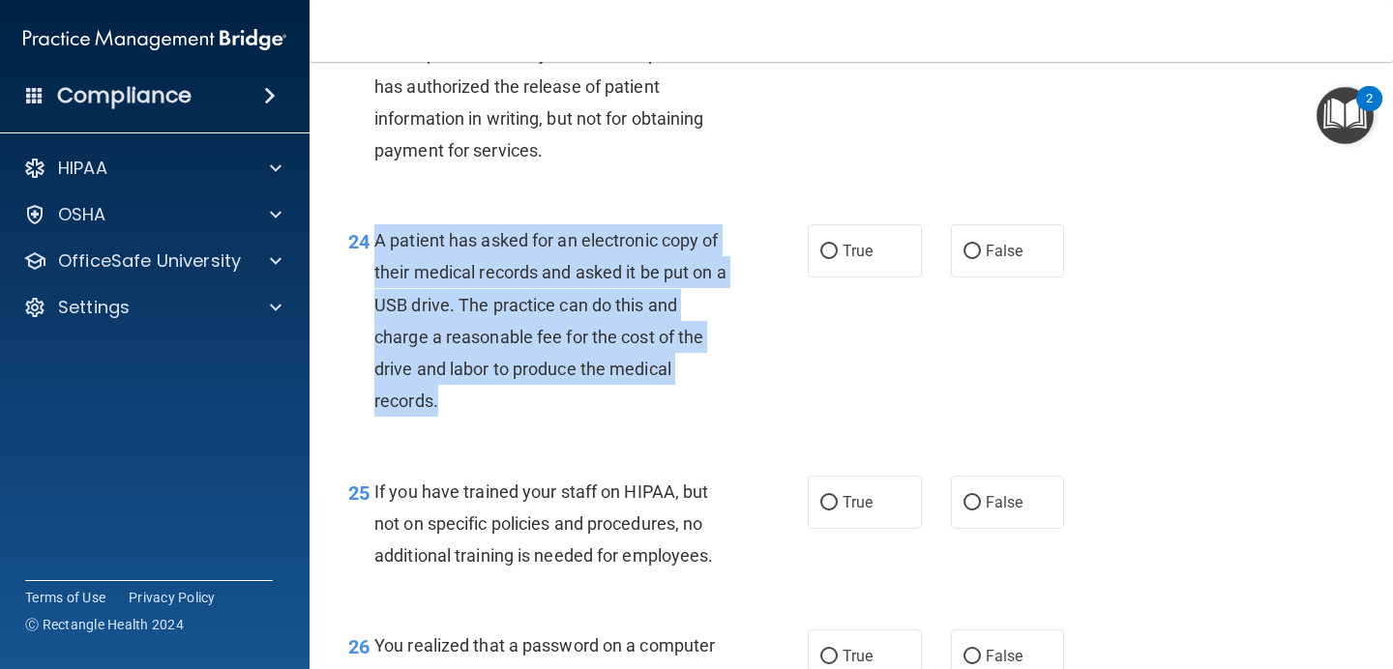
drag, startPoint x: 447, startPoint y: 434, endPoint x: 370, endPoint y: 273, distance: 178.7
click at [370, 273] on div "24 A patient has asked for an electronic copy of their medical records and aske…" at bounding box center [577, 325] width 517 height 202
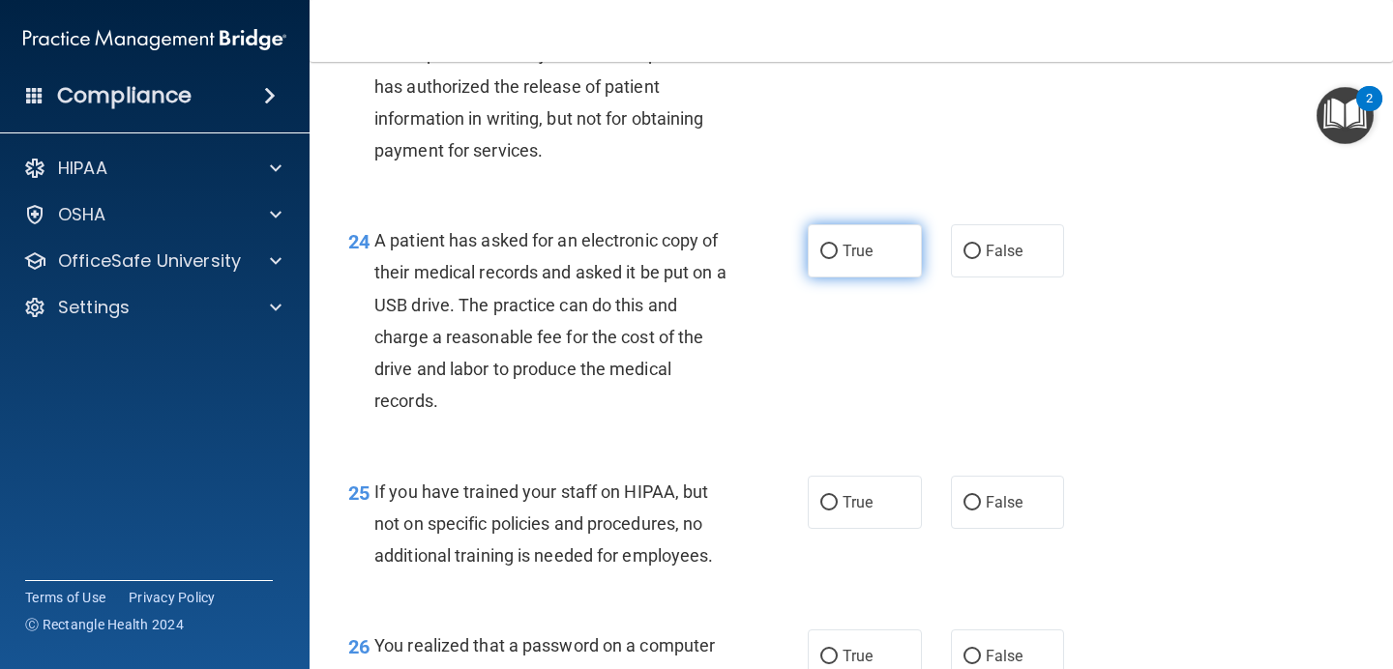
click at [861, 278] on label "True" at bounding box center [864, 250] width 114 height 53
click at [837, 259] on input "True" at bounding box center [828, 252] width 17 height 15
radio input "true"
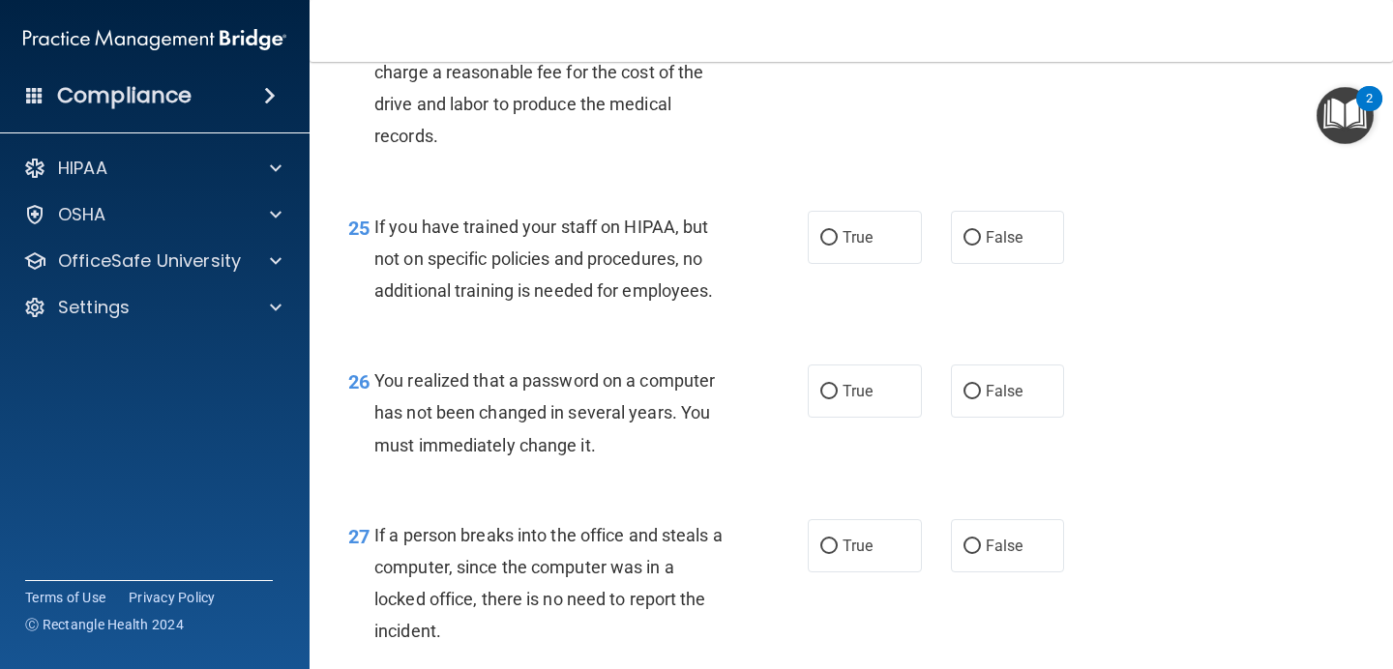
scroll to position [4301, 0]
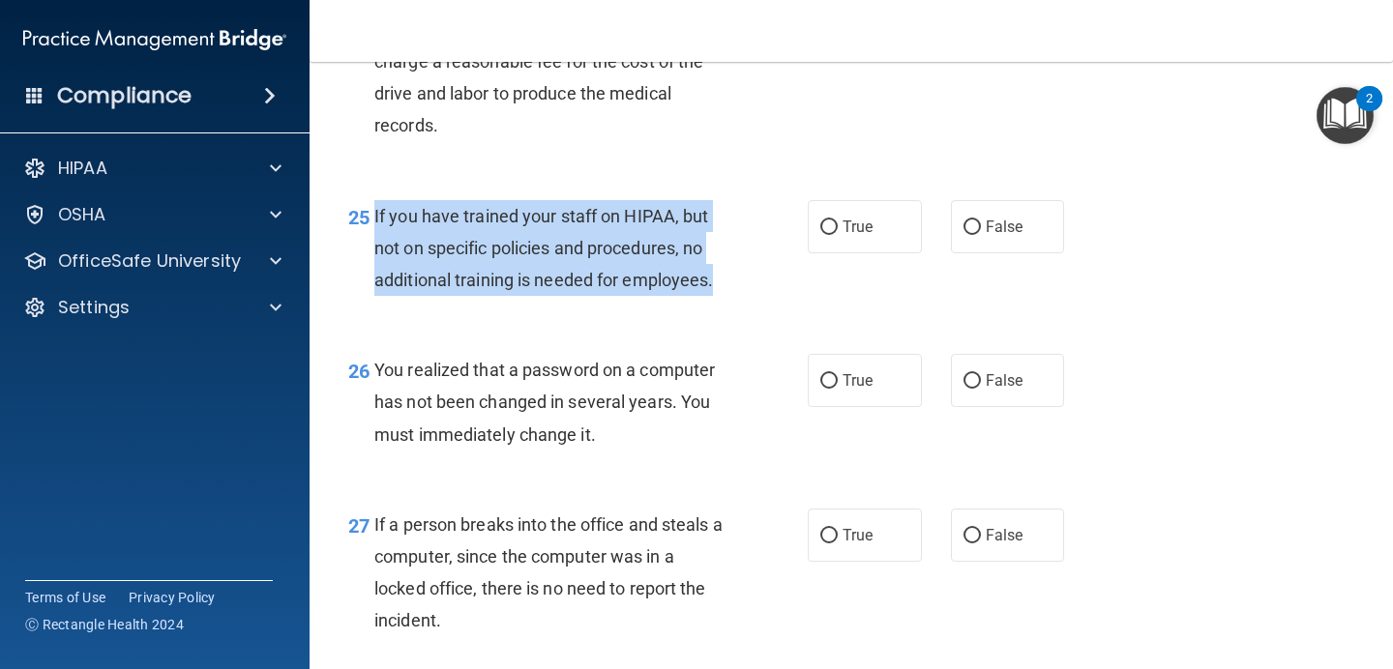
drag, startPoint x: 725, startPoint y: 319, endPoint x: 367, endPoint y: 251, distance: 364.2
click at [367, 251] on div "25 If you have trained your staff on HIPAA, but not on specific policies and pr…" at bounding box center [577, 253] width 517 height 106
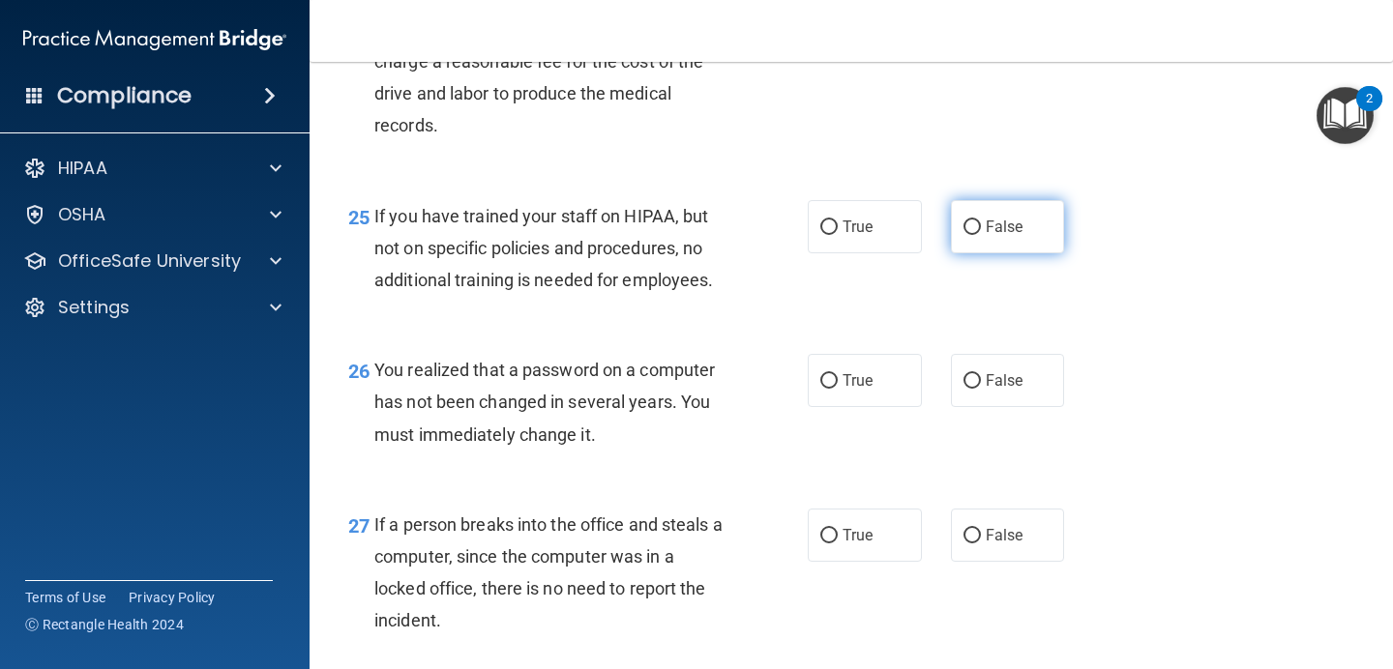
click at [985, 236] on span "False" at bounding box center [1004, 227] width 38 height 18
click at [981, 235] on input "False" at bounding box center [971, 227] width 17 height 15
radio input "true"
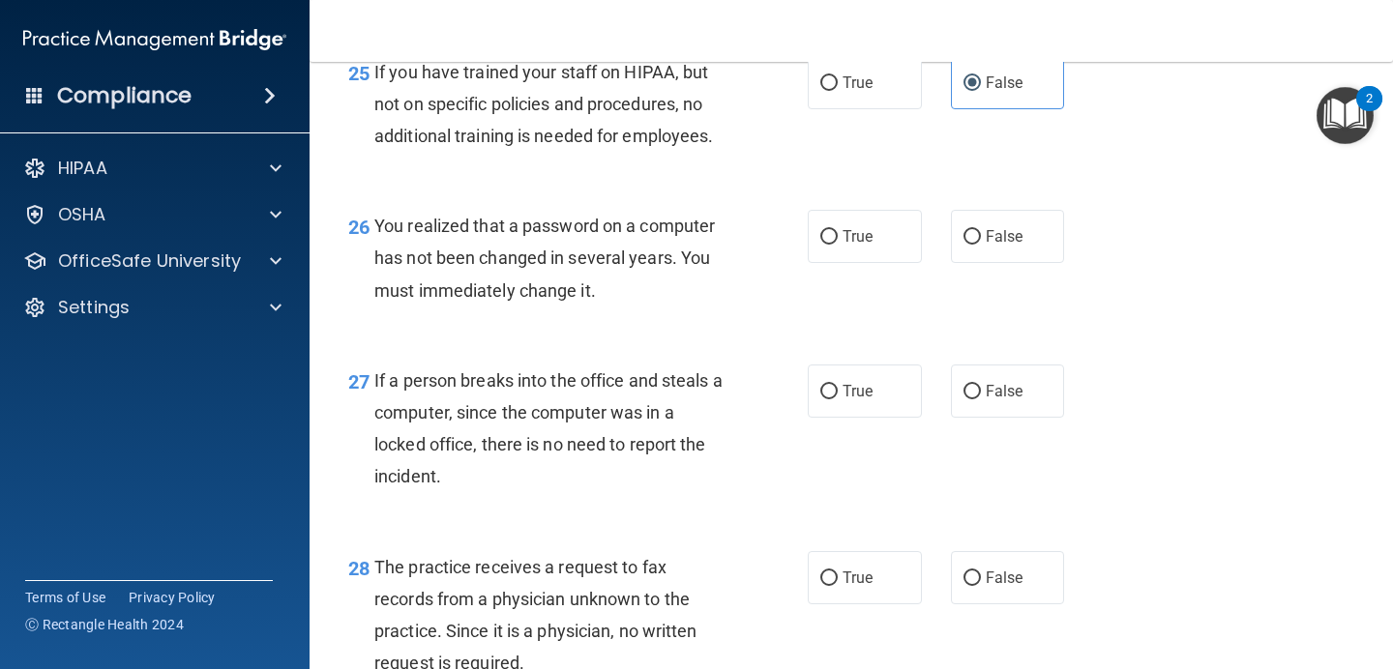
scroll to position [4471, 0]
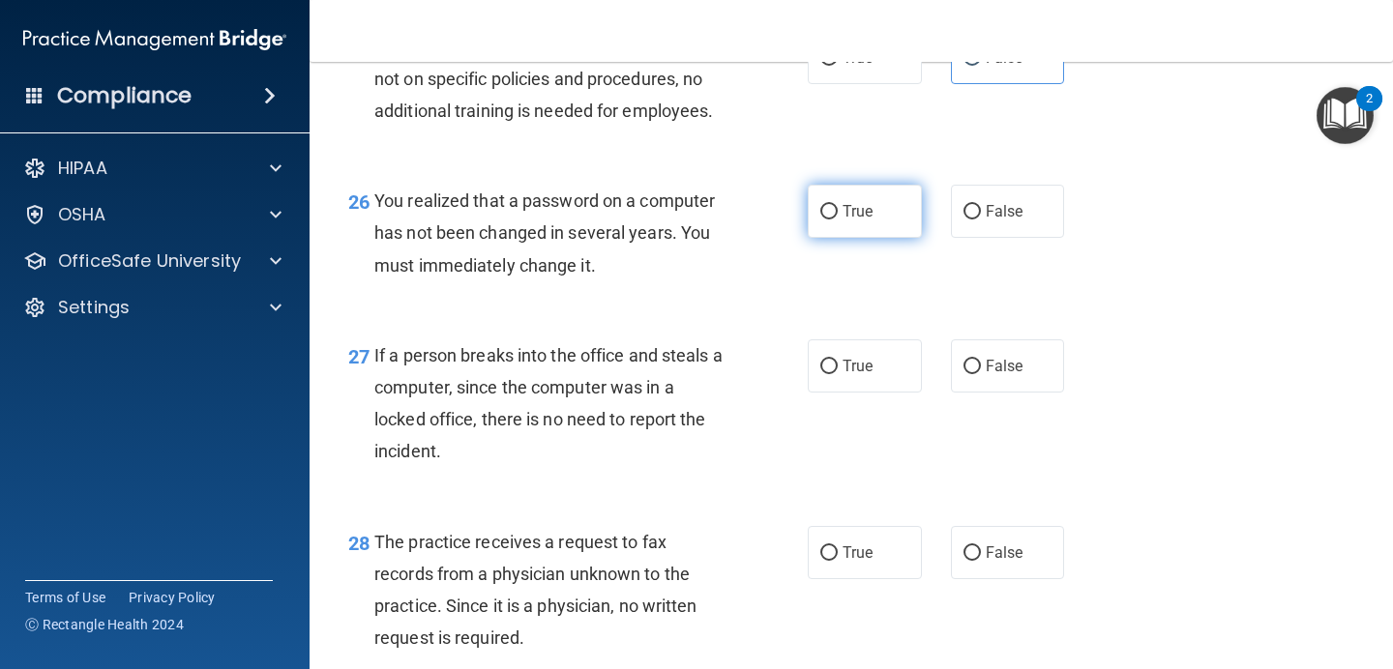
click at [859, 220] on span "True" at bounding box center [857, 211] width 30 height 18
click at [837, 220] on input "True" at bounding box center [828, 212] width 17 height 15
radio input "true"
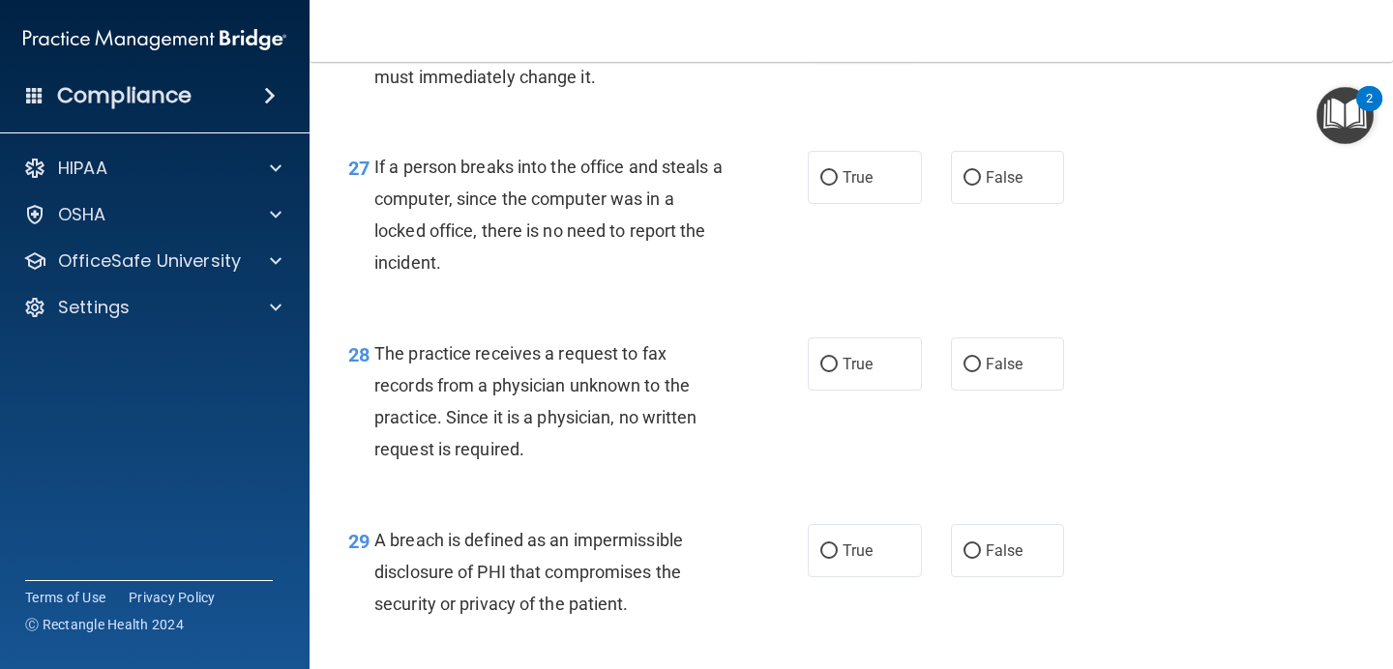
scroll to position [4663, 0]
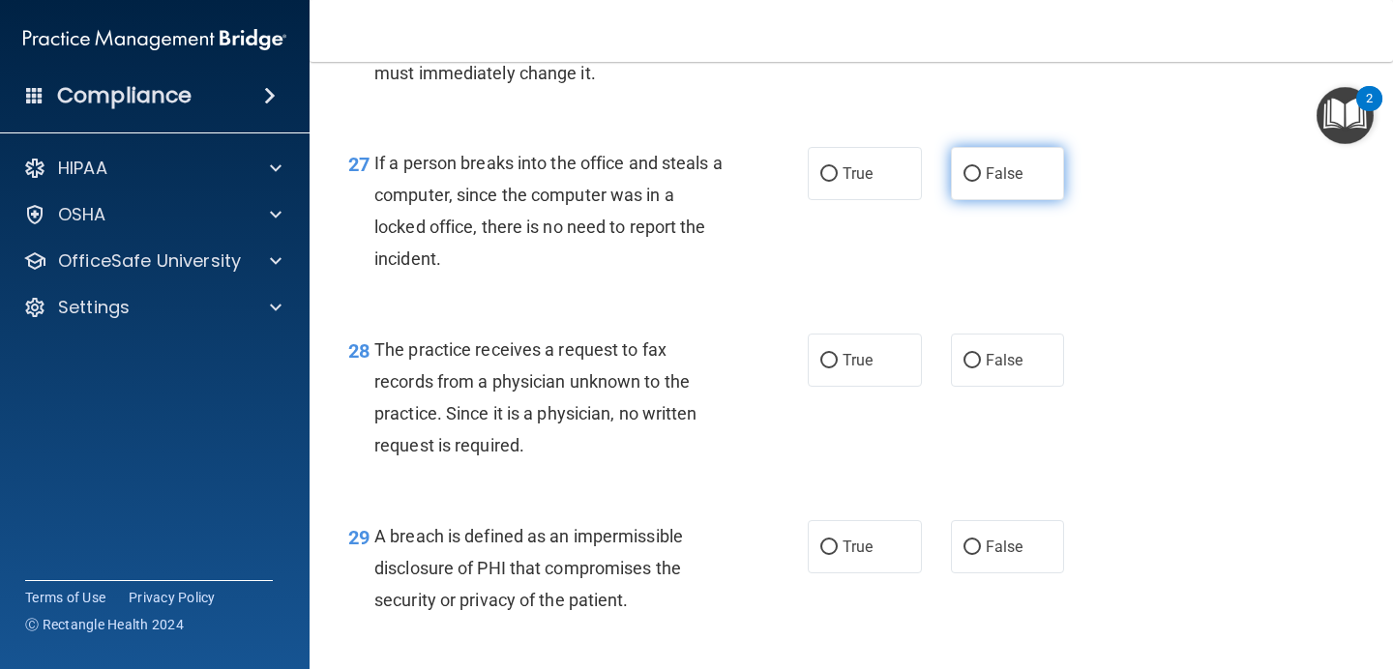
click at [953, 200] on label "False" at bounding box center [1008, 173] width 114 height 53
click at [963, 182] on input "False" at bounding box center [971, 174] width 17 height 15
radio input "true"
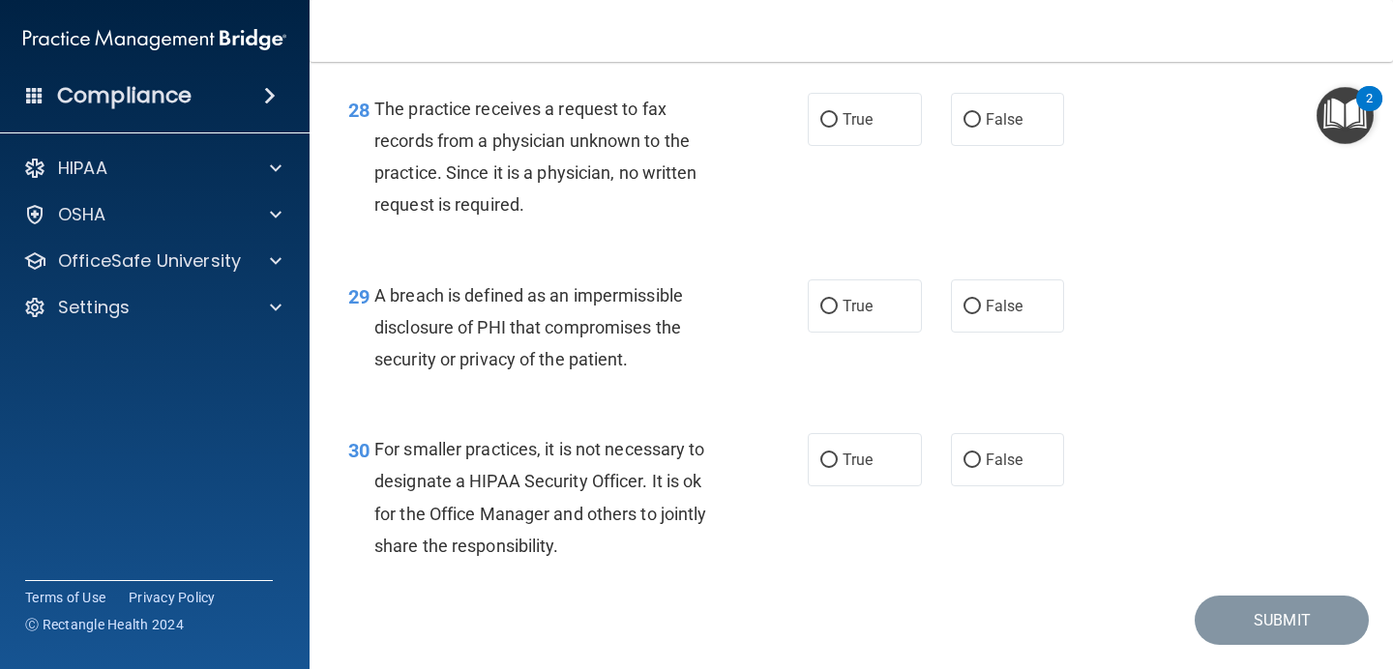
scroll to position [4909, 0]
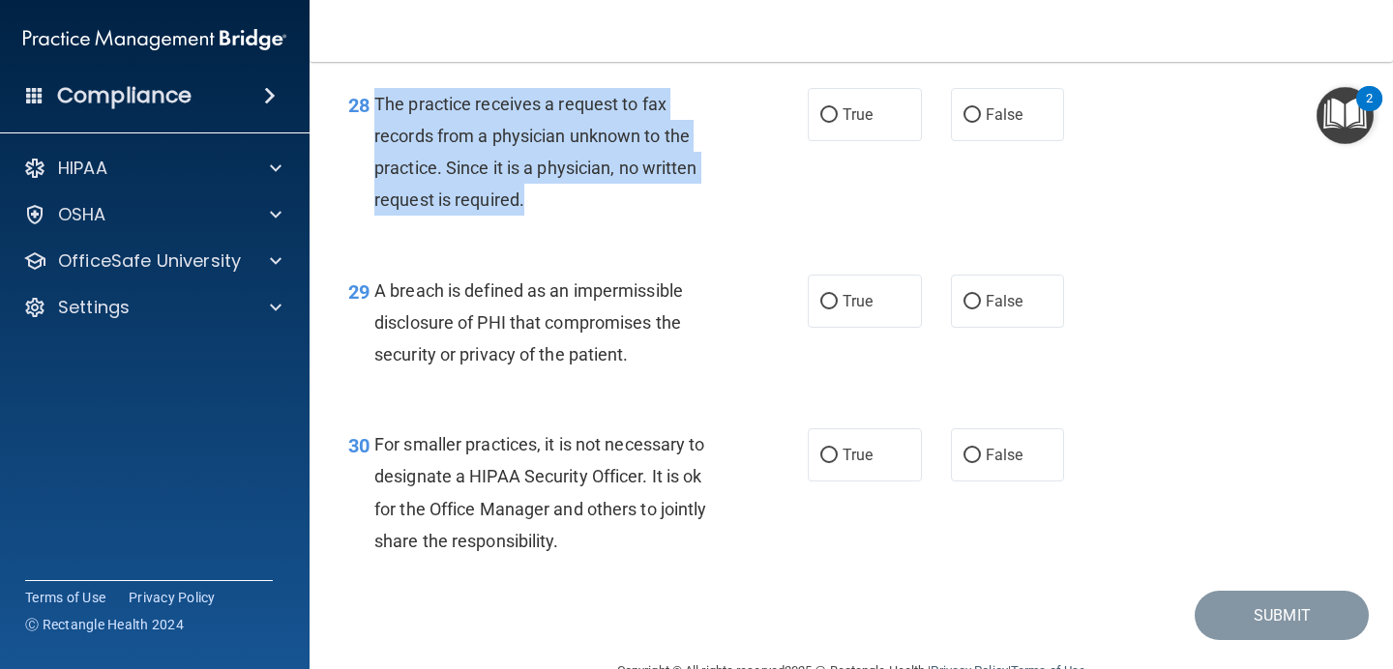
drag, startPoint x: 526, startPoint y: 241, endPoint x: 368, endPoint y: 146, distance: 183.9
click at [368, 146] on div "28 The practice receives a request to fax records from a physician unknown to t…" at bounding box center [577, 157] width 517 height 138
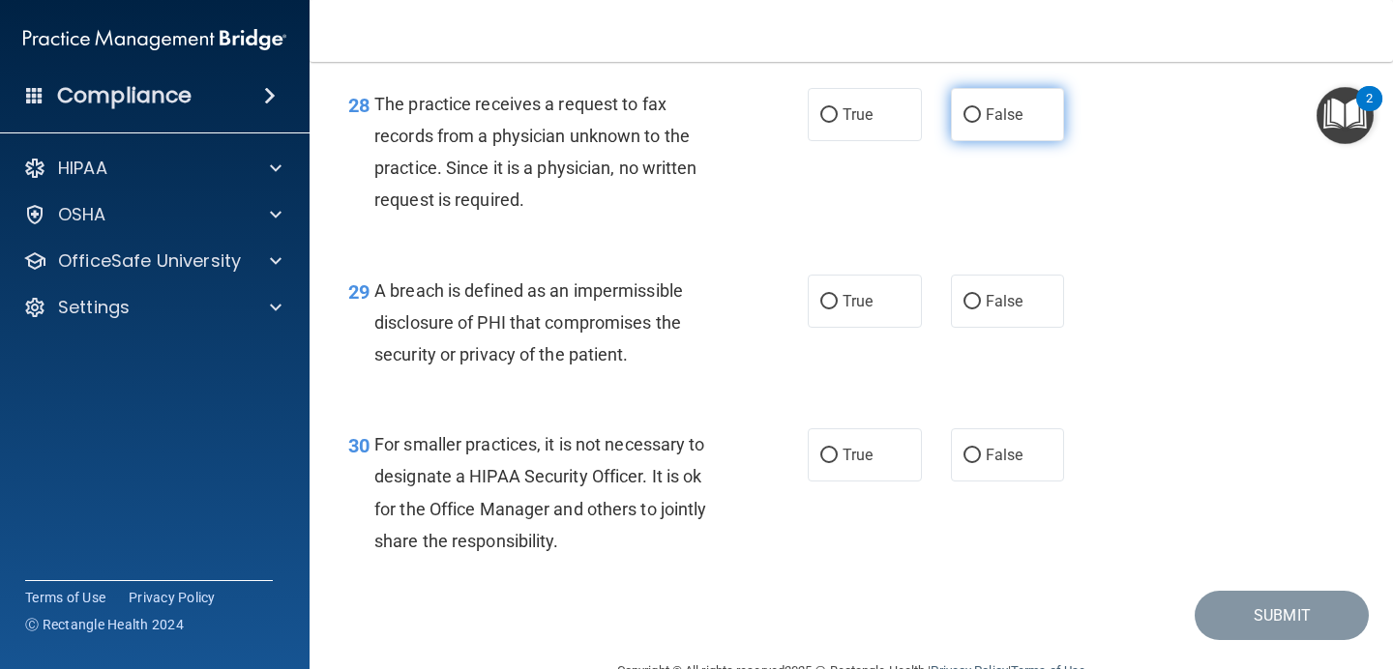
click at [1033, 141] on label "False" at bounding box center [1008, 114] width 114 height 53
click at [981, 123] on input "False" at bounding box center [971, 115] width 17 height 15
radio input "true"
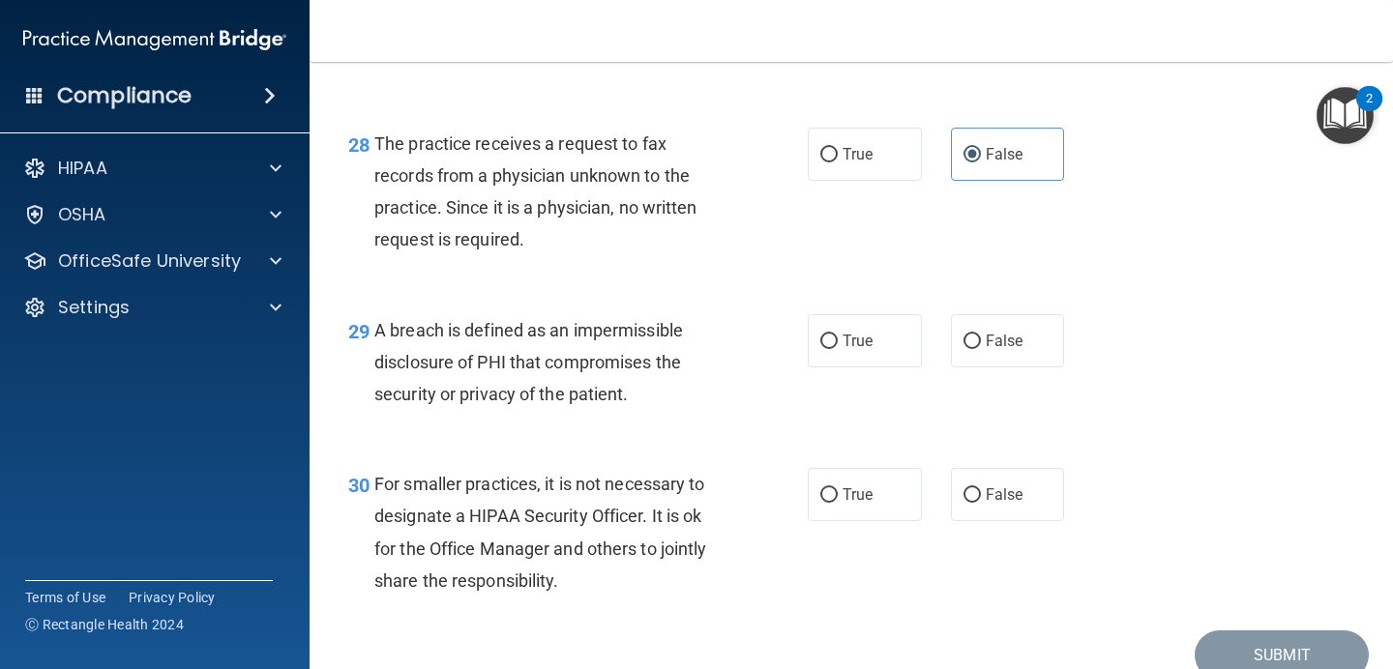
scroll to position [4990, 0]
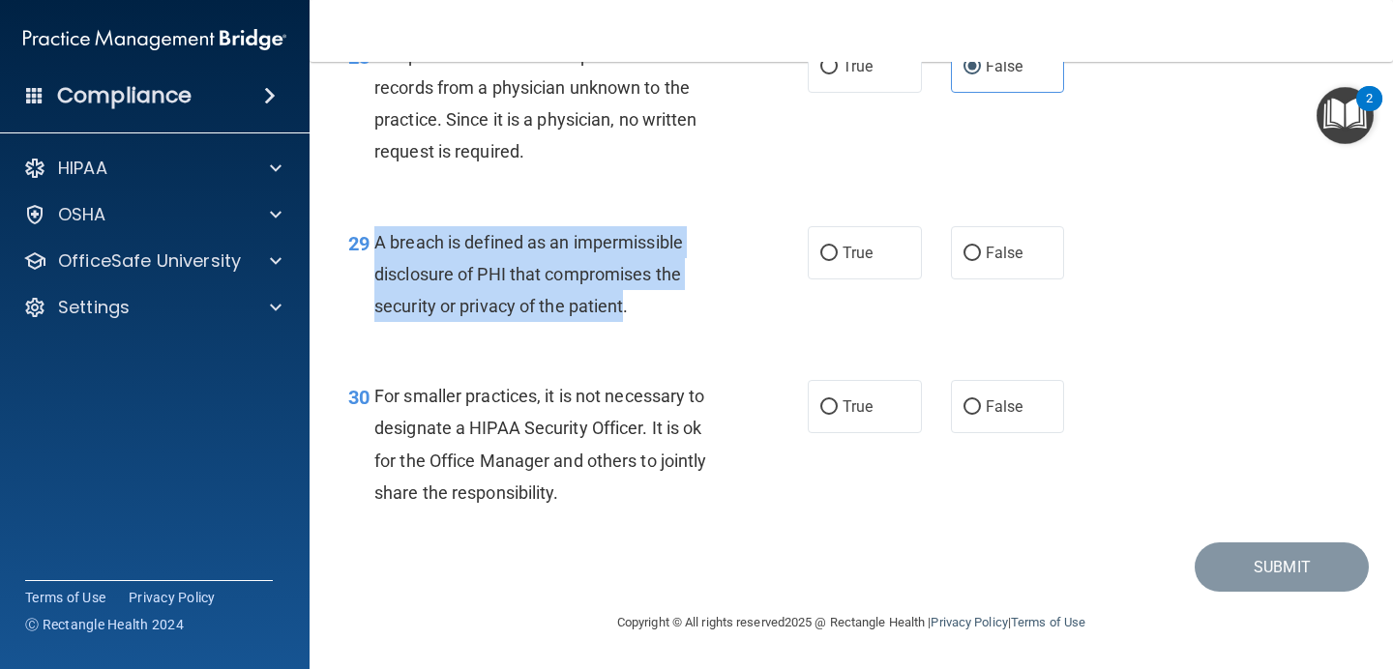
drag, startPoint x: 626, startPoint y: 305, endPoint x: 373, endPoint y: 244, distance: 259.6
click at [373, 244] on div "29 A breach is defined as an impermissible disclosure of PHI that compromises t…" at bounding box center [577, 279] width 517 height 106
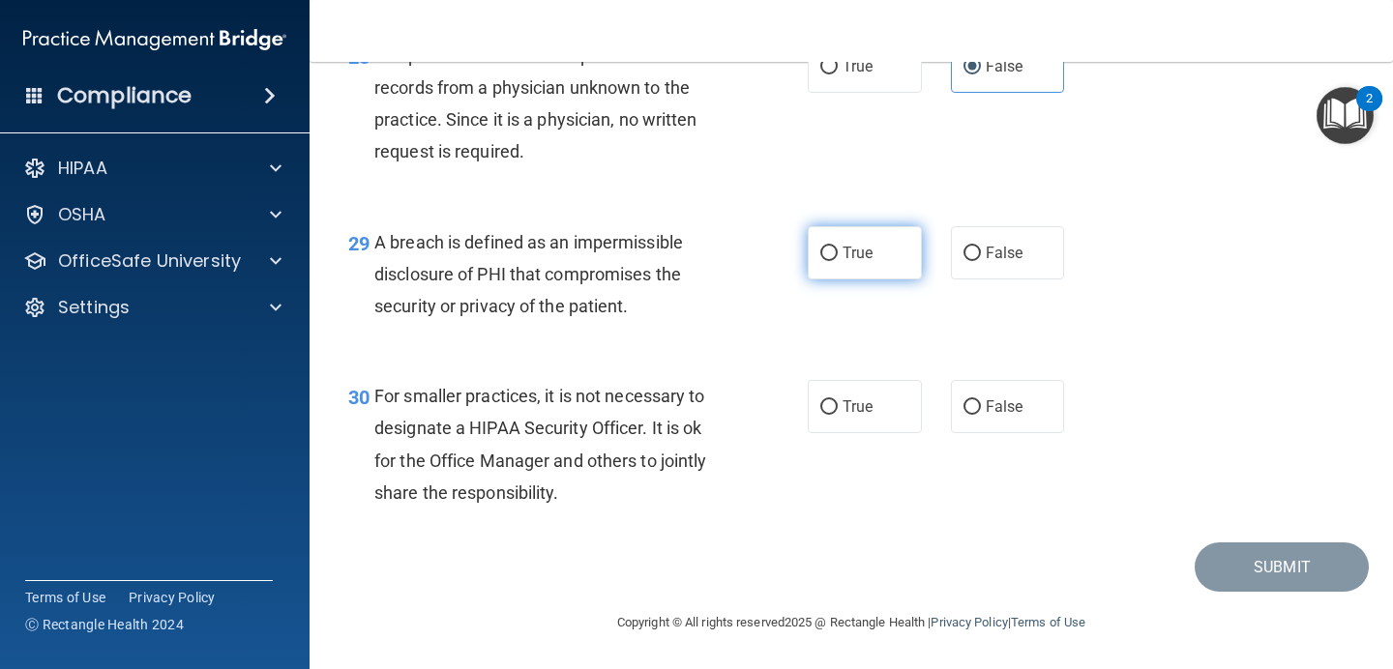
click at [849, 257] on span "True" at bounding box center [857, 253] width 30 height 18
click at [837, 257] on input "True" at bounding box center [828, 254] width 17 height 15
radio input "true"
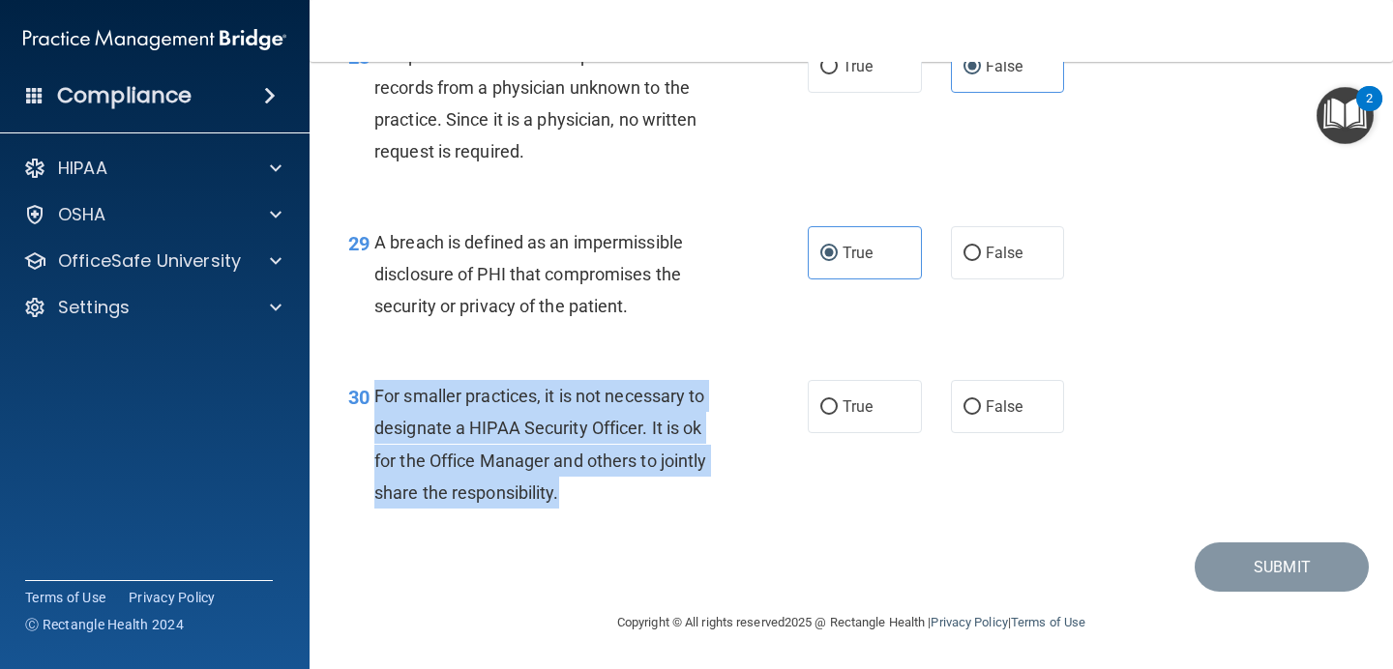
drag, startPoint x: 572, startPoint y: 503, endPoint x: 376, endPoint y: 399, distance: 221.1
click at [376, 399] on div "For smaller practices, it is not necessary to designate a HIPAA Security Office…" at bounding box center [557, 444] width 367 height 129
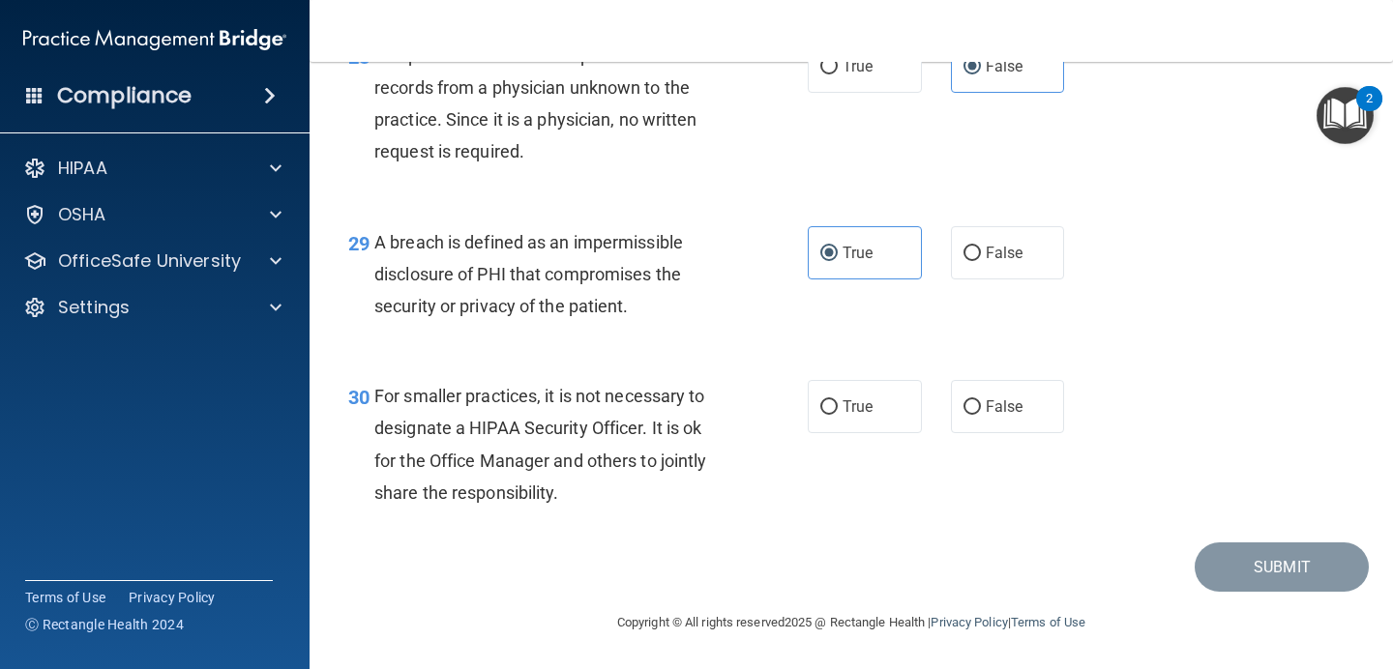
click at [644, 497] on div "For smaller practices, it is not necessary to designate a HIPAA Security Office…" at bounding box center [557, 444] width 367 height 129
click at [1046, 386] on label "False" at bounding box center [1008, 406] width 114 height 53
click at [981, 400] on input "False" at bounding box center [971, 407] width 17 height 15
radio input "true"
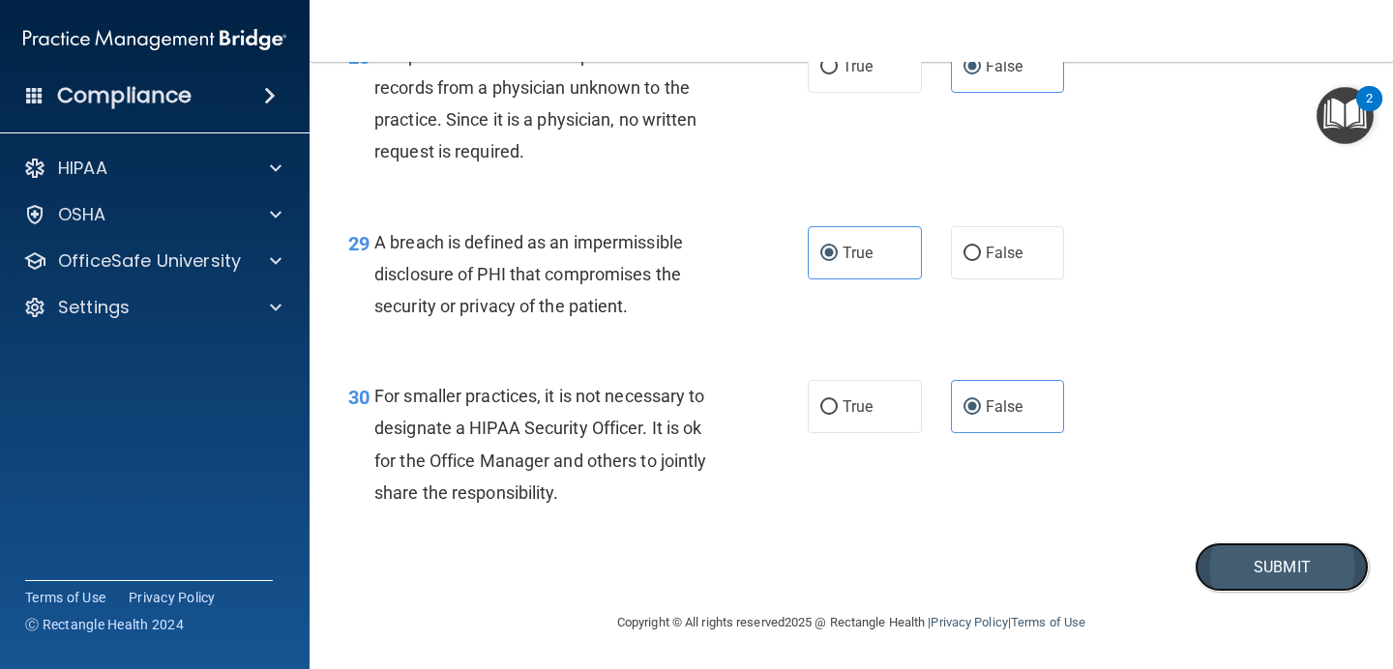
click at [1231, 569] on button "Submit" at bounding box center [1281, 567] width 174 height 49
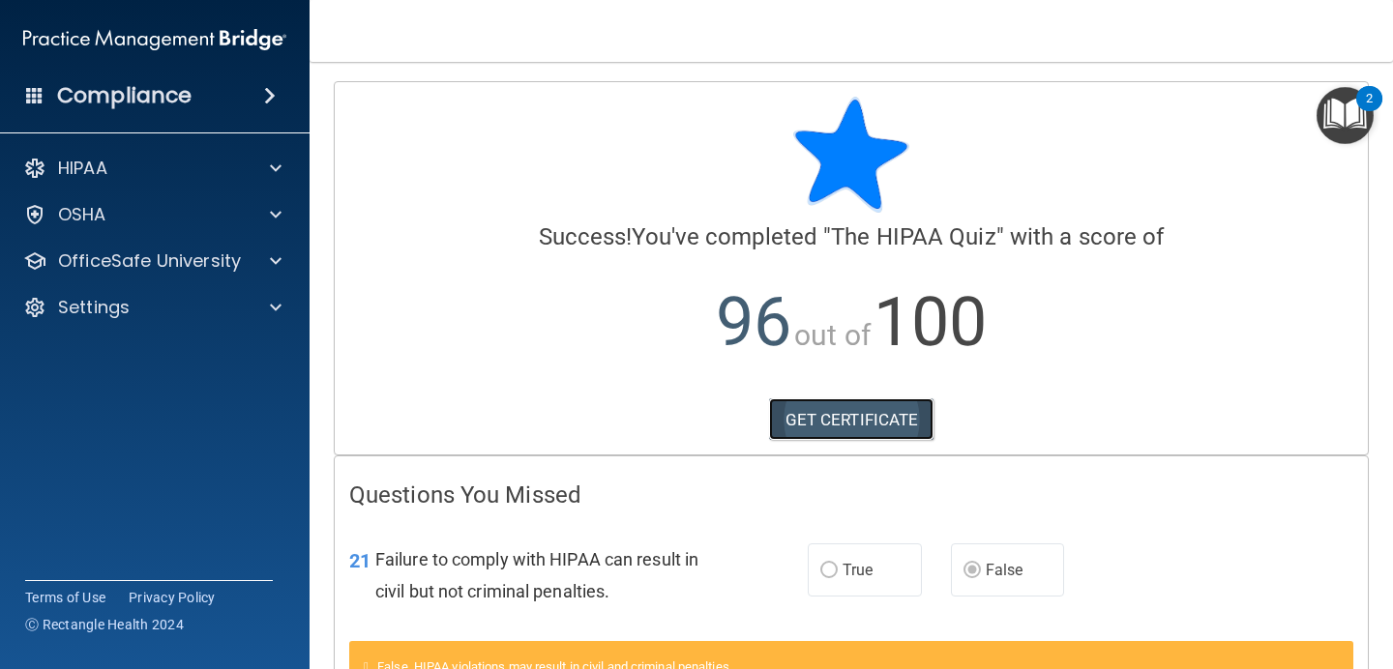
click at [859, 425] on link "GET CERTIFICATE" at bounding box center [851, 419] width 165 height 43
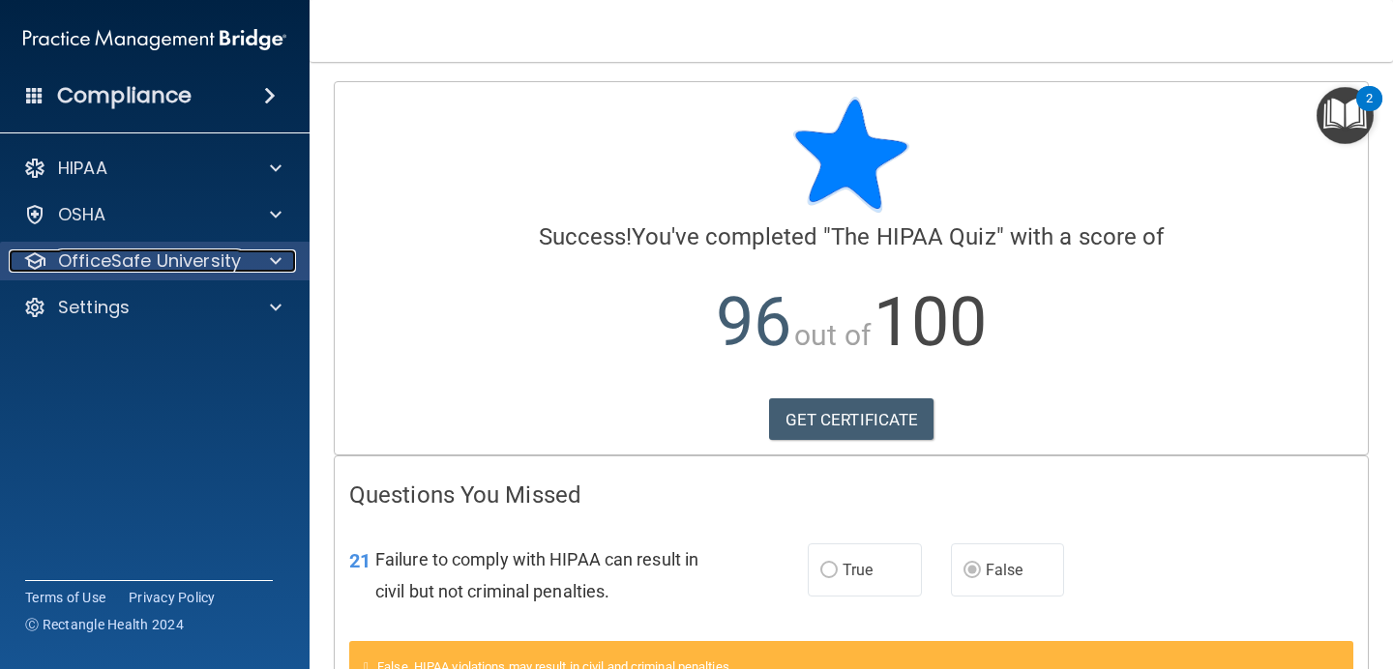
click at [182, 259] on p "OfficeSafe University" at bounding box center [149, 260] width 183 height 23
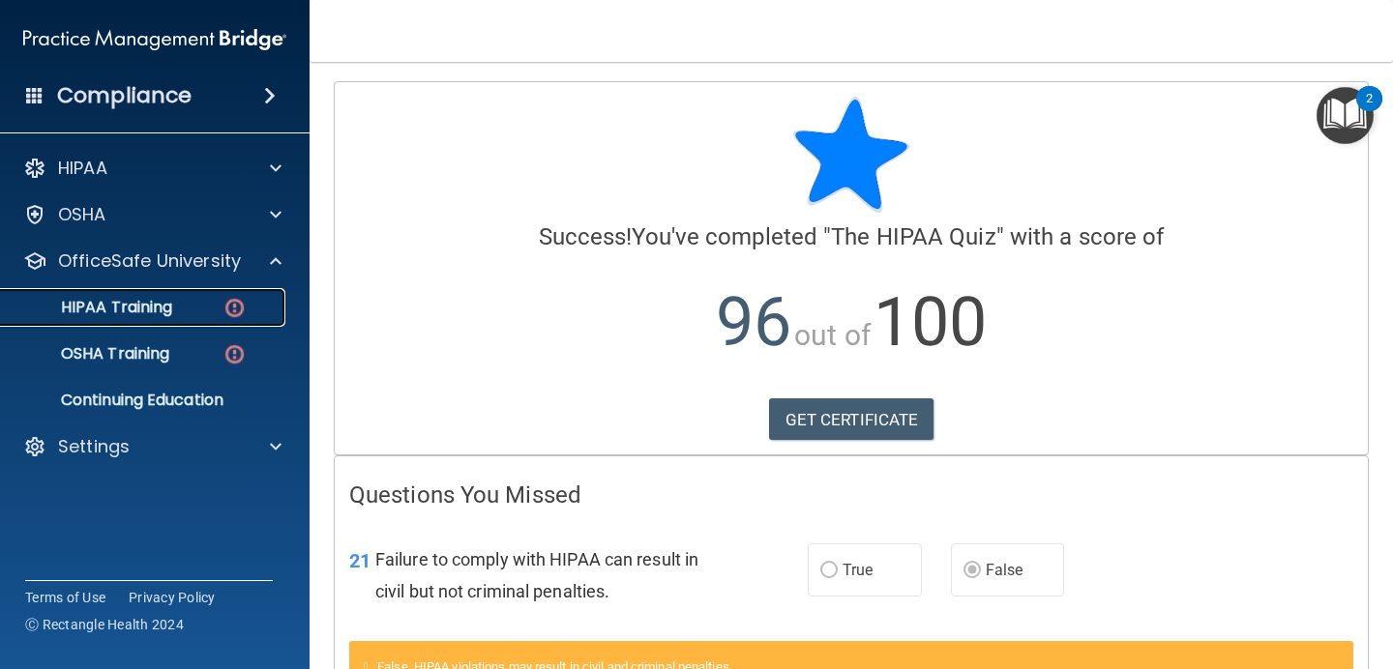
click at [205, 322] on link "HIPAA Training" at bounding box center [133, 307] width 305 height 39
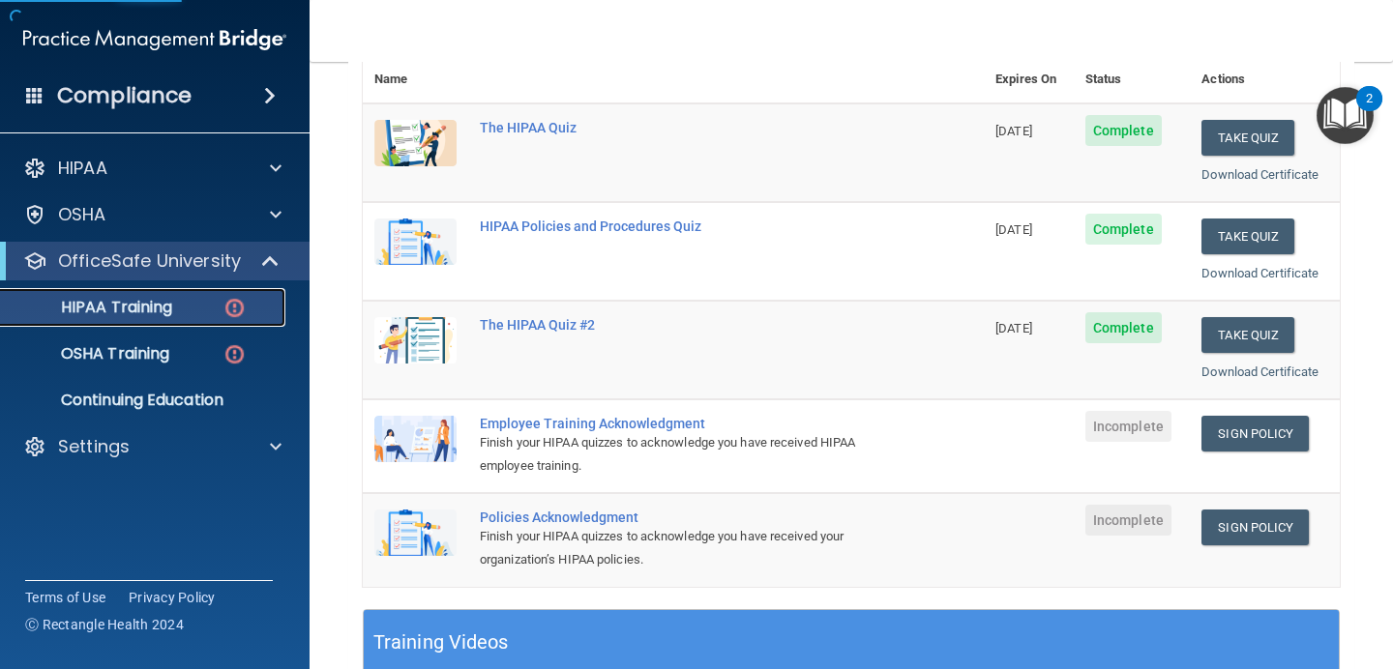
scroll to position [438, 0]
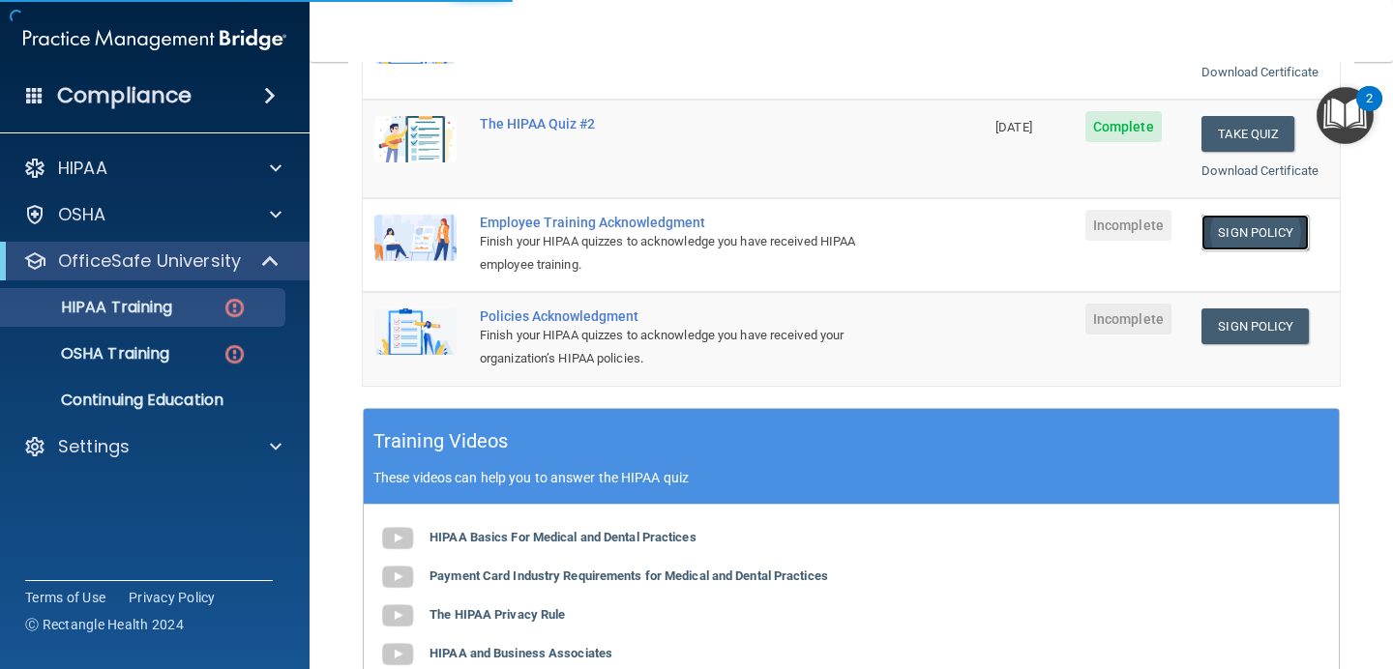
click at [1269, 233] on link "Sign Policy" at bounding box center [1254, 233] width 107 height 36
click at [1284, 329] on link "Sign Policy" at bounding box center [1254, 326] width 107 height 36
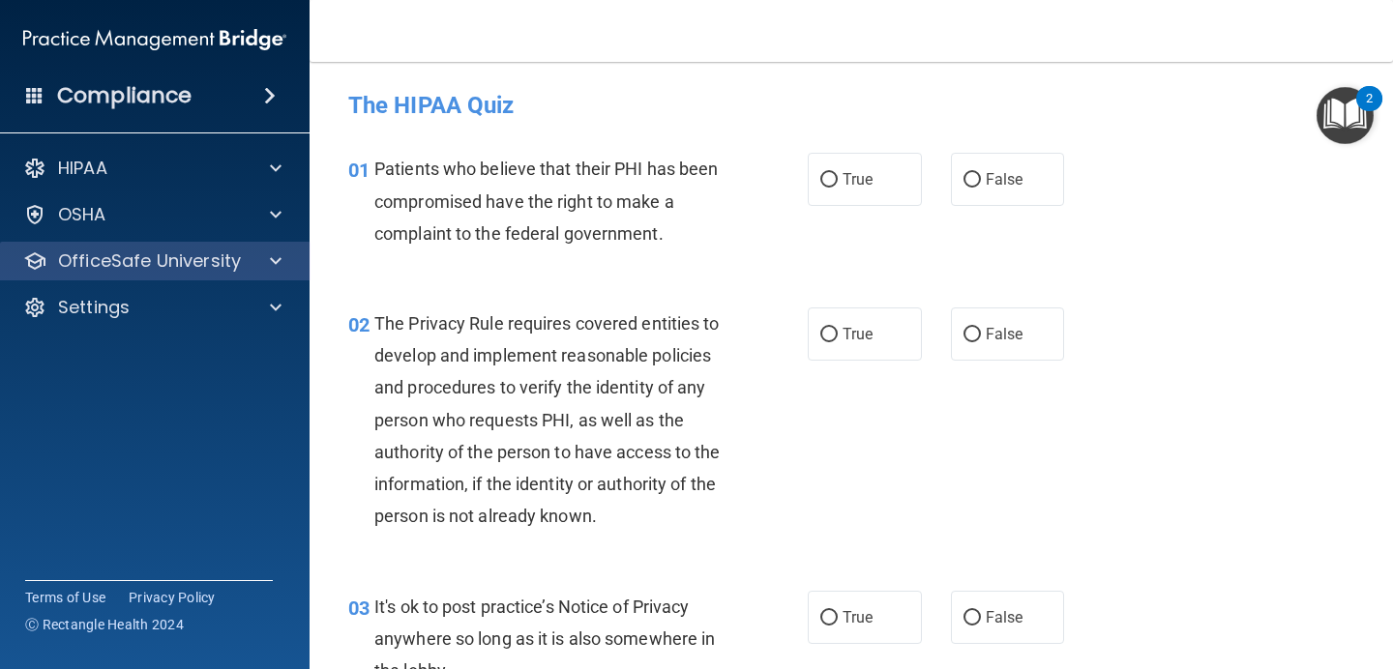
click at [265, 273] on div "OfficeSafe University" at bounding box center [155, 261] width 310 height 39
click at [282, 249] on div at bounding box center [273, 260] width 48 height 23
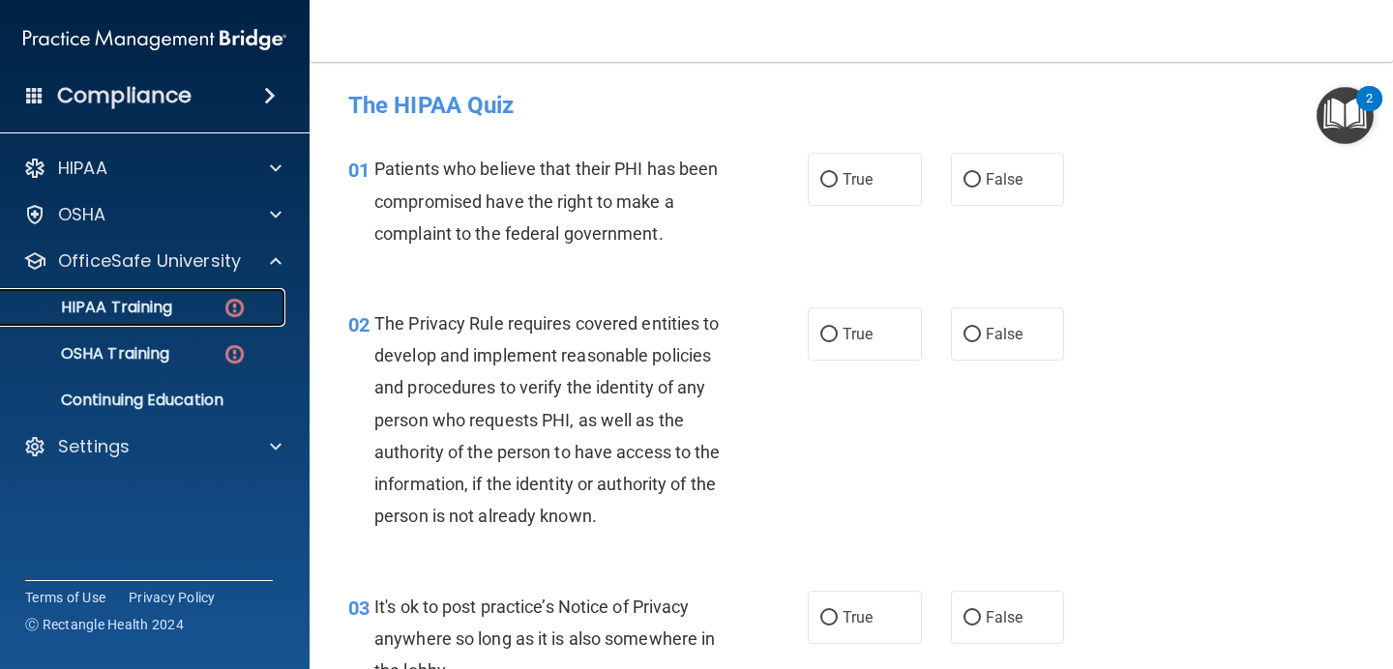
click at [251, 302] on div "HIPAA Training" at bounding box center [145, 307] width 264 height 19
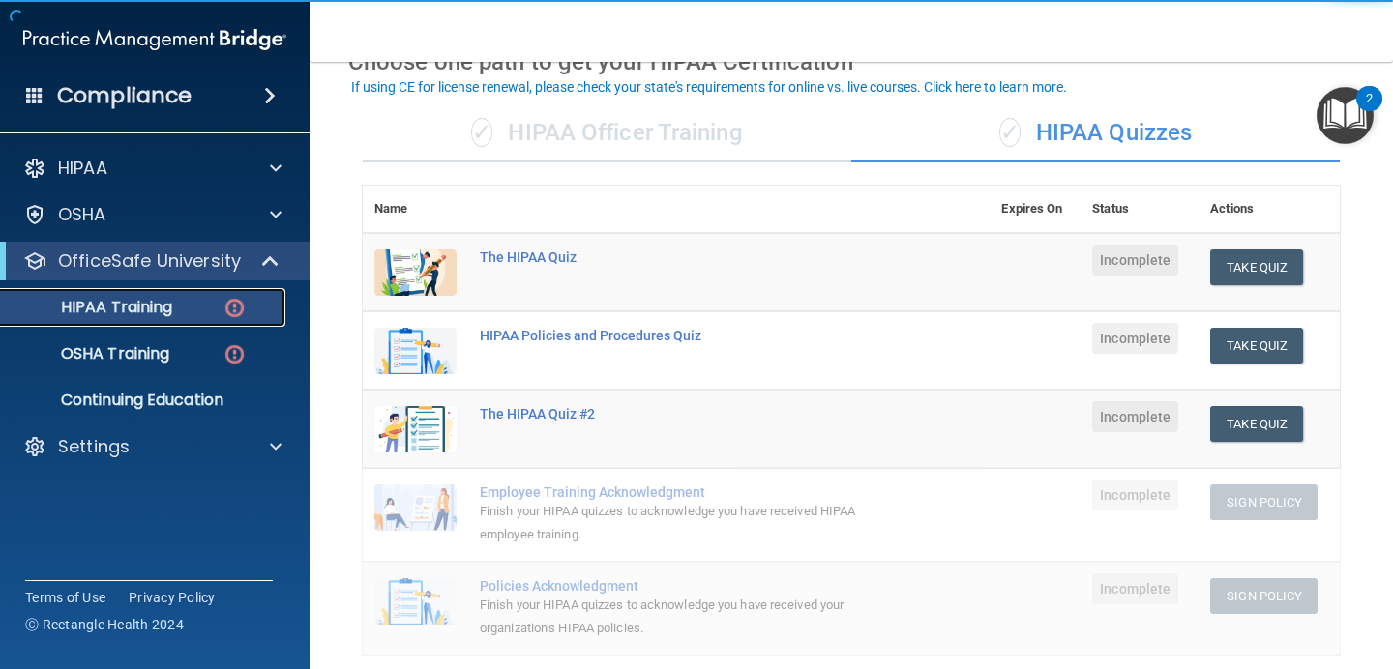
scroll to position [109, 0]
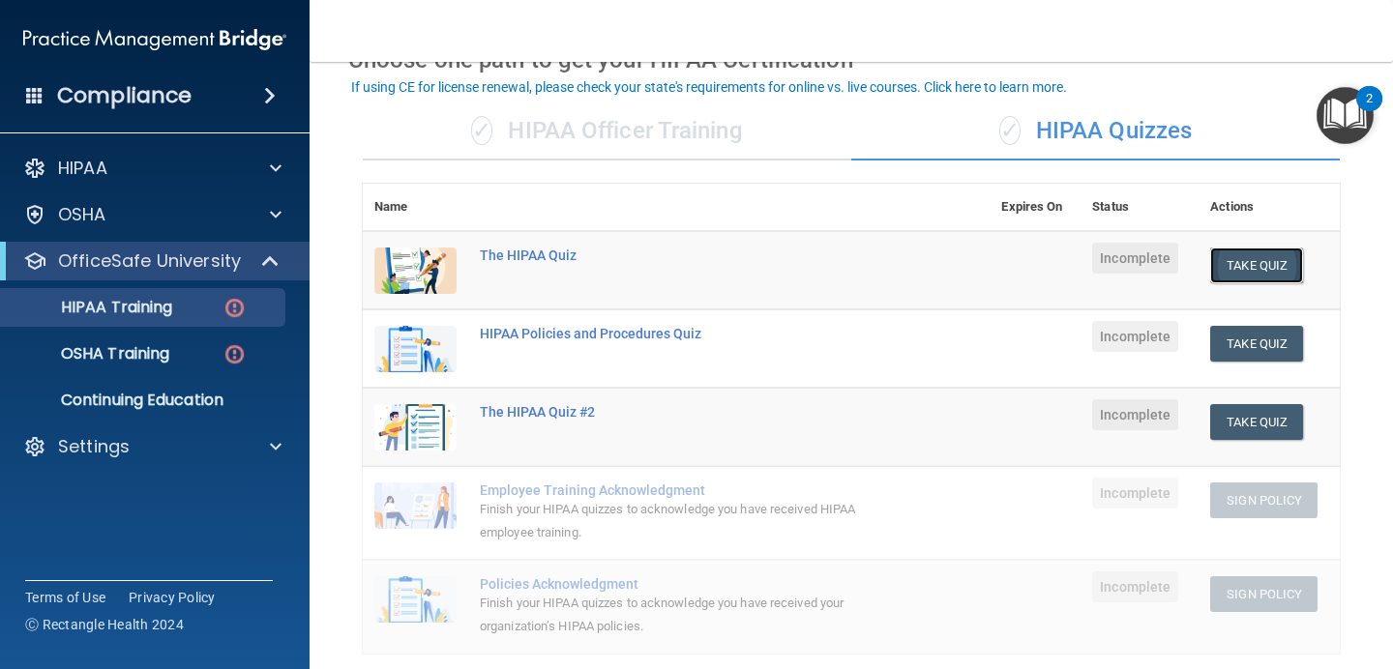
click at [1272, 264] on button "Take Quiz" at bounding box center [1256, 266] width 93 height 36
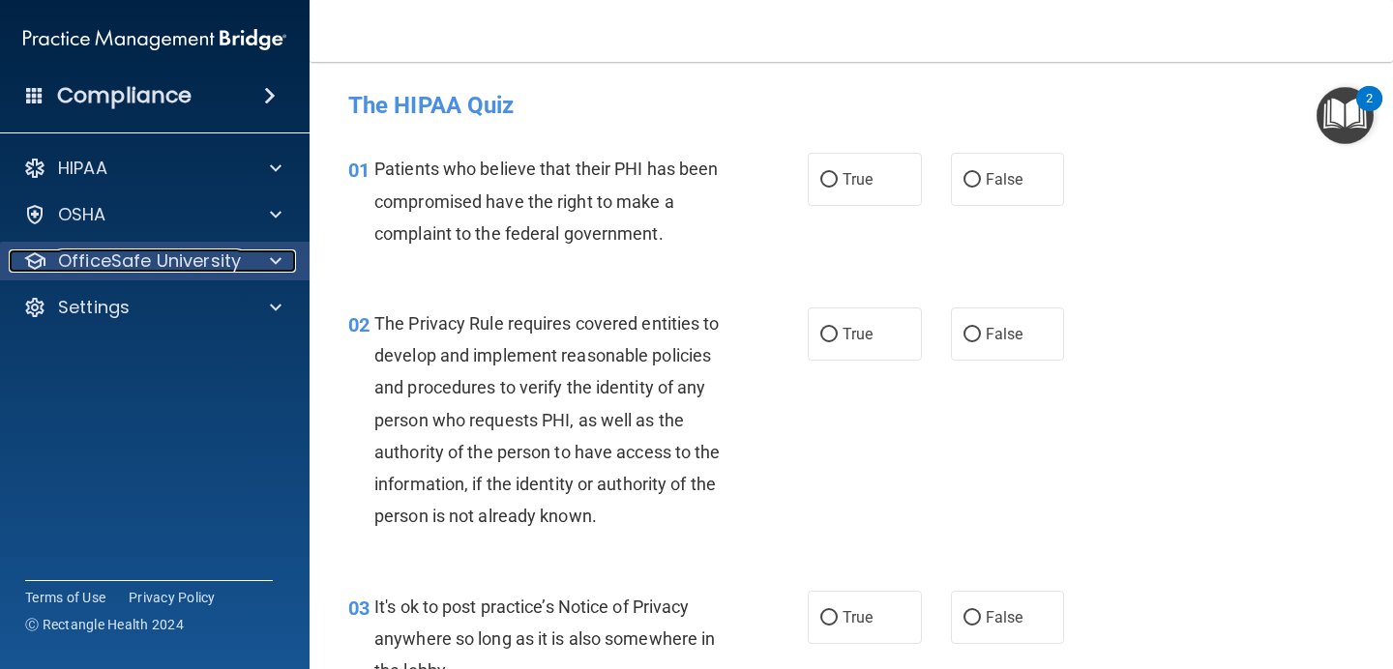
click at [260, 270] on div at bounding box center [273, 260] width 48 height 23
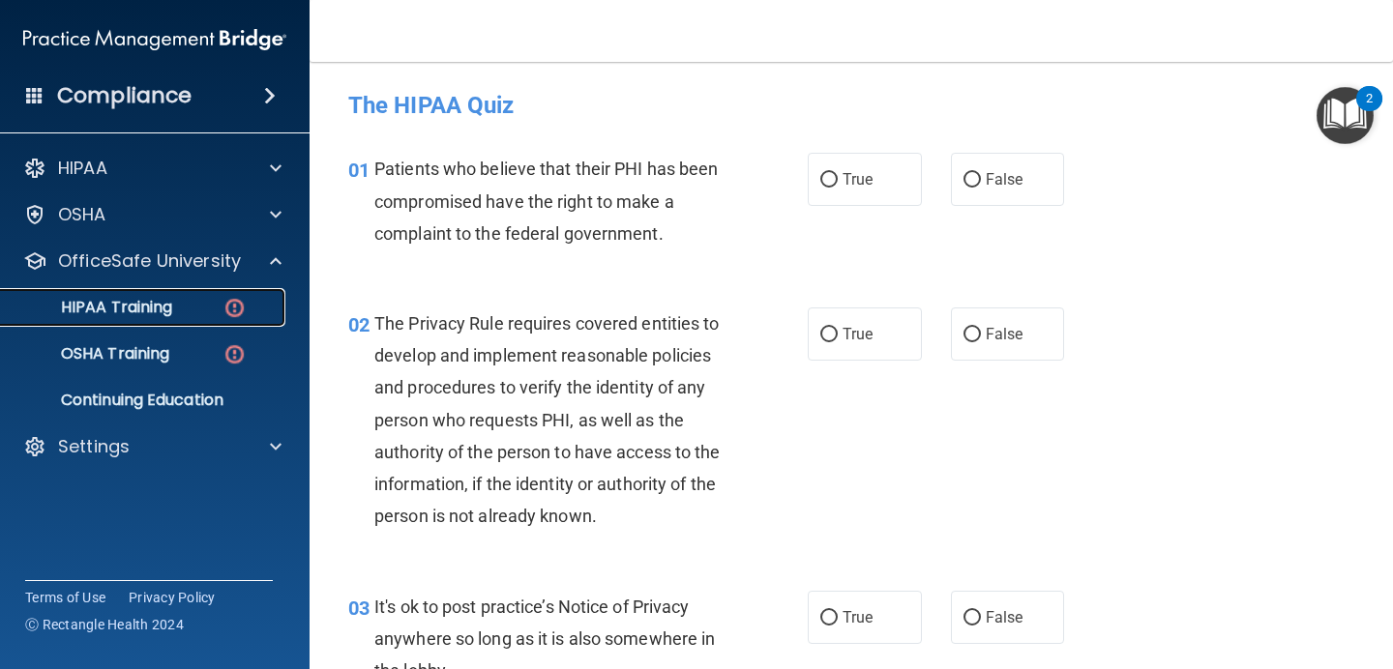
click at [254, 317] on link "HIPAA Training" at bounding box center [133, 307] width 305 height 39
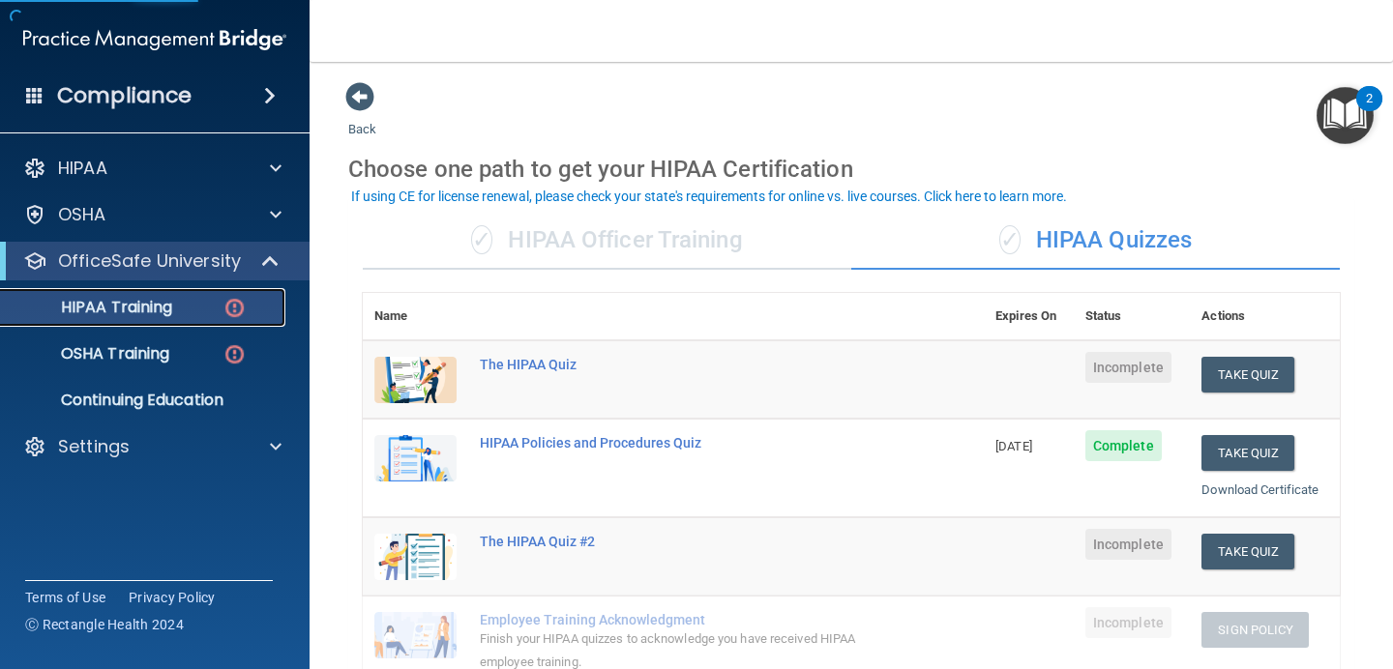
scroll to position [98, 0]
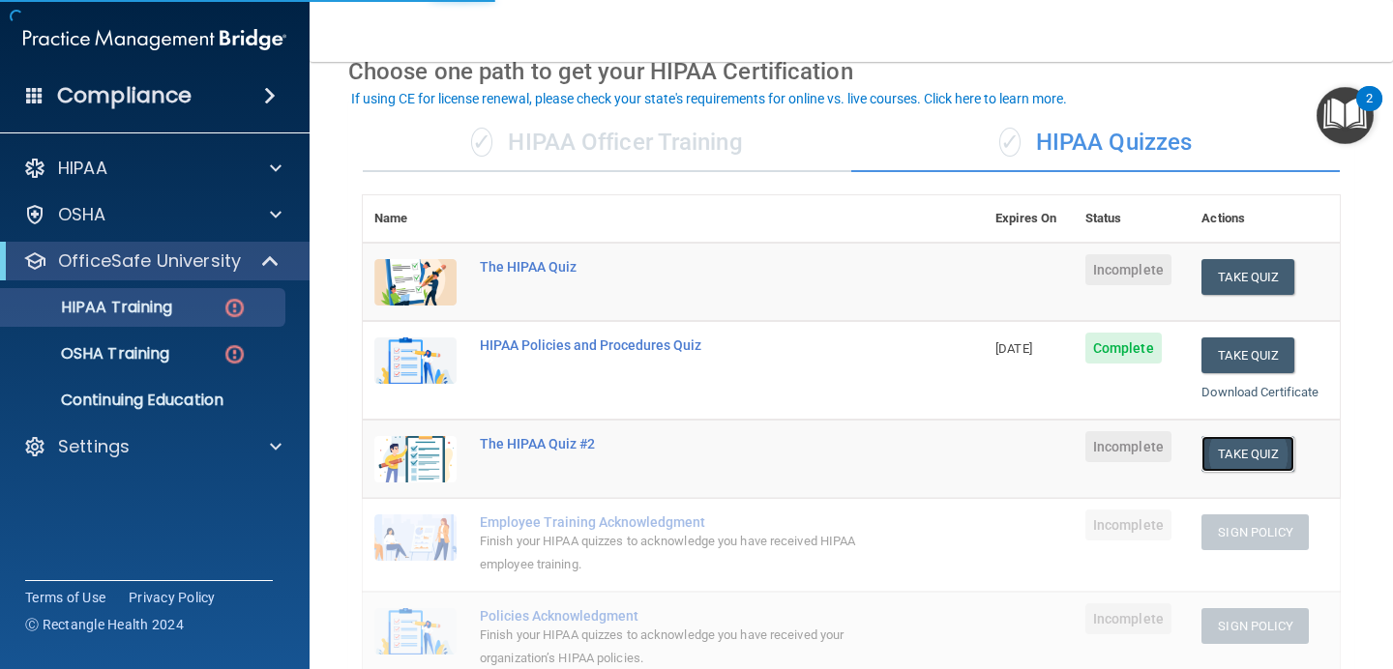
click at [1271, 450] on button "Take Quiz" at bounding box center [1247, 454] width 93 height 36
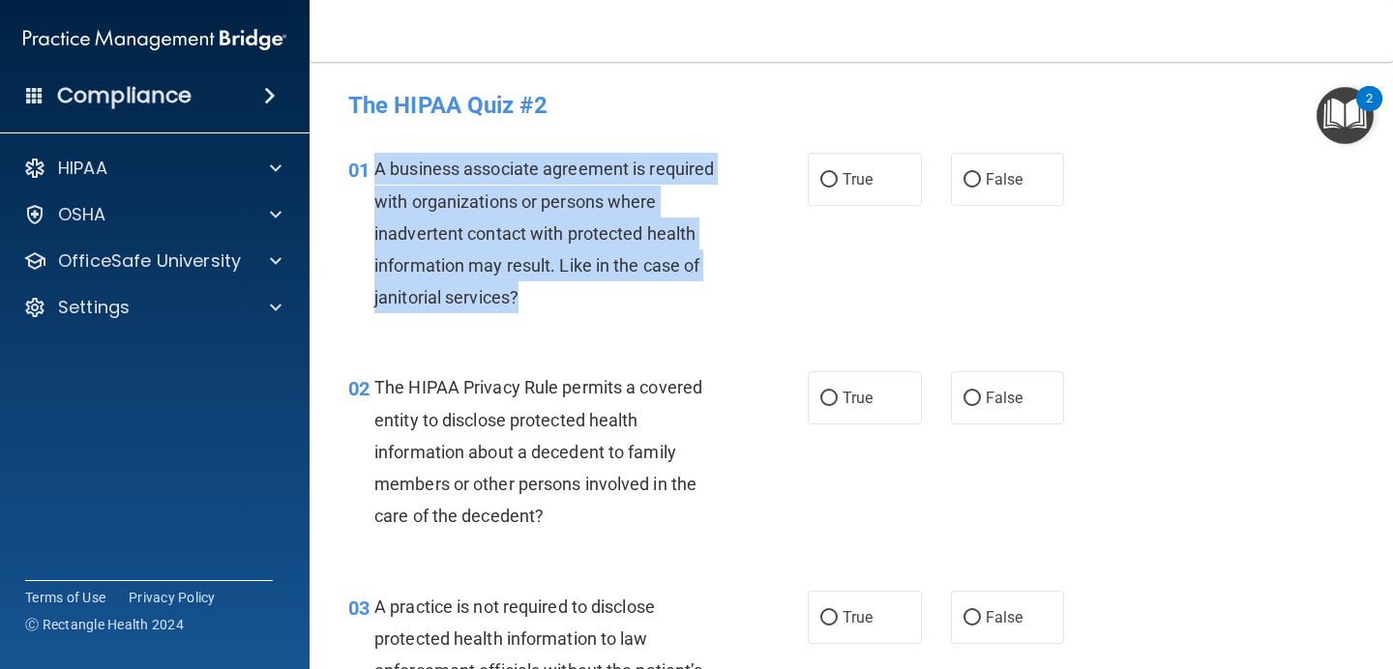
drag, startPoint x: 543, startPoint y: 301, endPoint x: 375, endPoint y: 181, distance: 206.6
click at [375, 181] on div "A business associate agreement is required with organizations or persons where …" at bounding box center [557, 233] width 367 height 161
copy span "A business associate agreement is required with organizations or persons where …"
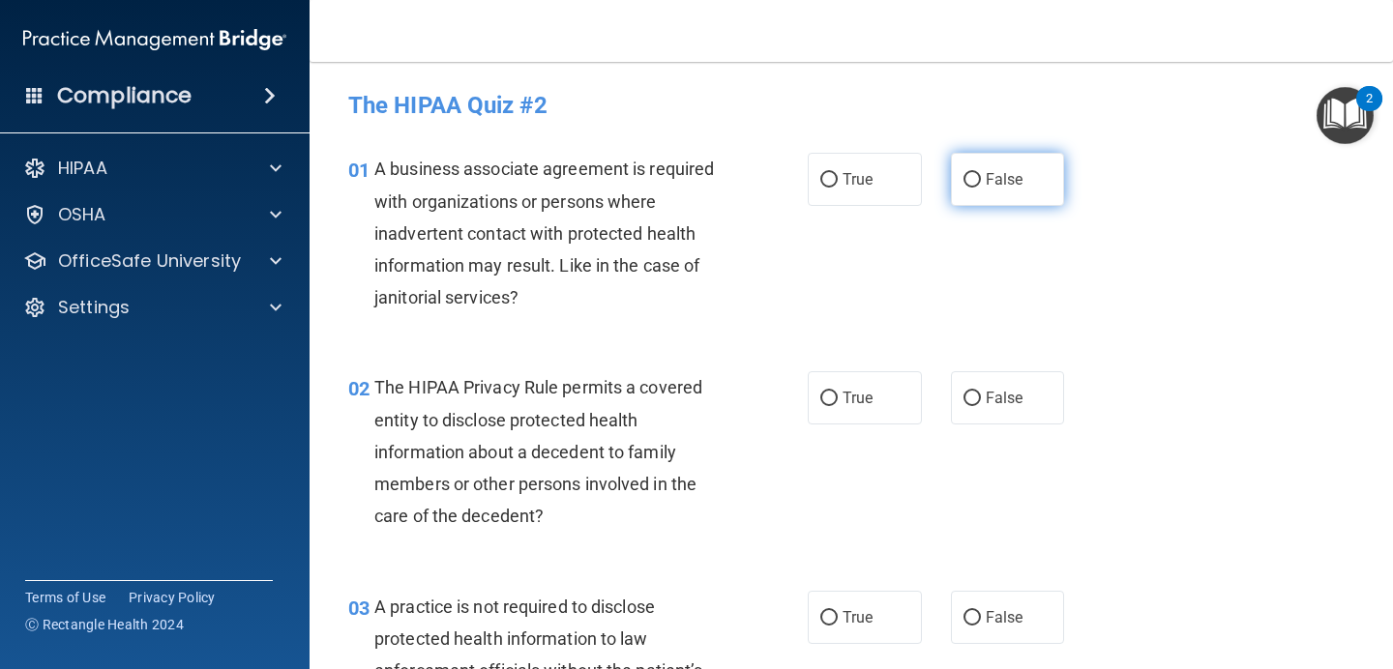
click at [964, 193] on label "False" at bounding box center [1008, 179] width 114 height 53
click at [964, 188] on input "False" at bounding box center [971, 180] width 17 height 15
radio input "true"
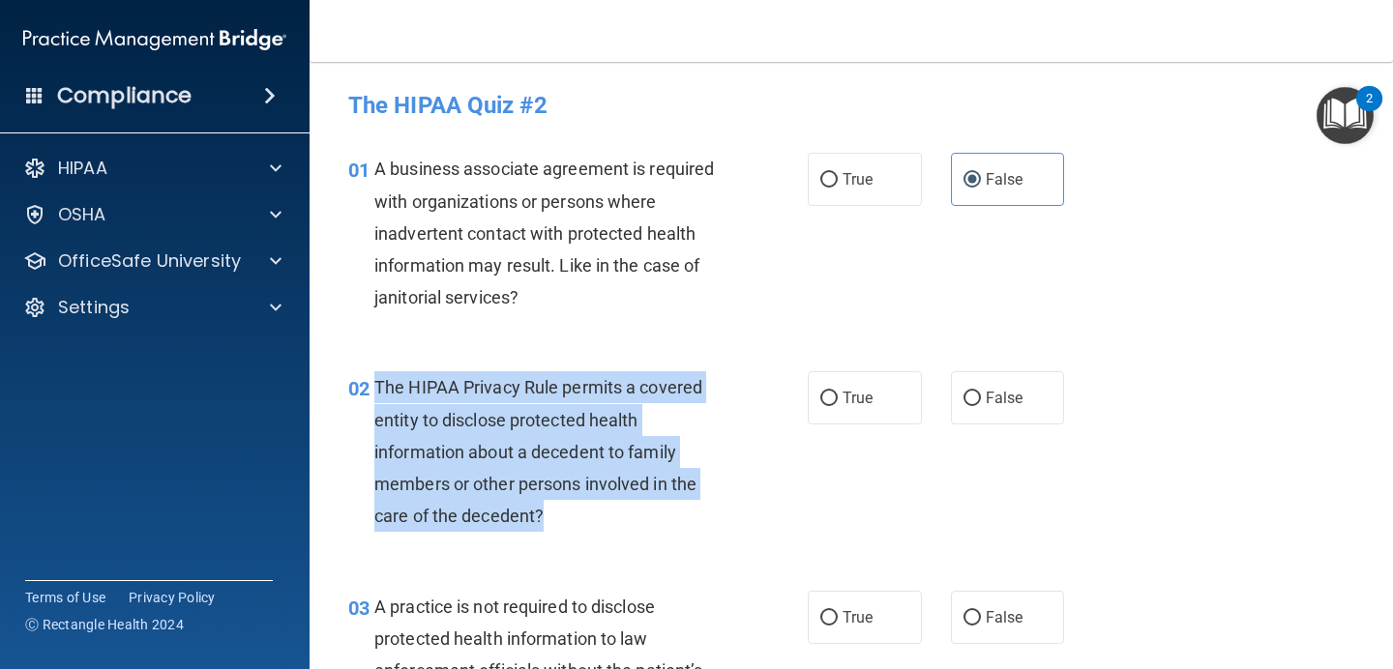
drag, startPoint x: 580, startPoint y: 513, endPoint x: 367, endPoint y: 392, distance: 244.7
click at [367, 392] on div "02 The HIPAA Privacy Rule permits a covered entity to disclose protected health…" at bounding box center [577, 456] width 517 height 170
copy div "The HIPAA Privacy Rule permits a covered entity to disclose protected health in…"
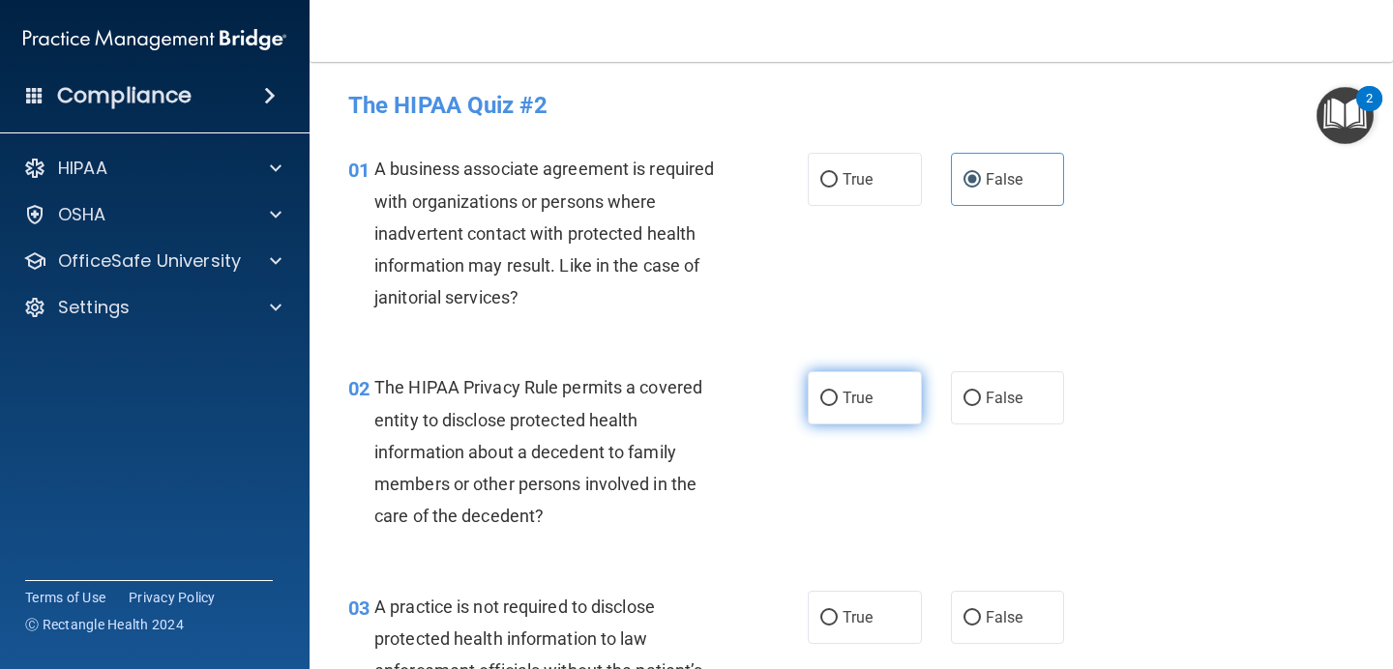
click at [873, 400] on label "True" at bounding box center [864, 397] width 114 height 53
click at [837, 400] on input "True" at bounding box center [828, 399] width 17 height 15
radio input "true"
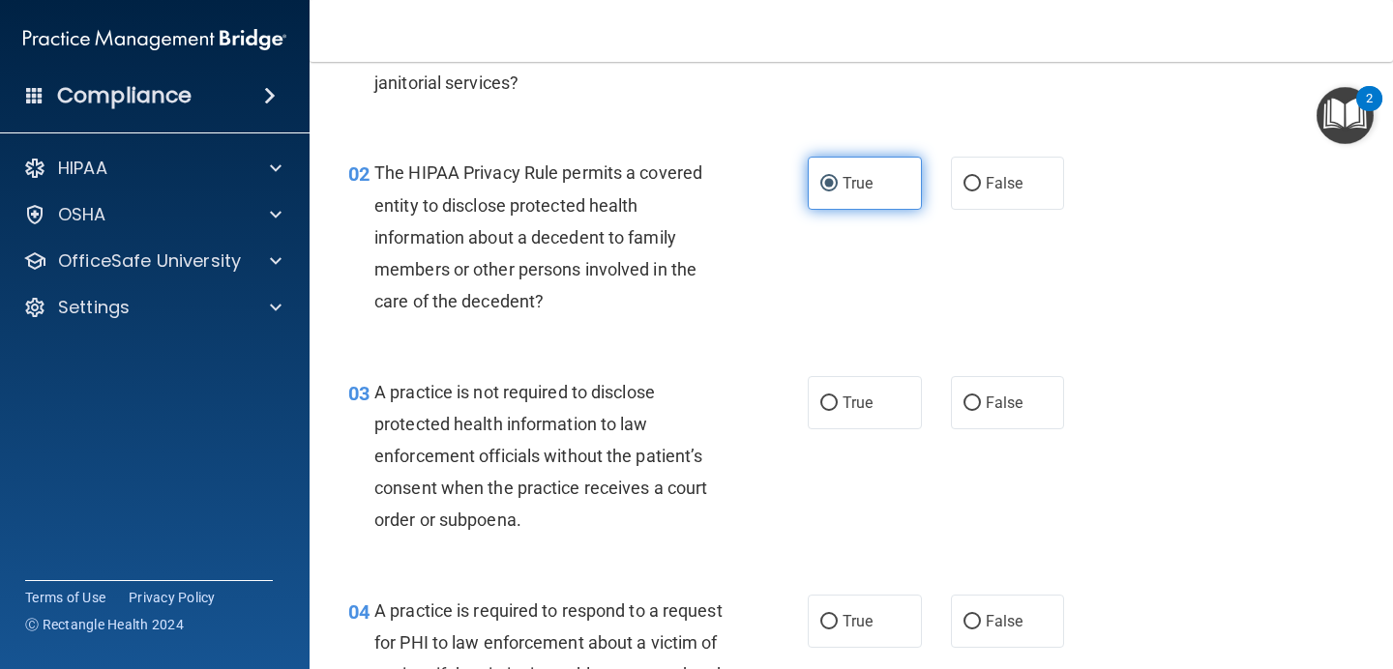
scroll to position [217, 0]
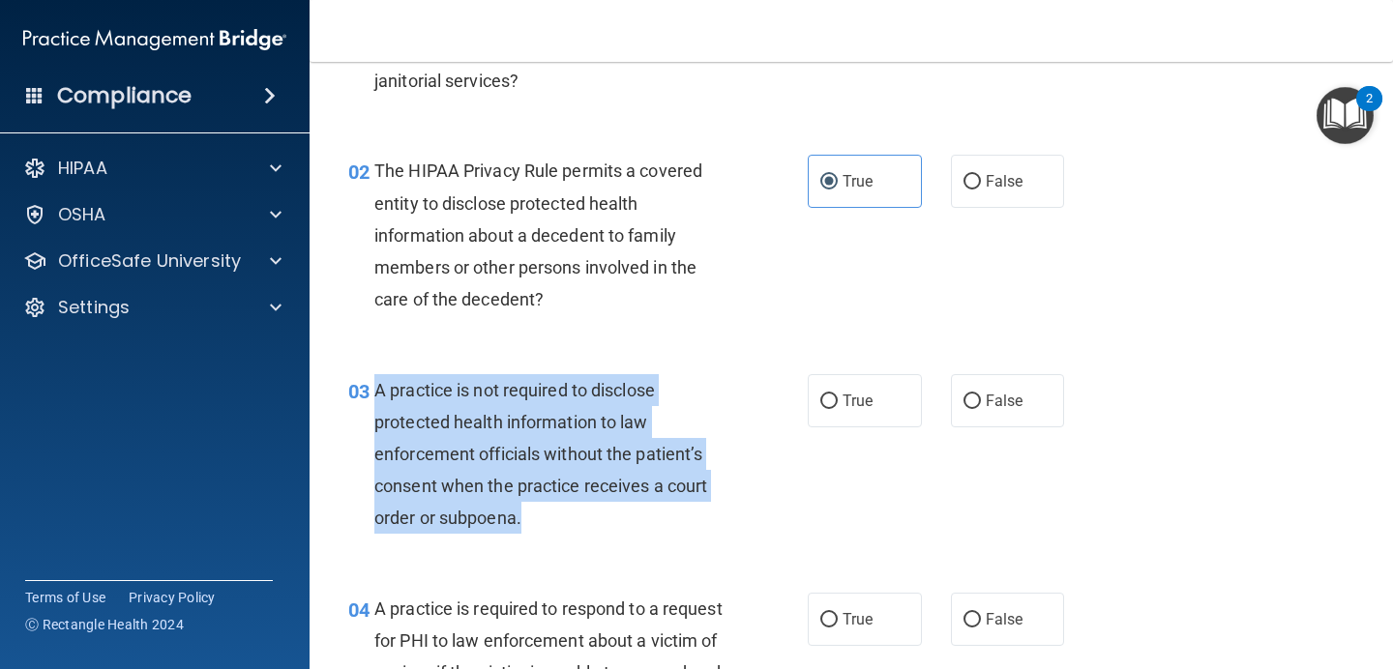
drag, startPoint x: 525, startPoint y: 516, endPoint x: 365, endPoint y: 411, distance: 192.0
click at [365, 411] on div "03 A practice is not required to disclose protected health information to law e…" at bounding box center [577, 459] width 517 height 170
copy div "A practice is not required to disclose protected health information to law enfo…"
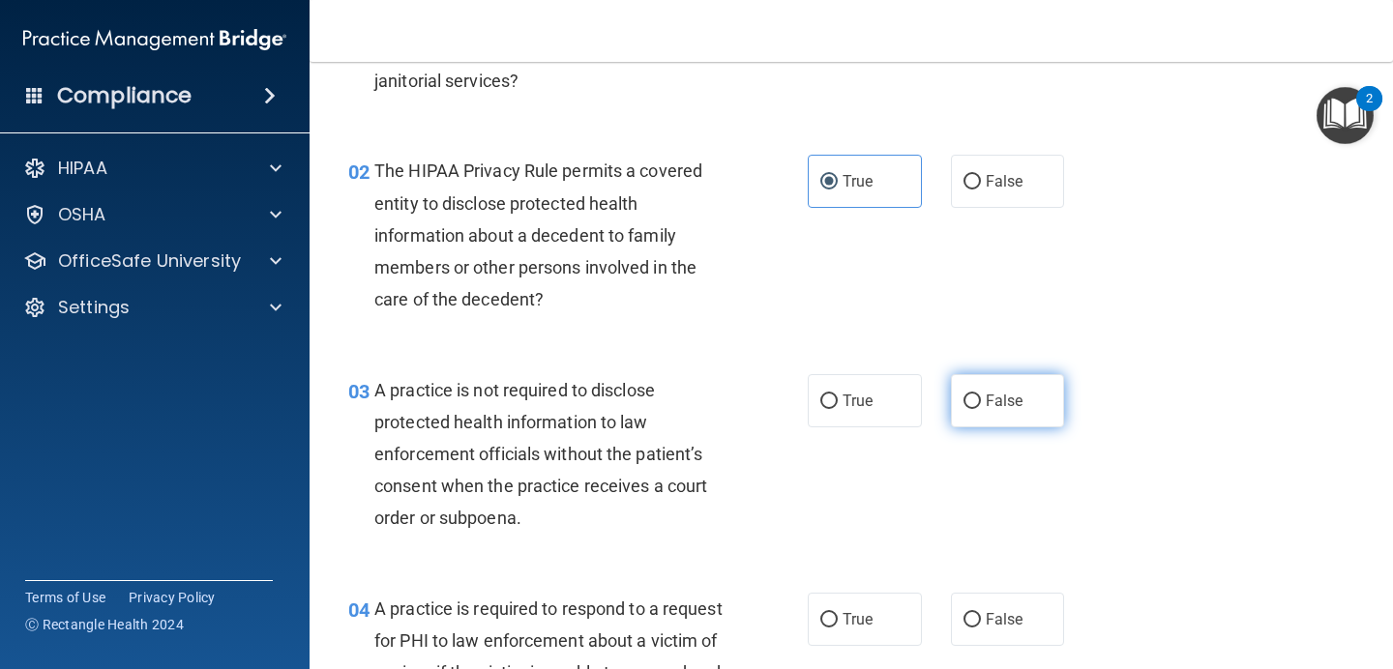
click at [1036, 406] on label "False" at bounding box center [1008, 400] width 114 height 53
click at [981, 406] on input "False" at bounding box center [971, 402] width 17 height 15
radio input "true"
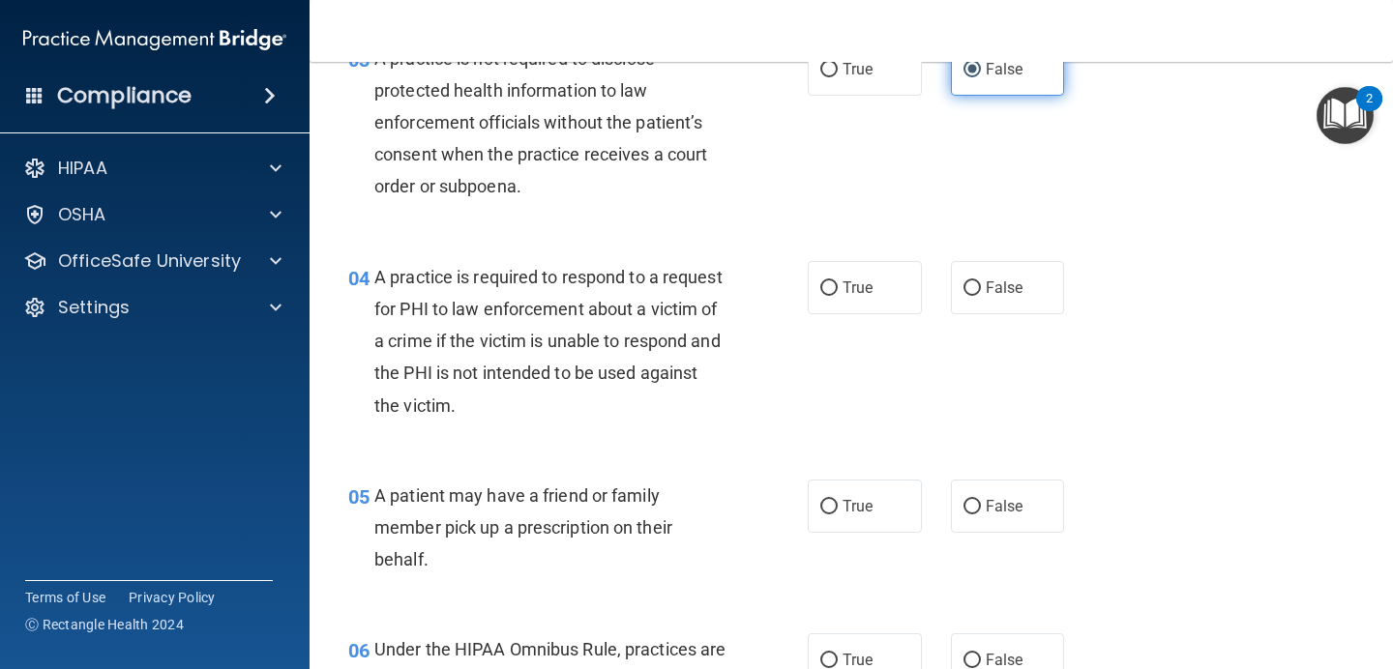
scroll to position [546, 0]
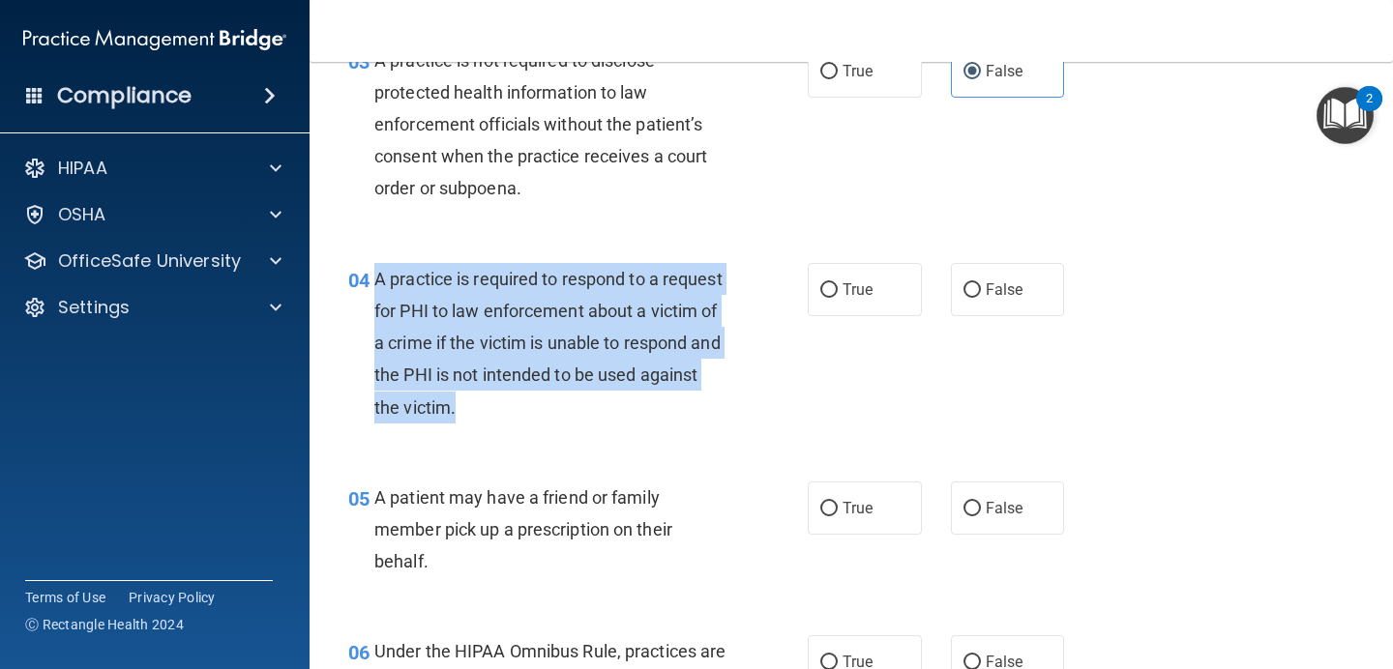
drag, startPoint x: 476, startPoint y: 413, endPoint x: 375, endPoint y: 280, distance: 166.3
click at [375, 280] on div "A practice is required to respond to a request for PHI to law enforcement about…" at bounding box center [557, 343] width 367 height 161
copy span "A practice is required to respond to a request for PHI to law enforcement about…"
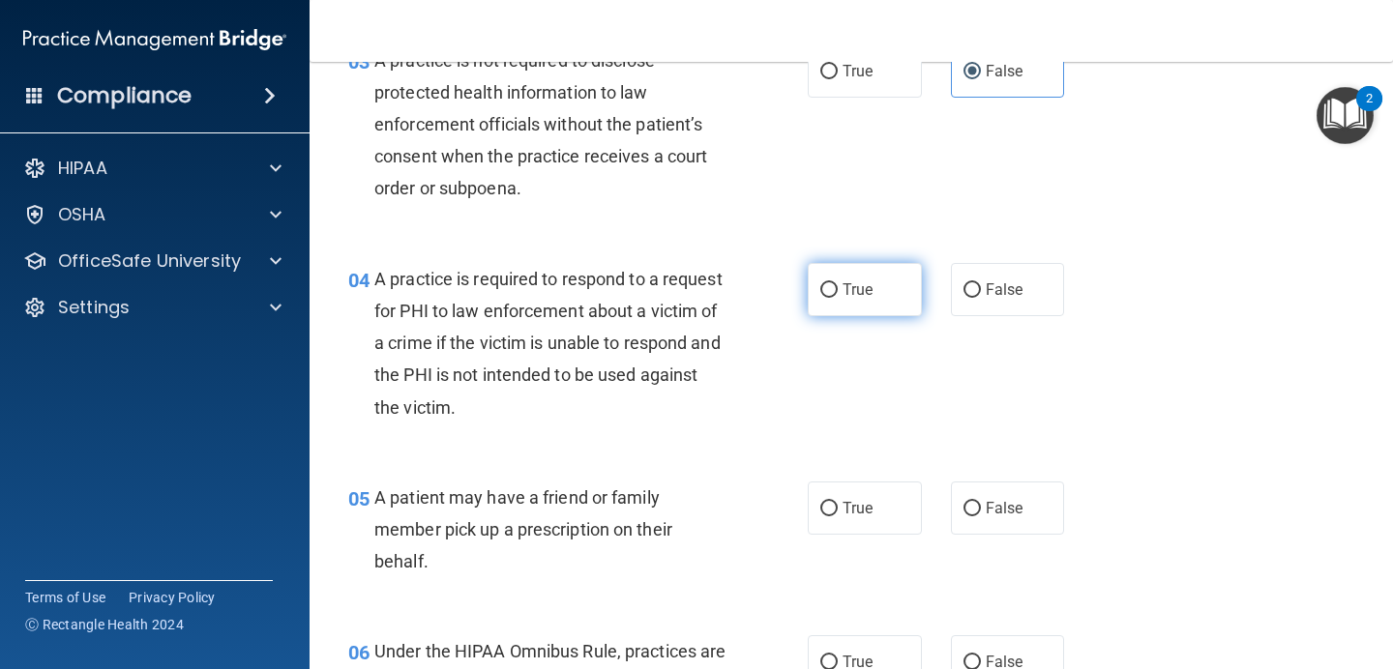
click at [860, 313] on label "True" at bounding box center [864, 289] width 114 height 53
click at [837, 298] on input "True" at bounding box center [828, 290] width 17 height 15
radio input "true"
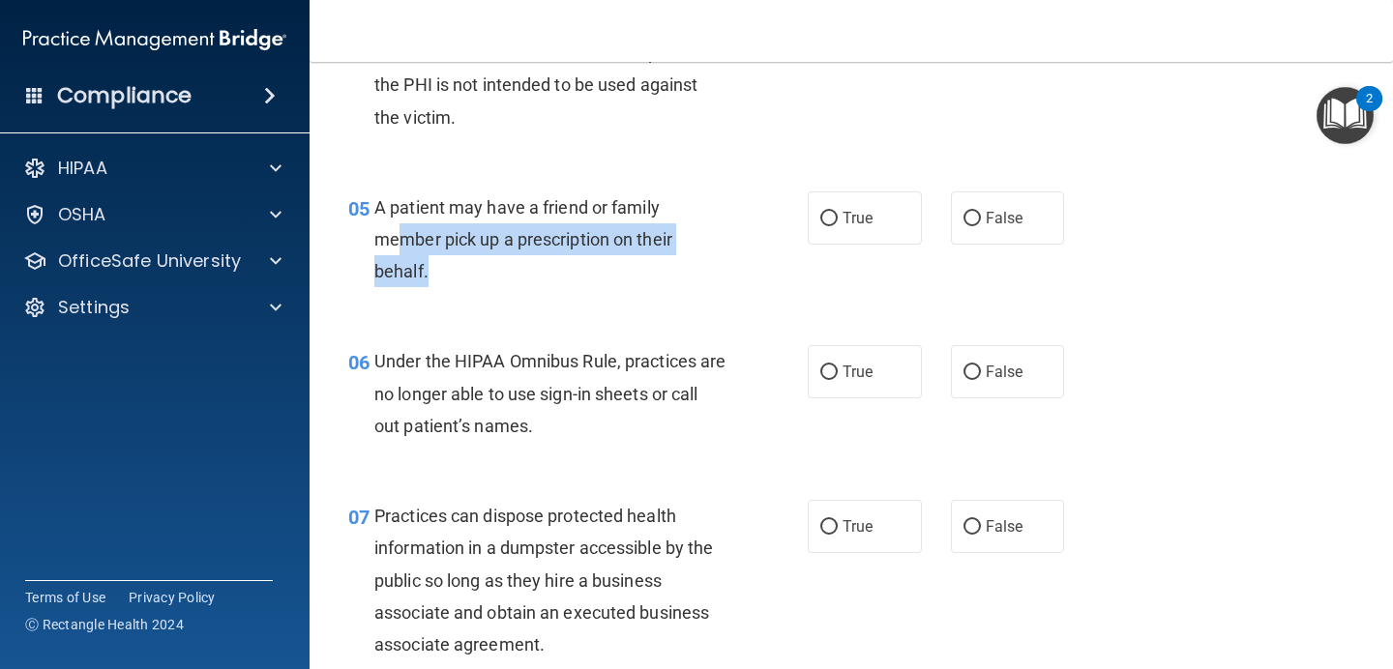
drag, startPoint x: 438, startPoint y: 274, endPoint x: 406, endPoint y: 246, distance: 42.5
click at [406, 246] on div "A patient may have a friend or family member pick up a prescription on their be…" at bounding box center [557, 239] width 367 height 97
click at [447, 274] on div "A patient may have a friend or family member pick up a prescription on their be…" at bounding box center [557, 239] width 367 height 97
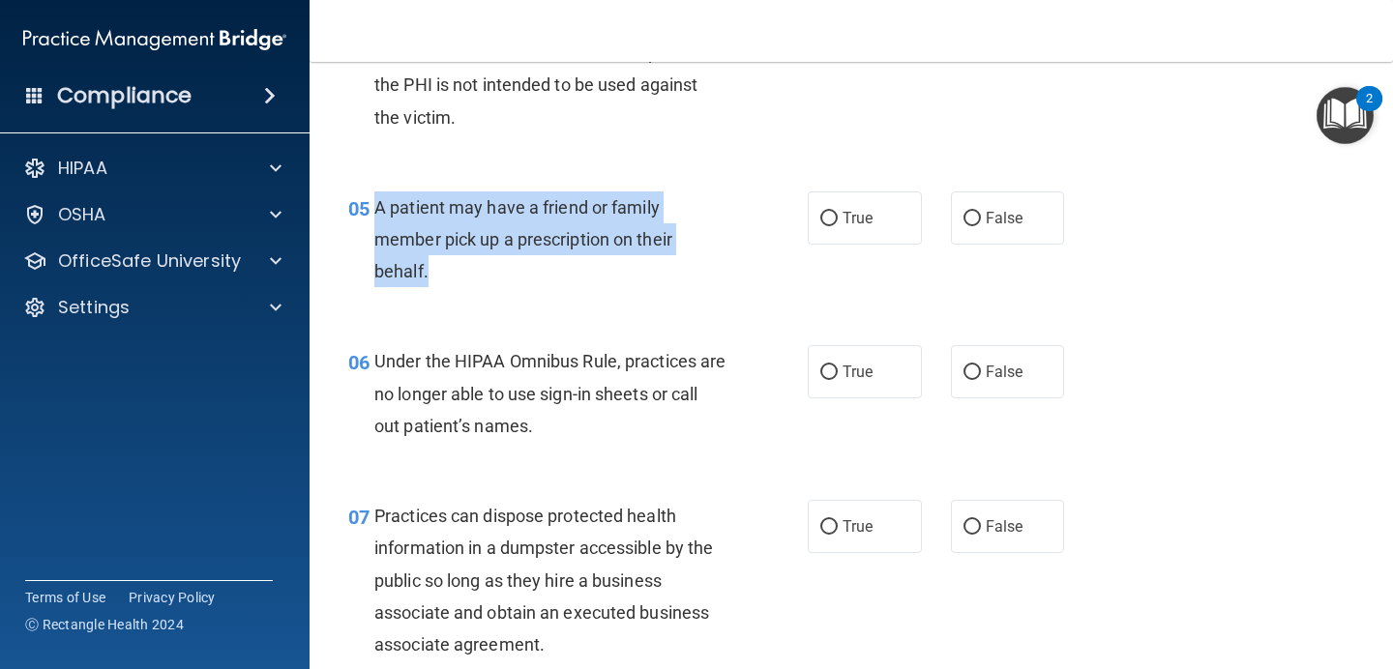
drag, startPoint x: 449, startPoint y: 281, endPoint x: 369, endPoint y: 225, distance: 97.1
click at [369, 225] on div "05 A patient may have a friend or family member pick up a prescription on their…" at bounding box center [577, 244] width 517 height 106
copy div "A patient may have a friend or family member pick up a prescription on their be…"
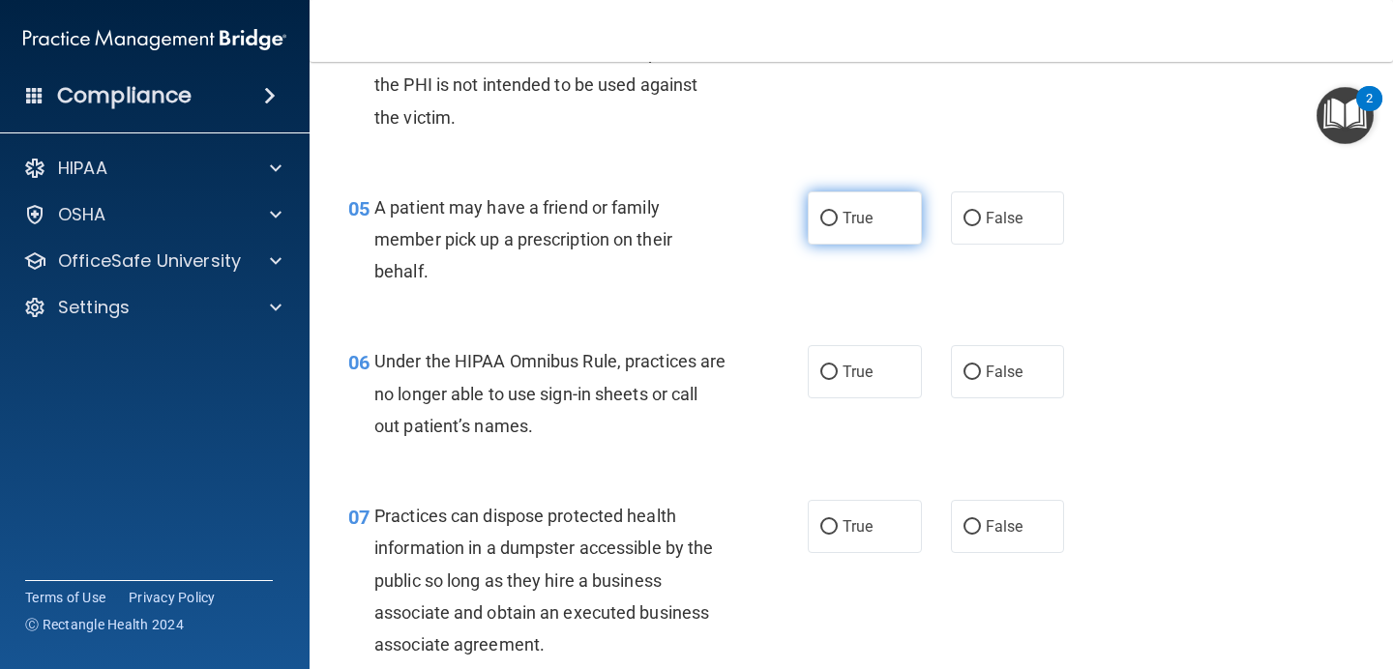
click at [885, 220] on label "True" at bounding box center [864, 217] width 114 height 53
click at [837, 220] on input "True" at bounding box center [828, 219] width 17 height 15
radio input "true"
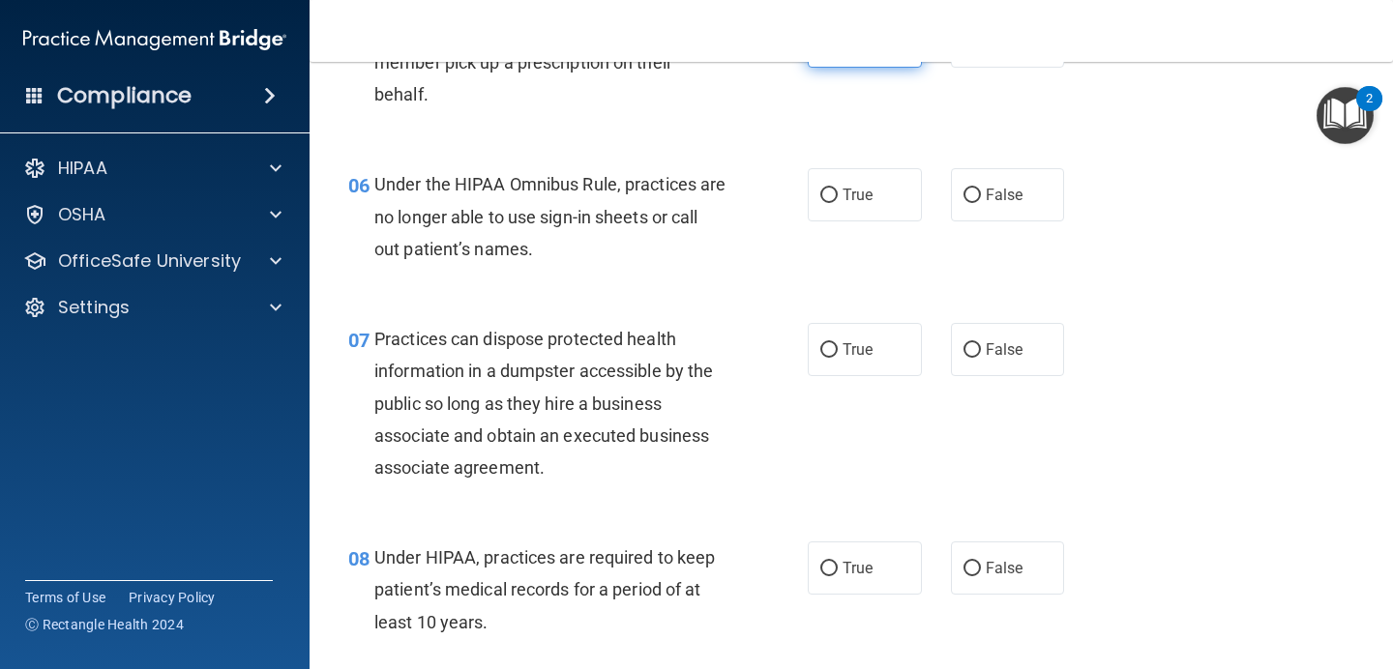
scroll to position [1015, 0]
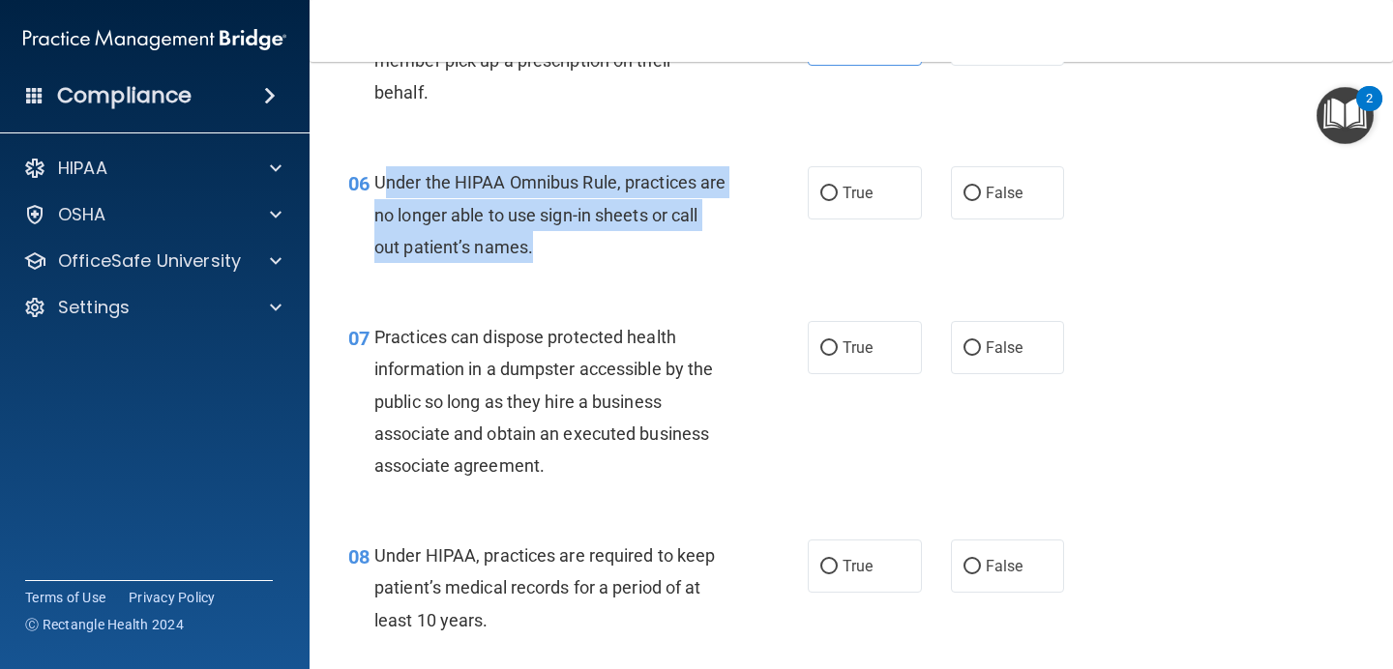
drag, startPoint x: 584, startPoint y: 258, endPoint x: 380, endPoint y: 191, distance: 214.7
click at [380, 191] on div "Under the HIPAA Omnibus Rule, practices are no longer able to use sign-in sheet…" at bounding box center [557, 214] width 367 height 97
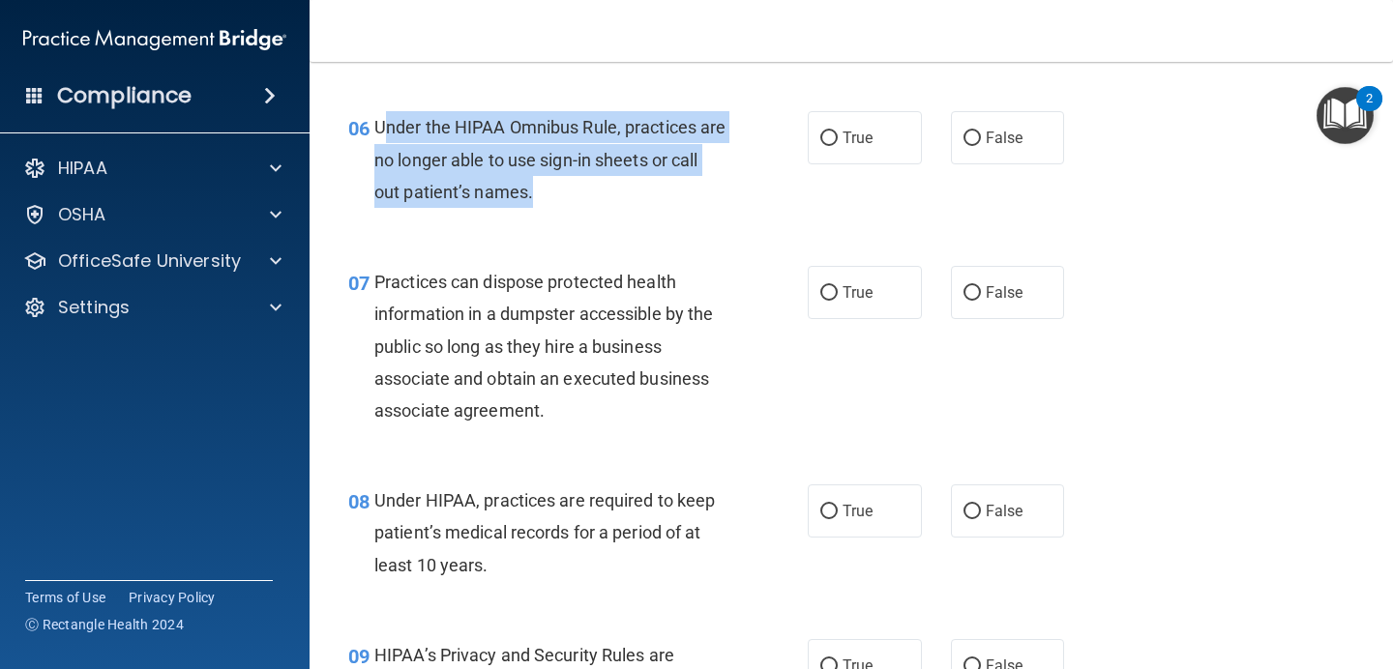
scroll to position [1081, 0]
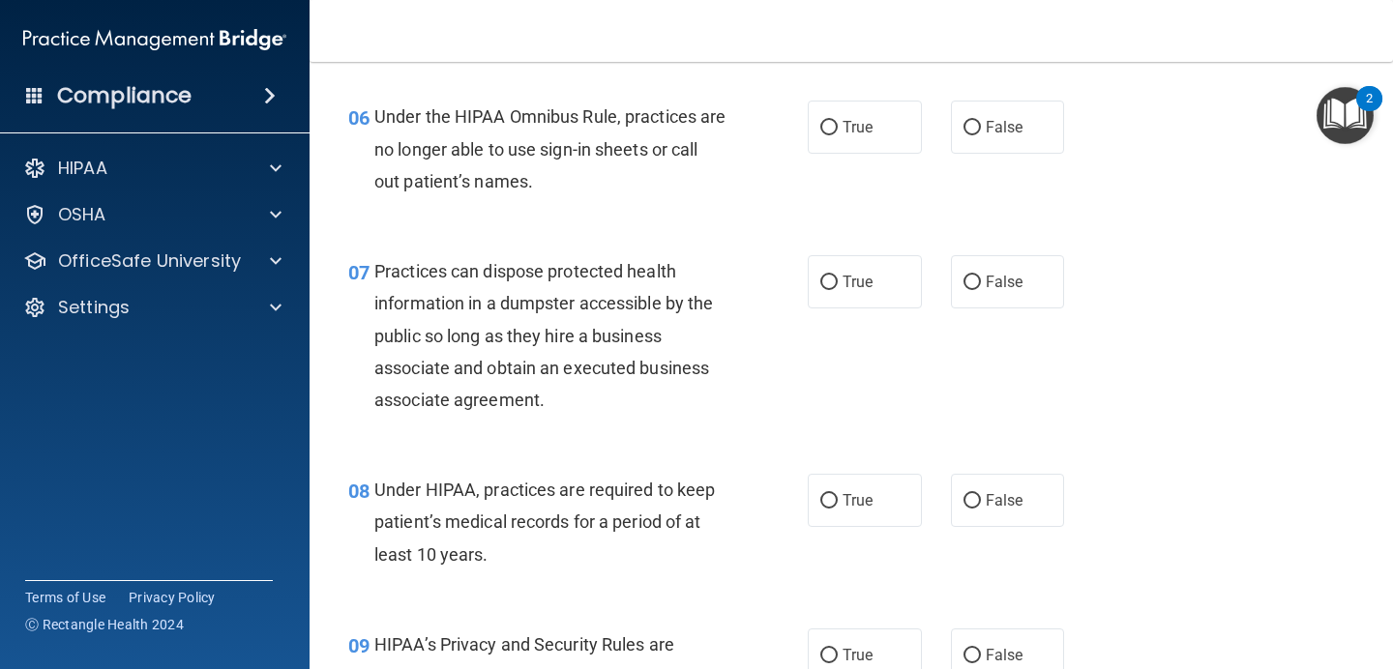
click at [559, 205] on div "06 Under the HIPAA Omnibus Rule, practices are no longer able to use sign-in sh…" at bounding box center [577, 154] width 517 height 106
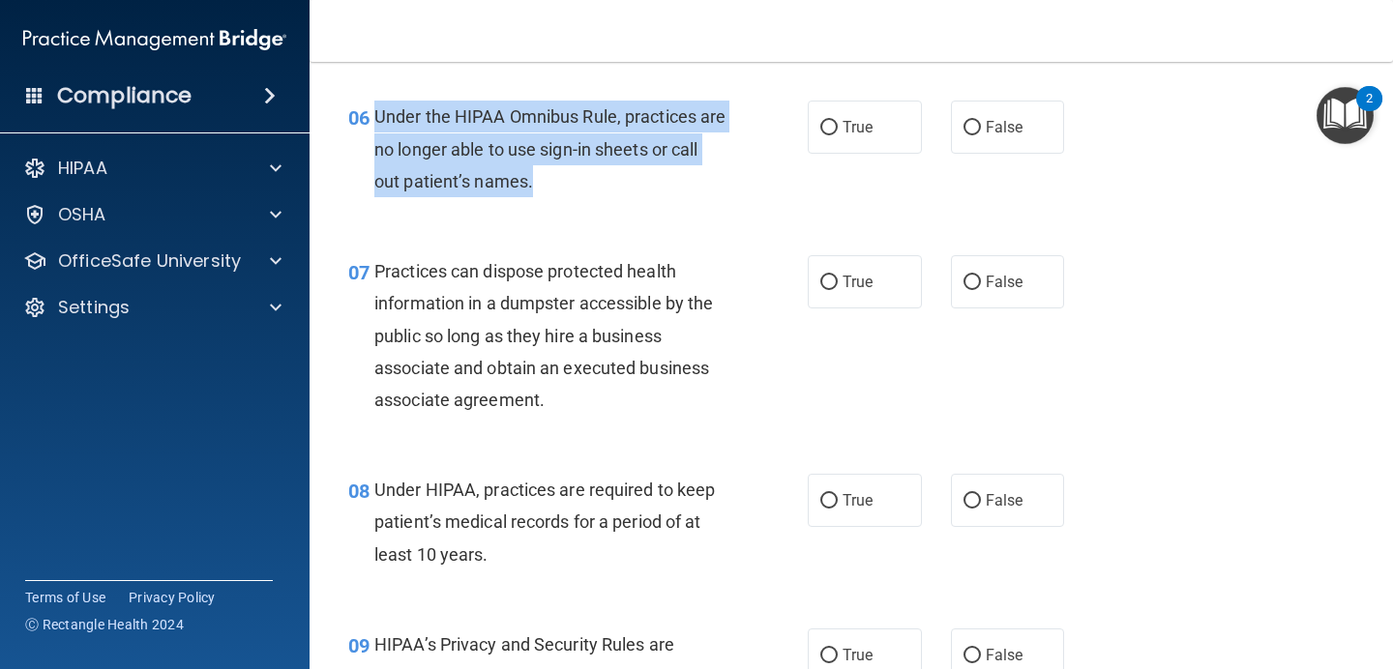
drag, startPoint x: 567, startPoint y: 179, endPoint x: 375, endPoint y: 116, distance: 201.5
click at [375, 116] on div "Under the HIPAA Omnibus Rule, practices are no longer able to use sign-in sheet…" at bounding box center [557, 149] width 367 height 97
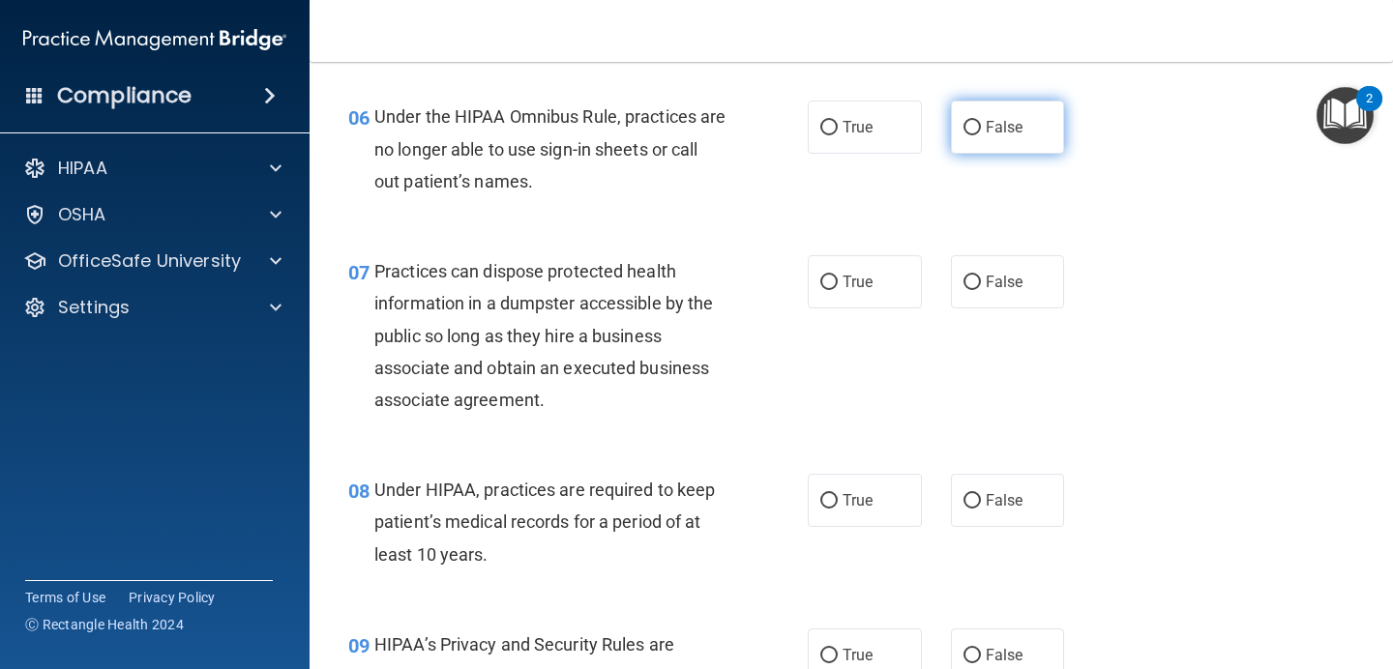
click at [1022, 123] on label "False" at bounding box center [1008, 127] width 114 height 53
click at [981, 123] on input "False" at bounding box center [971, 128] width 17 height 15
radio input "true"
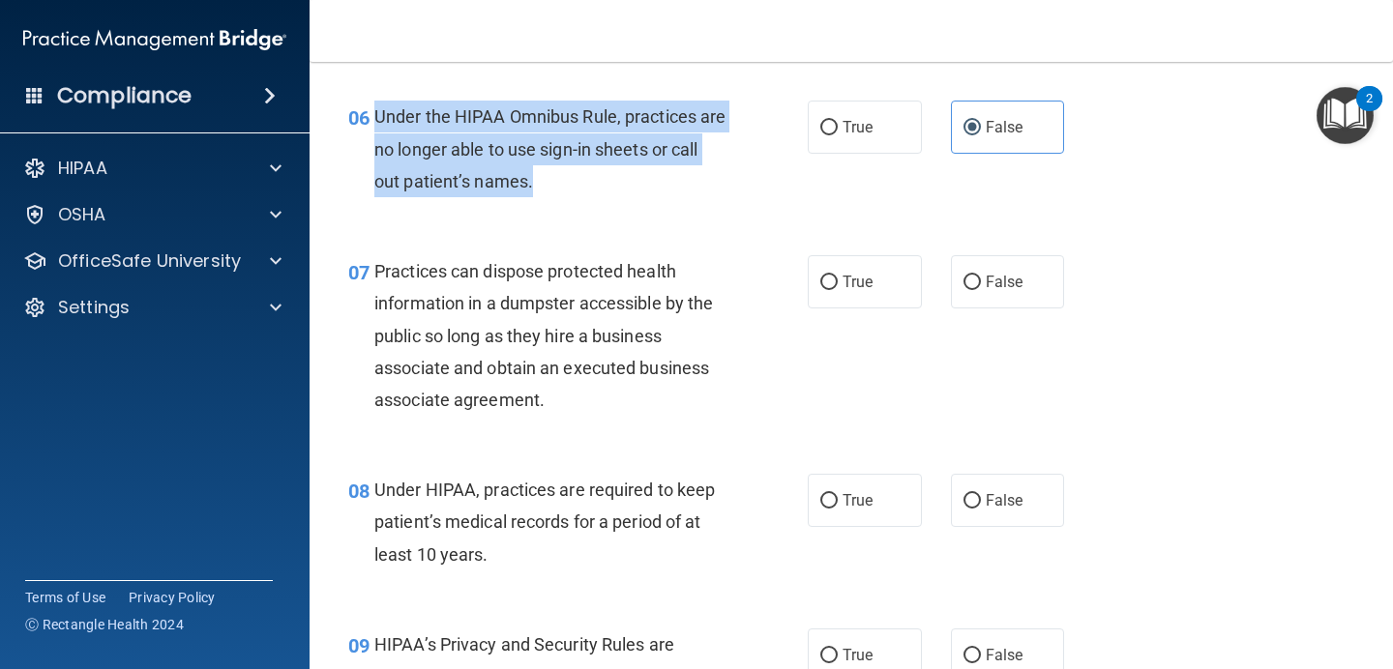
drag, startPoint x: 569, startPoint y: 187, endPoint x: 376, endPoint y: 111, distance: 206.7
click at [376, 111] on div "Under the HIPAA Omnibus Rule, practices are no longer able to use sign-in sheet…" at bounding box center [557, 149] width 367 height 97
copy span "Under the HIPAA Omnibus Rule, practices are no longer able to use sign-in sheet…"
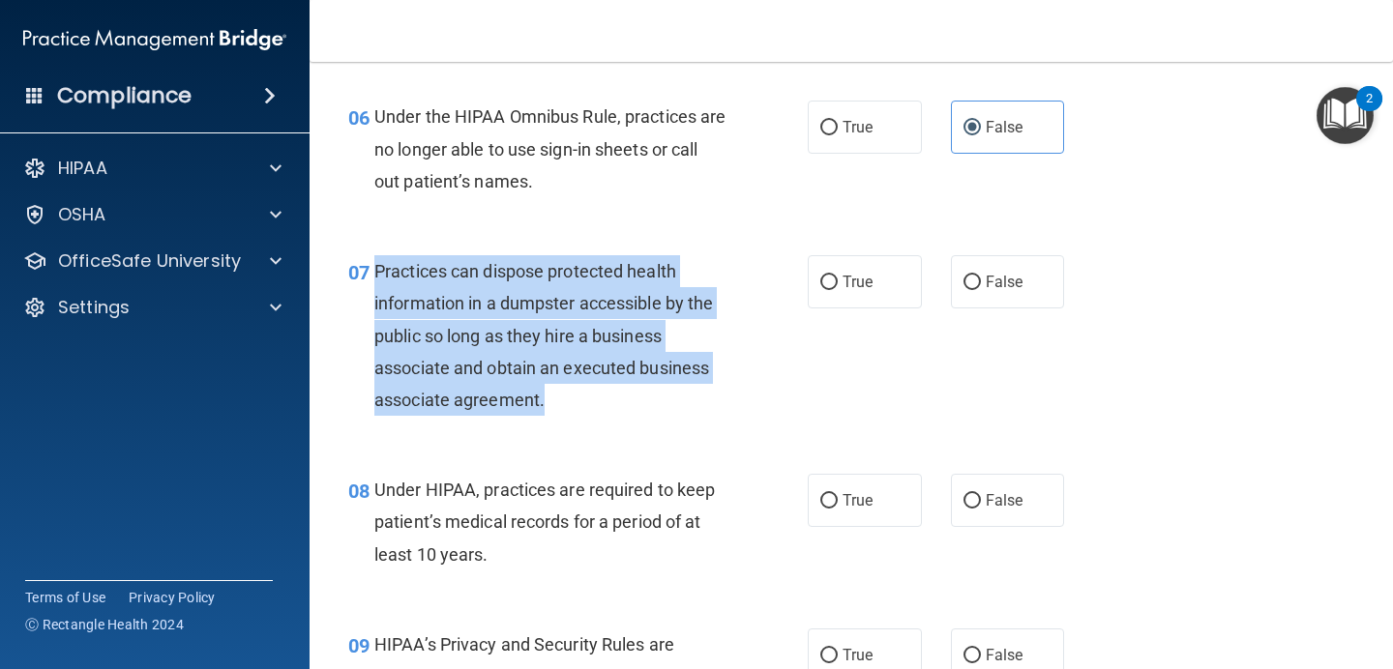
drag, startPoint x: 557, startPoint y: 397, endPoint x: 374, endPoint y: 265, distance: 225.7
click at [374, 265] on div "Practices can dispose protected health information in a dumpster accessible by …" at bounding box center [557, 335] width 367 height 161
copy span "Practices can dispose protected health information in a dumpster accessible by …"
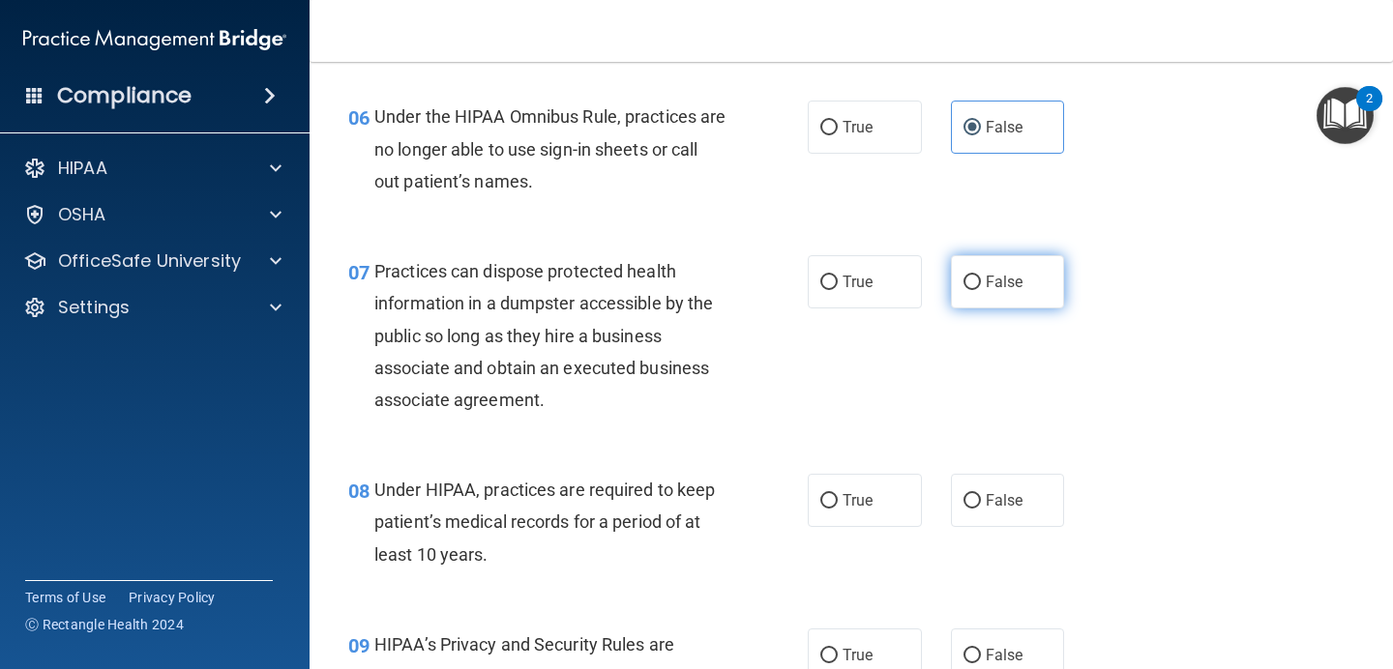
click at [1031, 300] on label "False" at bounding box center [1008, 281] width 114 height 53
click at [981, 290] on input "False" at bounding box center [971, 283] width 17 height 15
radio input "true"
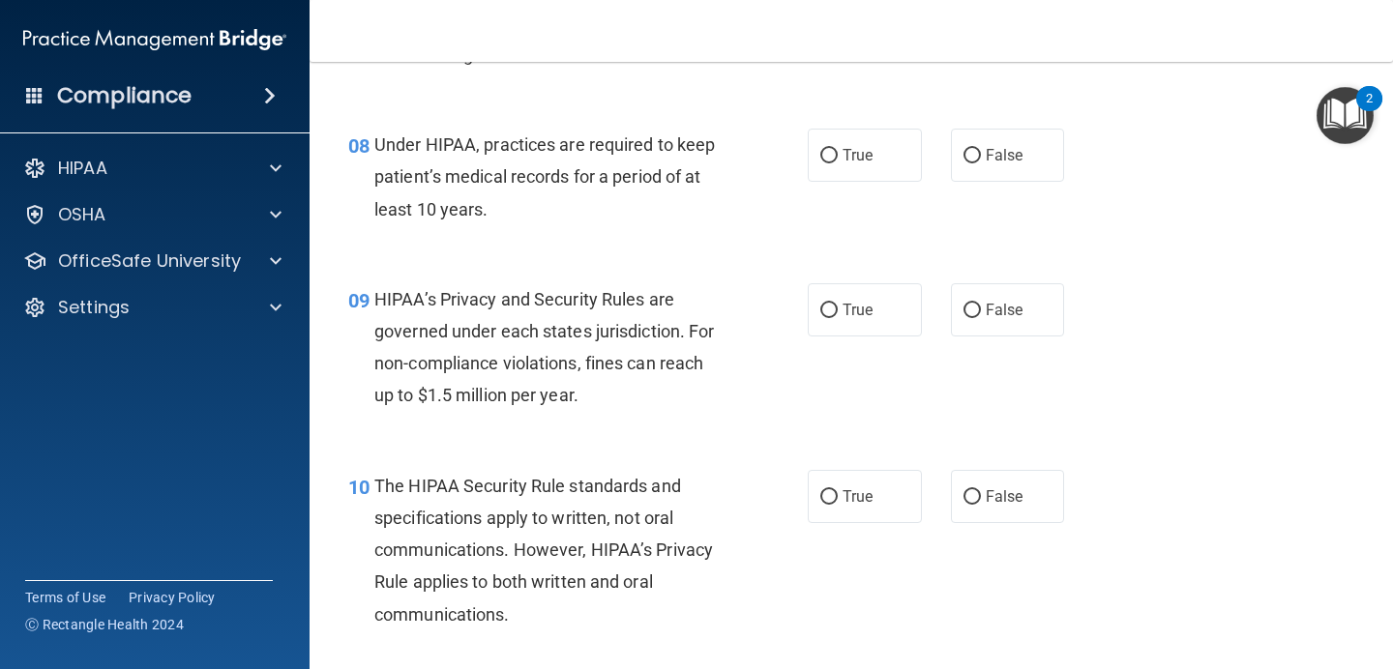
scroll to position [1423, 0]
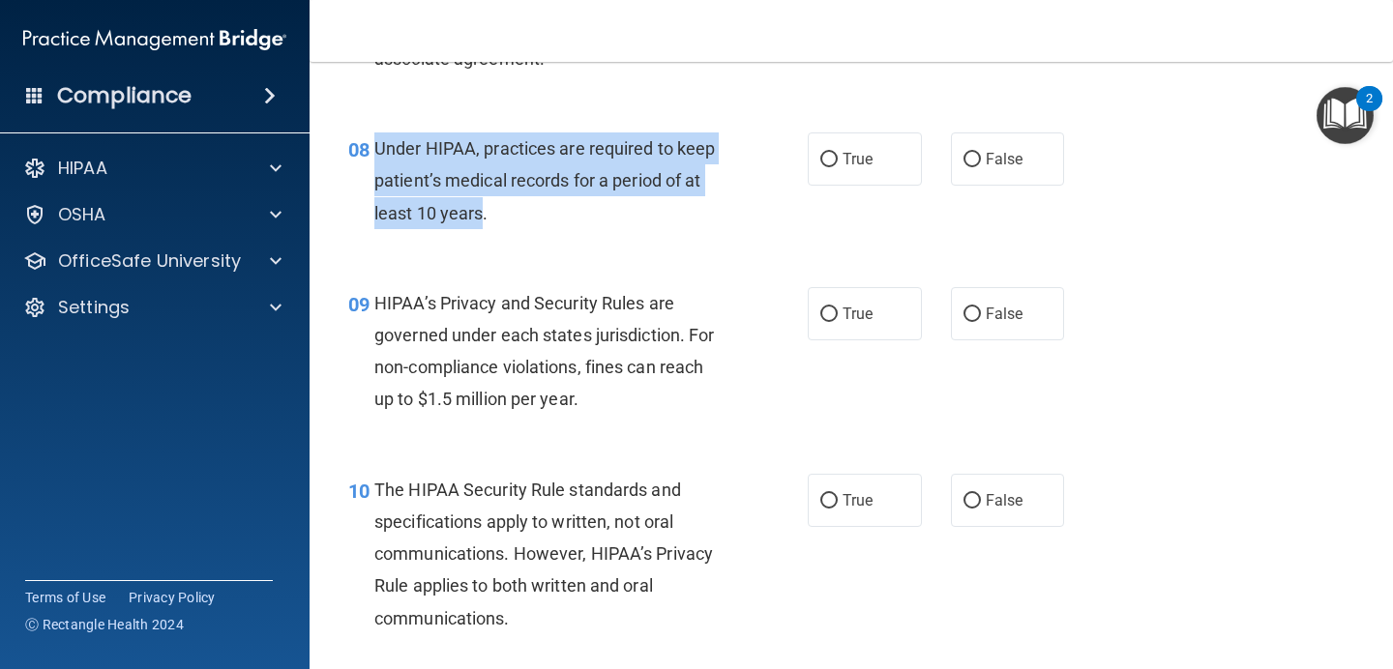
drag, startPoint x: 482, startPoint y: 216, endPoint x: 376, endPoint y: 160, distance: 119.4
click at [376, 160] on div "Under HIPAA, practices are required to keep patient’s medical records for a per…" at bounding box center [557, 180] width 367 height 97
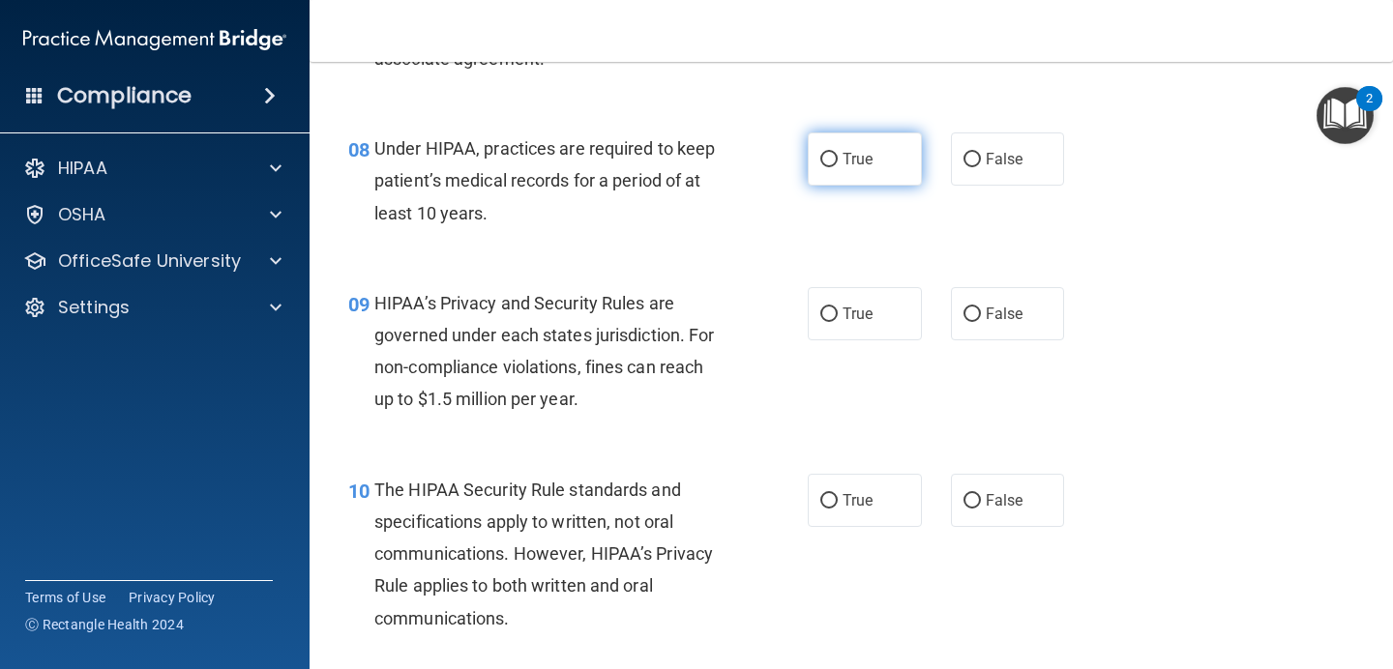
click at [869, 165] on span "True" at bounding box center [857, 159] width 30 height 18
click at [837, 165] on input "True" at bounding box center [828, 160] width 17 height 15
radio input "true"
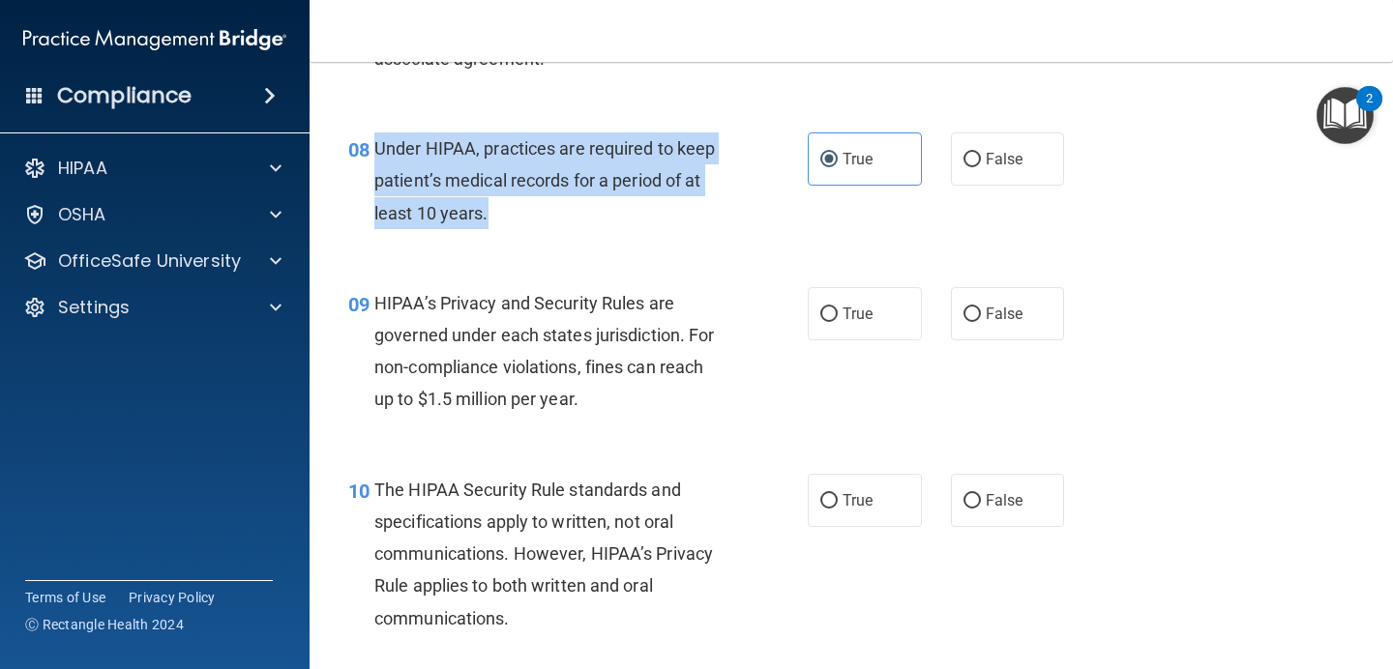
drag, startPoint x: 496, startPoint y: 224, endPoint x: 368, endPoint y: 166, distance: 140.2
click at [368, 166] on div "08 Under HIPAA, practices are required to keep patient’s medical records for a …" at bounding box center [577, 185] width 517 height 106
copy div "Under HIPAA, practices are required to keep patient’s medical records for a per…"
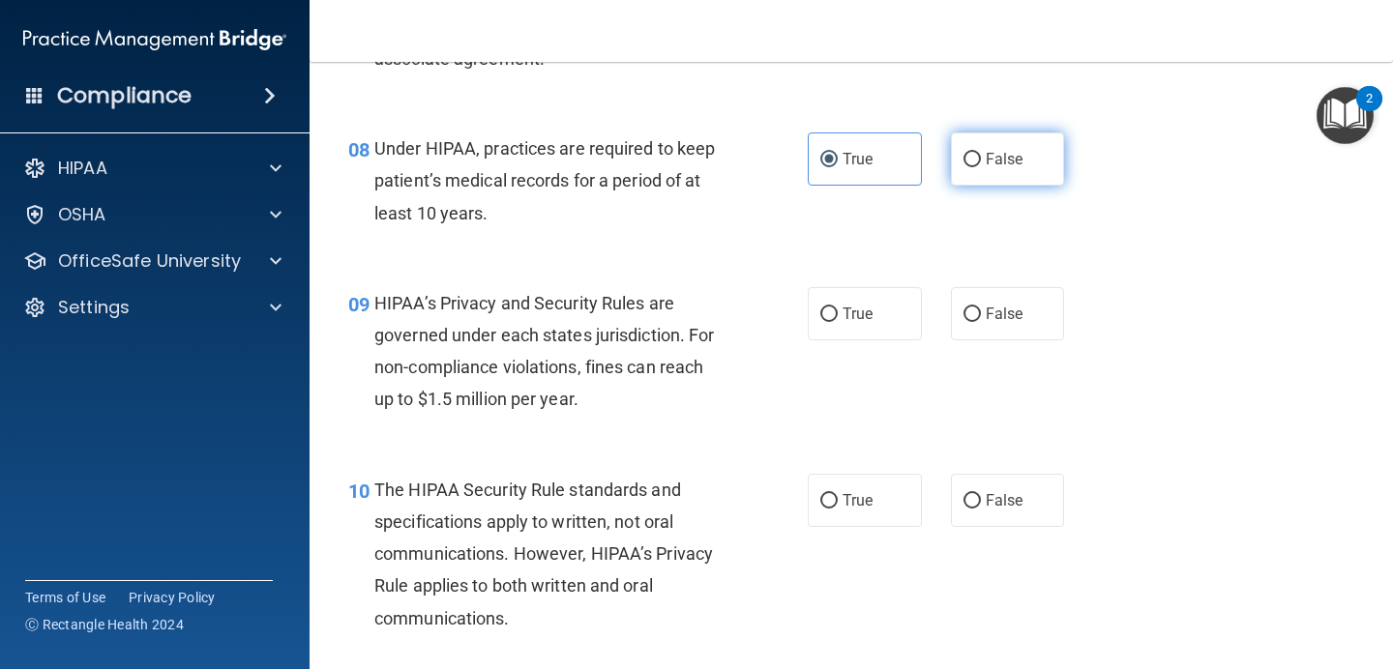
click at [989, 181] on label "False" at bounding box center [1008, 158] width 114 height 53
click at [981, 167] on input "False" at bounding box center [971, 160] width 17 height 15
radio input "true"
radio input "false"
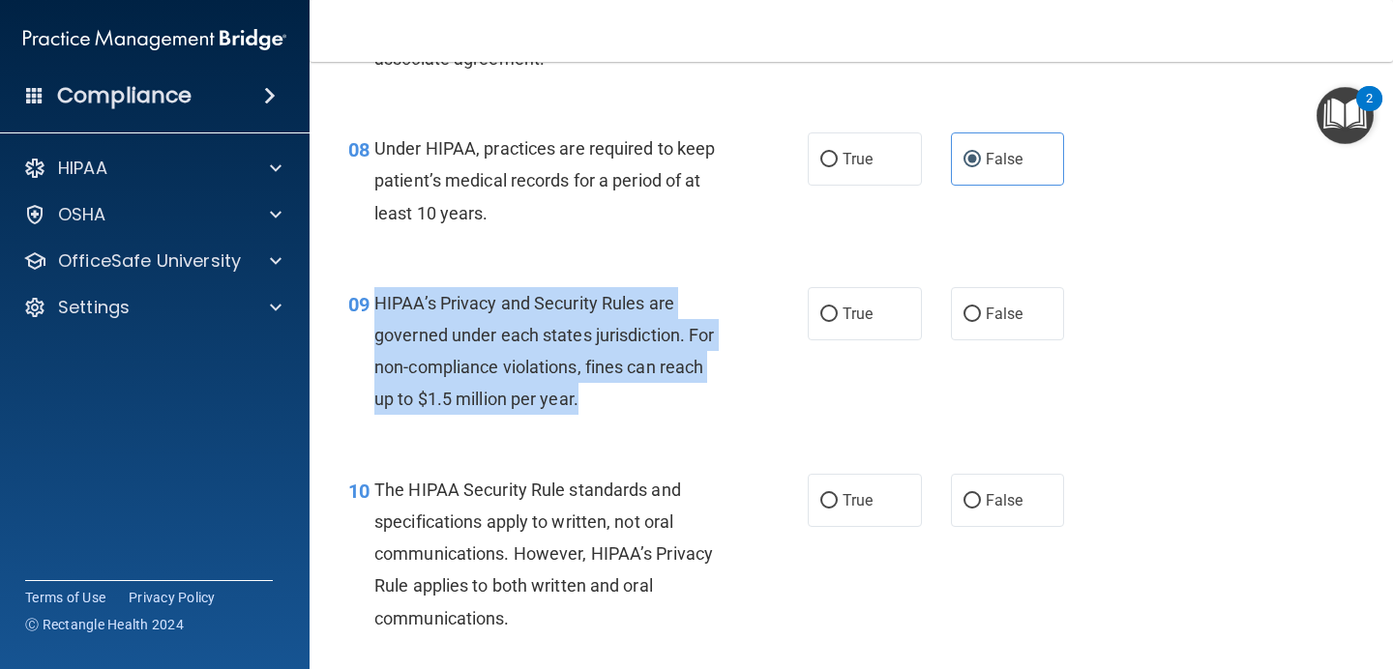
drag, startPoint x: 594, startPoint y: 405, endPoint x: 378, endPoint y: 310, distance: 235.6
click at [378, 310] on div "HIPAA’s Privacy and Security Rules are governed under each states jurisdiction.…" at bounding box center [557, 351] width 367 height 129
copy span "HIPAA’s Privacy and Security Rules are governed under each states jurisdiction.…"
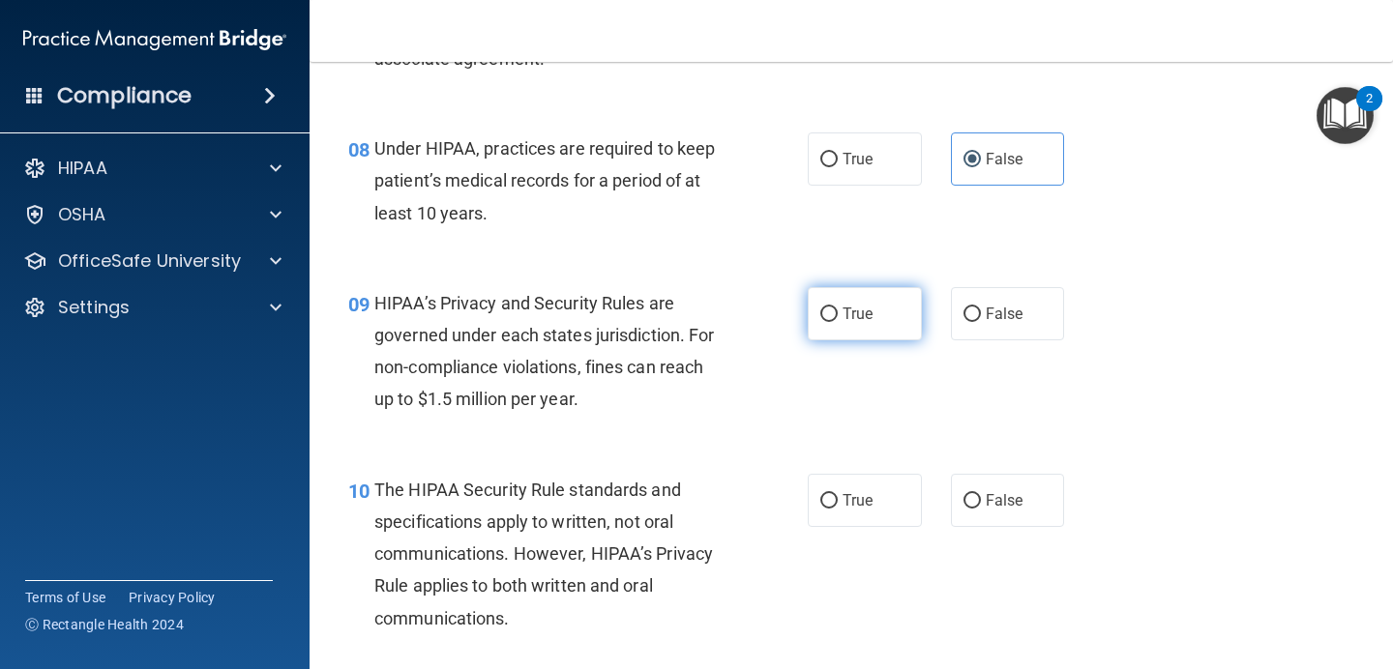
click at [846, 326] on label "True" at bounding box center [864, 313] width 114 height 53
click at [837, 322] on input "True" at bounding box center [828, 315] width 17 height 15
radio input "true"
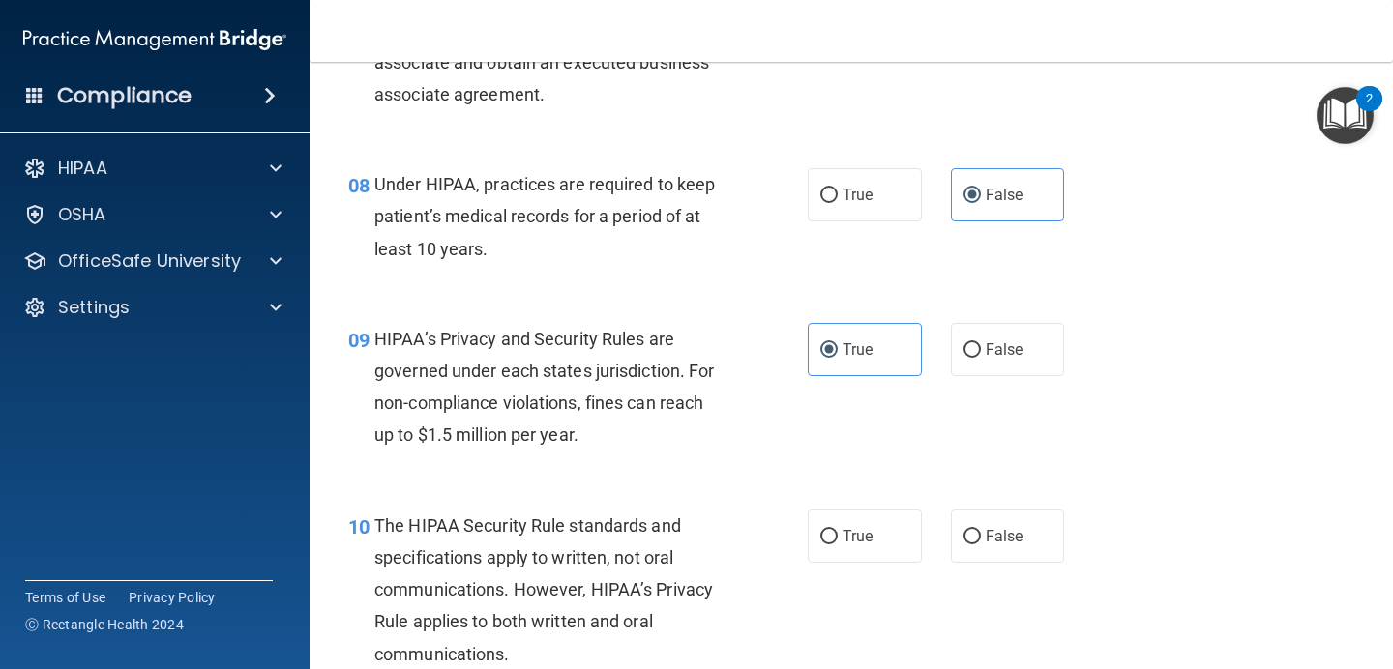
scroll to position [1372, 0]
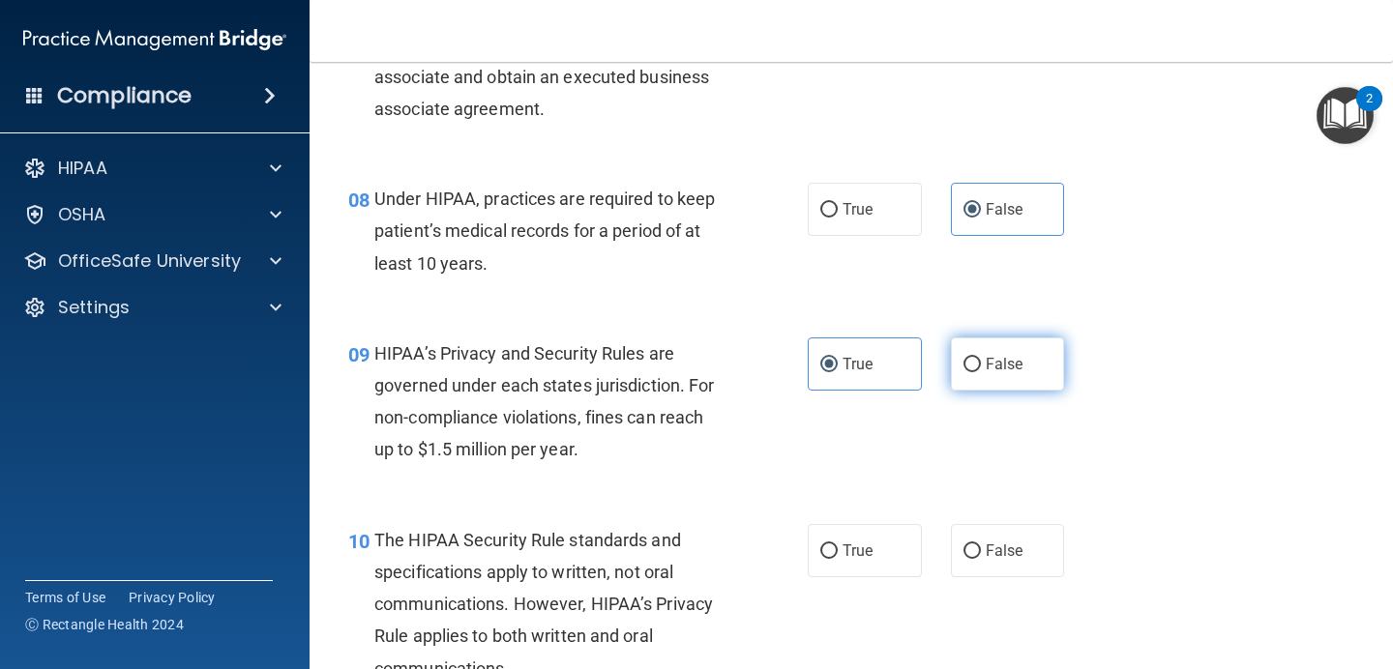
click at [986, 361] on span "False" at bounding box center [1004, 364] width 38 height 18
click at [981, 361] on input "False" at bounding box center [971, 365] width 17 height 15
radio input "true"
radio input "false"
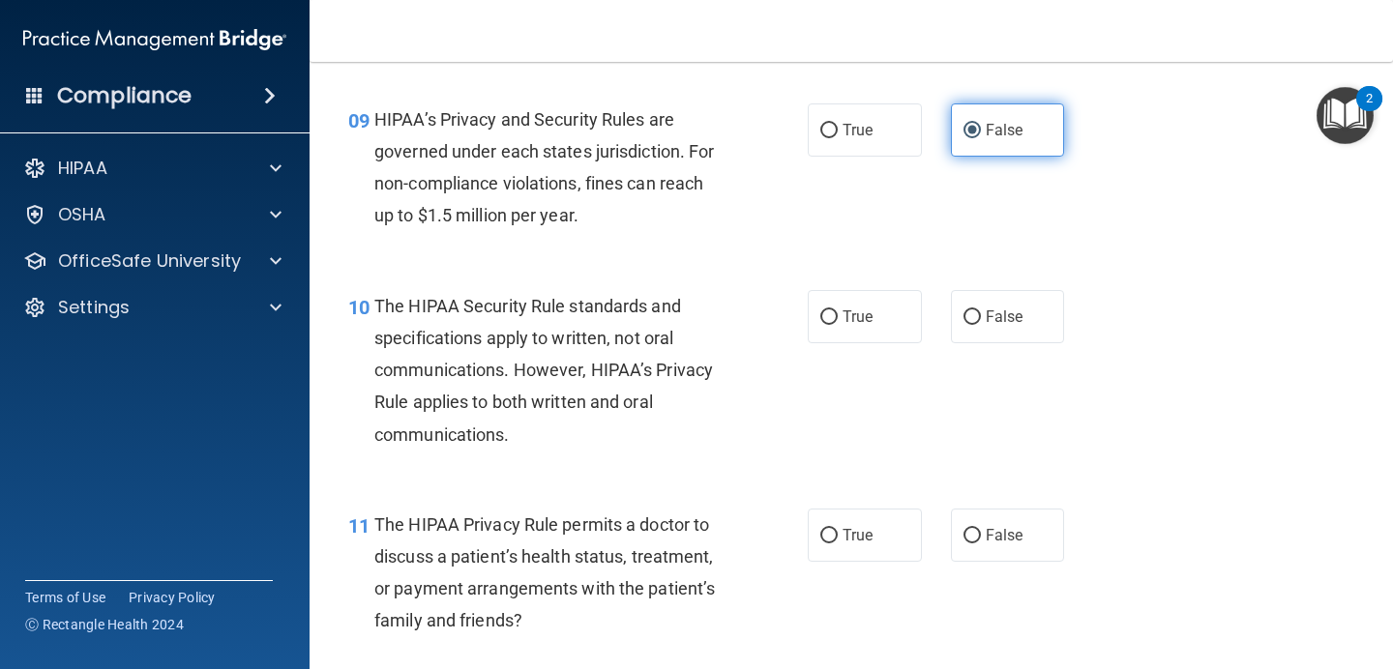
scroll to position [1633, 0]
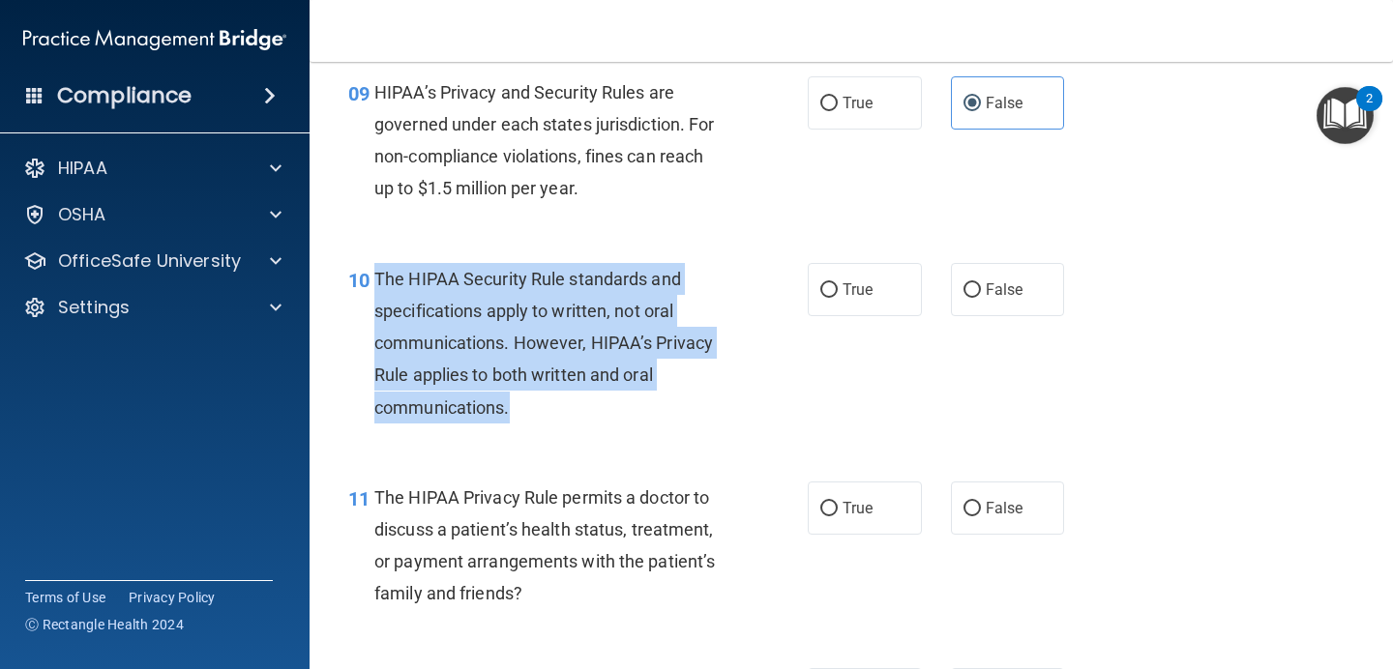
drag, startPoint x: 519, startPoint y: 407, endPoint x: 381, endPoint y: 282, distance: 186.2
click at [381, 282] on div "The HIPAA Security Rule standards and specifications apply to written, not oral…" at bounding box center [557, 343] width 367 height 161
copy span "he HIPAA Security Rule standards and specifications apply to written, not oral …"
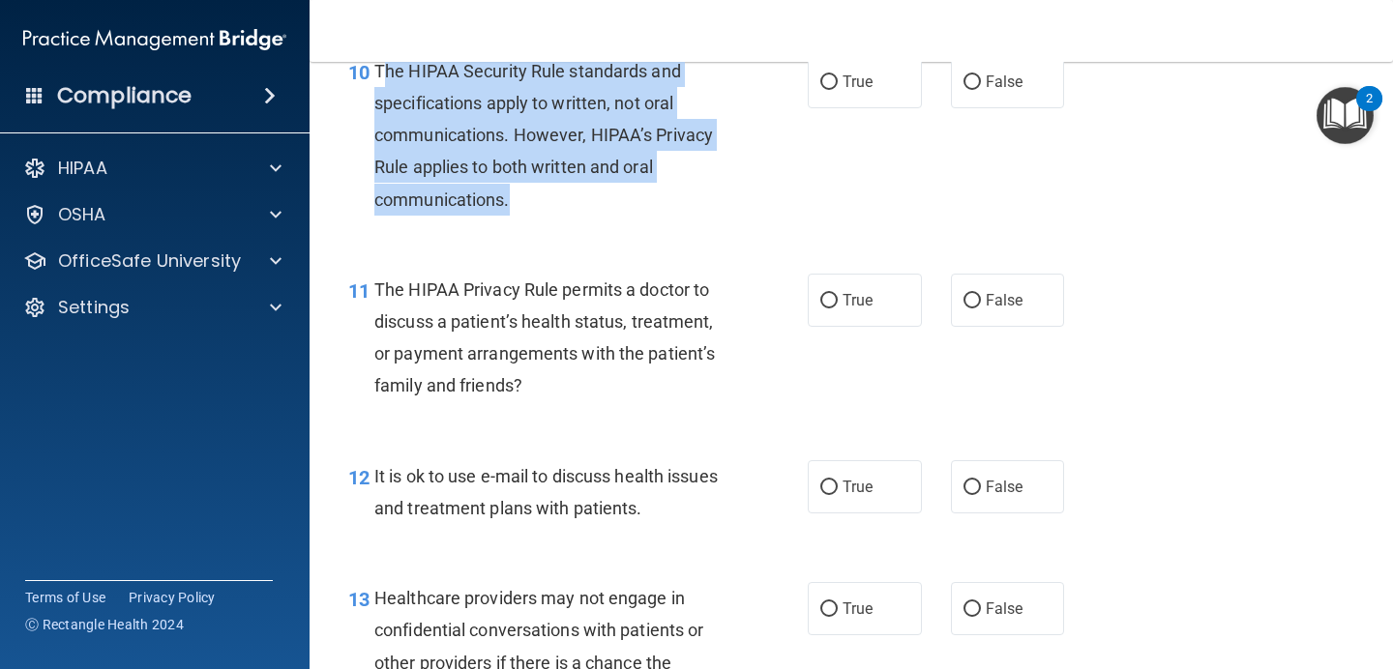
scroll to position [1643, 0]
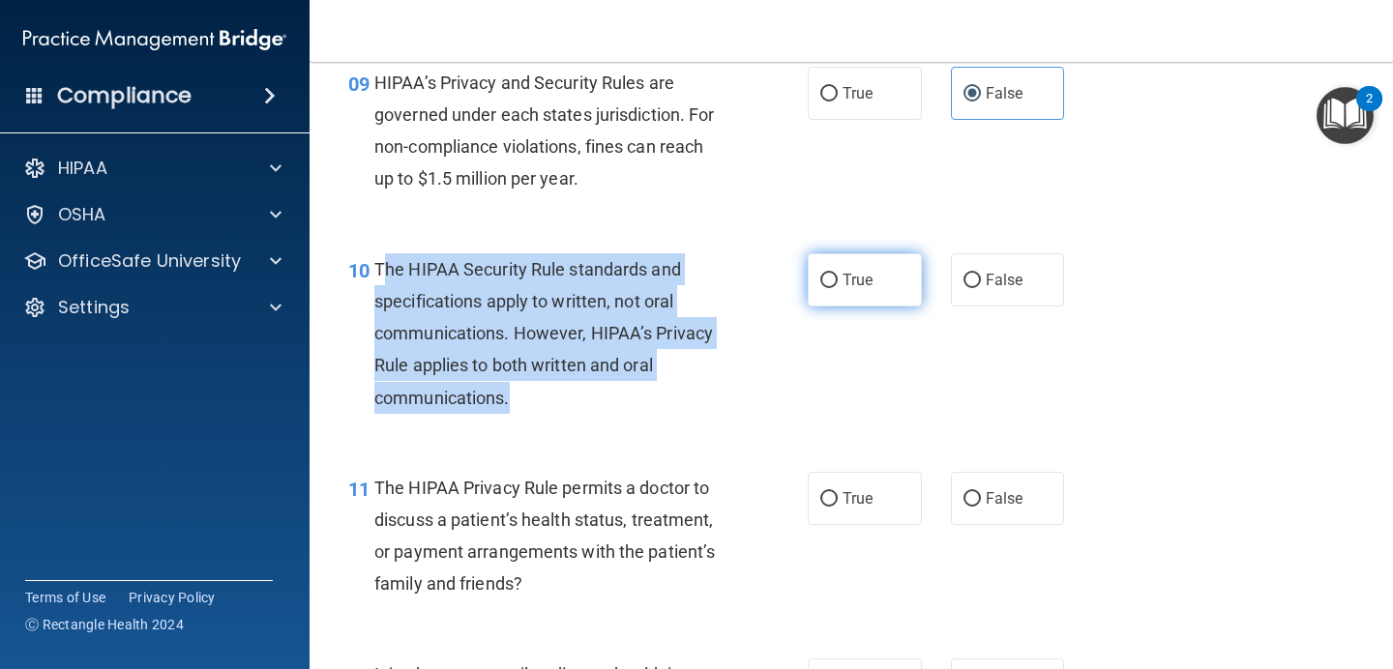
click at [835, 280] on input "True" at bounding box center [828, 281] width 17 height 15
radio input "true"
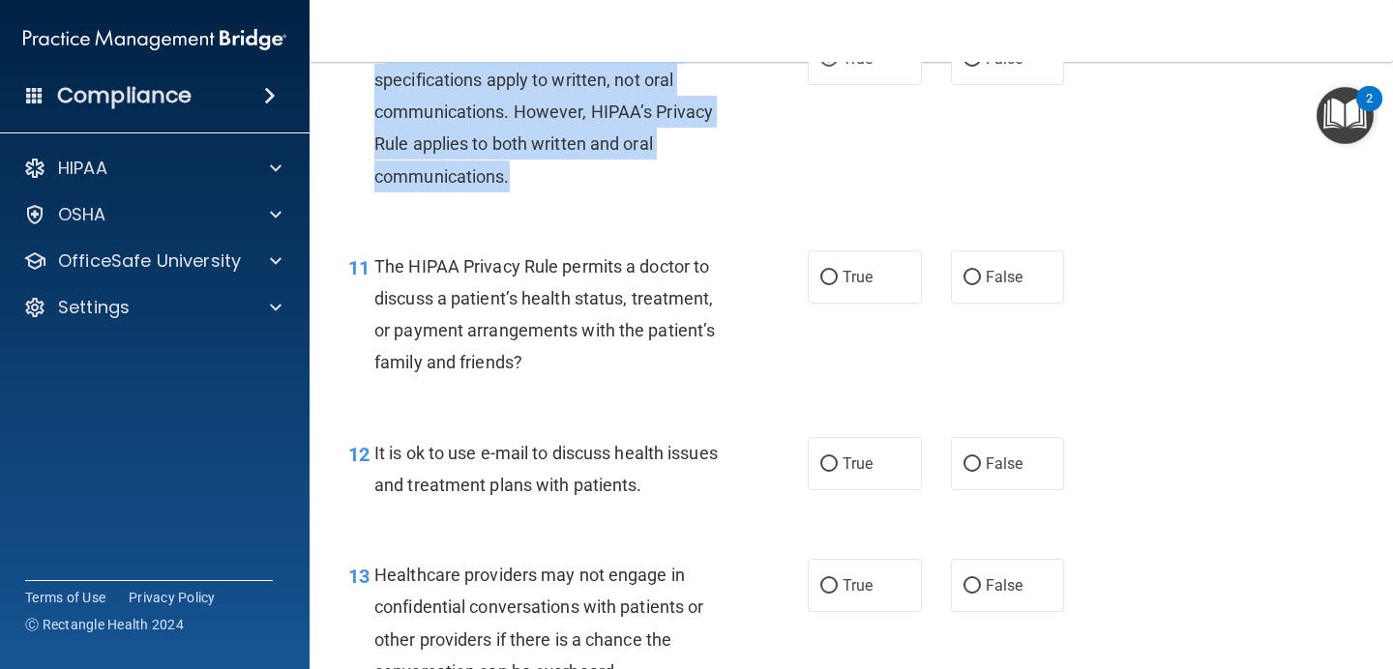
scroll to position [1884, 0]
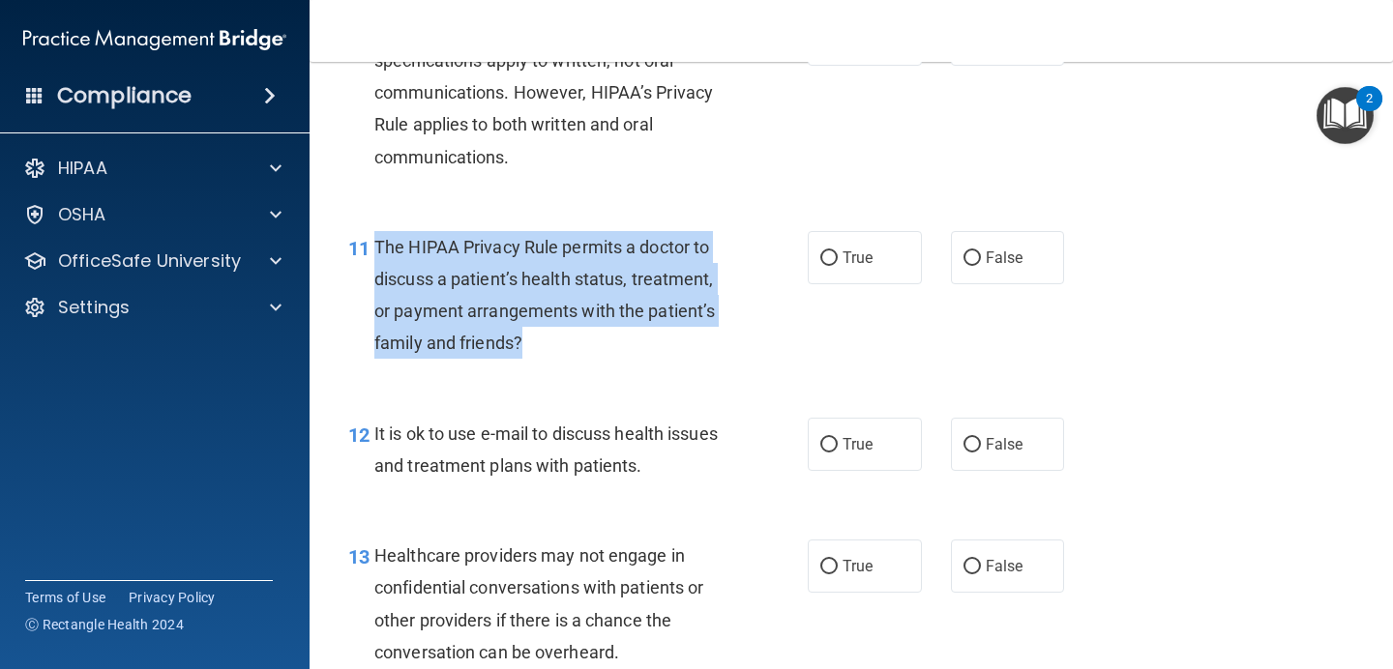
drag, startPoint x: 524, startPoint y: 348, endPoint x: 377, endPoint y: 244, distance: 180.3
click at [377, 244] on div "The HIPAA Privacy Rule permits a doctor to discuss a patient’s health status, t…" at bounding box center [557, 295] width 367 height 129
click at [835, 258] on input "True" at bounding box center [828, 258] width 17 height 15
radio input "true"
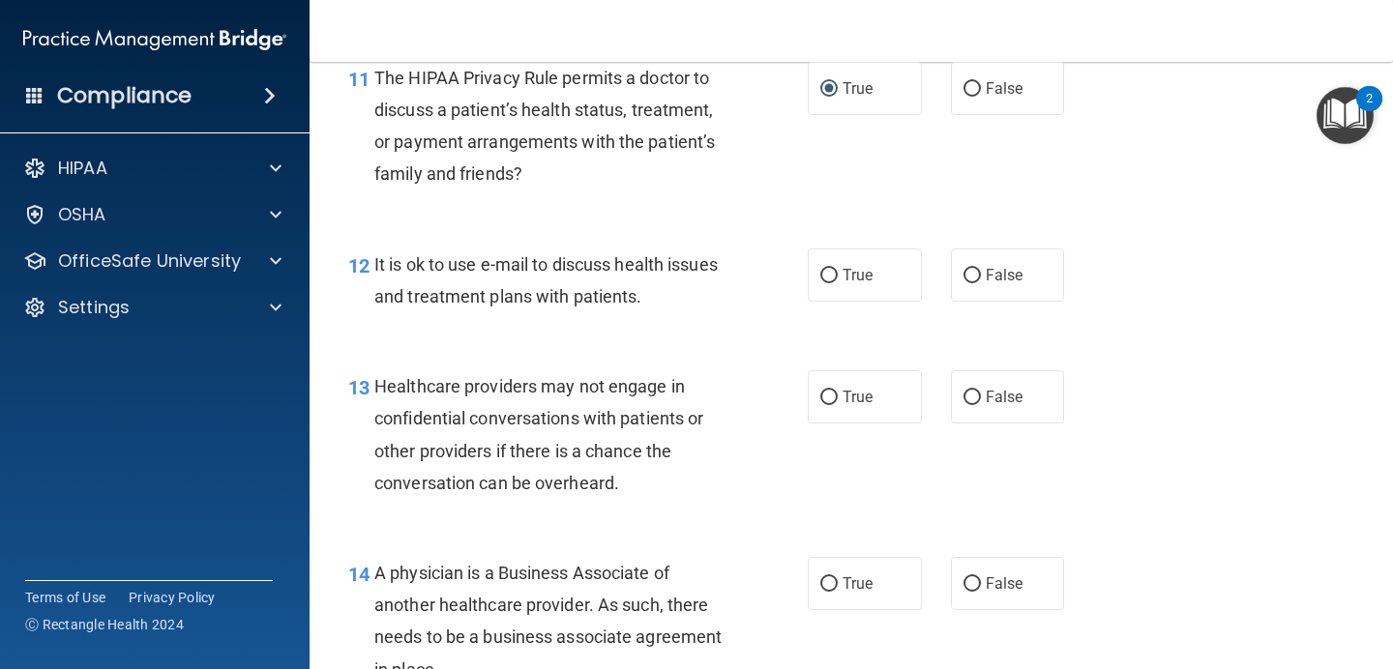
click at [668, 304] on div "It is ok to use e-mail to discuss health issues and treatment plans with patien…" at bounding box center [557, 281] width 367 height 64
click at [979, 275] on input "False" at bounding box center [971, 276] width 17 height 15
radio input "true"
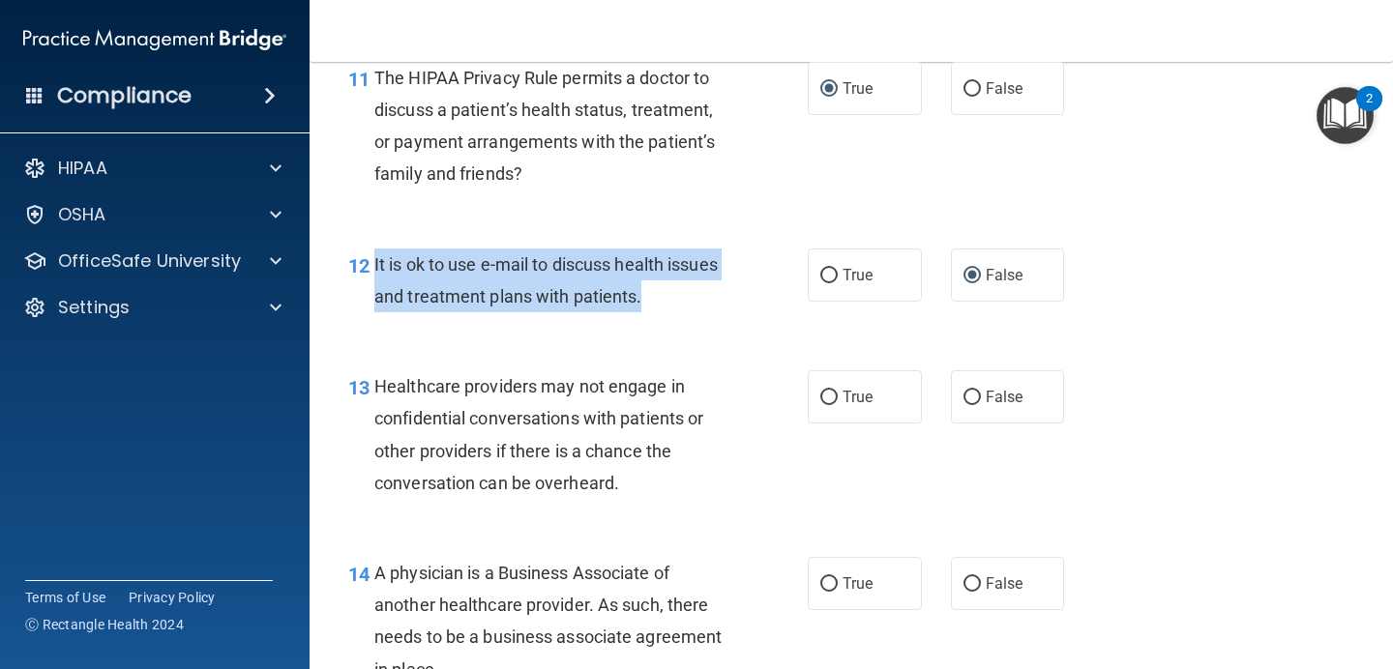
drag, startPoint x: 661, startPoint y: 312, endPoint x: 367, endPoint y: 280, distance: 296.7
click at [367, 280] on div "12 It is ok to use e-mail to discuss health issues and treatment plans with pat…" at bounding box center [577, 285] width 517 height 73
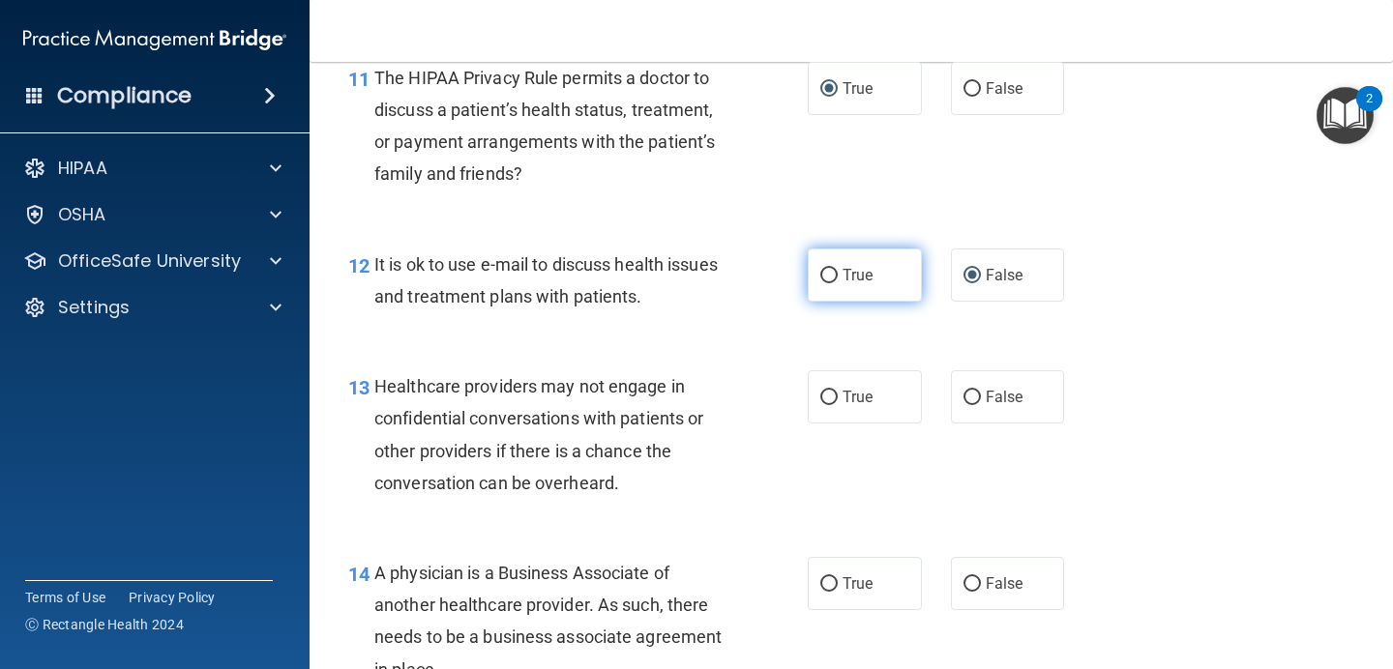
click at [839, 275] on label "True" at bounding box center [864, 275] width 114 height 53
click at [837, 275] on input "True" at bounding box center [828, 276] width 17 height 15
radio input "true"
radio input "false"
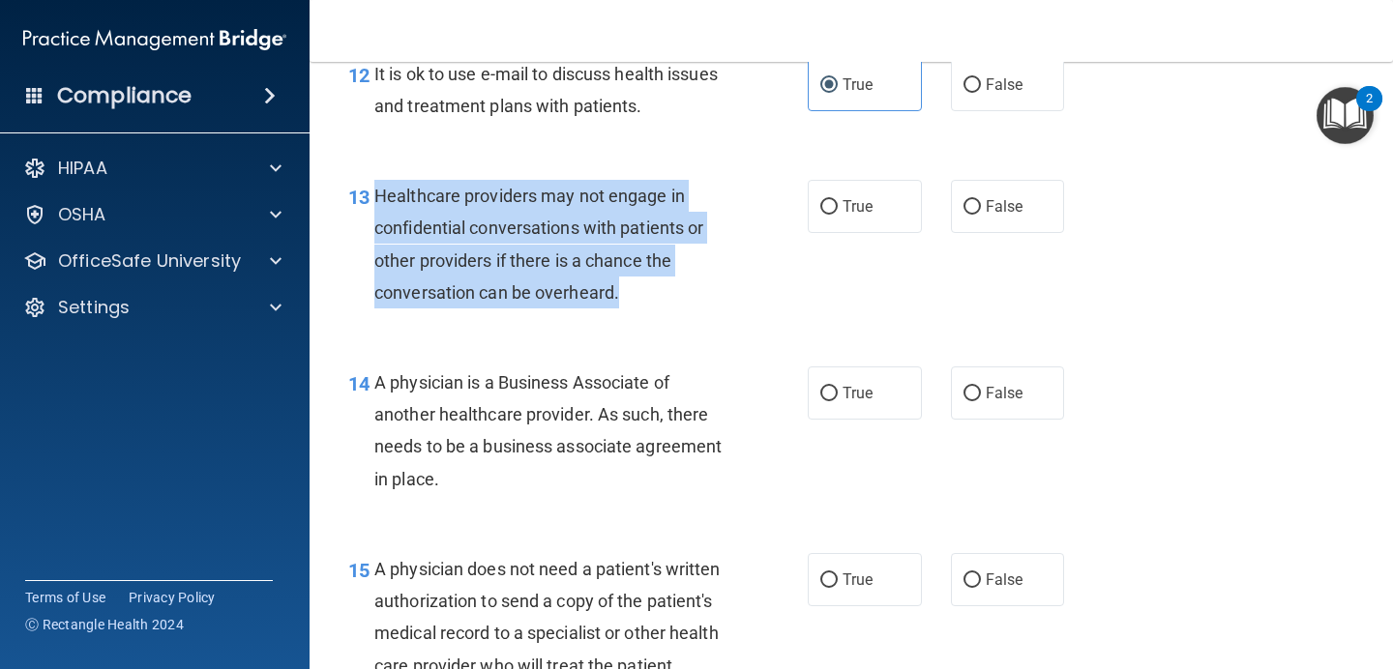
drag, startPoint x: 624, startPoint y: 303, endPoint x: 372, endPoint y: 204, distance: 270.1
click at [372, 204] on div "13 Healthcare providers may not engage in confidential conversations with patie…" at bounding box center [577, 249] width 517 height 138
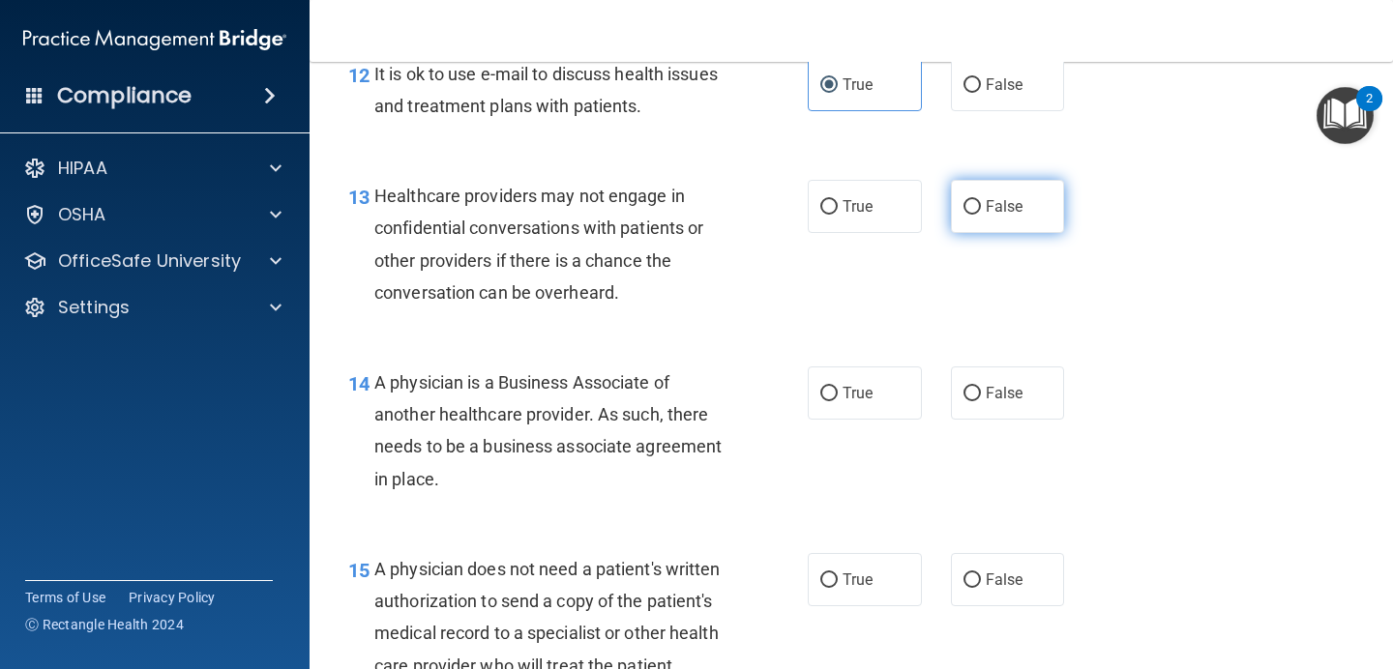
click at [1012, 219] on label "False" at bounding box center [1008, 206] width 114 height 53
click at [981, 215] on input "False" at bounding box center [971, 207] width 17 height 15
radio input "true"
drag, startPoint x: 455, startPoint y: 488, endPoint x: 376, endPoint y: 372, distance: 140.5
click at [376, 372] on div "A physician is a Business Associate of another healthcare provider. As such, th…" at bounding box center [557, 431] width 367 height 129
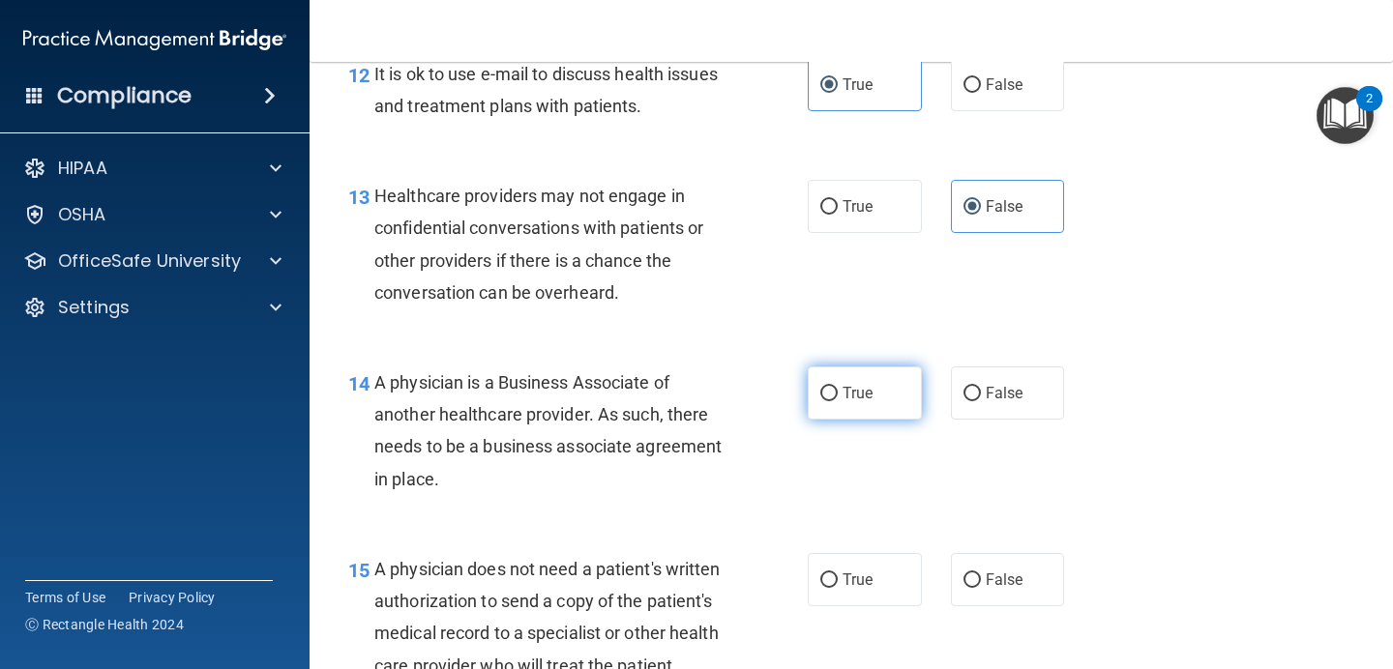
click at [855, 405] on label "True" at bounding box center [864, 393] width 114 height 53
click at [837, 401] on input "True" at bounding box center [828, 394] width 17 height 15
radio input "true"
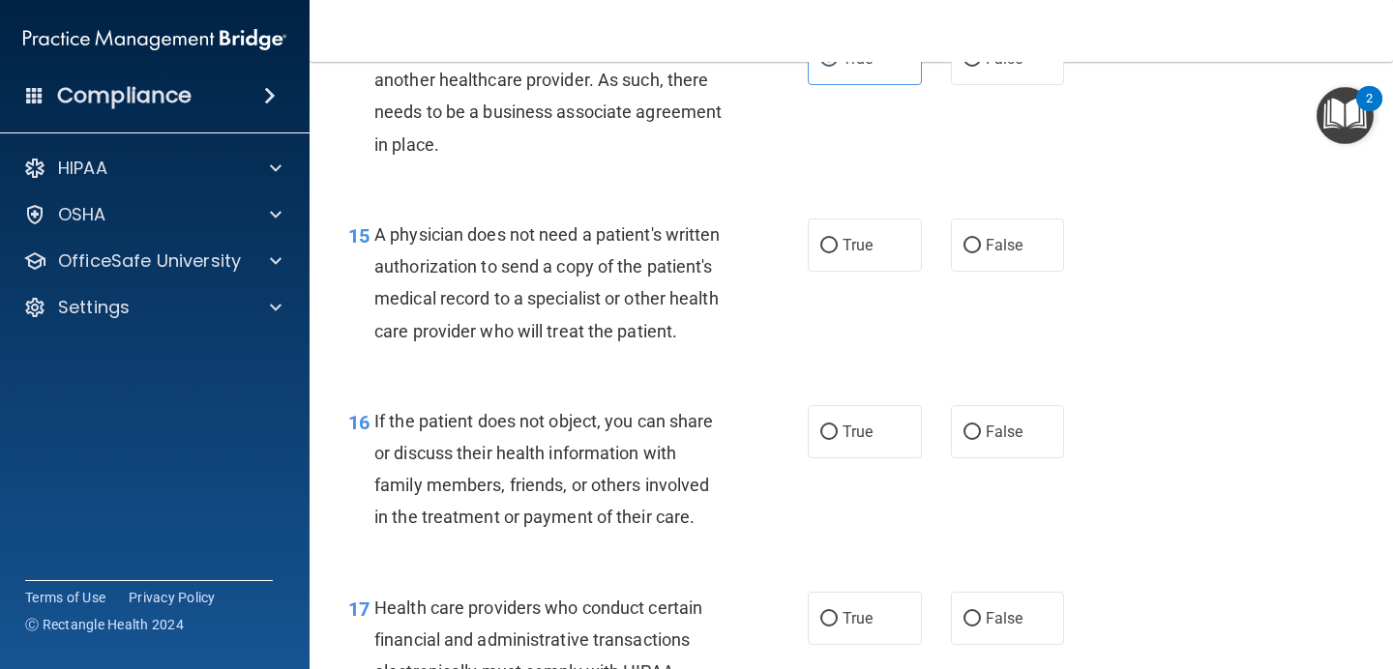
scroll to position [2586, 0]
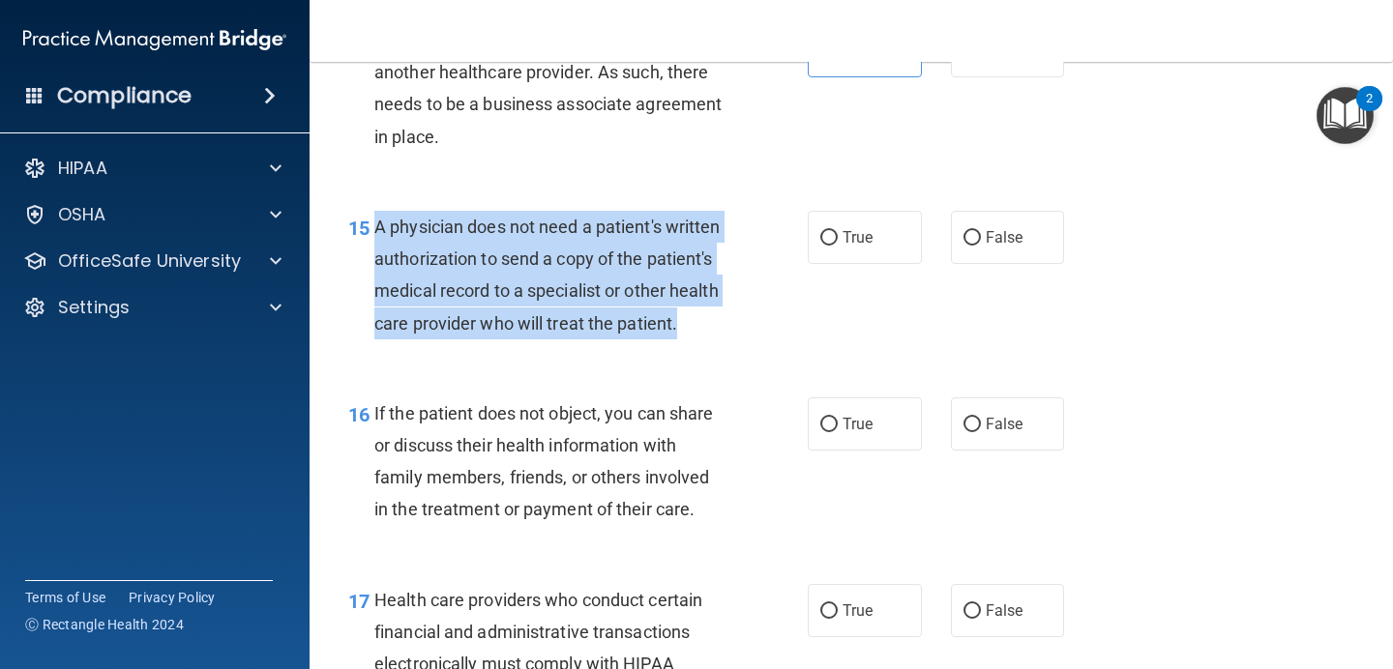
drag, startPoint x: 691, startPoint y: 325, endPoint x: 371, endPoint y: 218, distance: 337.6
click at [370, 219] on div "15 A physician does not need a patient's written authorization to send a copy o…" at bounding box center [577, 280] width 517 height 138
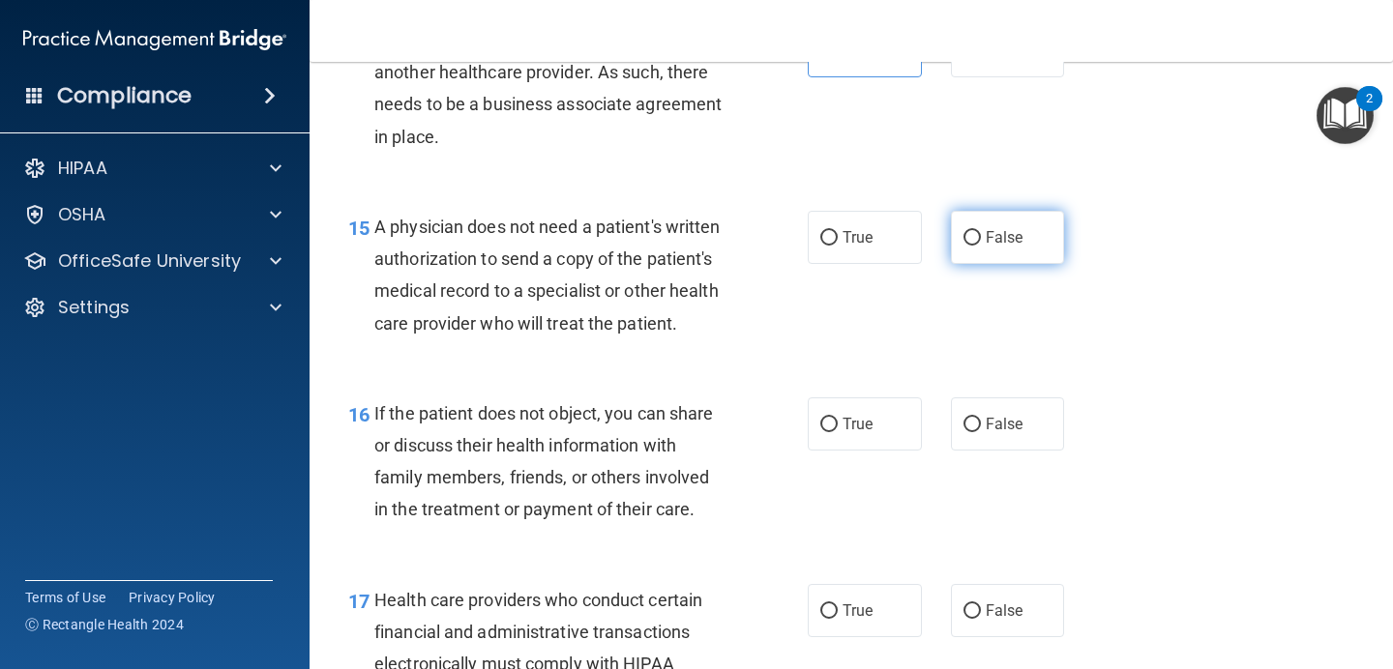
click at [989, 255] on label "False" at bounding box center [1008, 237] width 114 height 53
click at [981, 246] on input "False" at bounding box center [971, 238] width 17 height 15
radio input "true"
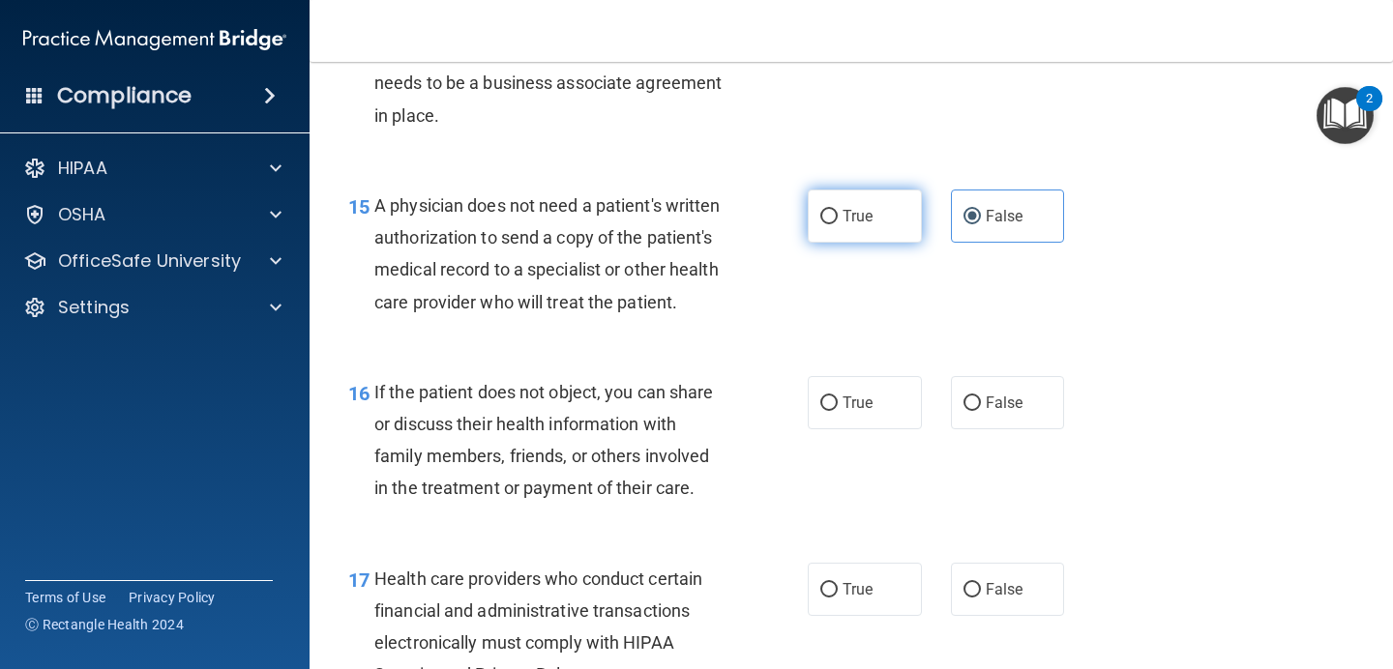
click at [849, 231] on label "True" at bounding box center [864, 216] width 114 height 53
click at [837, 224] on input "True" at bounding box center [828, 217] width 17 height 15
radio input "true"
radio input "false"
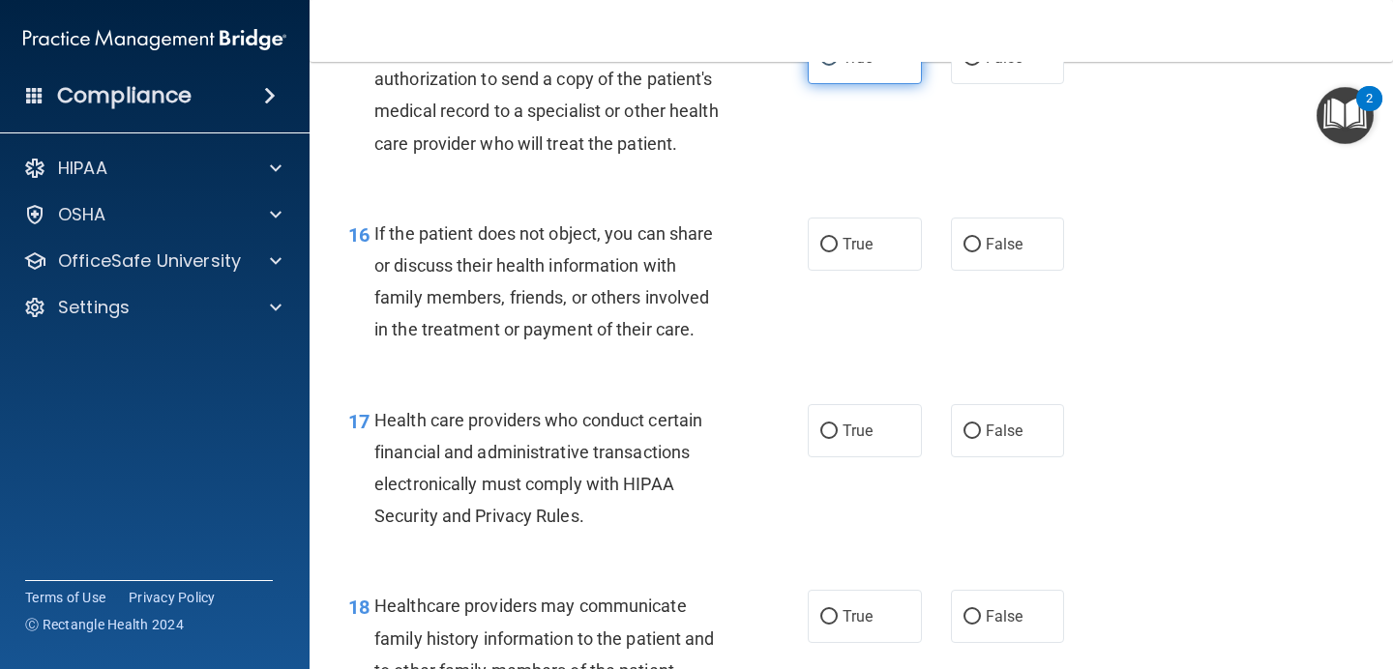
scroll to position [2769, 0]
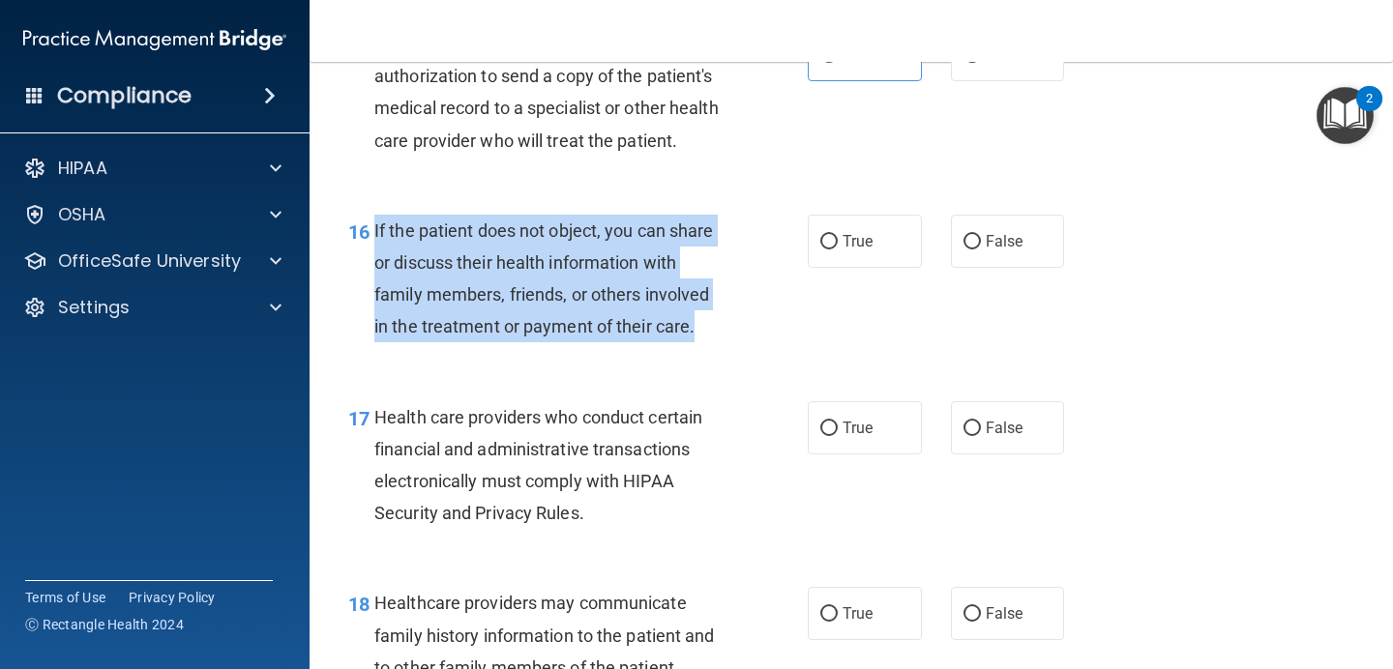
drag, startPoint x: 696, startPoint y: 335, endPoint x: 377, endPoint y: 219, distance: 339.6
click at [376, 219] on div "If the patient does not object, you can share or discuss their health informati…" at bounding box center [557, 279] width 367 height 129
click at [714, 324] on div "If the patient does not object, you can share or discuss their health informati…" at bounding box center [557, 279] width 367 height 129
drag, startPoint x: 691, startPoint y: 327, endPoint x: 374, endPoint y: 228, distance: 332.2
click at [374, 228] on span "If the patient does not object, you can share or discuss their health informati…" at bounding box center [543, 278] width 339 height 117
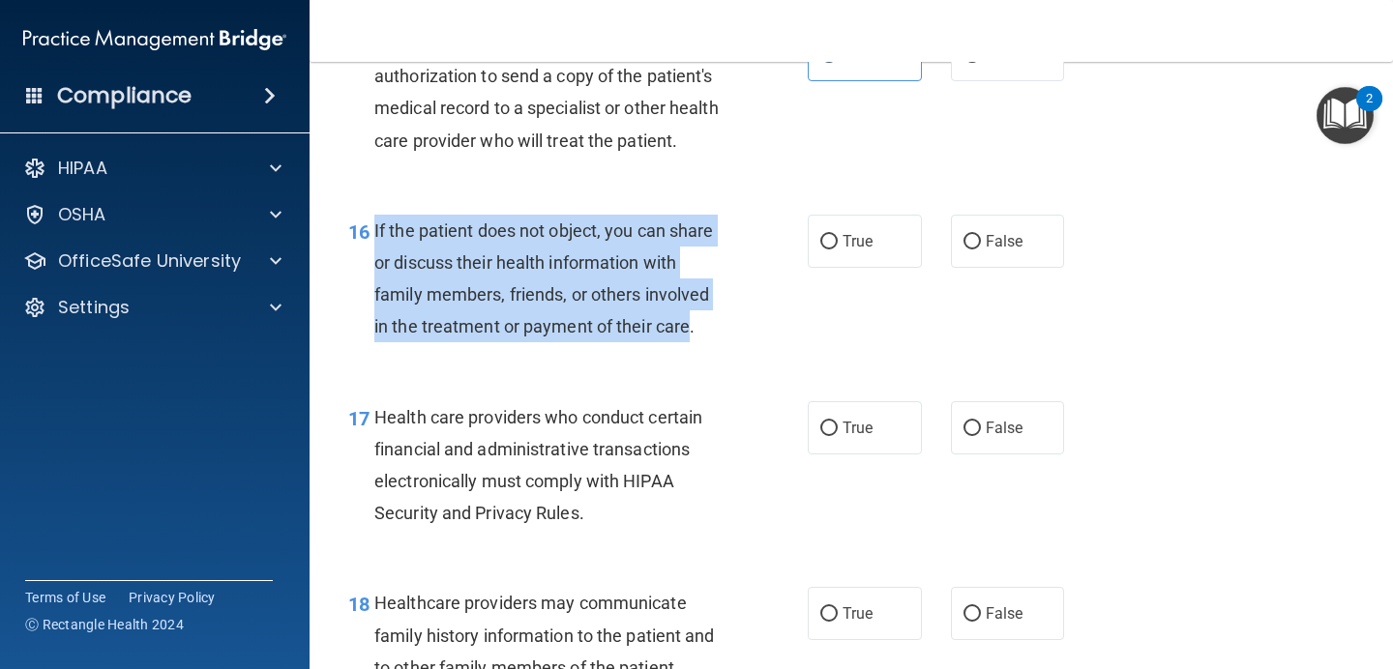
click at [536, 326] on span "If the patient does not object, you can share or discuss their health informati…" at bounding box center [543, 278] width 339 height 117
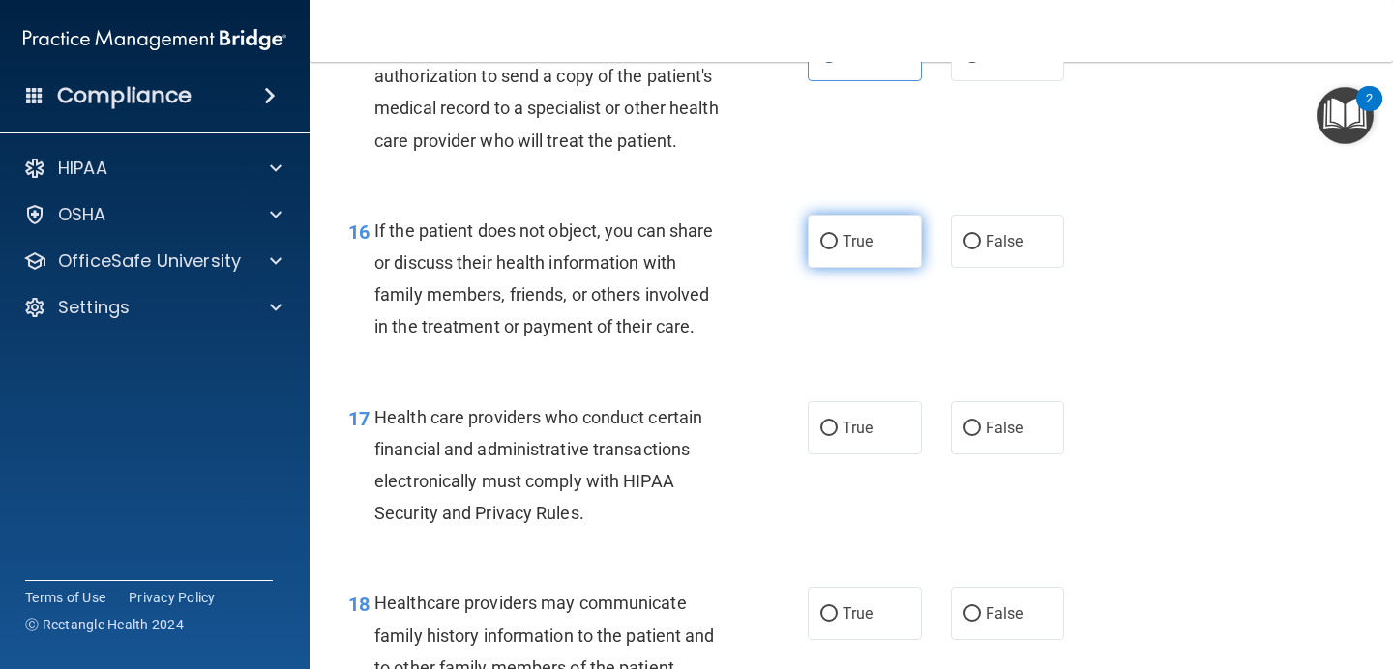
click at [851, 234] on span "True" at bounding box center [857, 241] width 30 height 18
click at [837, 235] on input "True" at bounding box center [828, 242] width 17 height 15
radio input "true"
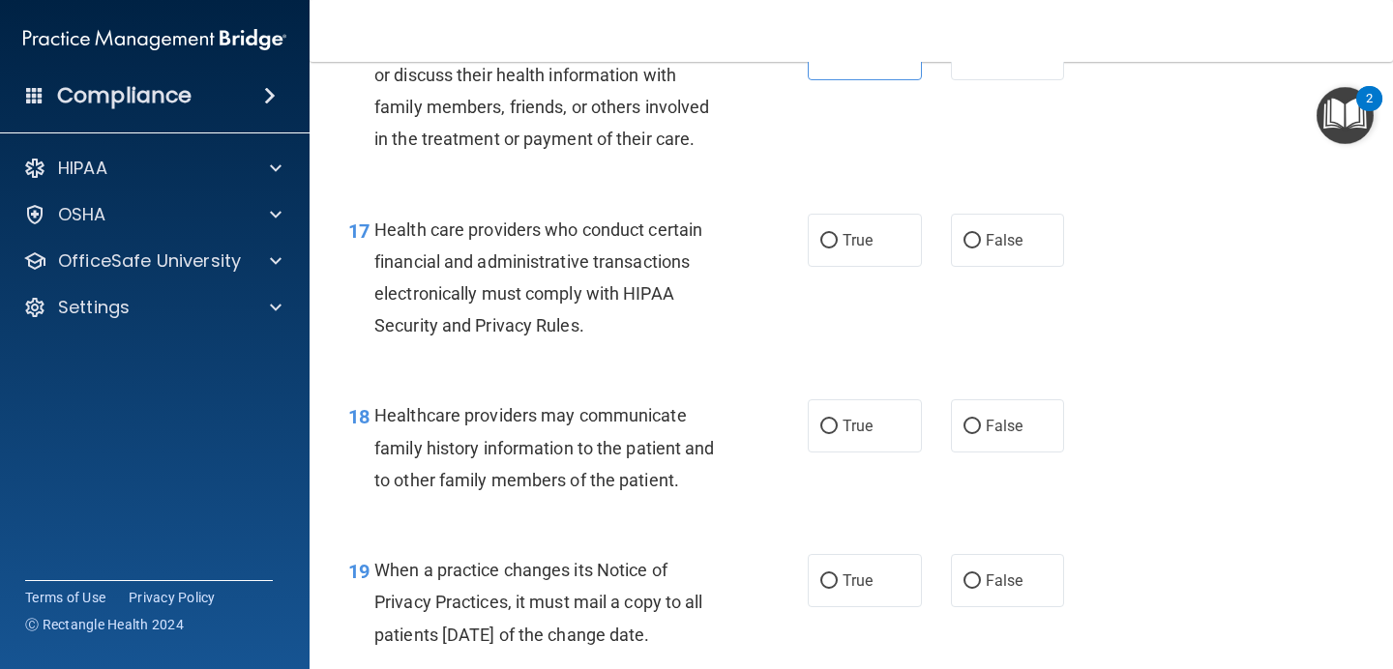
click at [581, 323] on span "Health care providers who conduct certain financial and administrative transact…" at bounding box center [538, 278] width 328 height 117
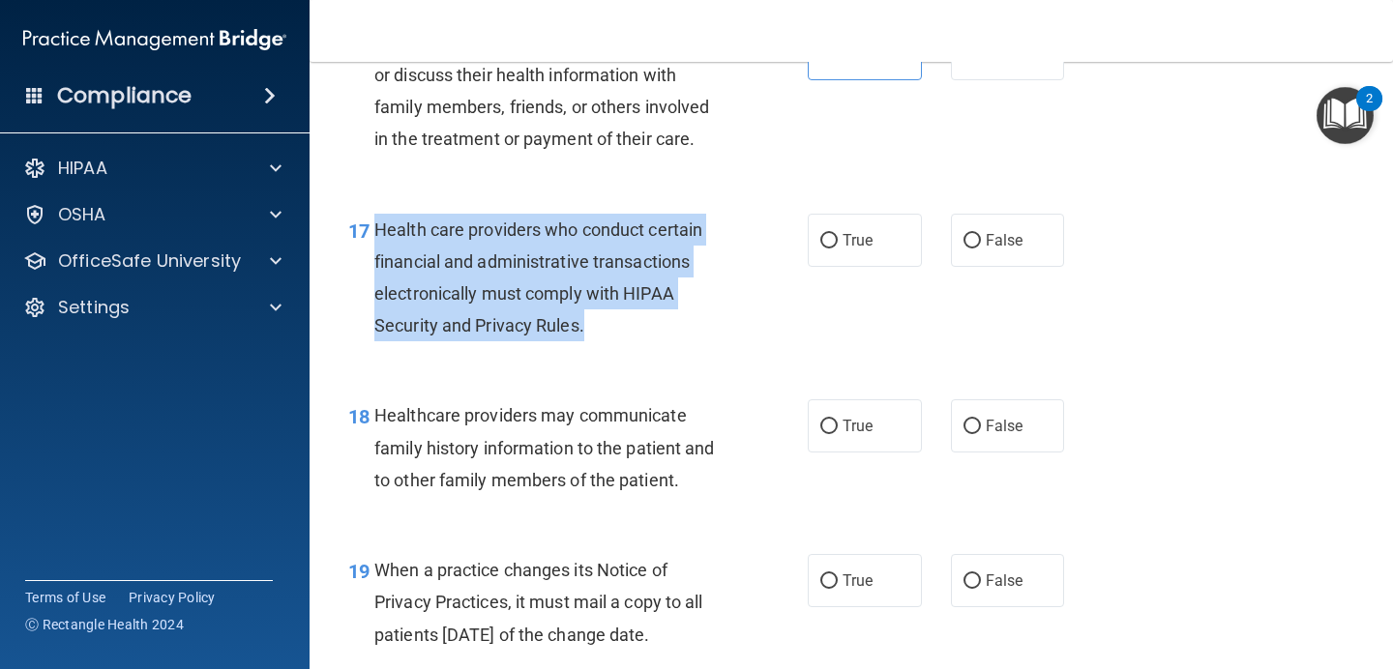
drag, startPoint x: 592, startPoint y: 330, endPoint x: 377, endPoint y: 239, distance: 233.1
click at [377, 239] on div "Health care providers who conduct certain financial and administrative transact…" at bounding box center [557, 278] width 367 height 129
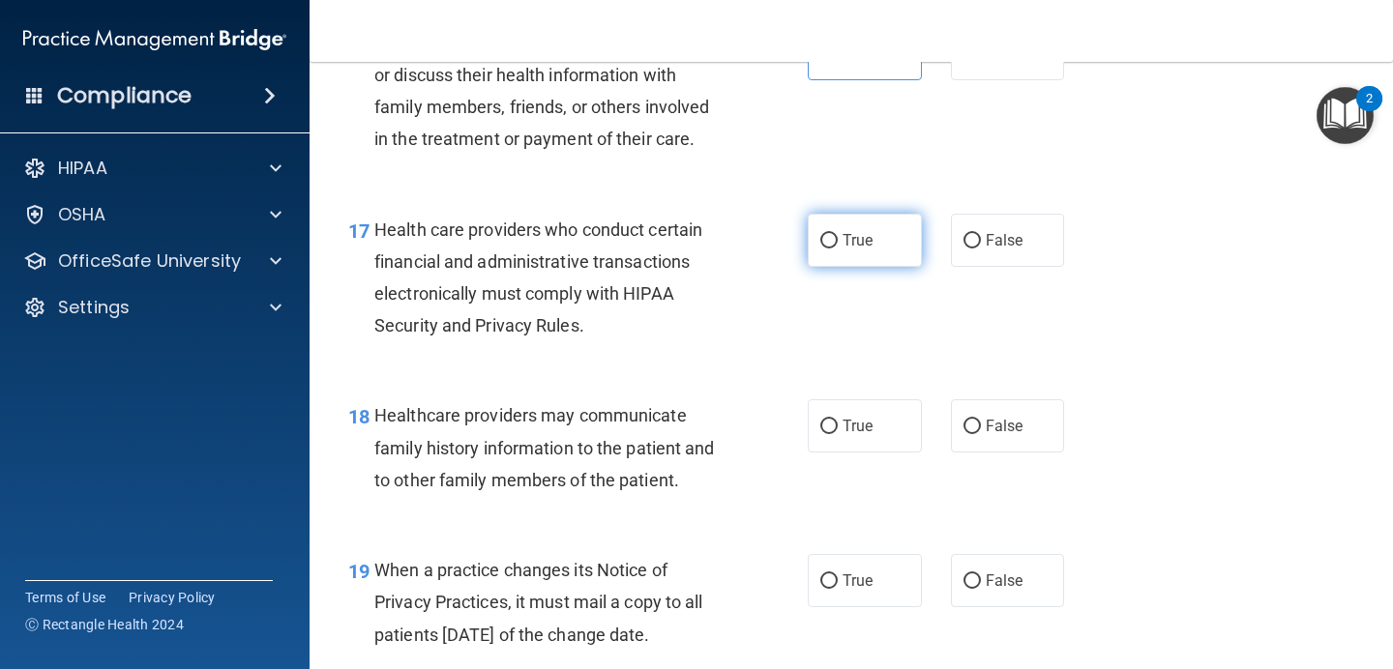
click at [836, 229] on label "True" at bounding box center [864, 240] width 114 height 53
click at [836, 234] on input "True" at bounding box center [828, 241] width 17 height 15
radio input "true"
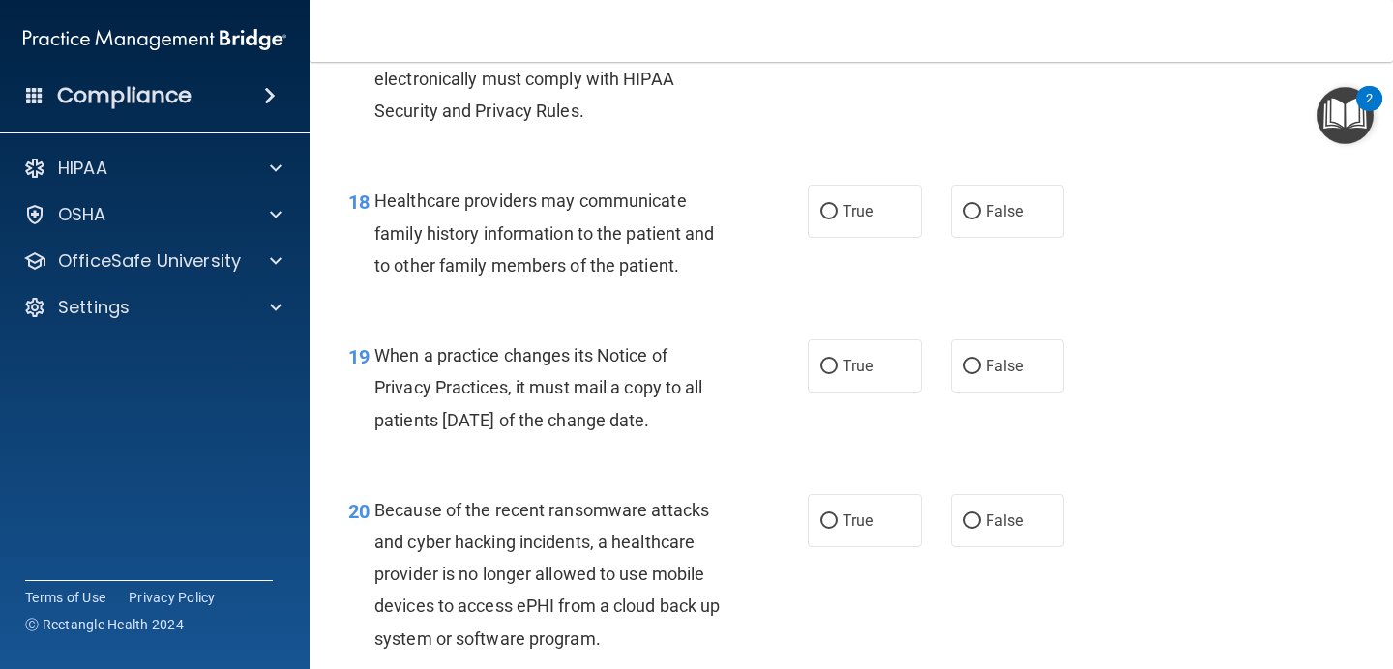
scroll to position [3174, 0]
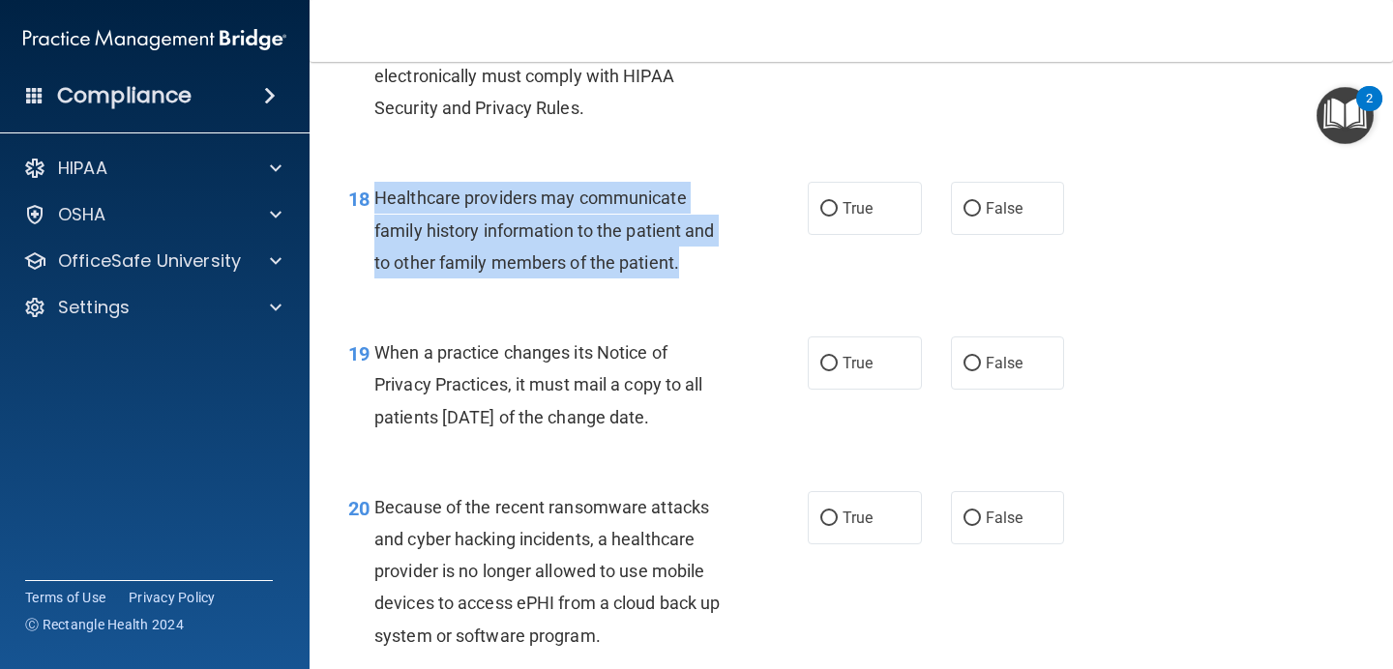
drag, startPoint x: 678, startPoint y: 268, endPoint x: 367, endPoint y: 191, distance: 319.9
click at [367, 191] on div "18 Healthcare providers may communicate family history information to the patie…" at bounding box center [577, 235] width 517 height 106
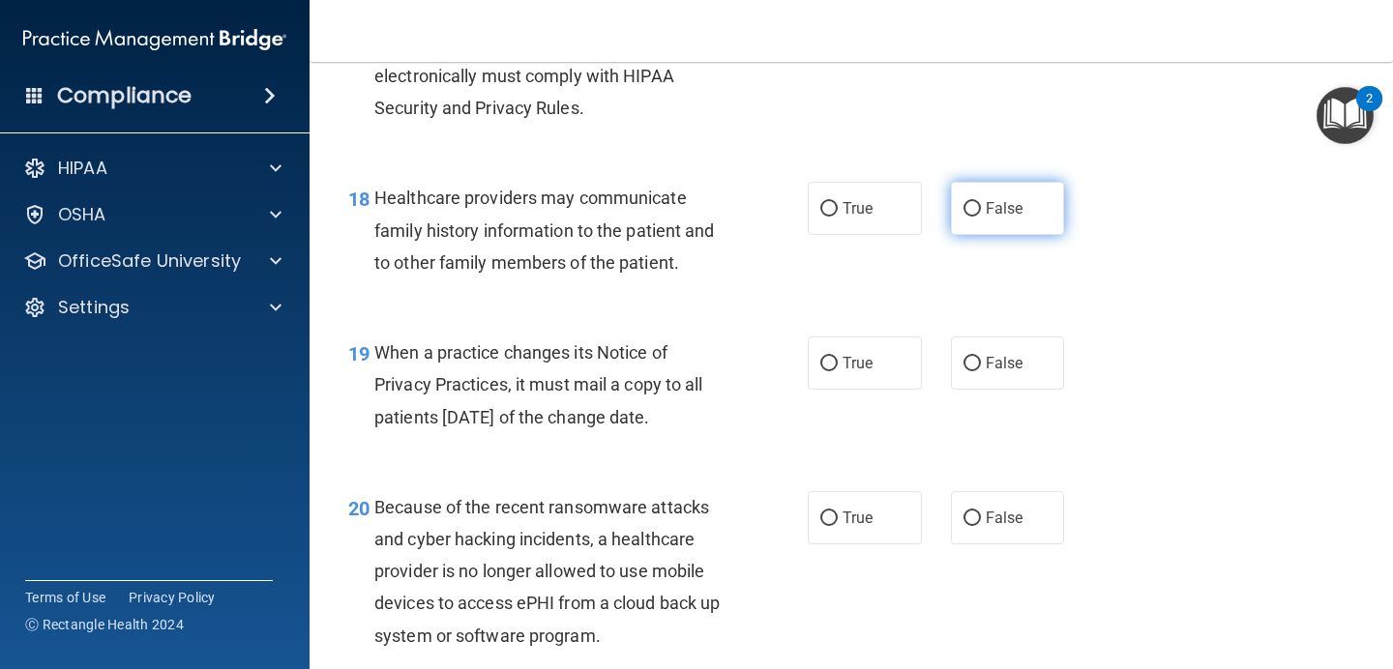
click at [1009, 212] on span "False" at bounding box center [1004, 208] width 38 height 18
click at [981, 212] on input "False" at bounding box center [971, 209] width 17 height 15
radio input "true"
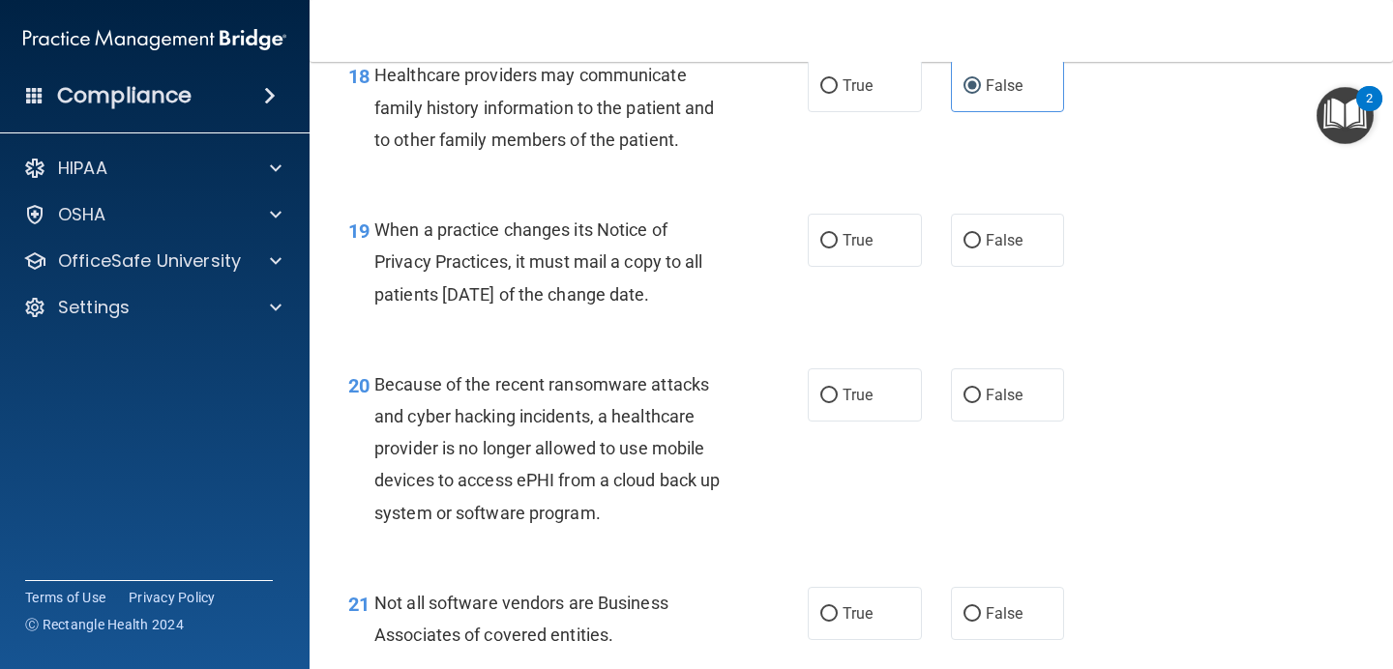
scroll to position [3396, 0]
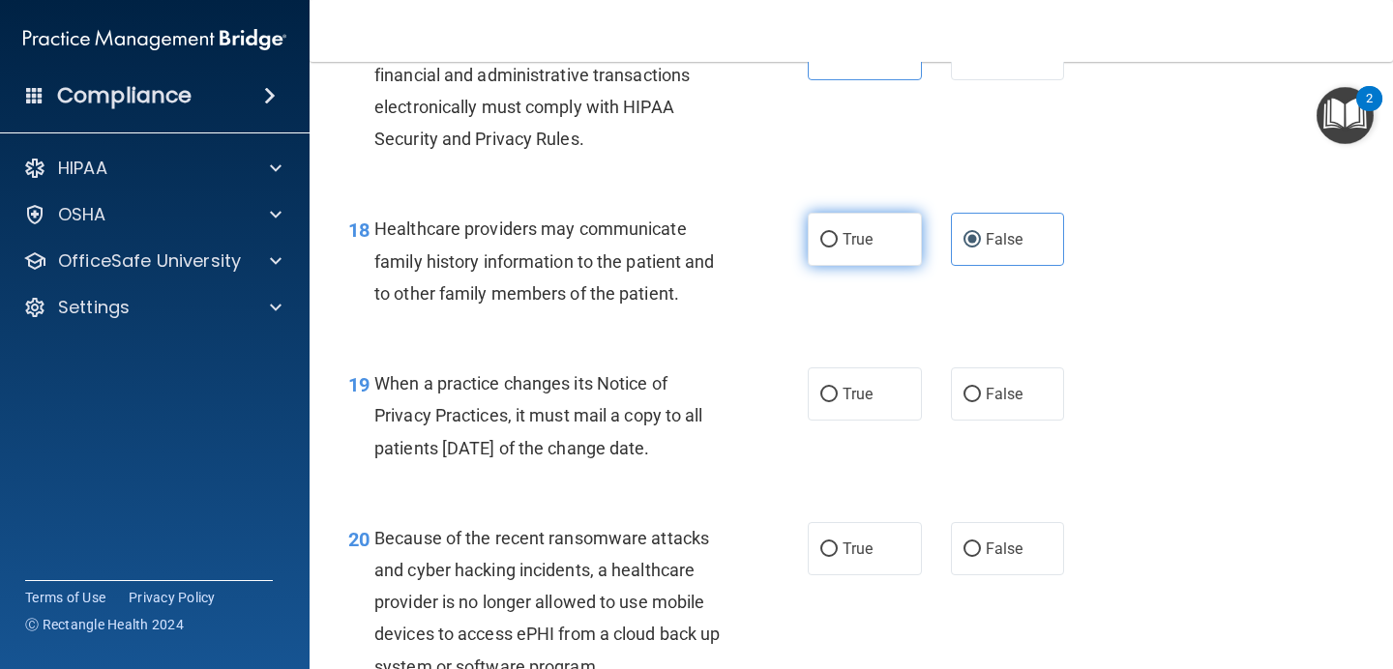
click at [913, 248] on label "True" at bounding box center [864, 239] width 114 height 53
click at [837, 248] on input "True" at bounding box center [828, 240] width 17 height 15
radio input "true"
radio input "false"
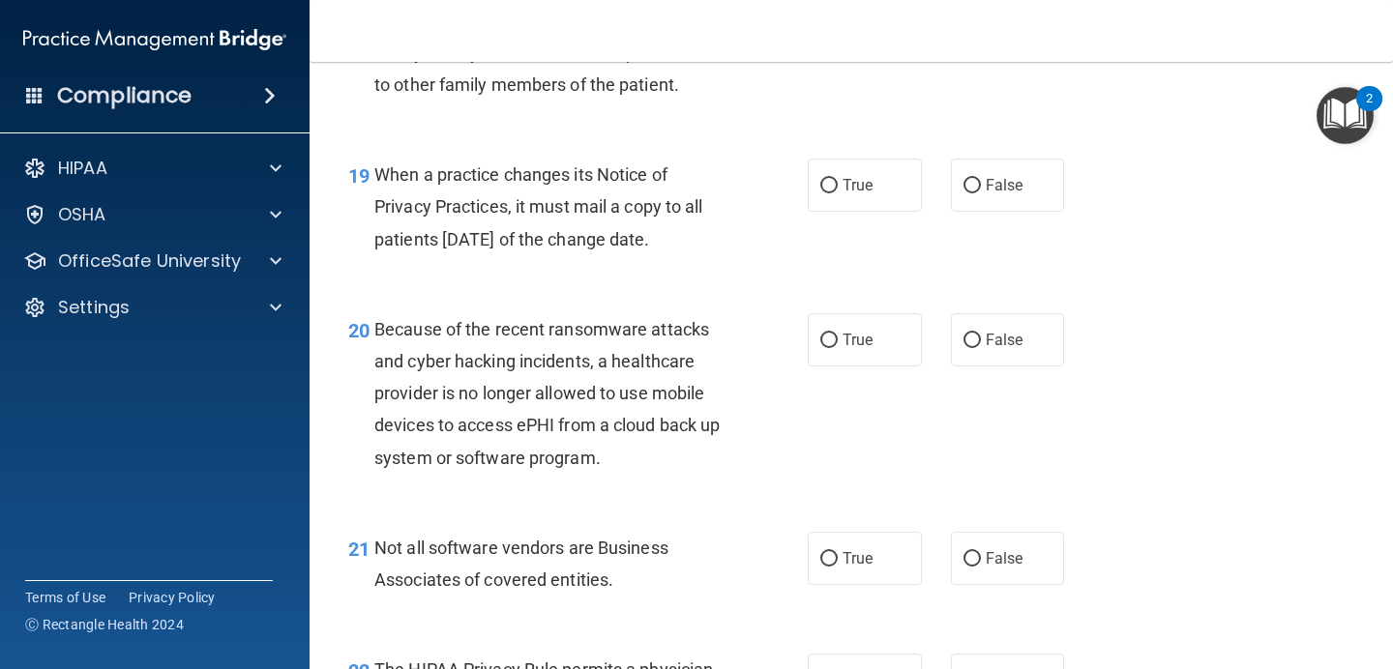
drag, startPoint x: 719, startPoint y: 242, endPoint x: 377, endPoint y: 182, distance: 346.6
click at [377, 182] on div "When a practice changes its Notice of Privacy Practices, it must mail a copy to…" at bounding box center [557, 207] width 367 height 97
click at [749, 214] on div "19 When a practice changes its Notice of Privacy Practices, it must mail a copy…" at bounding box center [577, 212] width 517 height 106
click at [876, 162] on label "True" at bounding box center [864, 185] width 114 height 53
click at [837, 179] on input "True" at bounding box center [828, 186] width 17 height 15
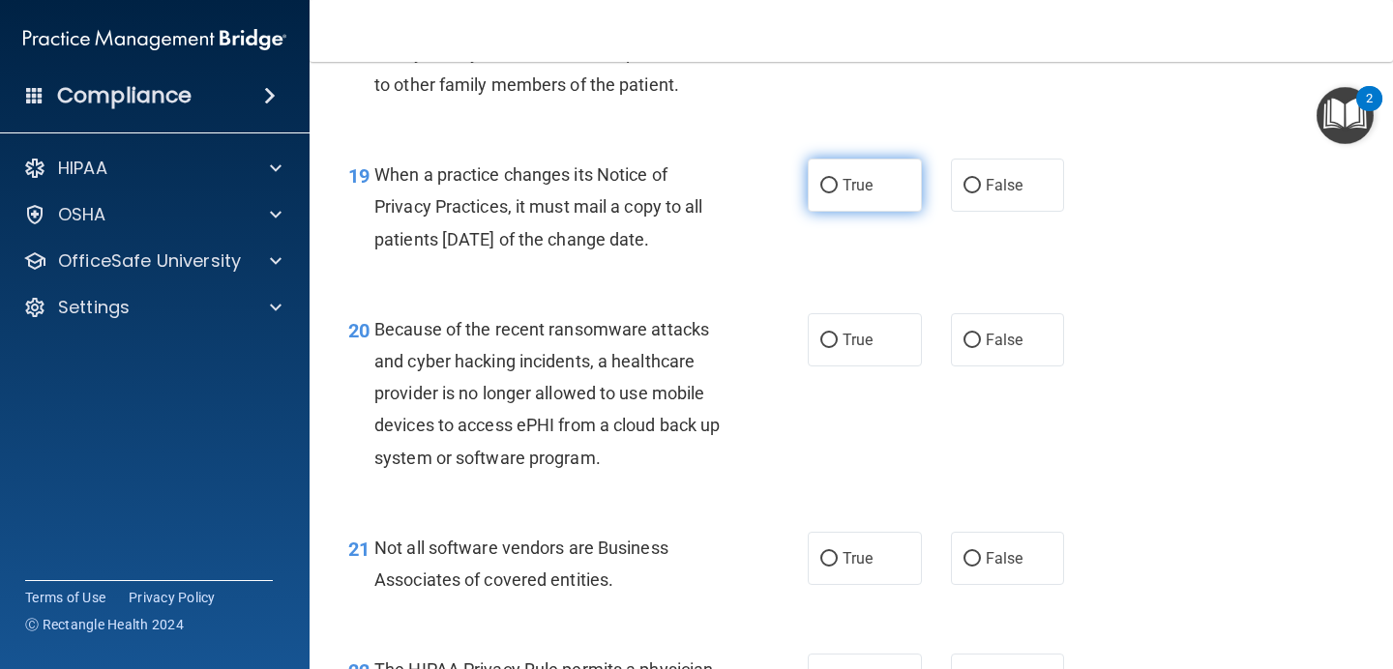
radio input "true"
click at [1002, 195] on label "False" at bounding box center [1008, 185] width 114 height 53
click at [981, 193] on input "False" at bounding box center [971, 186] width 17 height 15
radio input "true"
radio input "false"
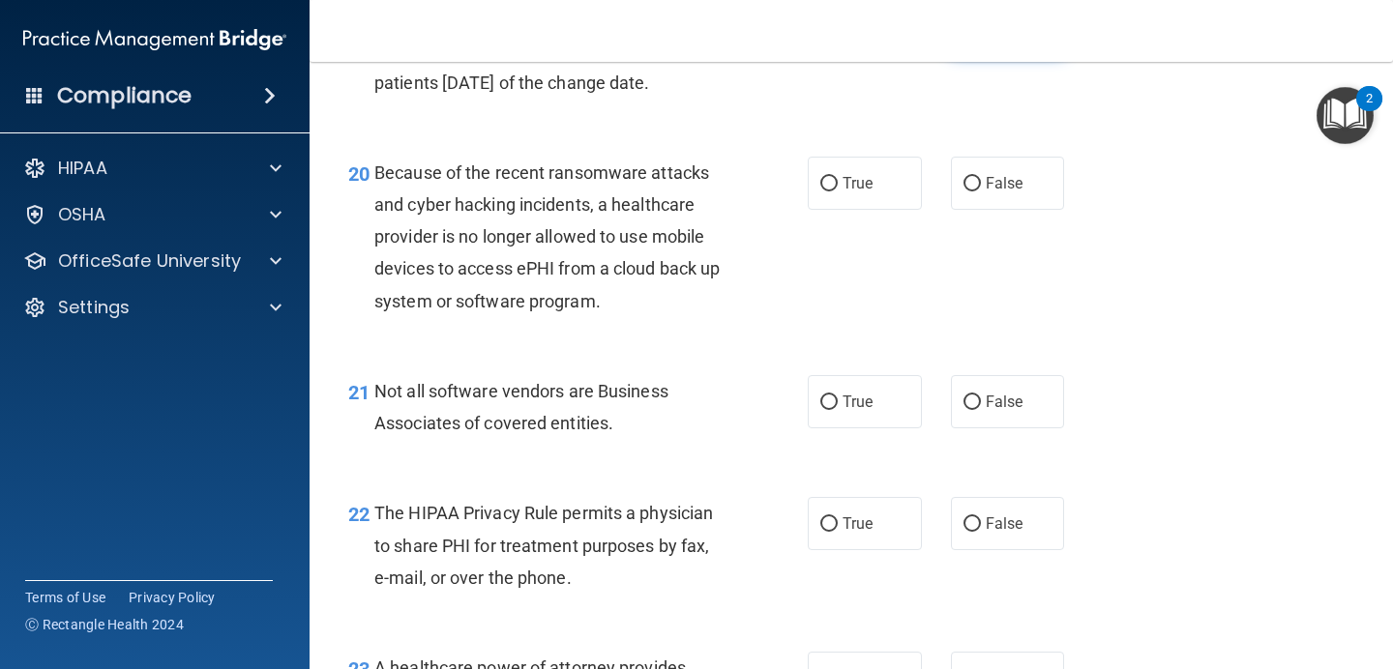
scroll to position [3510, 0]
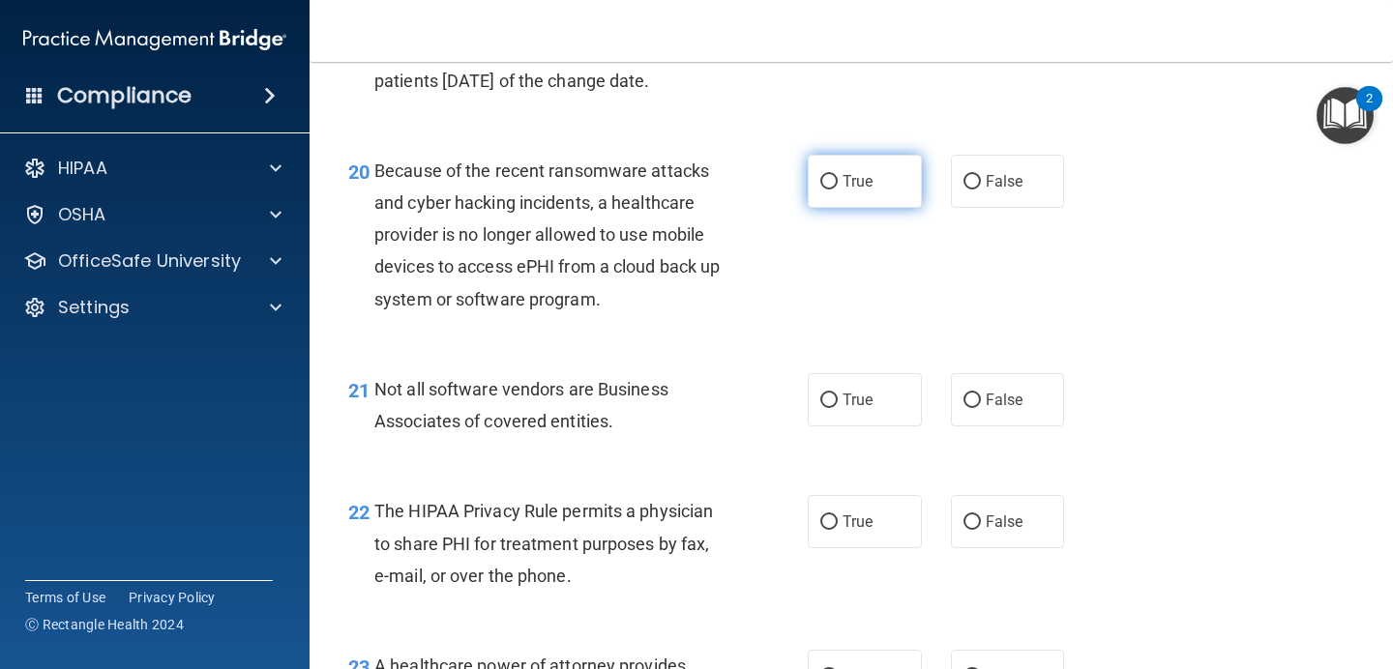
click at [839, 181] on label "True" at bounding box center [864, 181] width 114 height 53
click at [837, 181] on input "True" at bounding box center [828, 182] width 17 height 15
radio input "true"
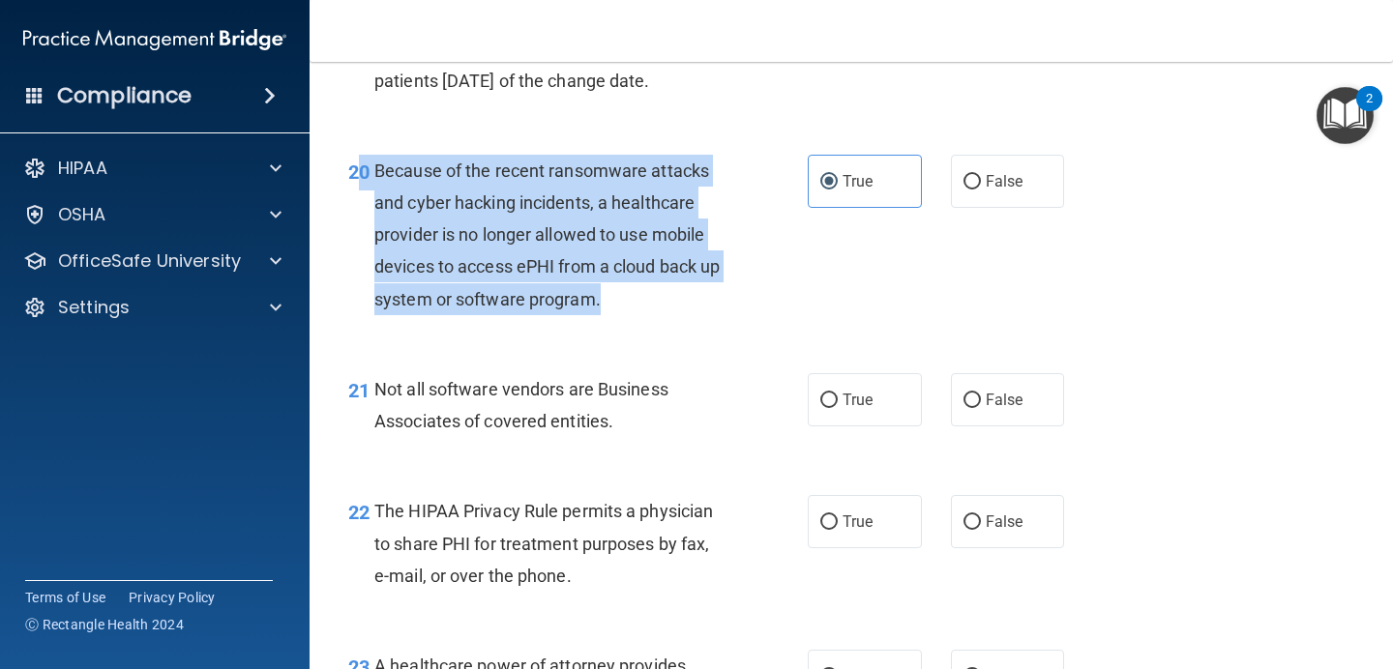
drag, startPoint x: 612, startPoint y: 295, endPoint x: 364, endPoint y: 179, distance: 274.3
click at [364, 179] on div "20 Because of the recent ransomware attacks and cyber hacking incidents, a heal…" at bounding box center [577, 240] width 517 height 170
click at [364, 179] on span "20" at bounding box center [358, 172] width 21 height 23
drag, startPoint x: 610, startPoint y: 308, endPoint x: 374, endPoint y: 182, distance: 267.4
click at [374, 182] on div "Because of the recent ransomware attacks and cyber hacking incidents, a healthc…" at bounding box center [557, 235] width 367 height 161
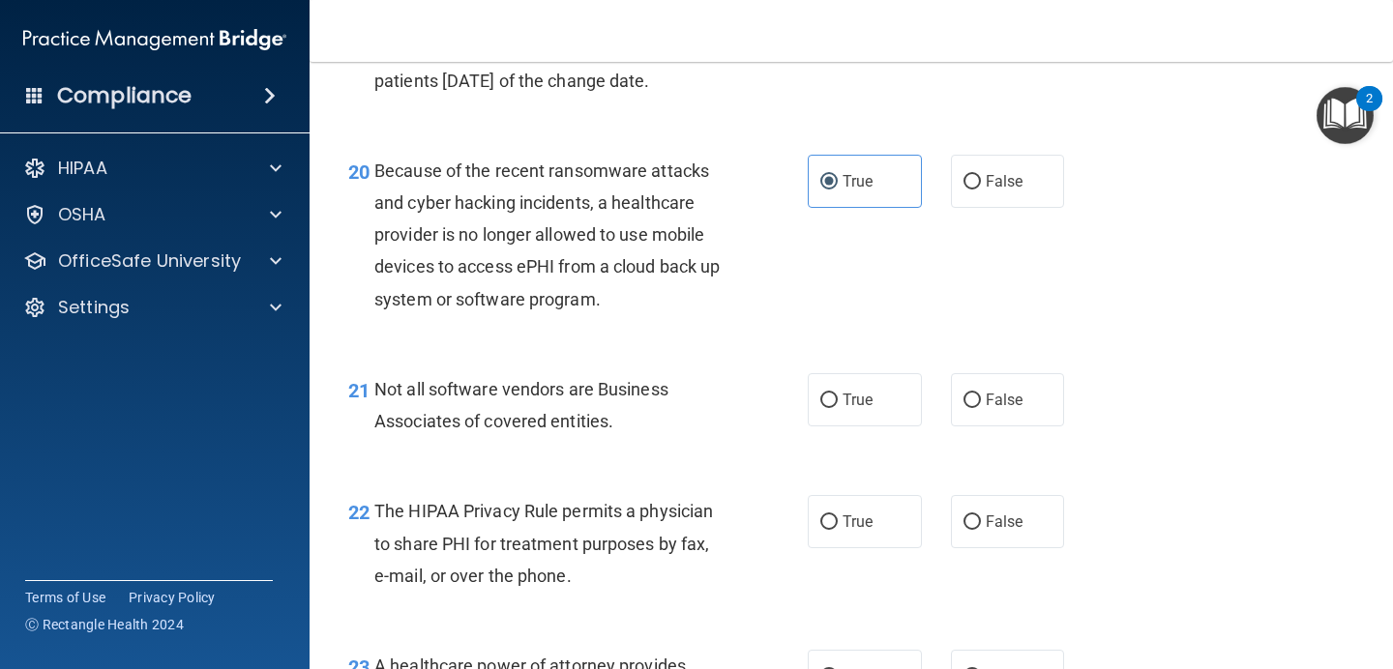
click at [954, 209] on div "20 Because of the recent ransomware attacks and cyber hacking incidents, a heal…" at bounding box center [851, 240] width 1035 height 219
click at [972, 184] on input "False" at bounding box center [971, 182] width 17 height 15
radio input "true"
radio input "false"
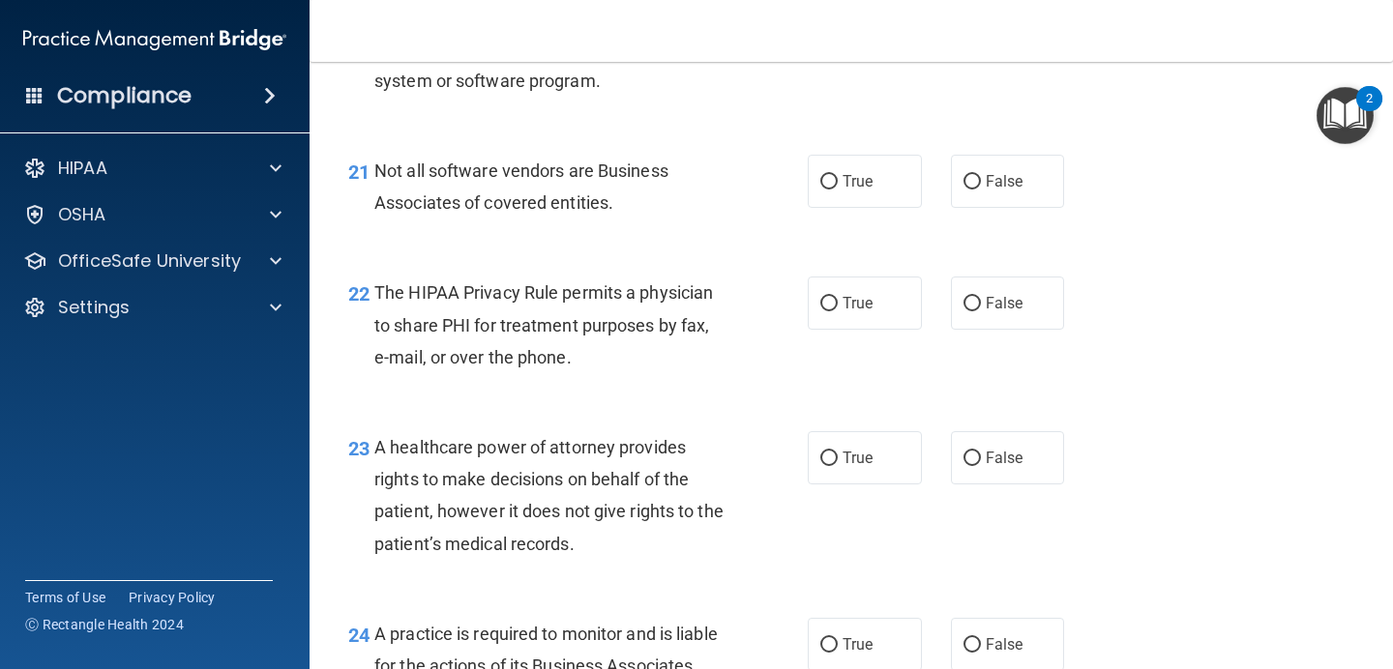
scroll to position [3739, 0]
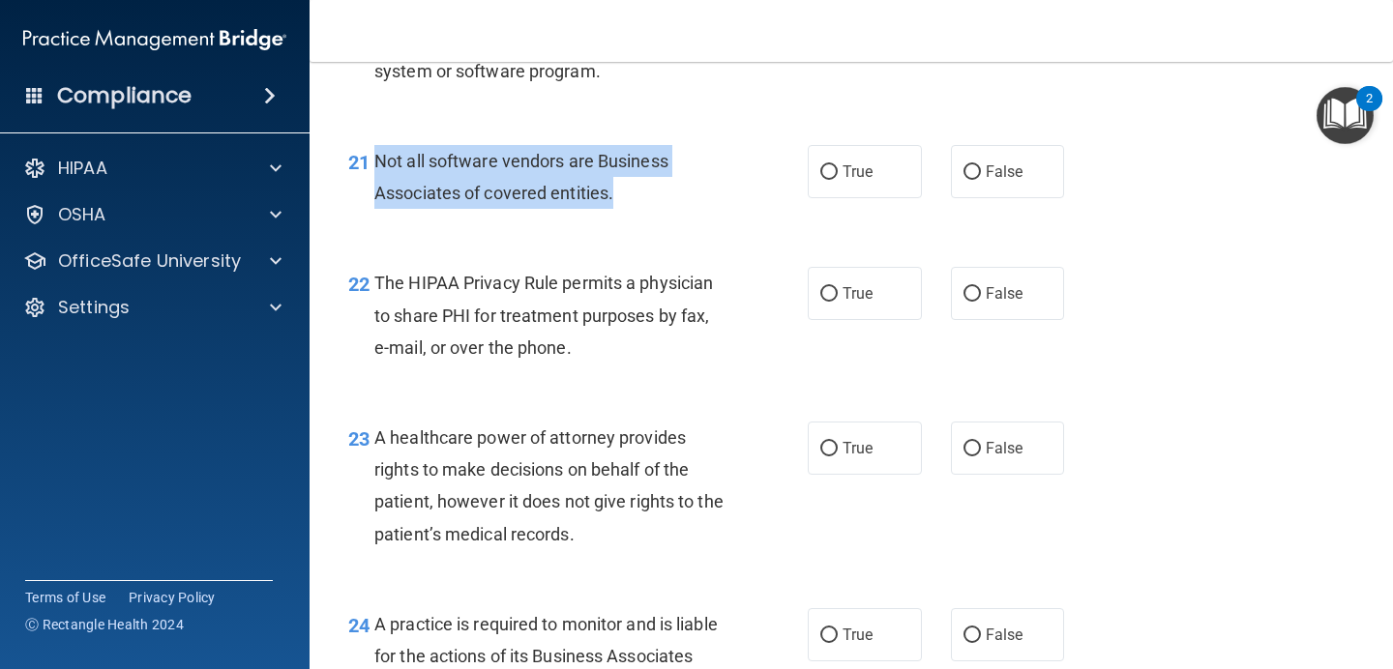
drag, startPoint x: 623, startPoint y: 199, endPoint x: 374, endPoint y: 176, distance: 249.6
click at [374, 176] on div "Not all software vendors are Business Associates of covered entities." at bounding box center [557, 177] width 367 height 64
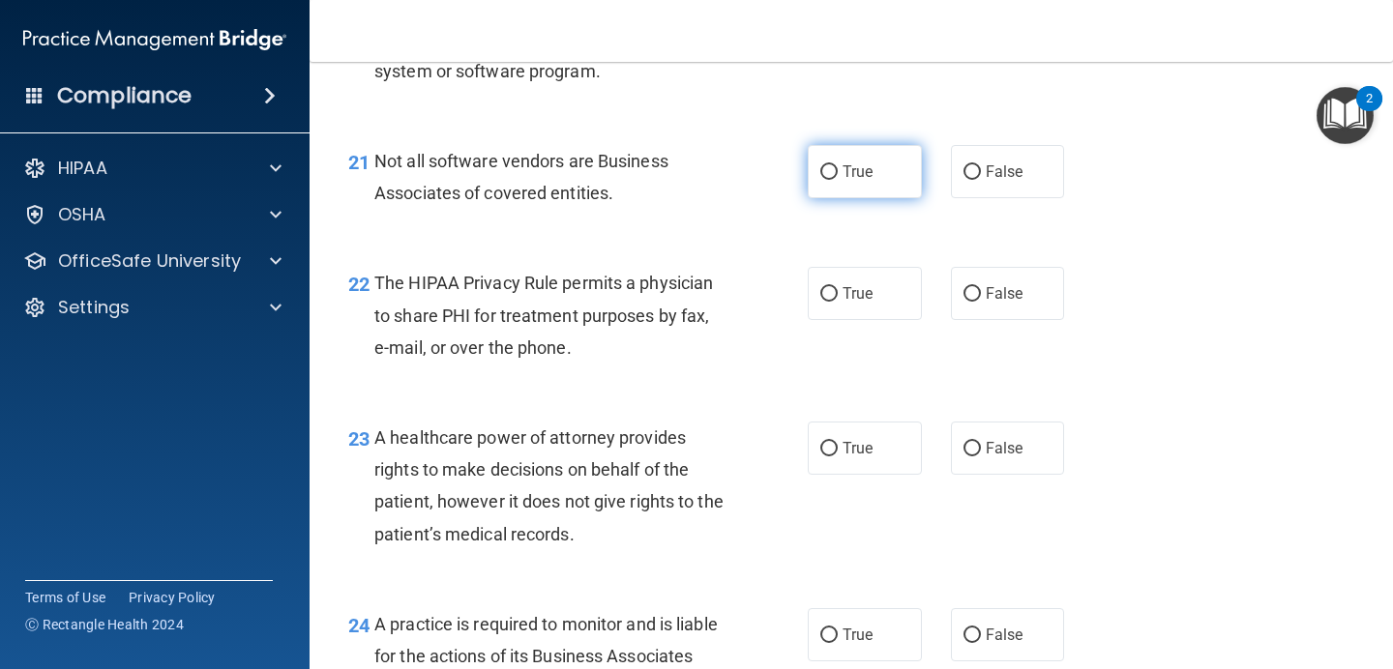
click at [857, 183] on label "True" at bounding box center [864, 171] width 114 height 53
click at [837, 180] on input "True" at bounding box center [828, 172] width 17 height 15
radio input "true"
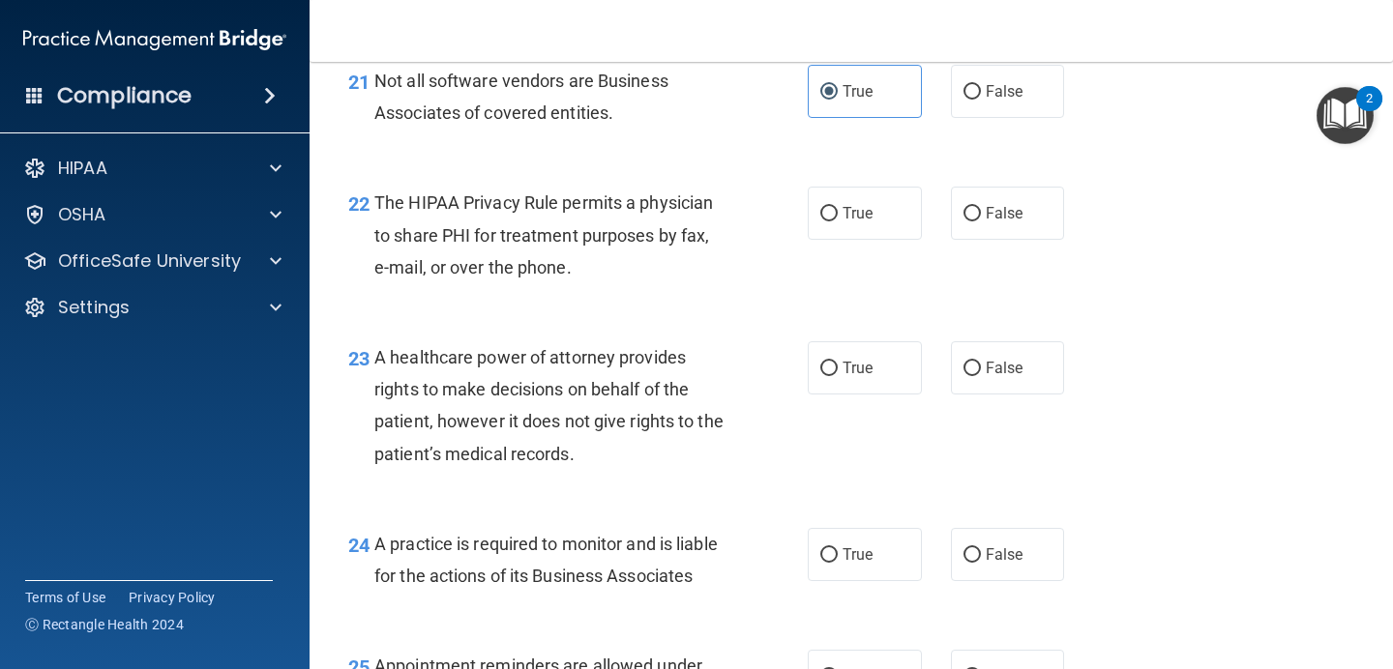
scroll to position [3834, 0]
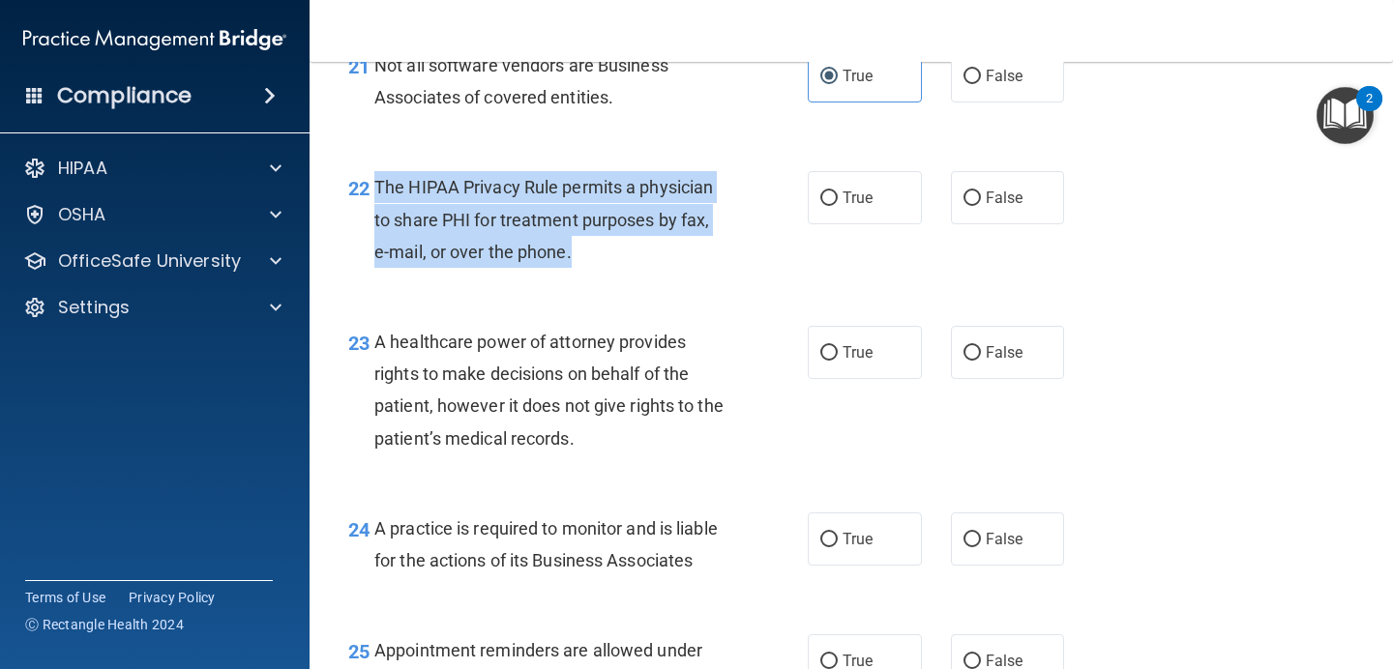
drag, startPoint x: 594, startPoint y: 251, endPoint x: 374, endPoint y: 193, distance: 227.1
click at [374, 193] on div "The HIPAA Privacy Rule permits a physician to share PHI for treatment purposes …" at bounding box center [557, 219] width 367 height 97
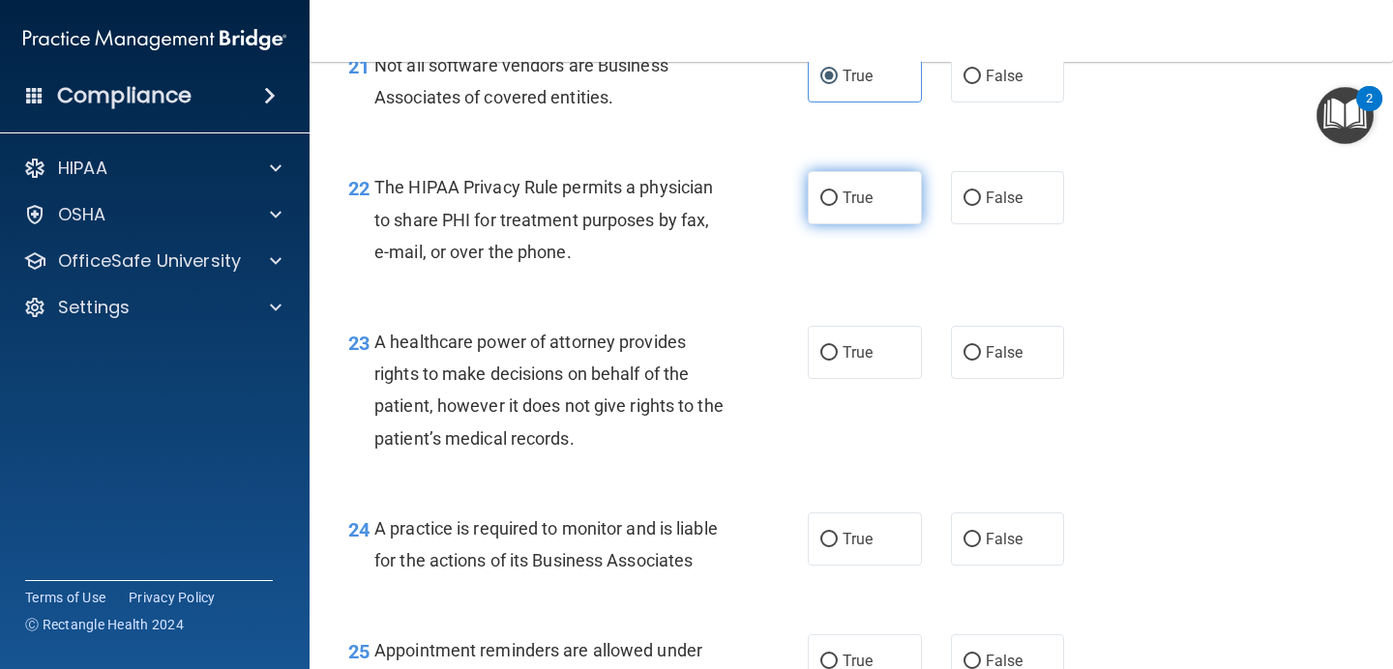
click at [818, 186] on label "True" at bounding box center [864, 197] width 114 height 53
click at [820, 191] on input "True" at bounding box center [828, 198] width 17 height 15
radio input "true"
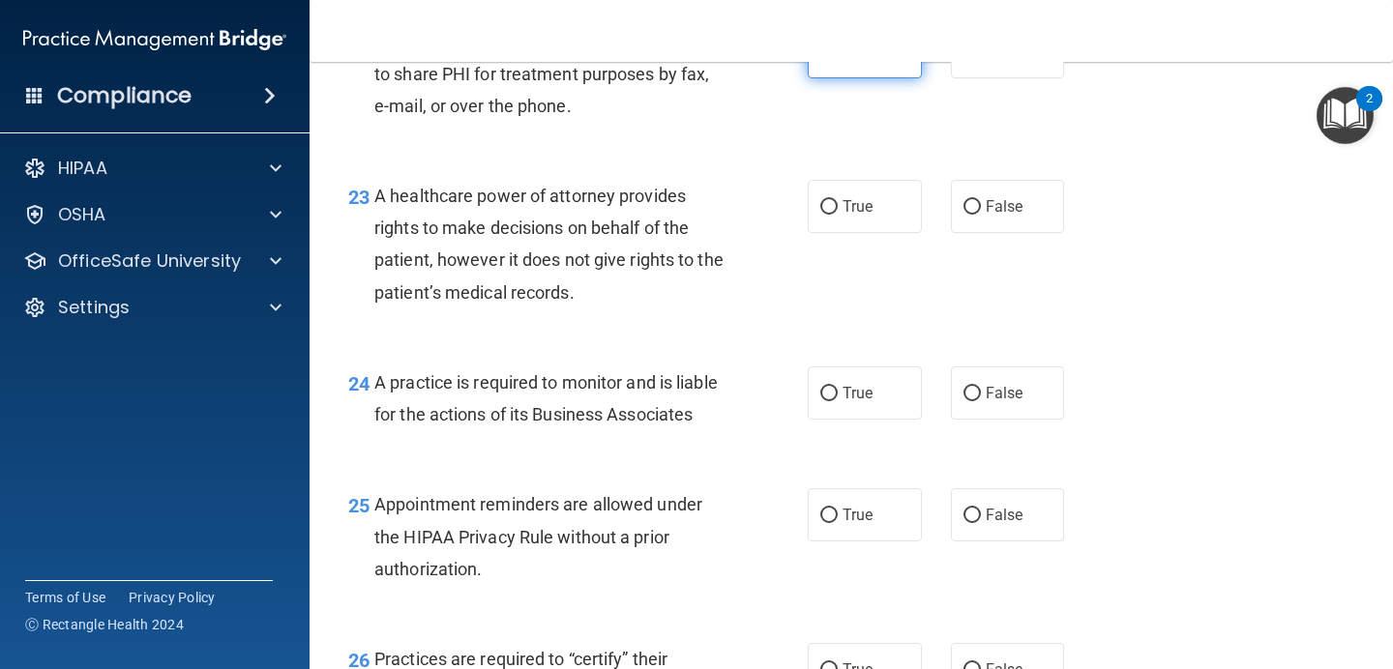
scroll to position [3987, 0]
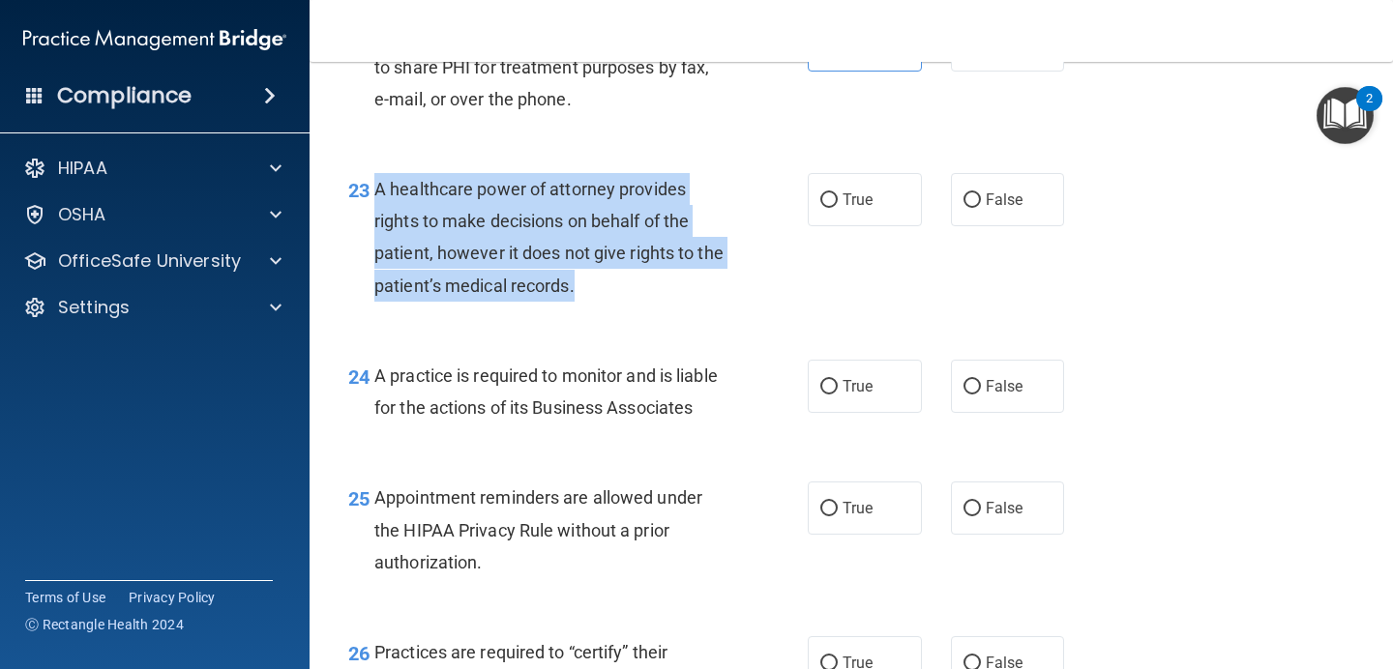
drag, startPoint x: 581, startPoint y: 287, endPoint x: 376, endPoint y: 196, distance: 224.3
click at [376, 196] on div "A healthcare power of attorney provides rights to make decisions on behalf of t…" at bounding box center [557, 237] width 367 height 129
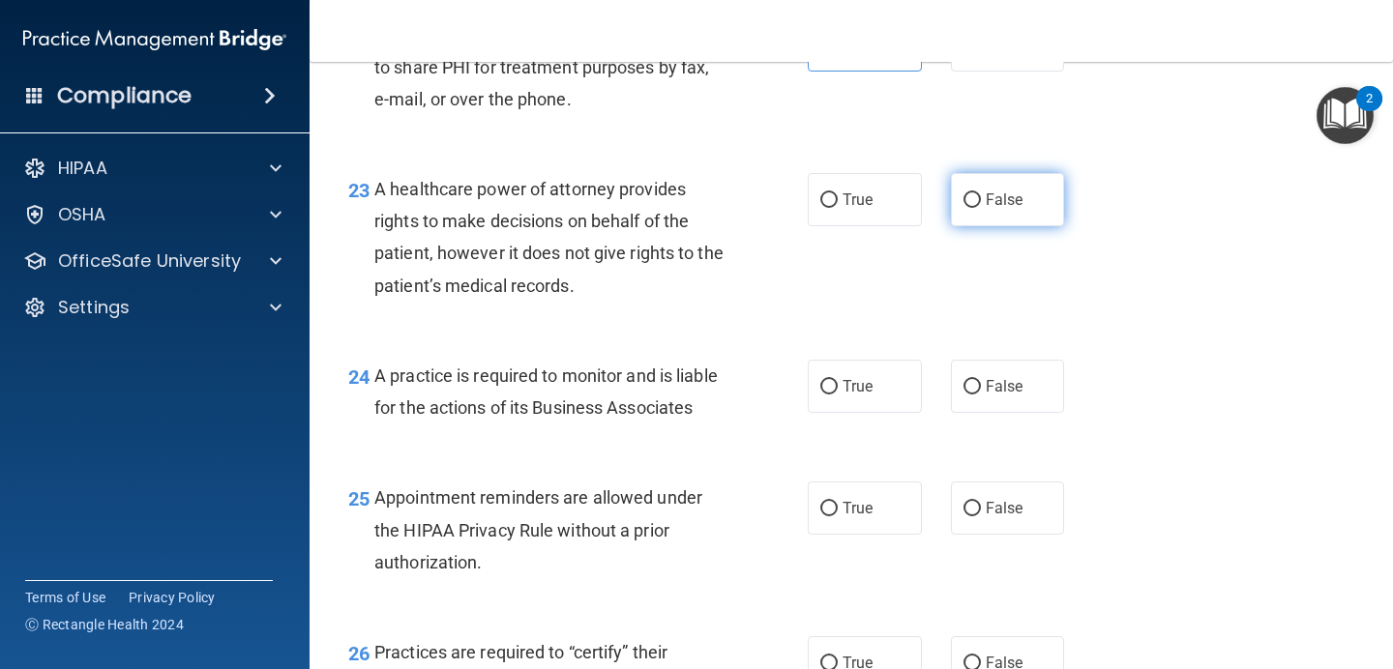
click at [971, 210] on label "False" at bounding box center [1008, 199] width 114 height 53
click at [971, 208] on input "False" at bounding box center [971, 200] width 17 height 15
radio input "true"
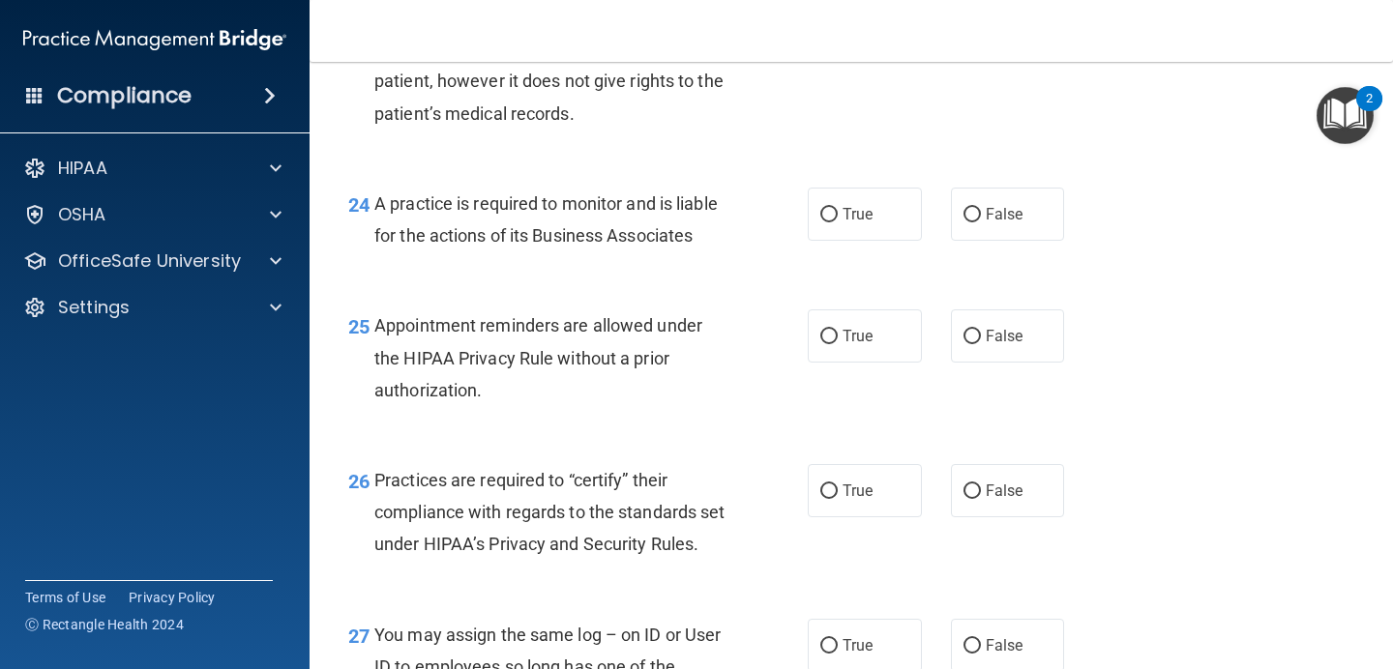
scroll to position [4225, 0]
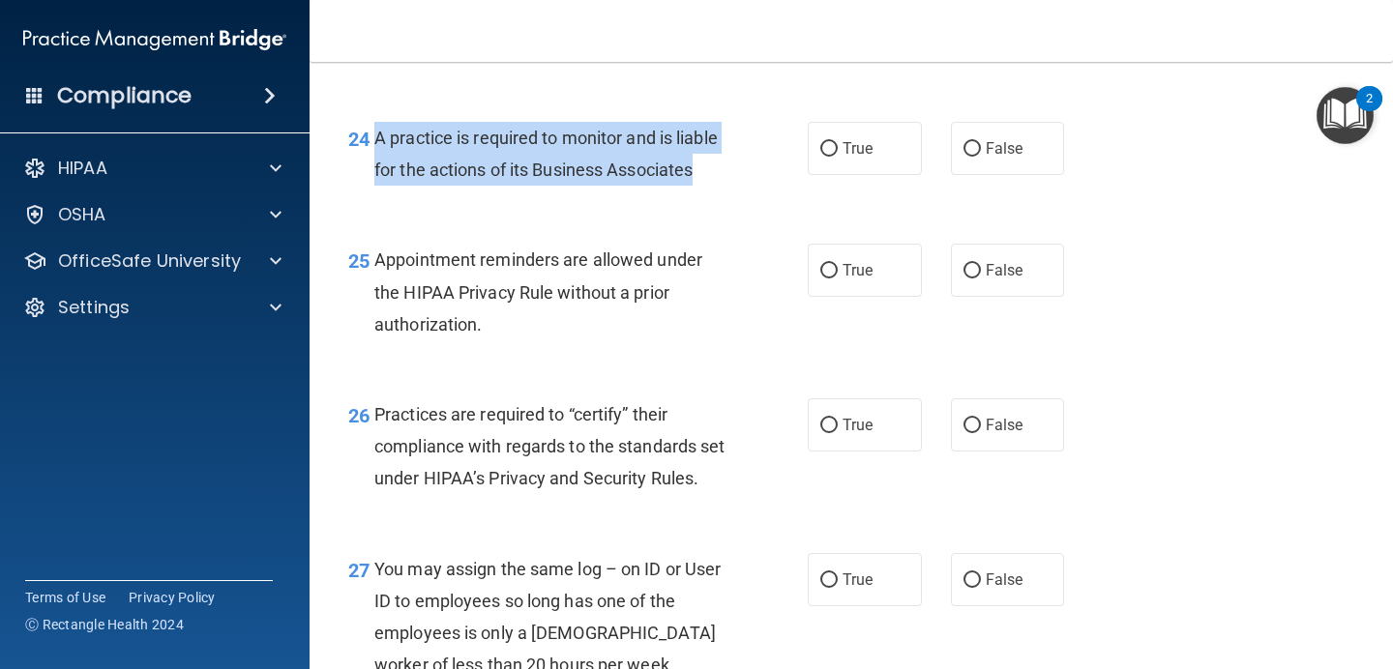
drag, startPoint x: 705, startPoint y: 175, endPoint x: 373, endPoint y: 128, distance: 335.1
click at [373, 128] on div "24 A practice is required to monitor and is liable for the actions of its Busin…" at bounding box center [577, 158] width 517 height 73
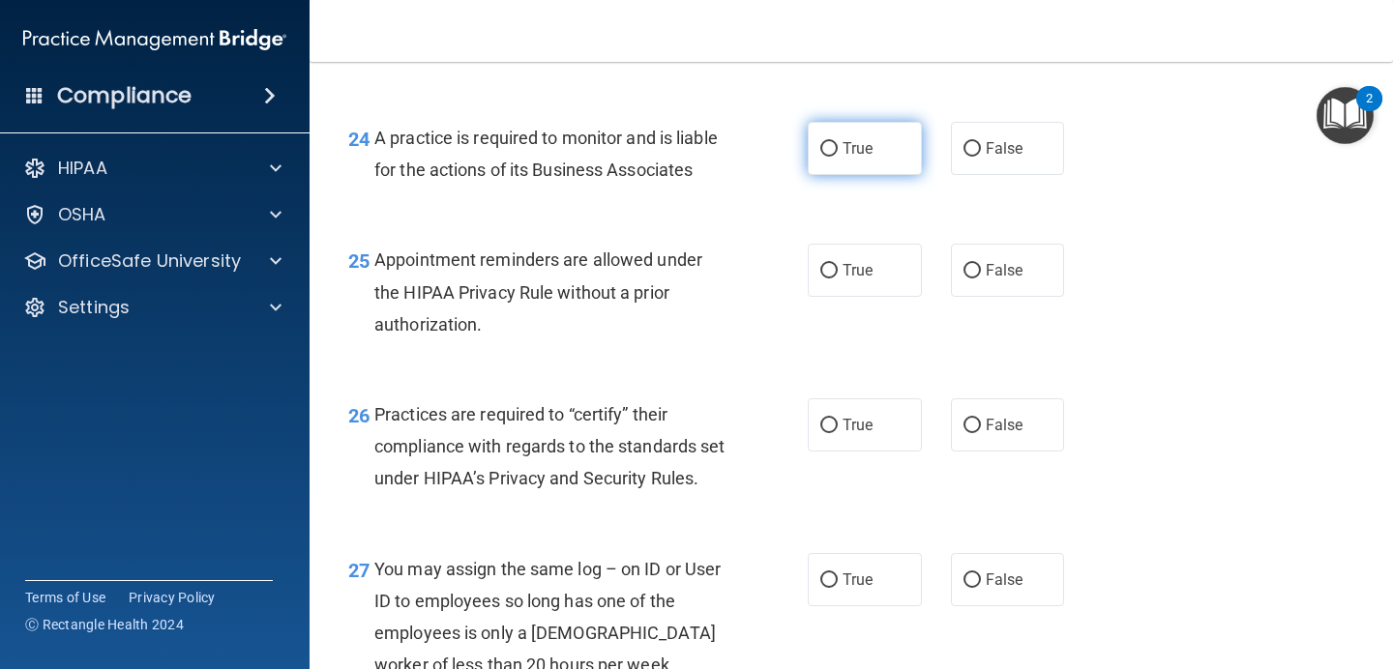
click at [872, 152] on span "True" at bounding box center [857, 148] width 30 height 18
click at [837, 152] on input "True" at bounding box center [828, 149] width 17 height 15
radio input "true"
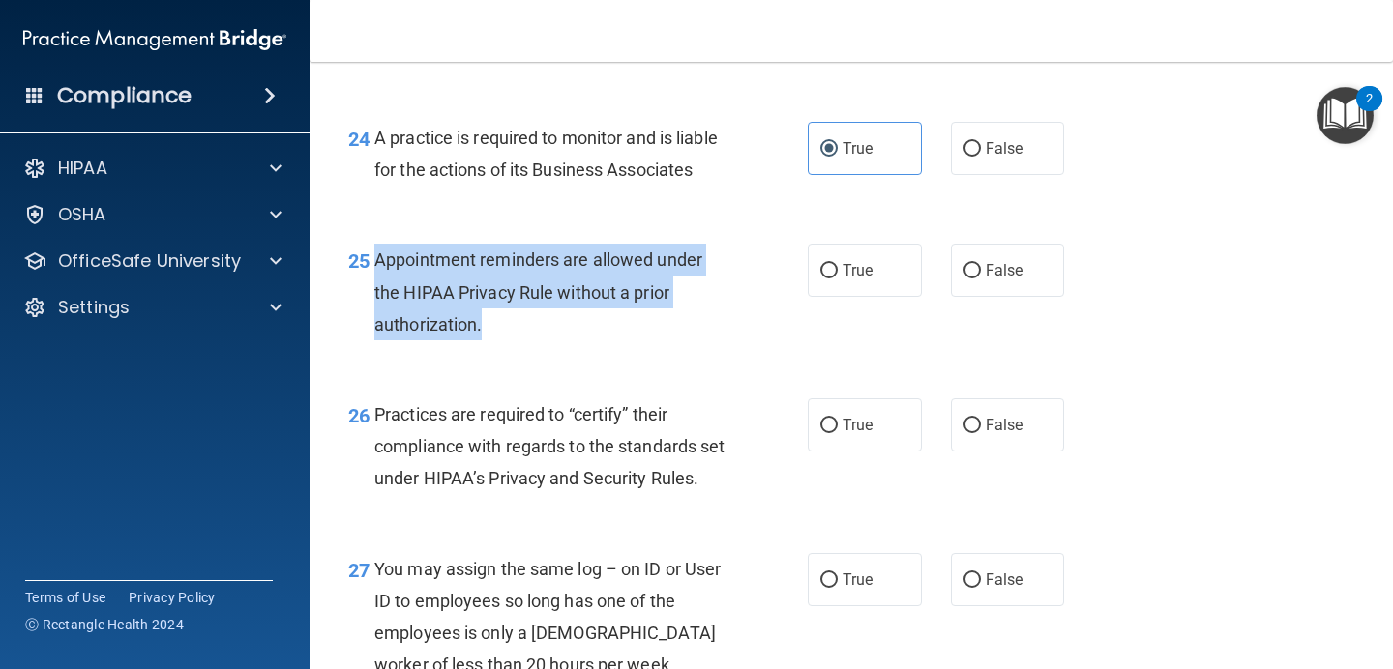
drag, startPoint x: 503, startPoint y: 327, endPoint x: 374, endPoint y: 276, distance: 138.5
click at [374, 276] on div "Appointment reminders are allowed under the HIPAA Privacy Rule without a prior …" at bounding box center [557, 292] width 367 height 97
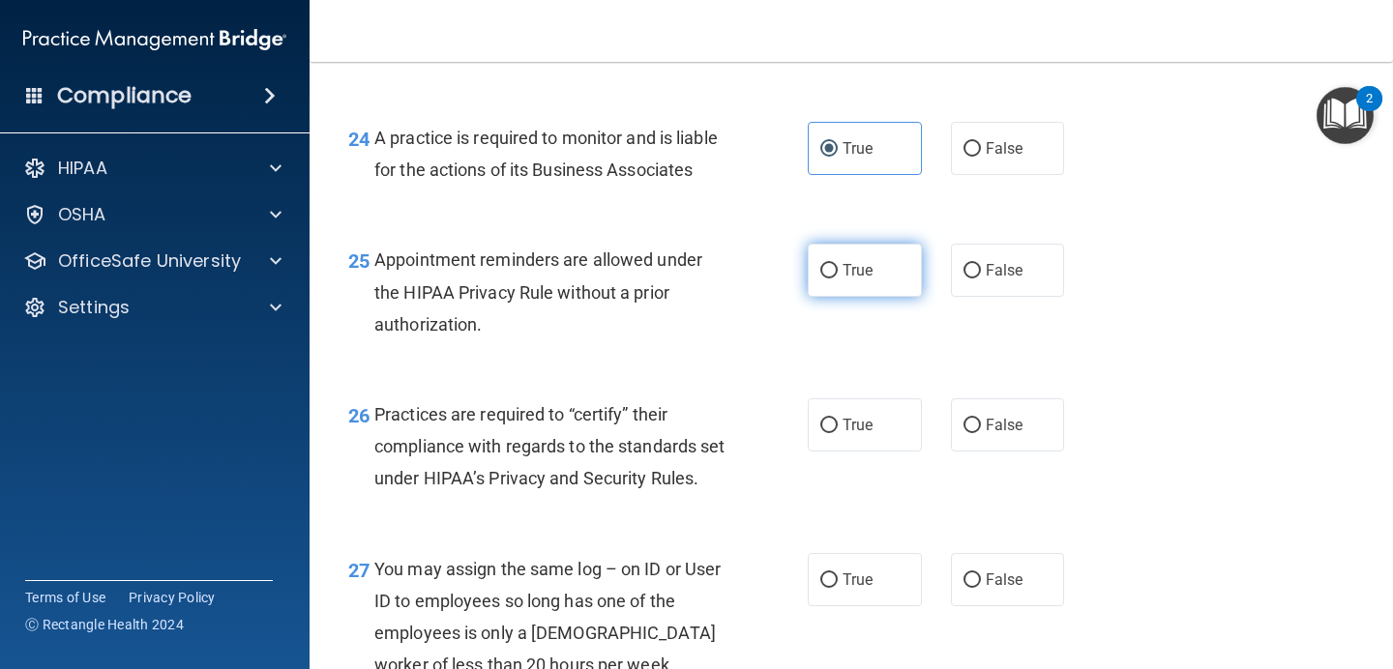
click at [854, 269] on span "True" at bounding box center [857, 270] width 30 height 18
click at [837, 269] on input "True" at bounding box center [828, 271] width 17 height 15
radio input "true"
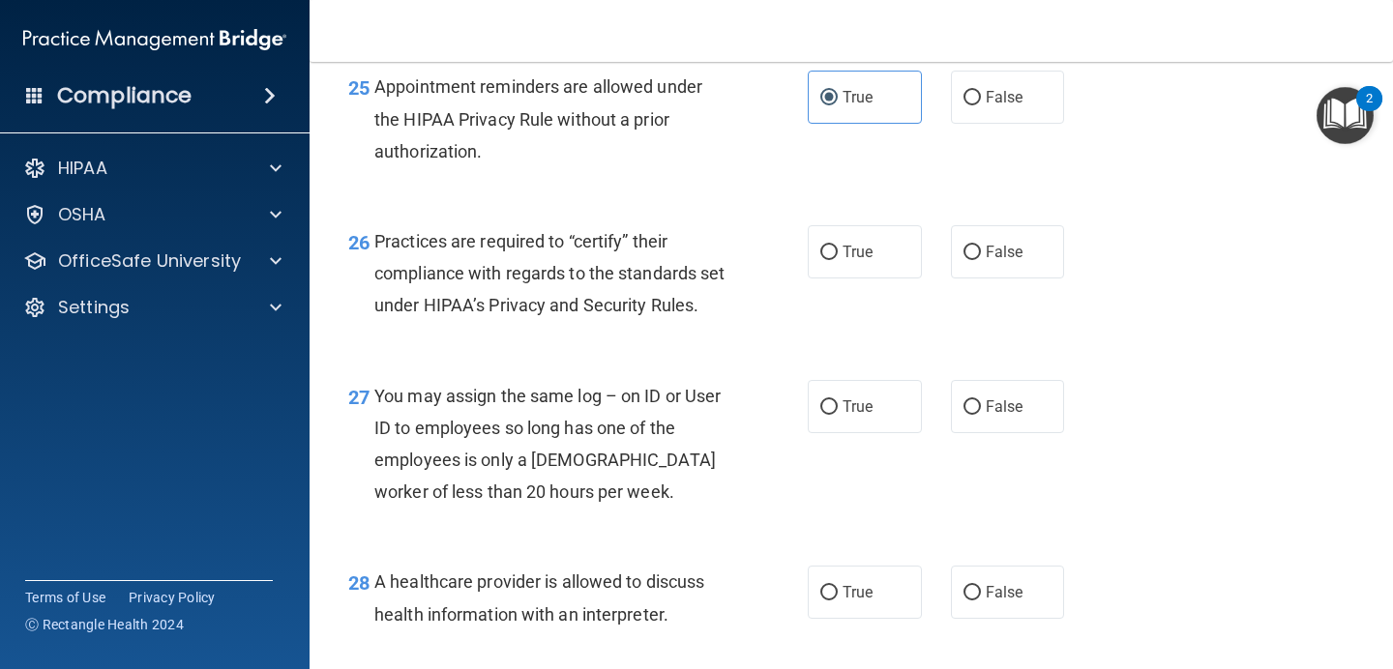
scroll to position [4370, 0]
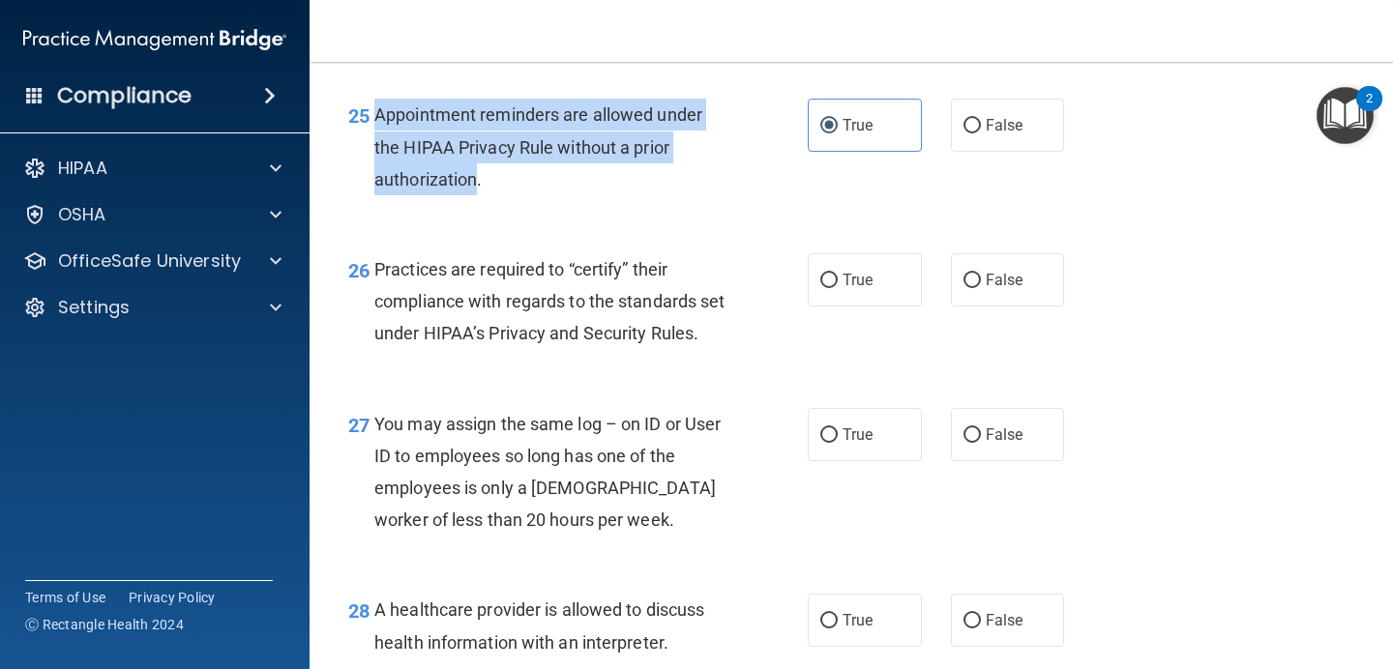
drag, startPoint x: 474, startPoint y: 174, endPoint x: 340, endPoint y: 143, distance: 137.0
click at [340, 143] on div "25 Appointment reminders are allowed under the HIPAA Privacy Rule without a pri…" at bounding box center [577, 152] width 517 height 106
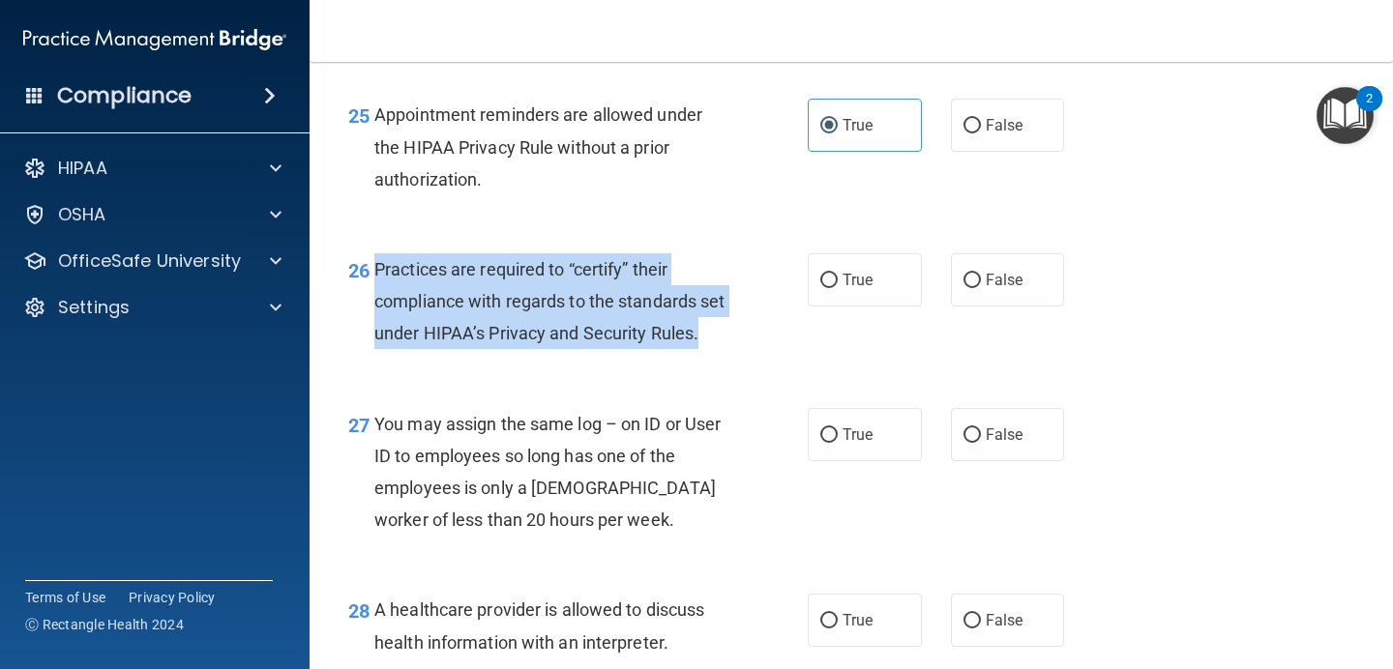
drag, startPoint x: 432, startPoint y: 371, endPoint x: 369, endPoint y: 258, distance: 129.4
click at [369, 258] on div "26 Practices are required to “certify” their compliance with regards to the sta…" at bounding box center [577, 306] width 517 height 106
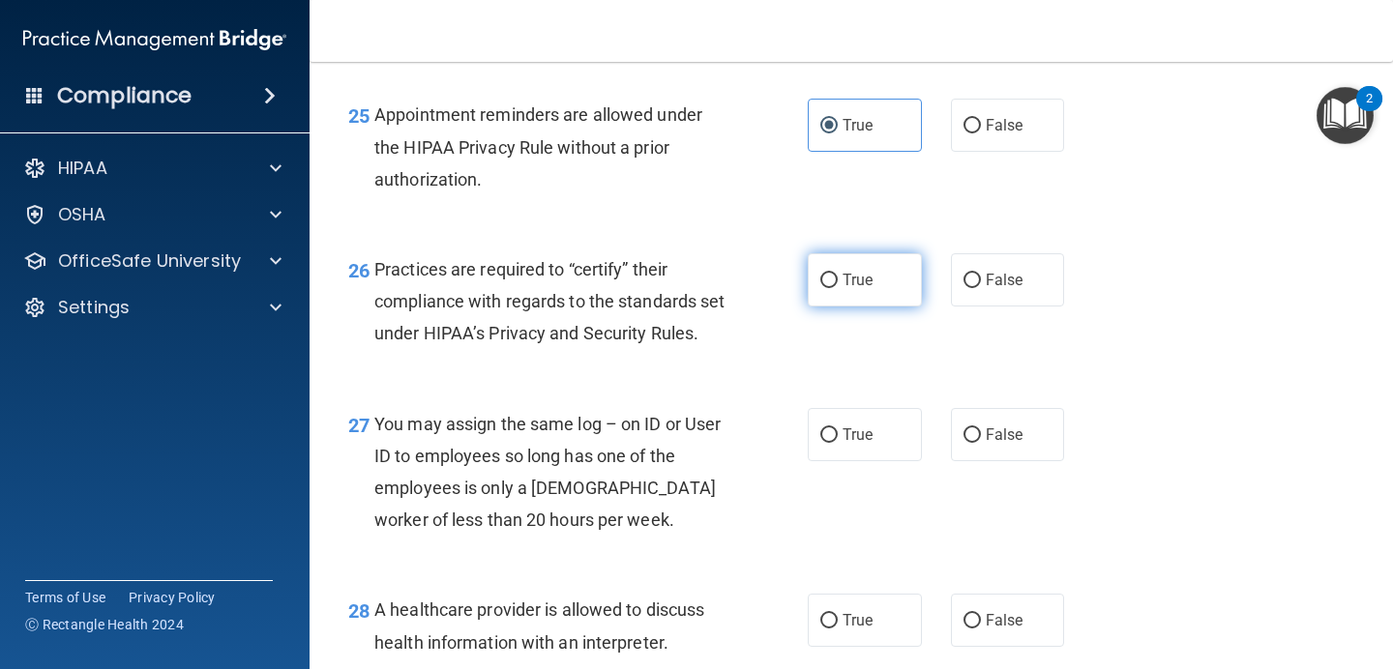
click at [872, 279] on span "True" at bounding box center [857, 280] width 30 height 18
click at [837, 279] on input "True" at bounding box center [828, 281] width 17 height 15
radio input "true"
click at [1033, 276] on label "False" at bounding box center [1008, 279] width 114 height 53
click at [981, 276] on input "False" at bounding box center [971, 281] width 17 height 15
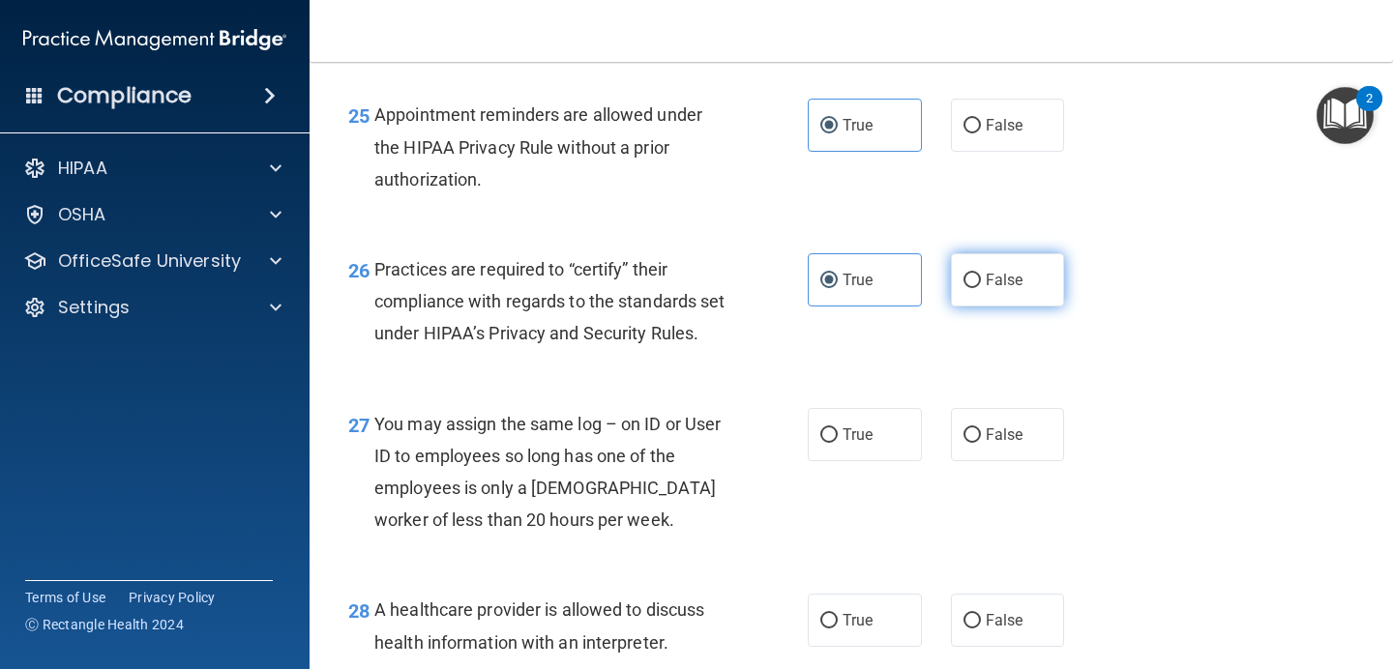
radio input "true"
radio input "false"
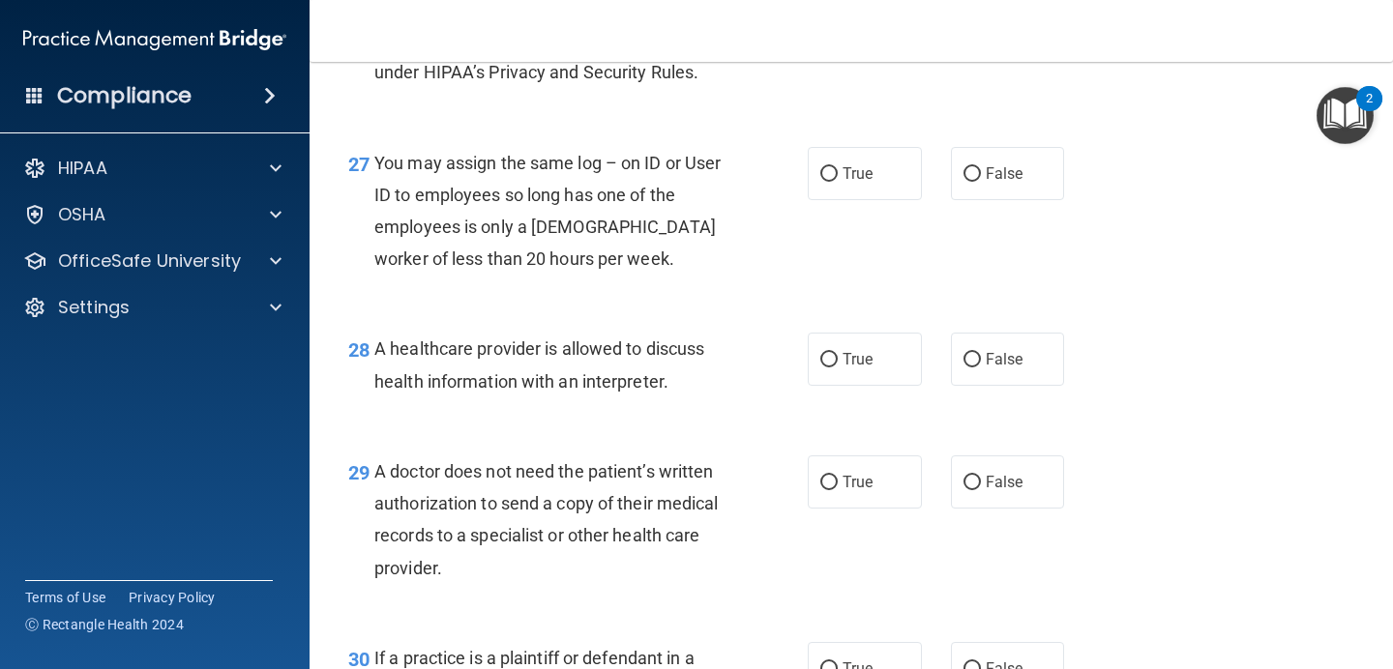
scroll to position [4632, 0]
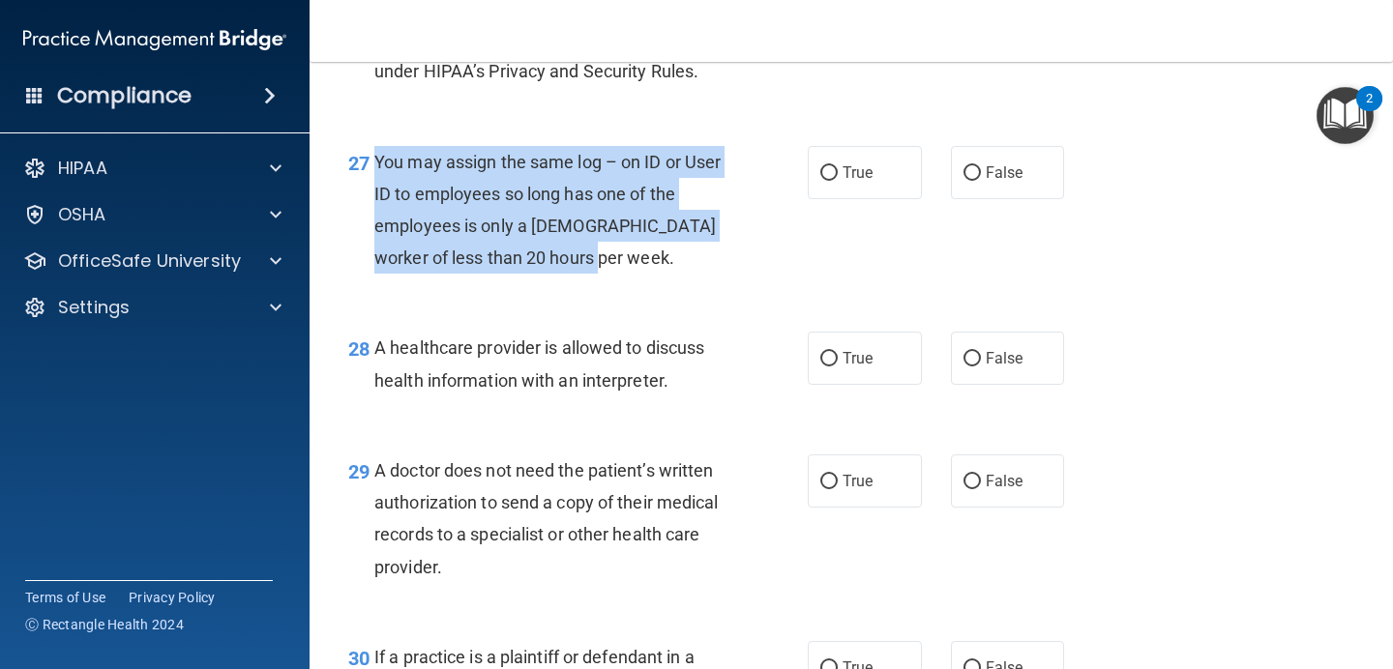
drag, startPoint x: 563, startPoint y: 296, endPoint x: 359, endPoint y: 220, distance: 217.5
click at [359, 220] on div "27 You may assign the same log – on ID or User ID to employees so long has one …" at bounding box center [577, 215] width 517 height 138
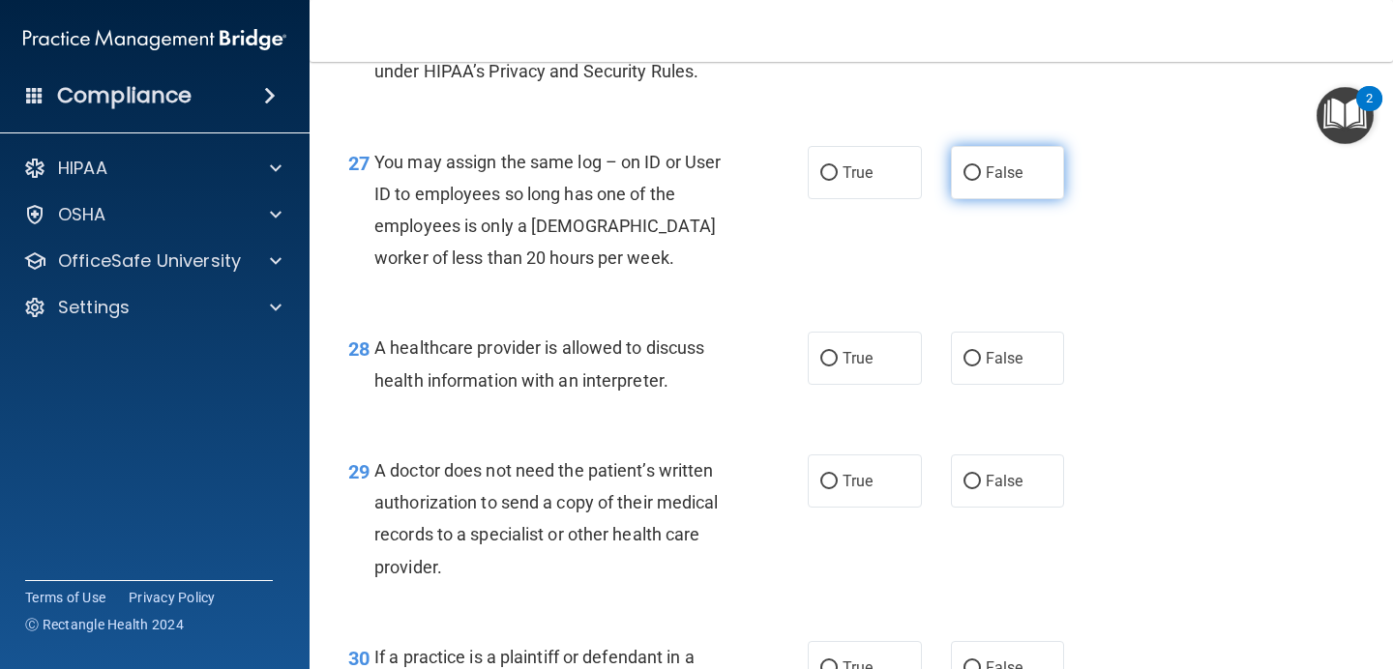
click at [1053, 199] on label "False" at bounding box center [1008, 172] width 114 height 53
click at [981, 181] on input "False" at bounding box center [971, 173] width 17 height 15
radio input "true"
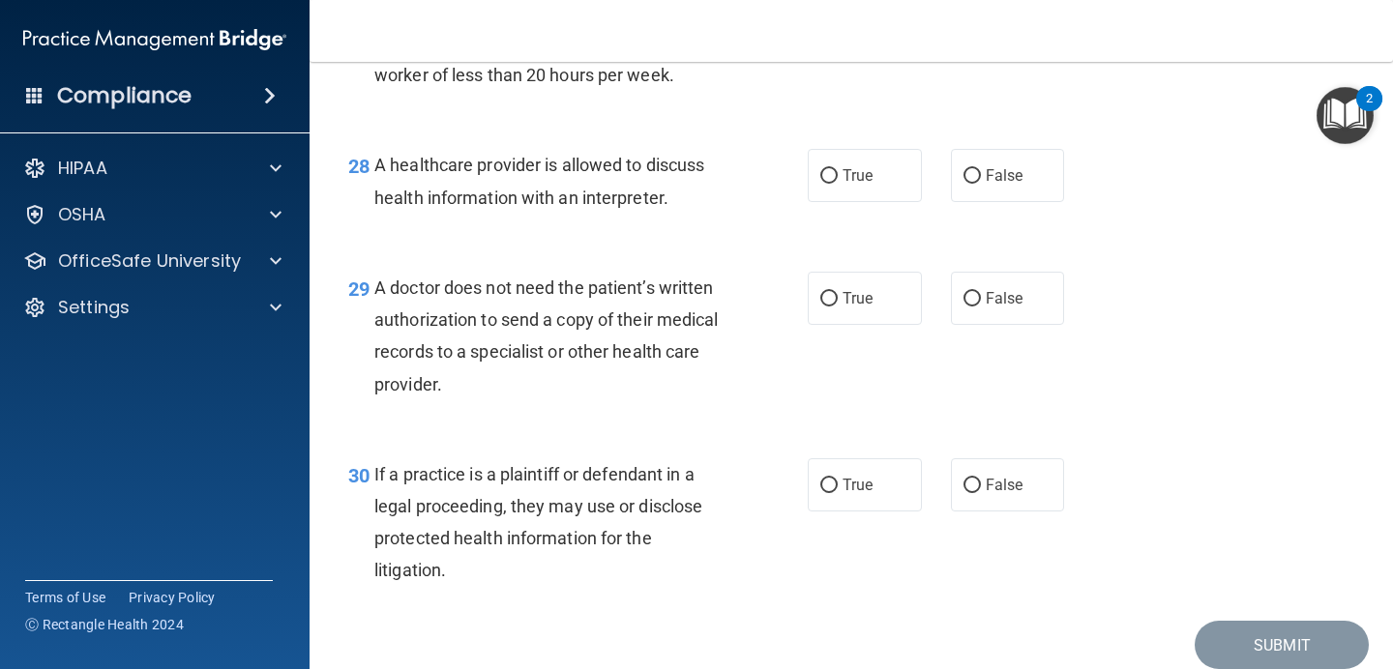
scroll to position [4816, 0]
click at [896, 201] on label "True" at bounding box center [864, 174] width 114 height 53
click at [837, 183] on input "True" at bounding box center [828, 175] width 17 height 15
radio input "true"
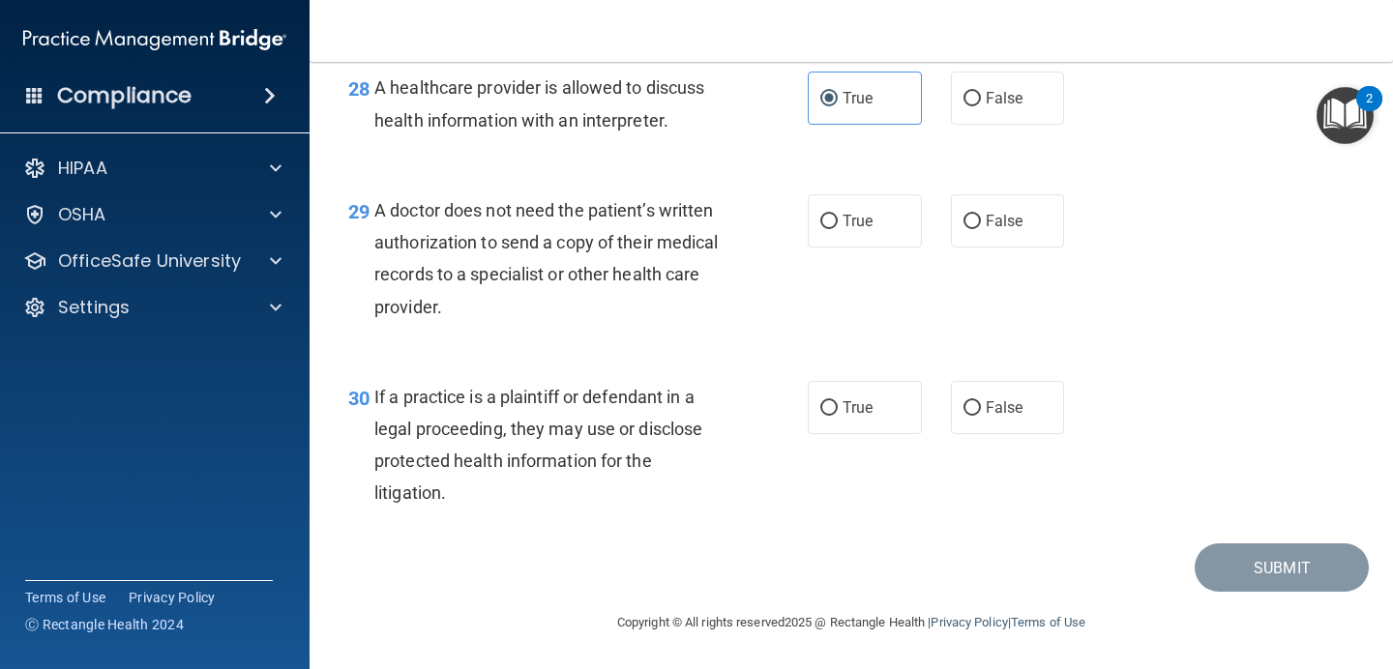
scroll to position [4915, 0]
drag, startPoint x: 443, startPoint y: 318, endPoint x: 376, endPoint y: 220, distance: 118.3
click at [376, 220] on div "A doctor does not need the patient’s written authorization to send a copy of th…" at bounding box center [557, 258] width 367 height 129
click at [1031, 107] on label "False" at bounding box center [1008, 98] width 114 height 53
click at [981, 106] on input "False" at bounding box center [971, 99] width 17 height 15
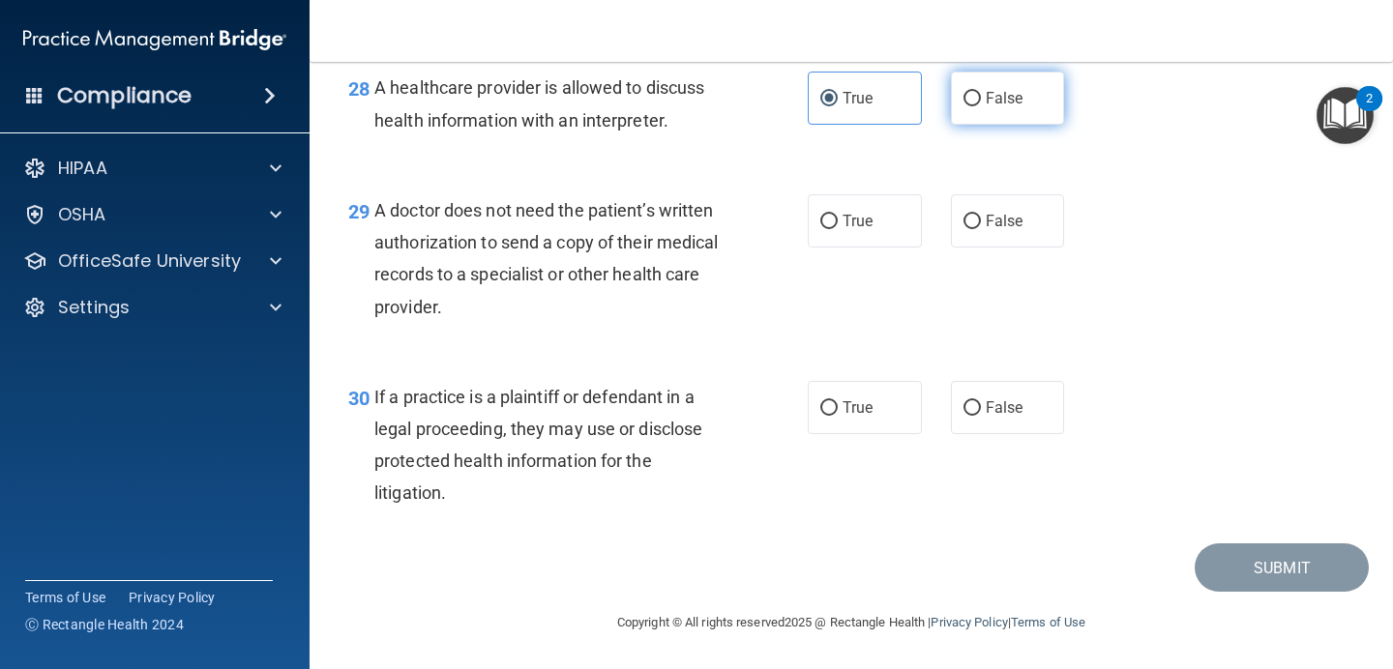
radio input "true"
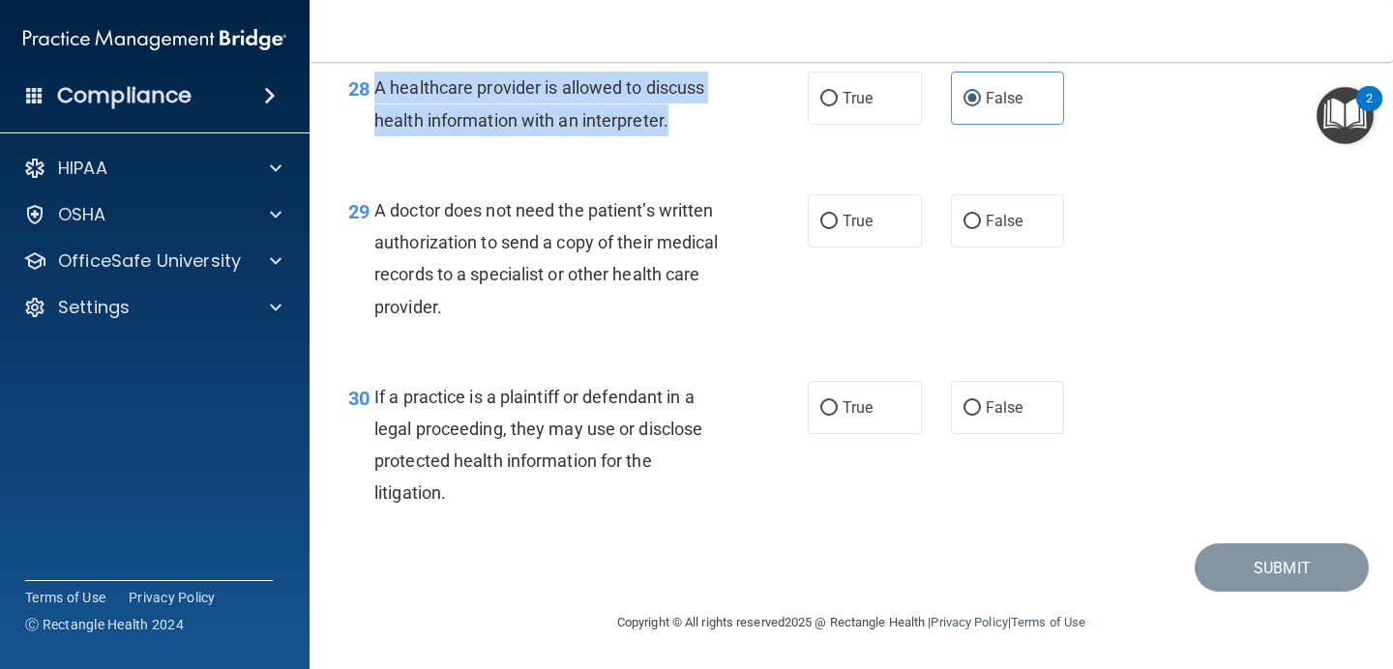
drag, startPoint x: 680, startPoint y: 131, endPoint x: 376, endPoint y: 83, distance: 307.3
click at [376, 83] on div "A healthcare provider is allowed to discuss health information with an interpre…" at bounding box center [557, 104] width 367 height 64
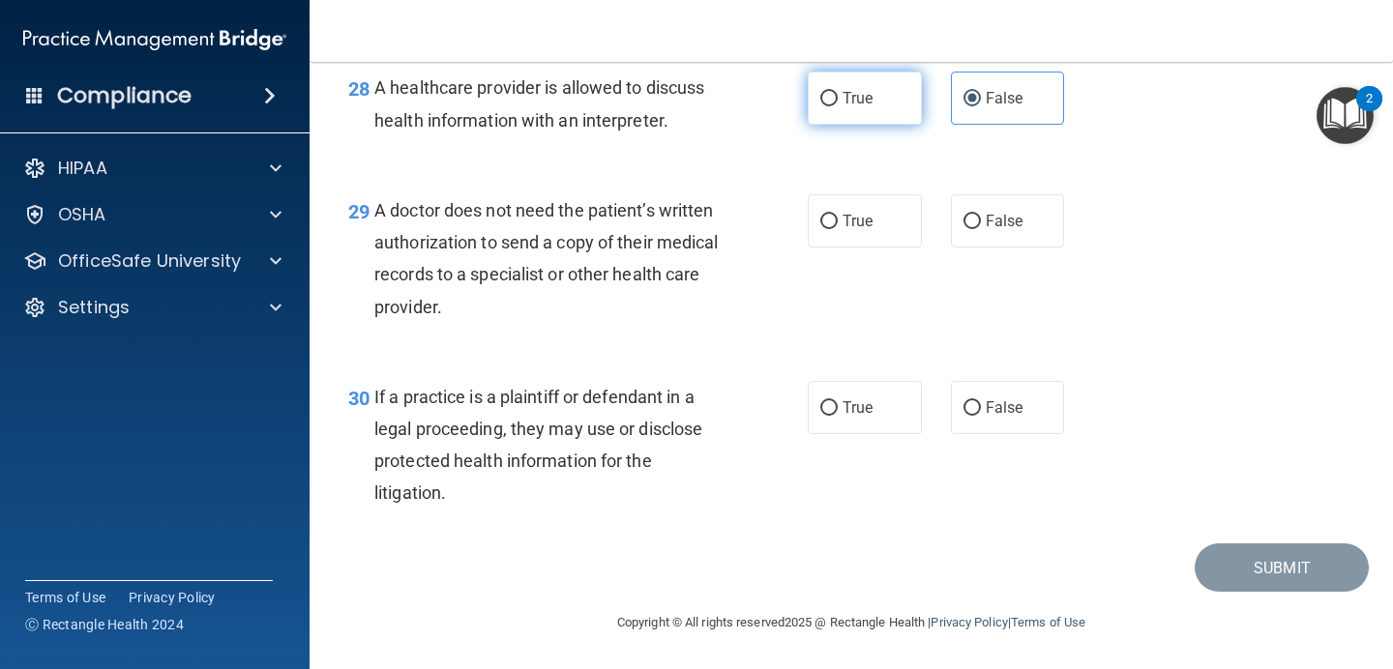
click at [850, 97] on label "True" at bounding box center [864, 98] width 114 height 53
click at [837, 97] on input "True" at bounding box center [828, 99] width 17 height 15
radio input "true"
radio input "false"
drag, startPoint x: 439, startPoint y: 322, endPoint x: 369, endPoint y: 237, distance: 110.0
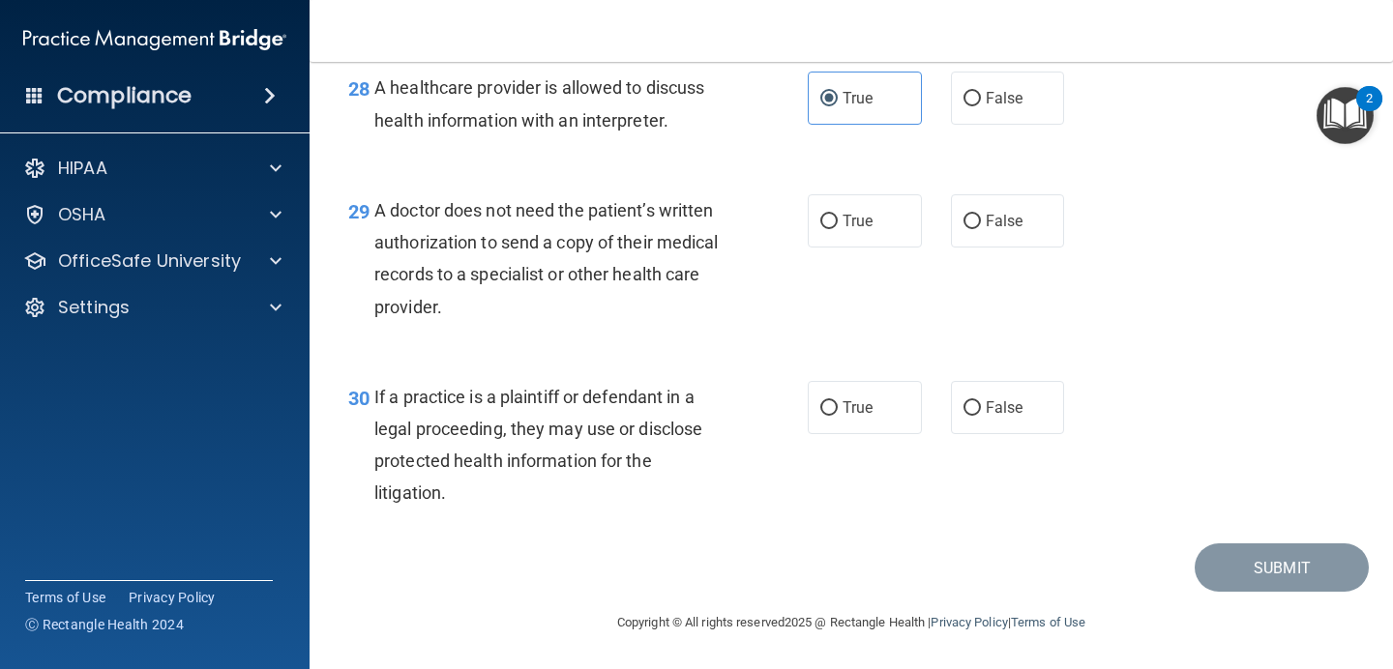
click at [369, 237] on div "29 A doctor does not need the patient’s written authorization to send a copy of…" at bounding box center [577, 263] width 517 height 138
click at [579, 312] on div "A doctor does not need the patient’s written authorization to send a copy of th…" at bounding box center [557, 258] width 367 height 129
click at [849, 247] on label "True" at bounding box center [864, 220] width 114 height 53
click at [837, 229] on input "True" at bounding box center [828, 222] width 17 height 15
radio input "true"
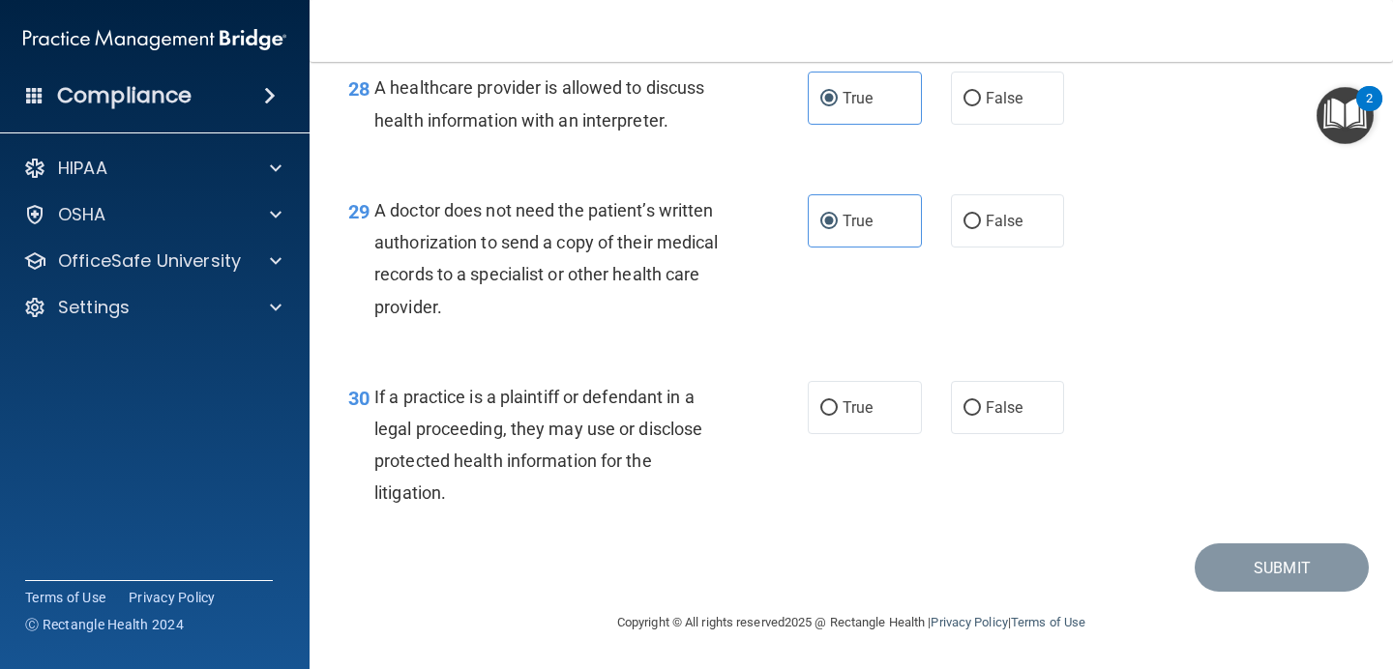
click at [476, 504] on div "If a practice is a plaintiff or defendant in a legal proceeding, they may use o…" at bounding box center [557, 445] width 367 height 129
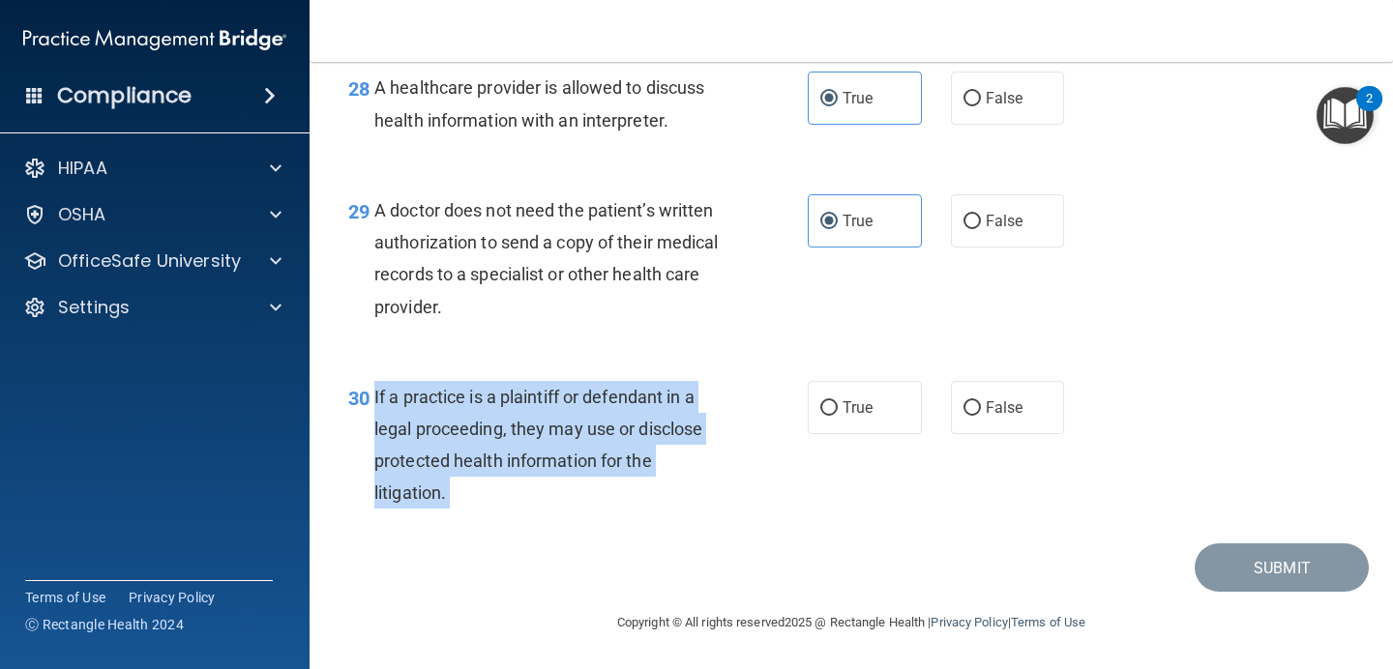
drag, startPoint x: 476, startPoint y: 504, endPoint x: 368, endPoint y: 422, distance: 135.2
click at [368, 422] on div "30 If a practice is a plaintiff or defendant in a legal proceeding, they may us…" at bounding box center [577, 450] width 517 height 138
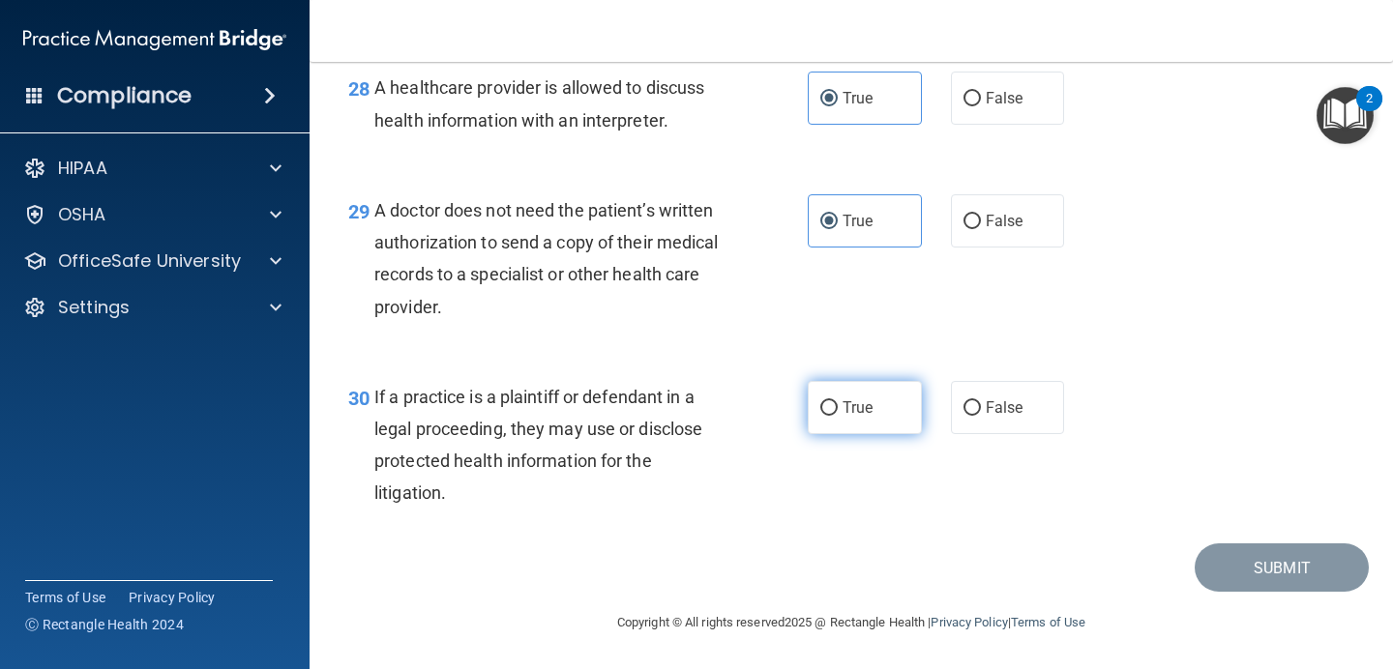
click at [831, 434] on label "True" at bounding box center [864, 407] width 114 height 53
click at [831, 416] on input "True" at bounding box center [828, 408] width 17 height 15
radio input "true"
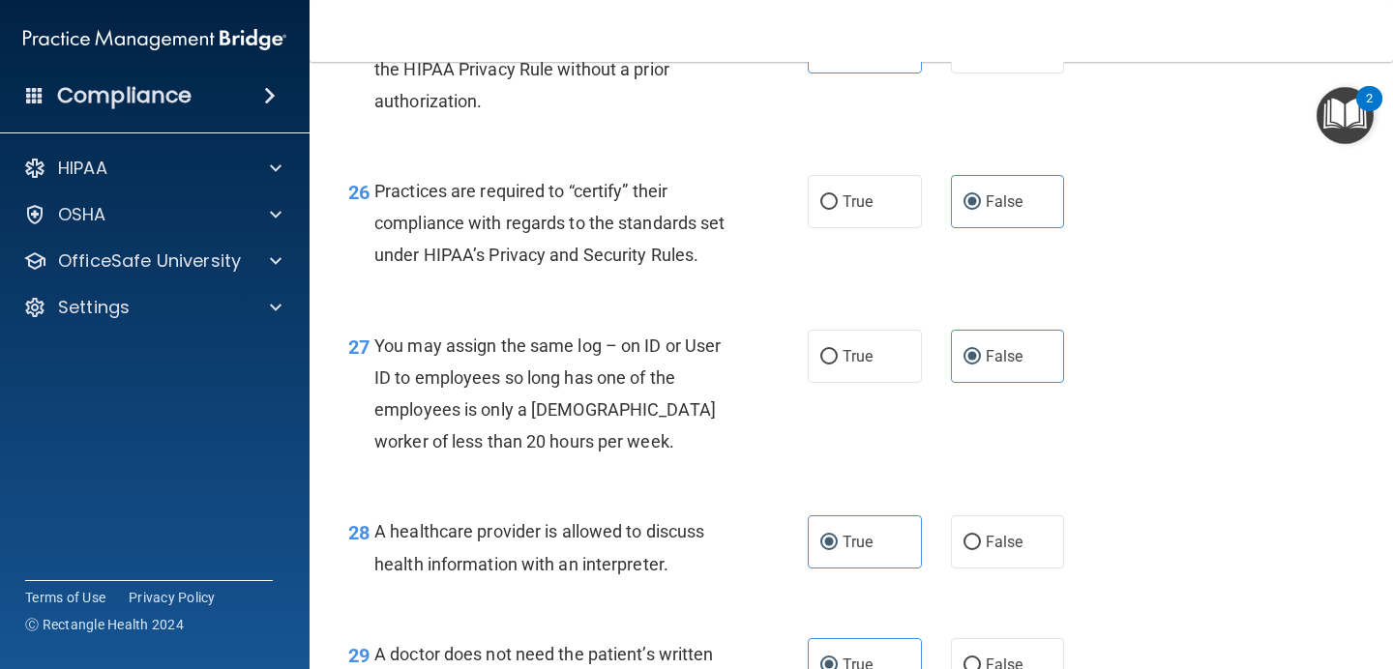
scroll to position [4925, 0]
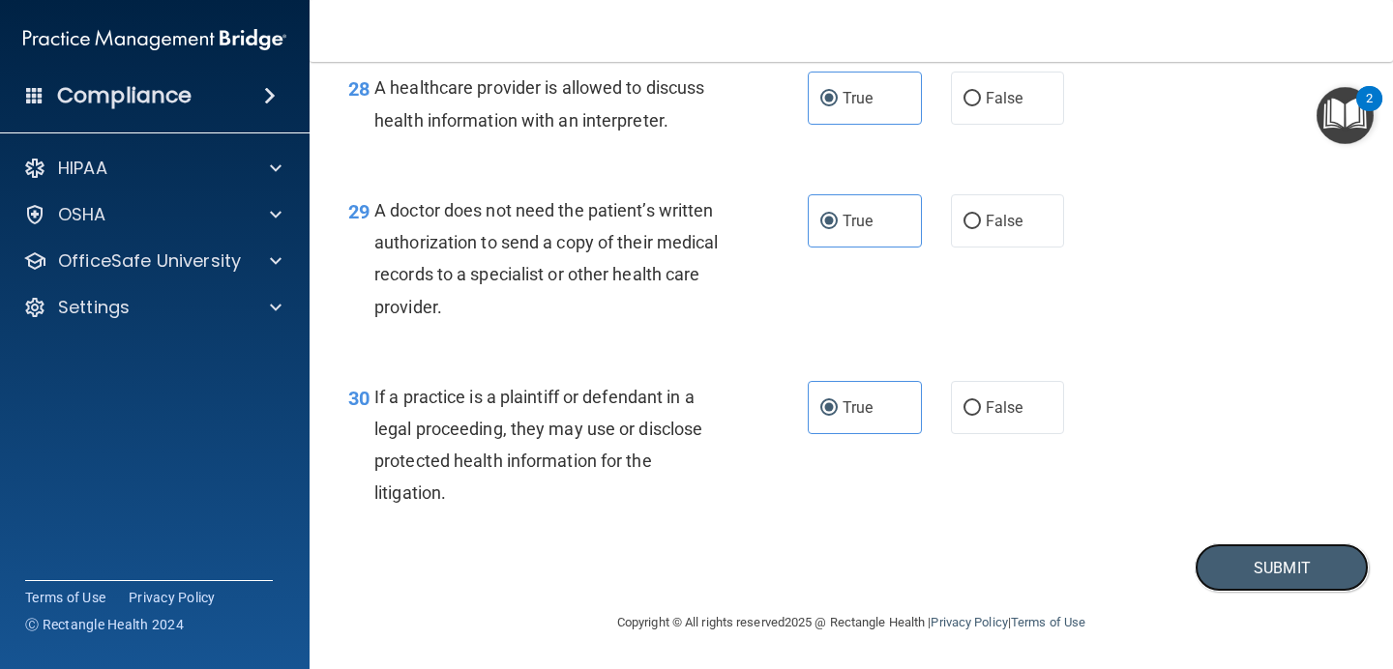
click at [1257, 561] on button "Submit" at bounding box center [1281, 567] width 174 height 49
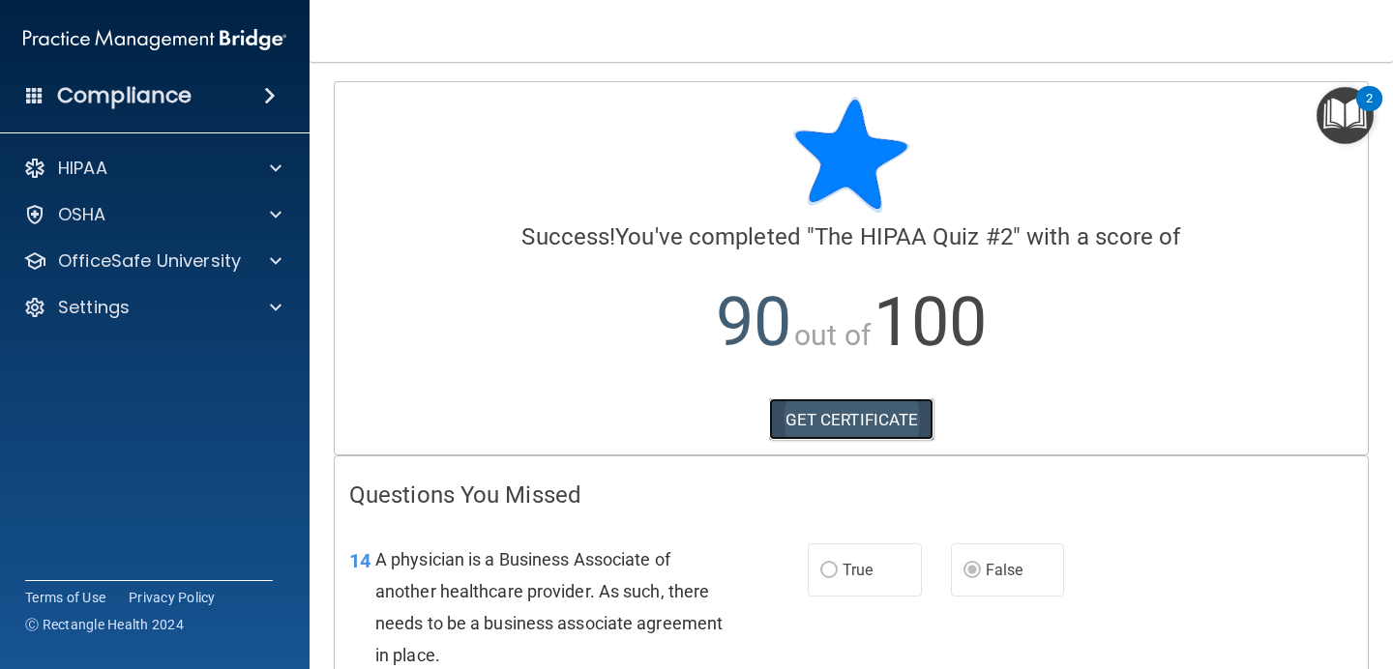
click at [915, 410] on link "GET CERTIFICATE" at bounding box center [851, 419] width 165 height 43
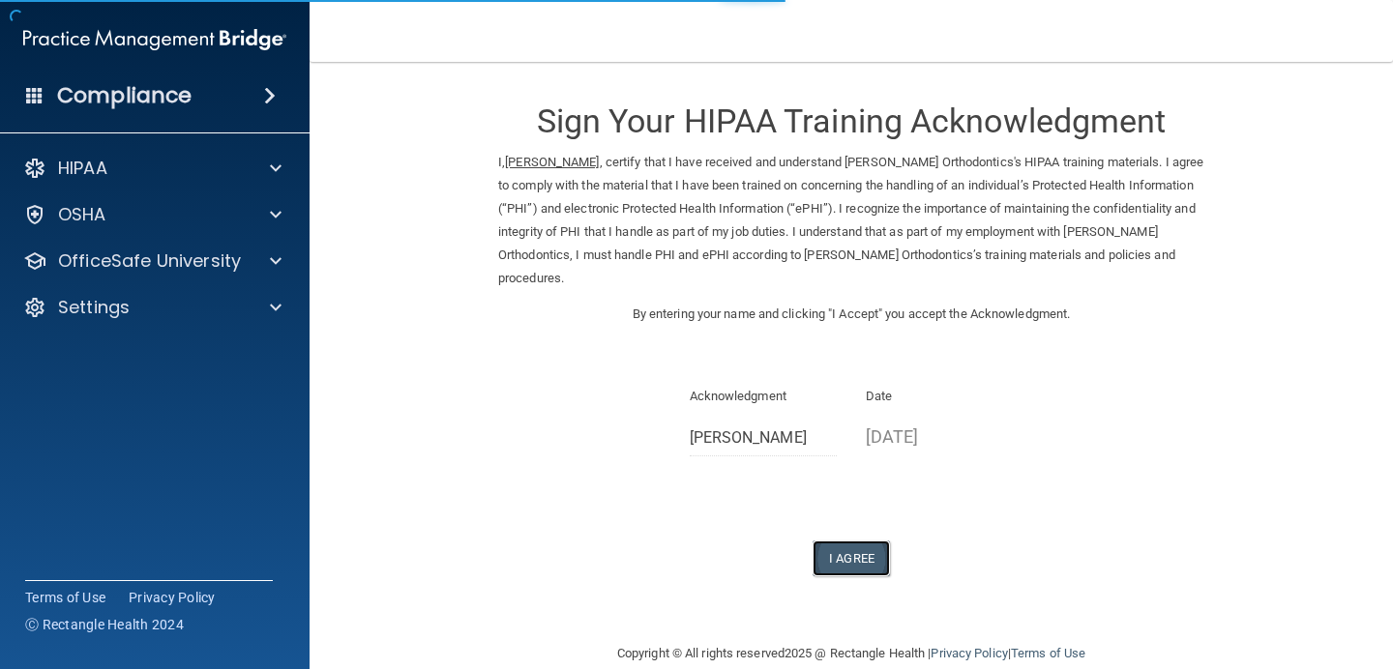
click at [848, 572] on button "I Agree" at bounding box center [850, 559] width 77 height 36
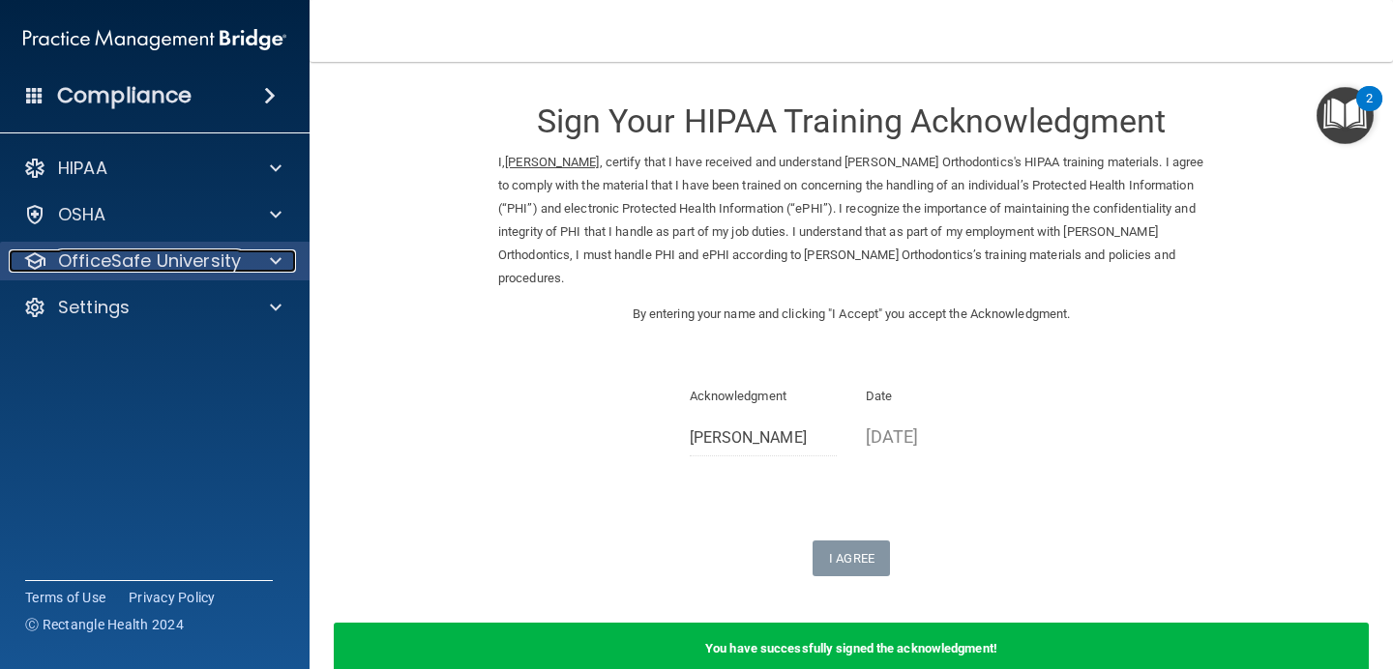
click at [257, 272] on div at bounding box center [273, 260] width 48 height 23
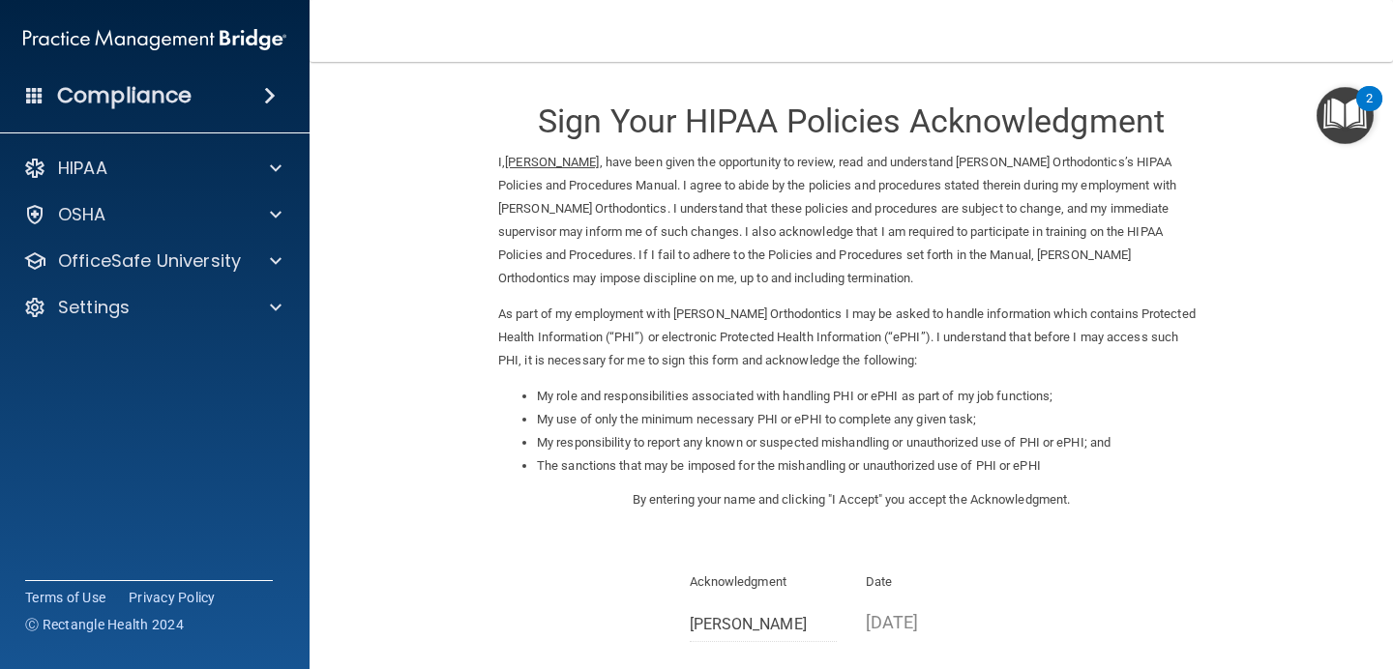
scroll to position [217, 0]
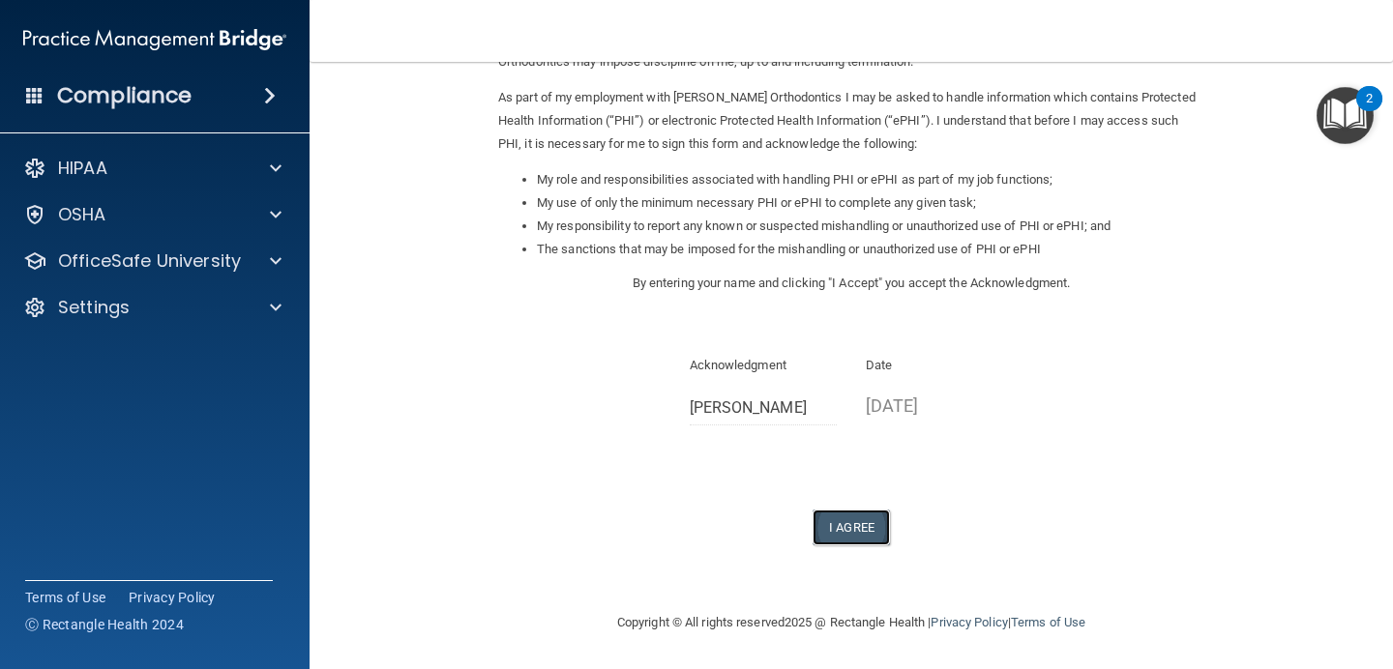
click at [863, 515] on button "I Agree" at bounding box center [850, 528] width 77 height 36
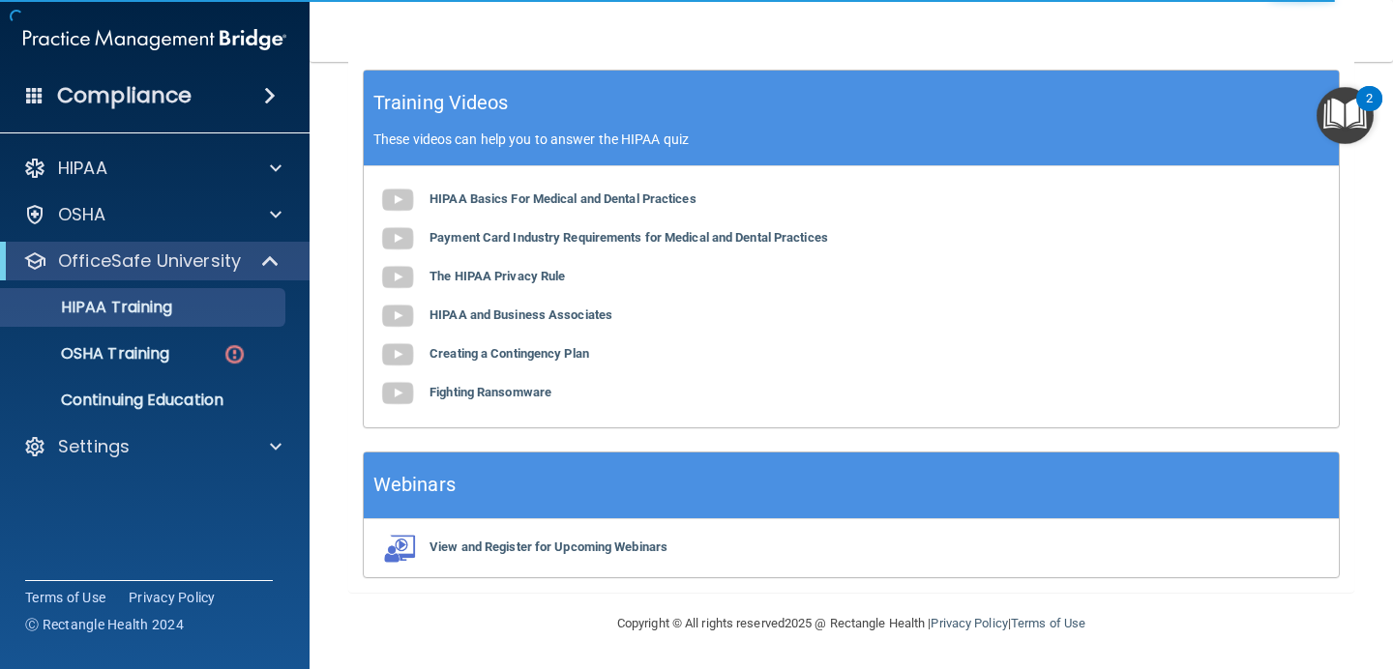
scroll to position [184, 0]
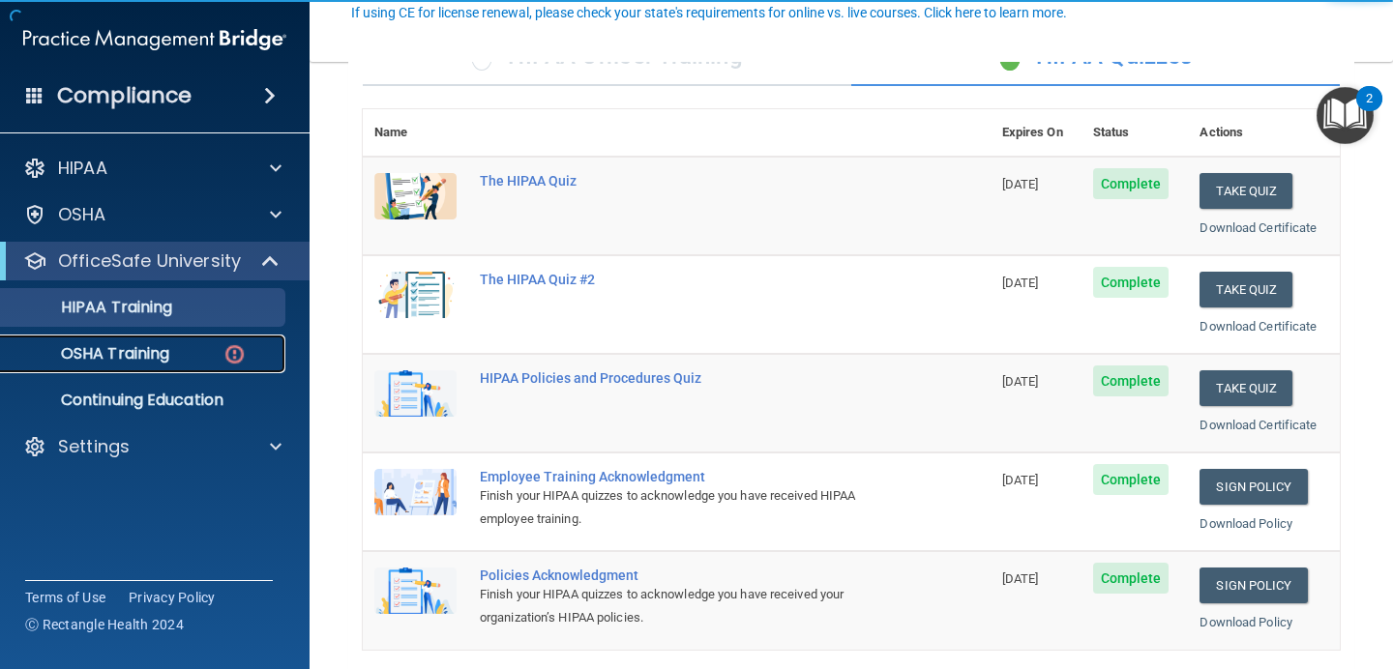
click at [236, 338] on link "OSHA Training" at bounding box center [133, 354] width 305 height 39
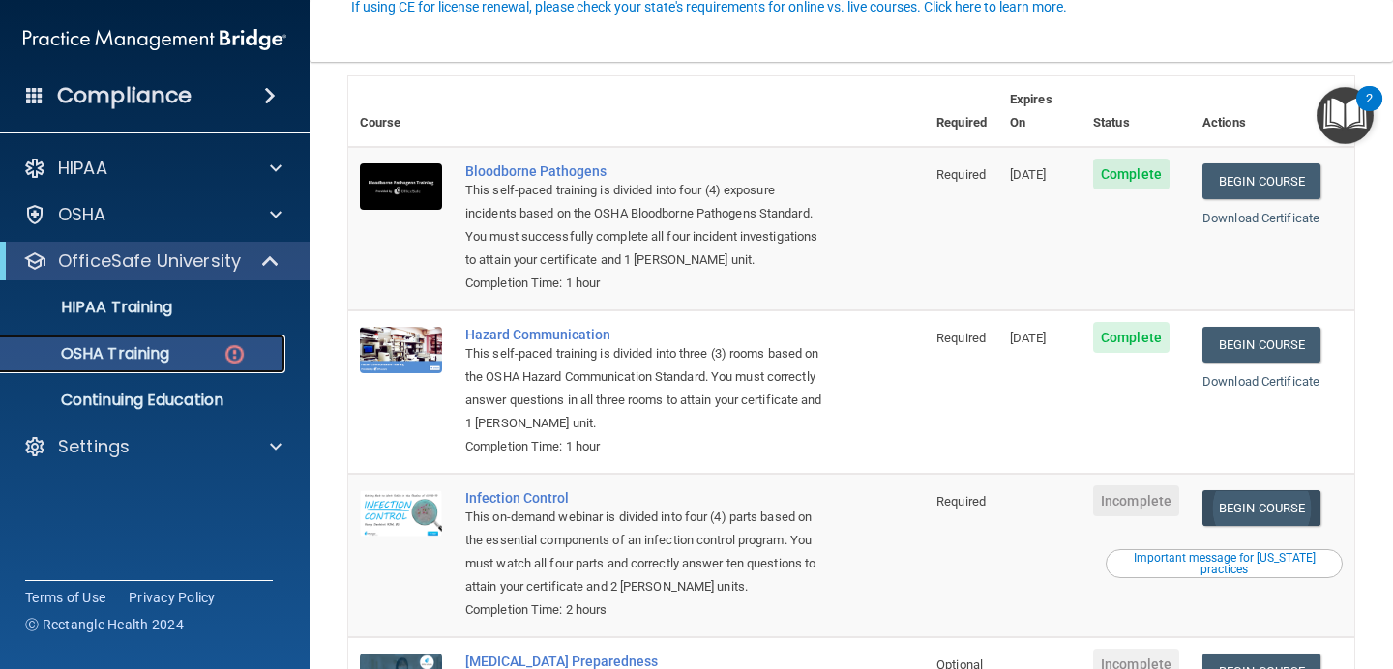
scroll to position [334, 0]
